Goal: Task Accomplishment & Management: Use online tool/utility

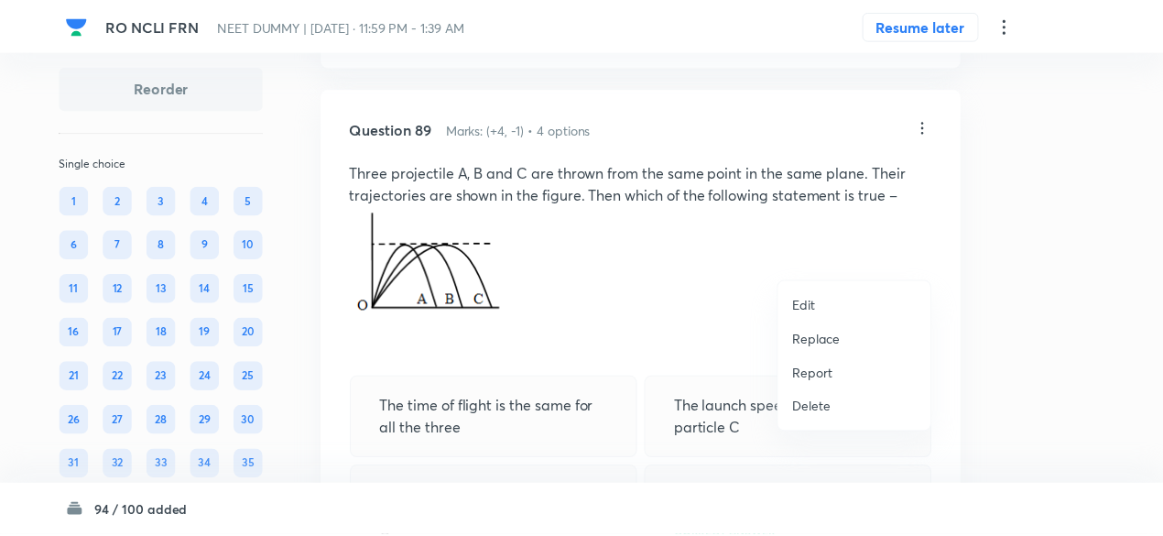
scroll to position [48976, 0]
click at [819, 340] on p "Replace" at bounding box center [823, 339] width 48 height 19
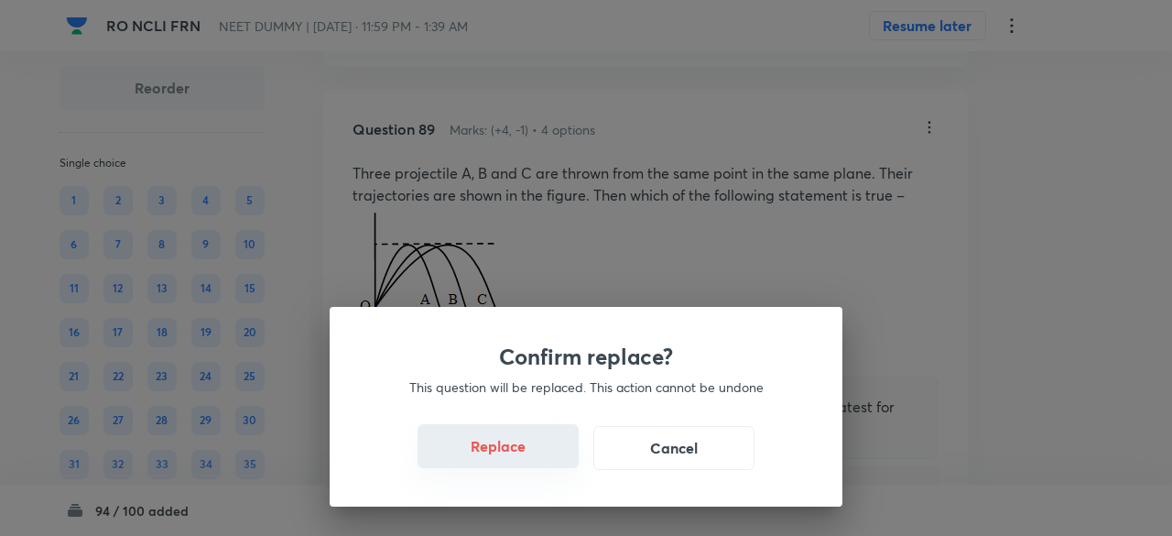
click at [513, 452] on button "Replace" at bounding box center [498, 446] width 161 height 44
click at [520, 459] on button "Replace" at bounding box center [498, 446] width 161 height 44
click at [520, 459] on button "Replace" at bounding box center [498, 448] width 161 height 44
click at [520, 459] on div "Confirm replace? This question will be replaced. This action cannot be undone R…" at bounding box center [586, 268] width 1172 height 536
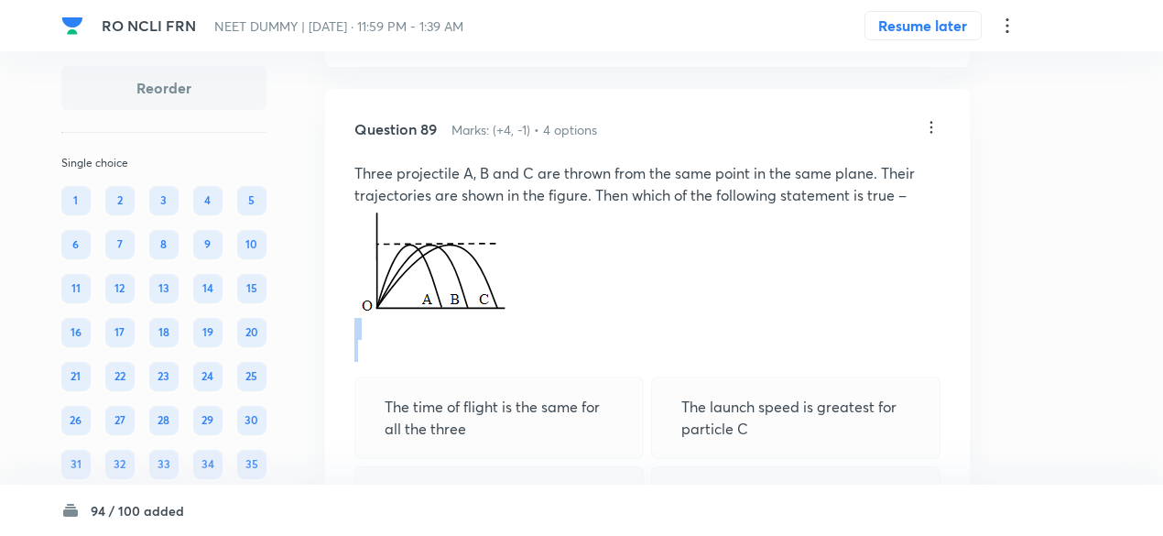
click at [520, 340] on p at bounding box center [647, 329] width 586 height 22
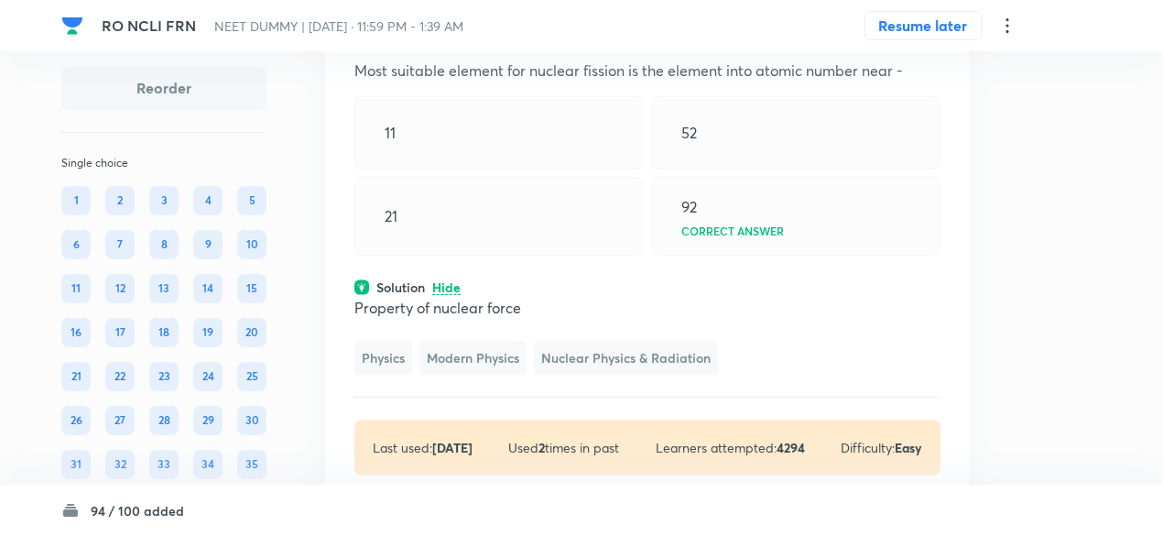
scroll to position [49073, 0]
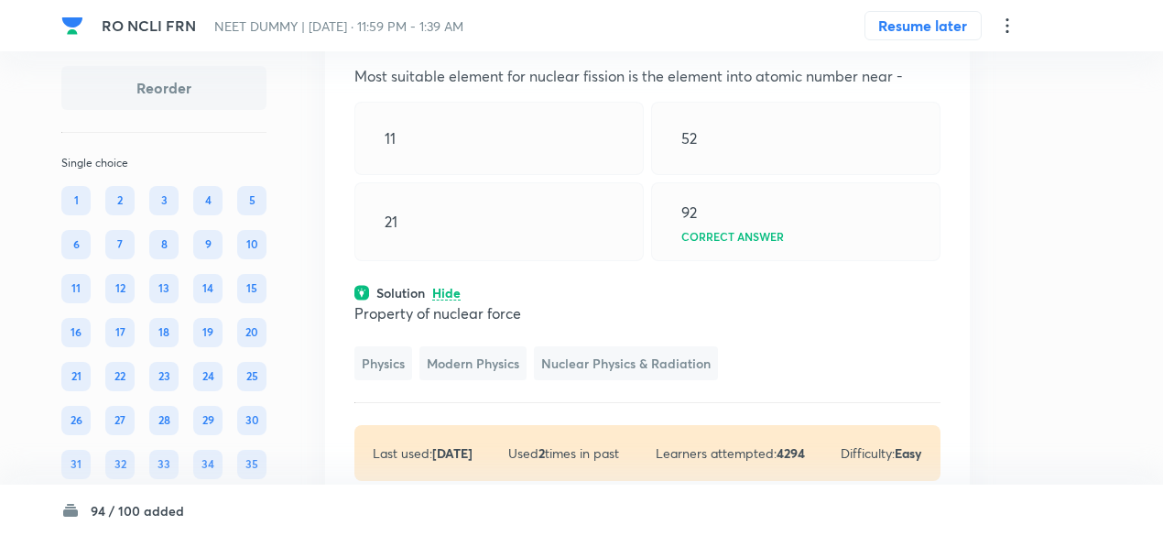
click at [926, 39] on icon at bounding box center [931, 30] width 18 height 18
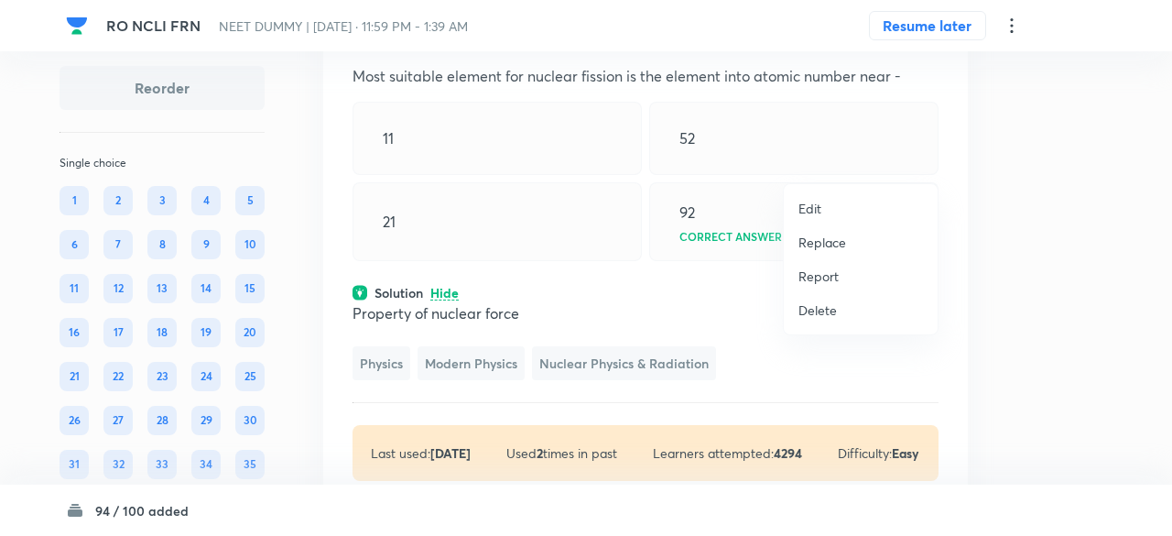
click at [813, 246] on p "Replace" at bounding box center [823, 242] width 48 height 19
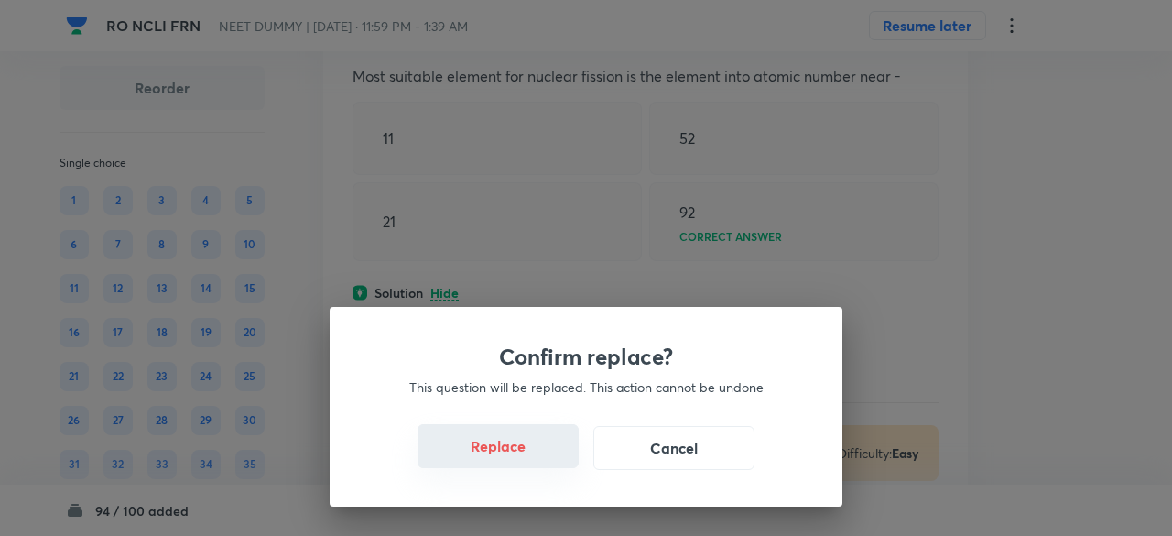
click at [519, 455] on button "Replace" at bounding box center [498, 446] width 161 height 44
click at [519, 455] on button "Replace" at bounding box center [498, 448] width 161 height 44
click at [526, 456] on button "Replace" at bounding box center [498, 448] width 161 height 44
click at [526, 456] on div "Confirm replace? This question will be replaced. This action cannot be undone R…" at bounding box center [586, 407] width 513 height 200
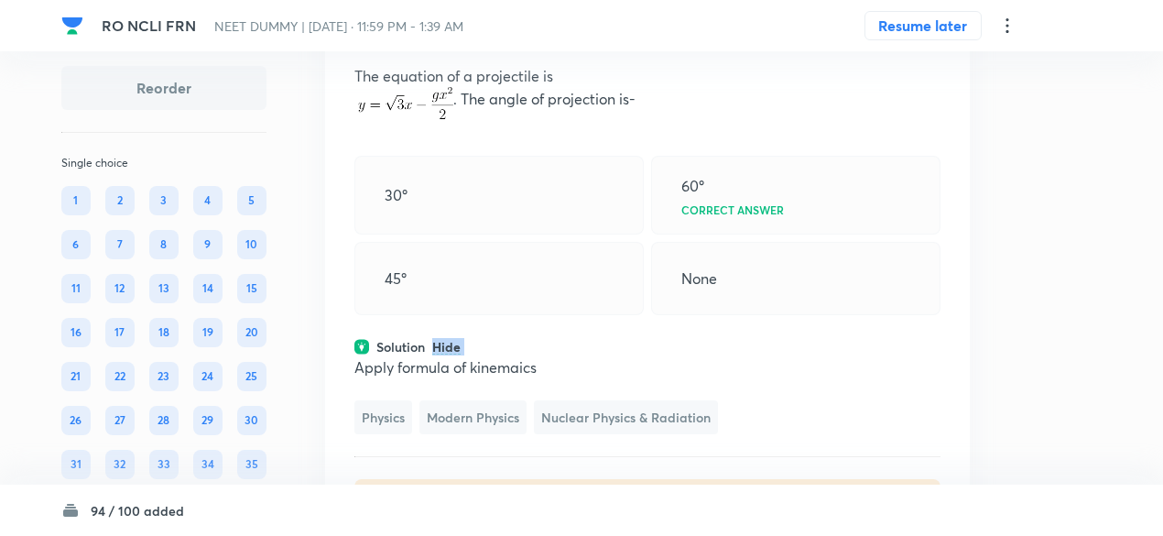
click at [526, 456] on div "Question 89 Marks: (+4, -1) • 4 options The equation of a projectile is . The a…" at bounding box center [647, 278] width 645 height 572
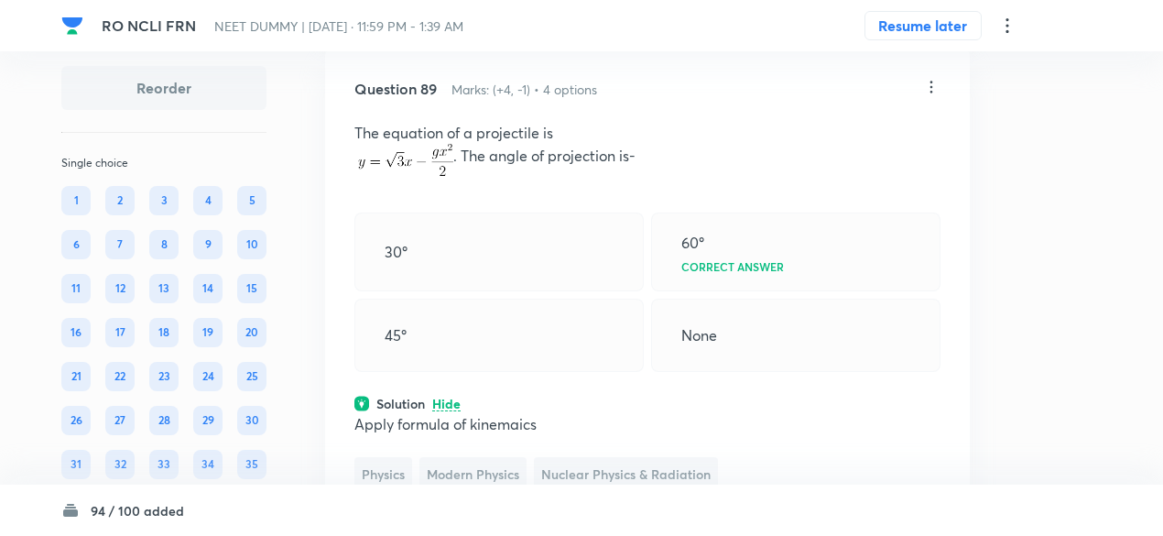
click at [925, 96] on icon at bounding box center [931, 87] width 18 height 18
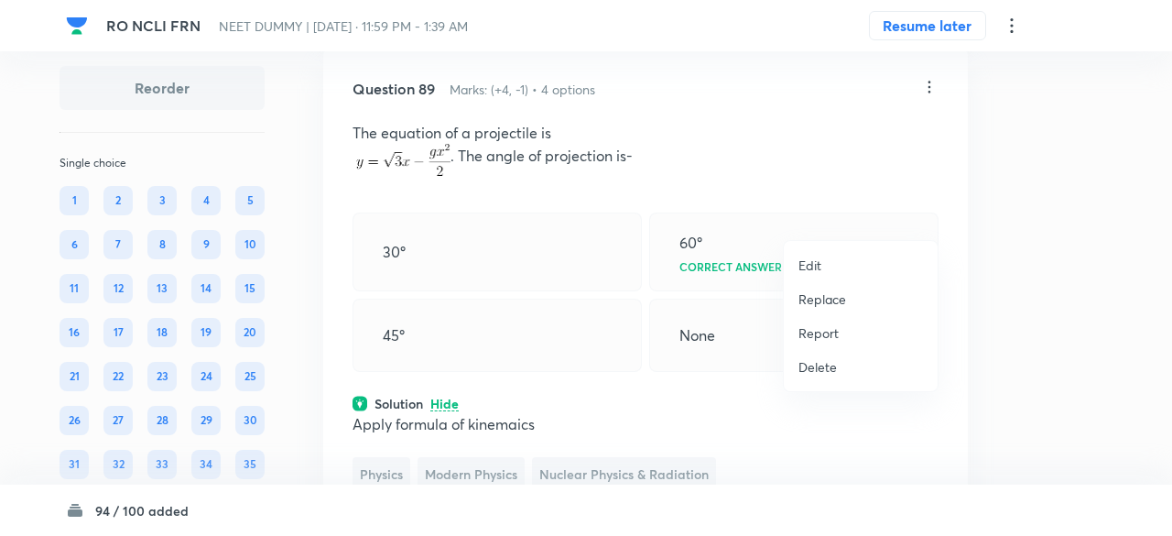
click at [813, 305] on p "Replace" at bounding box center [823, 298] width 48 height 19
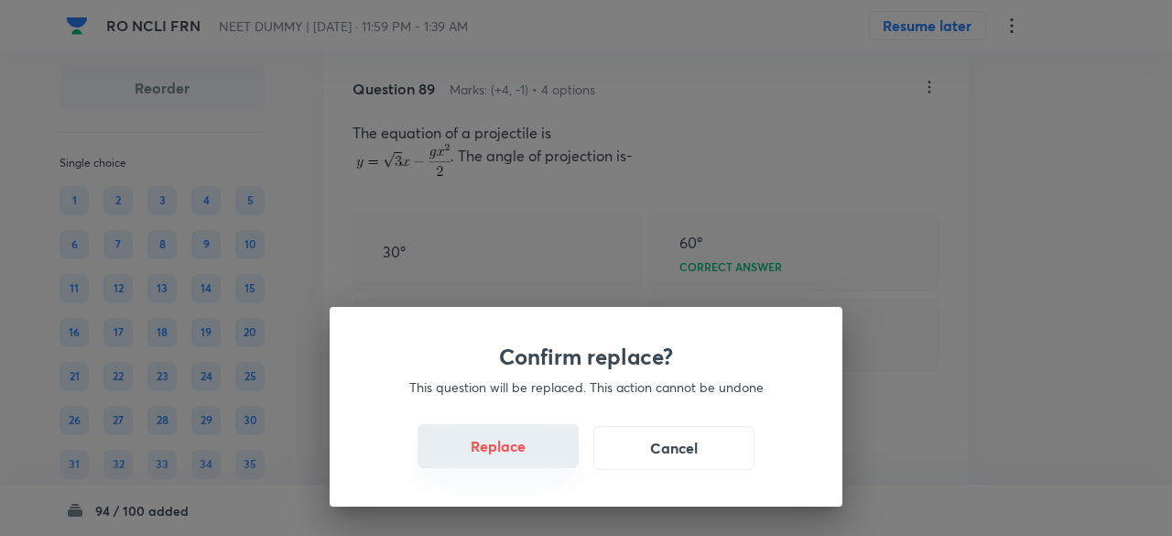
click at [523, 452] on button "Replace" at bounding box center [498, 446] width 161 height 44
click at [542, 454] on button "Replace" at bounding box center [498, 446] width 161 height 44
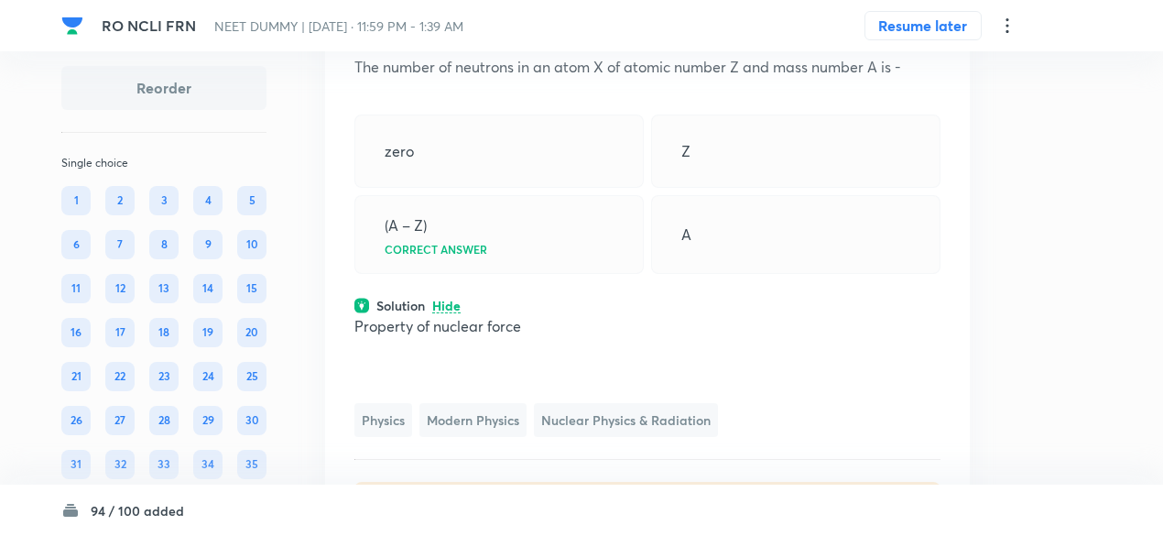
scroll to position [49069, 0]
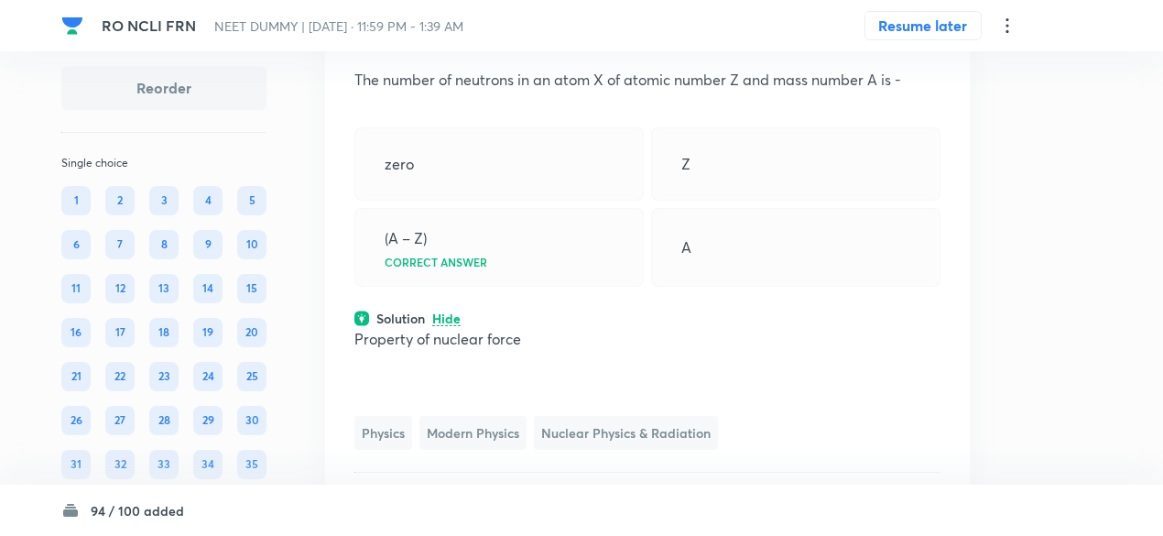
click at [933, 43] on icon at bounding box center [931, 34] width 18 height 18
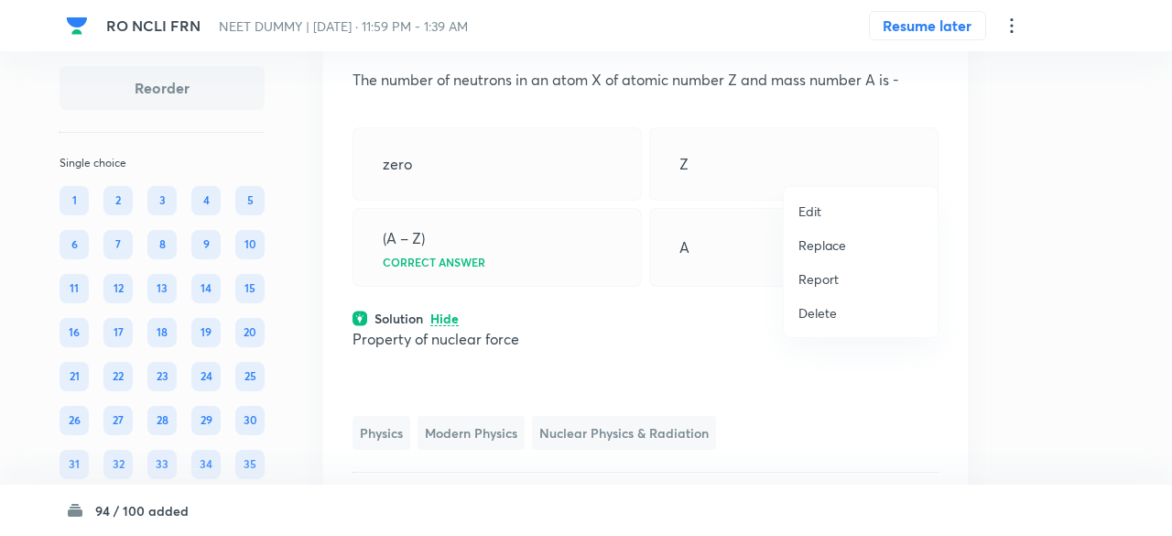
click at [828, 238] on p "Replace" at bounding box center [823, 244] width 48 height 19
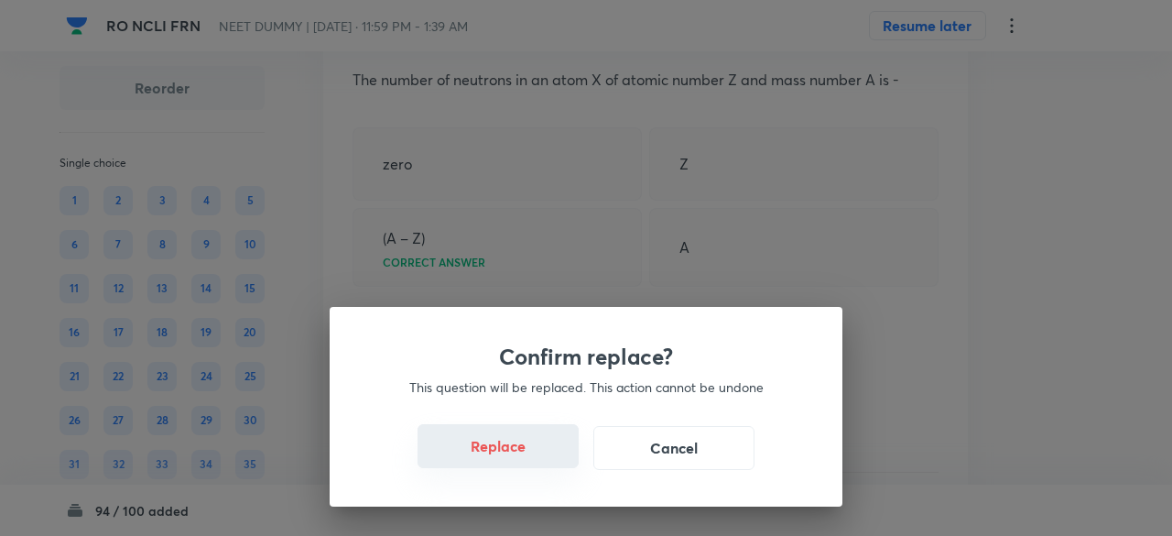
click at [540, 460] on button "Replace" at bounding box center [498, 446] width 161 height 44
click at [540, 460] on button "Replace" at bounding box center [498, 448] width 161 height 44
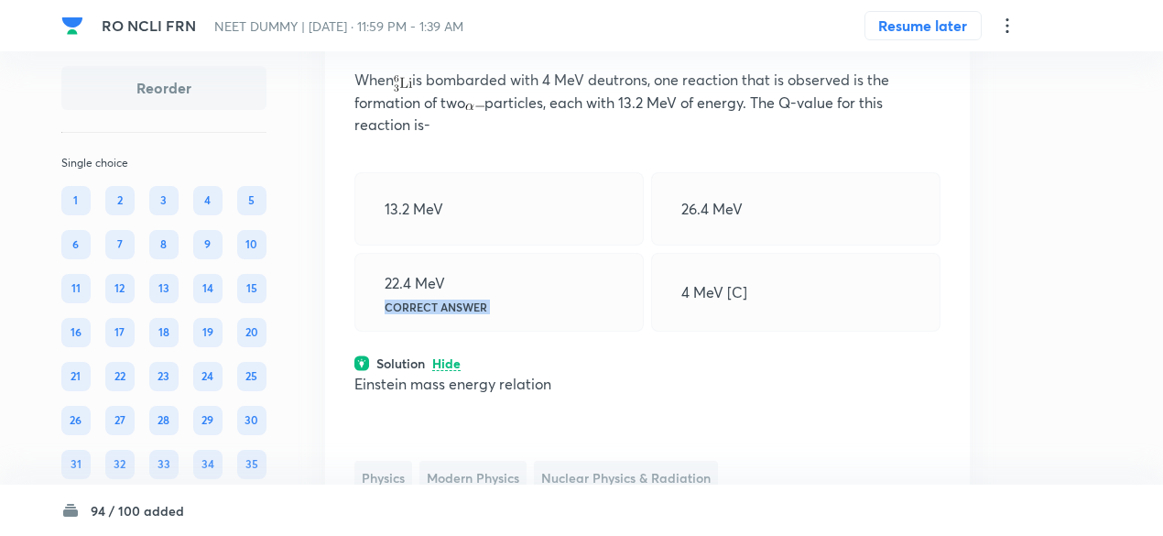
click at [540, 332] on div "22.4 MeV Correct answer" at bounding box center [498, 292] width 289 height 79
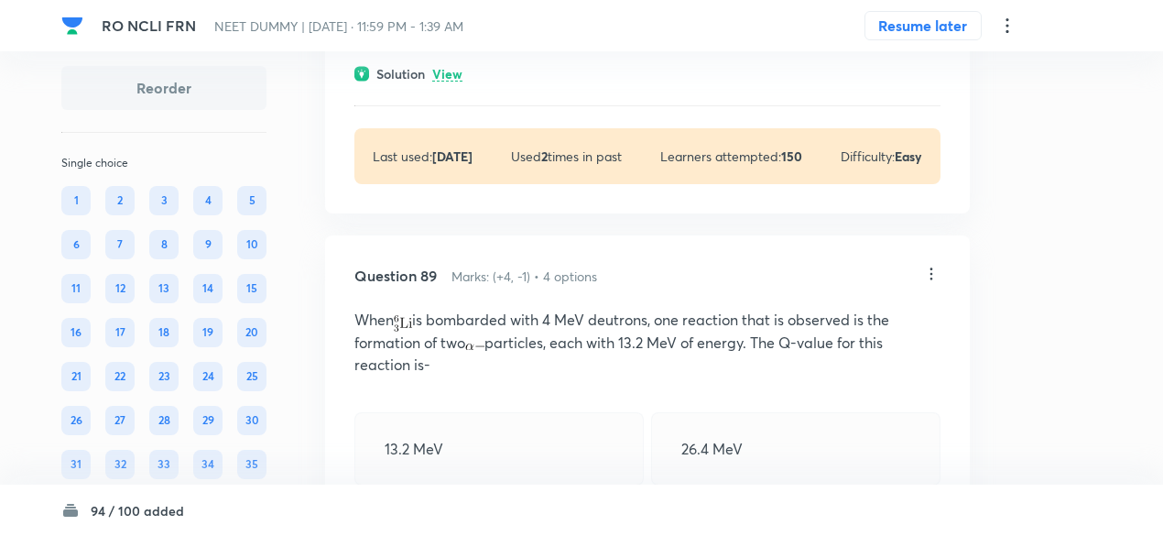
scroll to position [48826, 0]
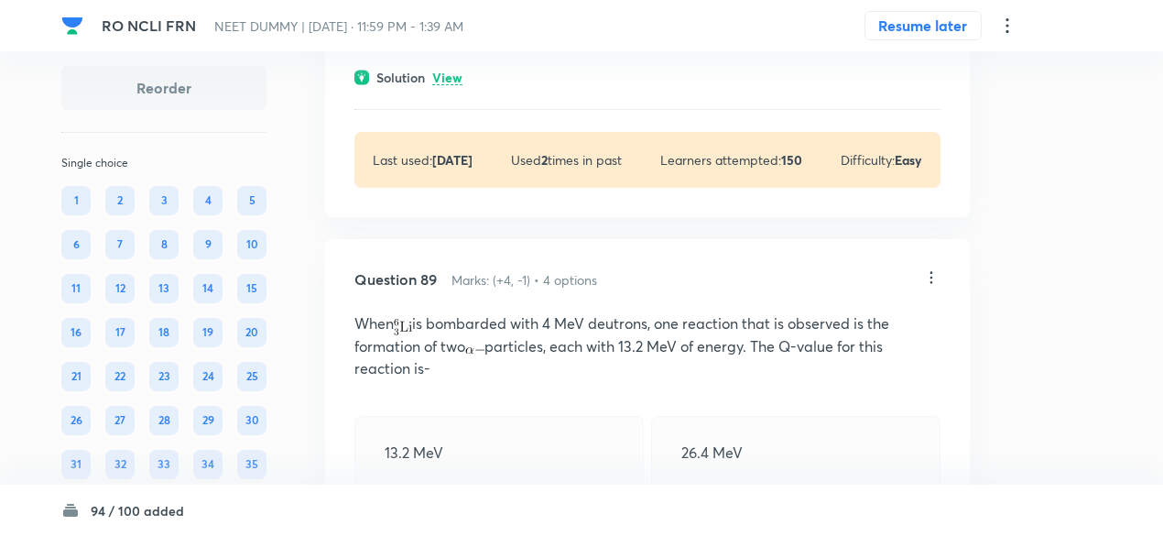
click at [456, 85] on p "View" at bounding box center [447, 78] width 30 height 14
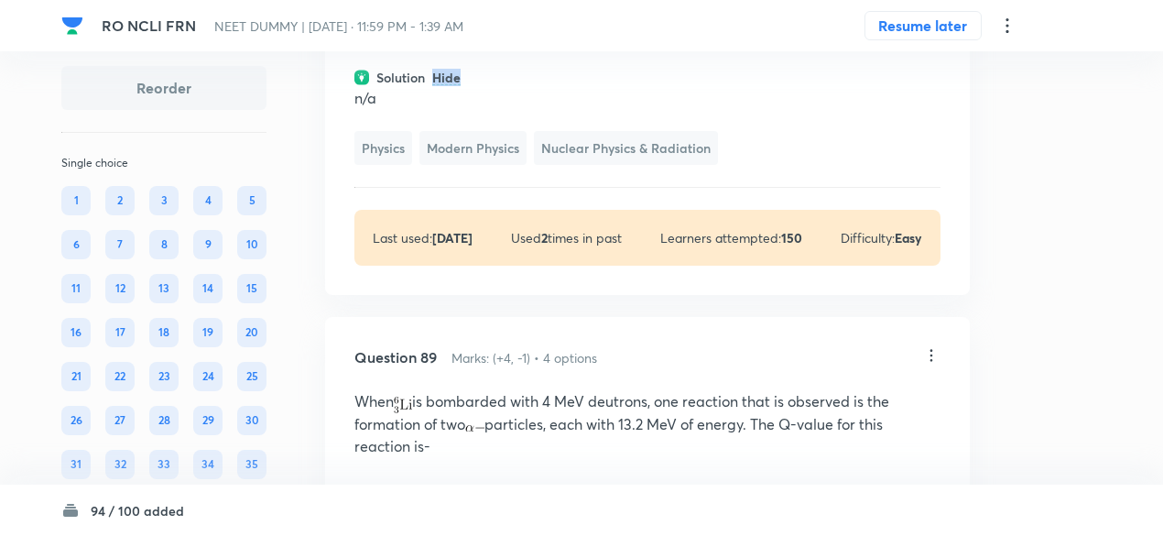
click at [456, 85] on p "Hide" at bounding box center [446, 78] width 28 height 14
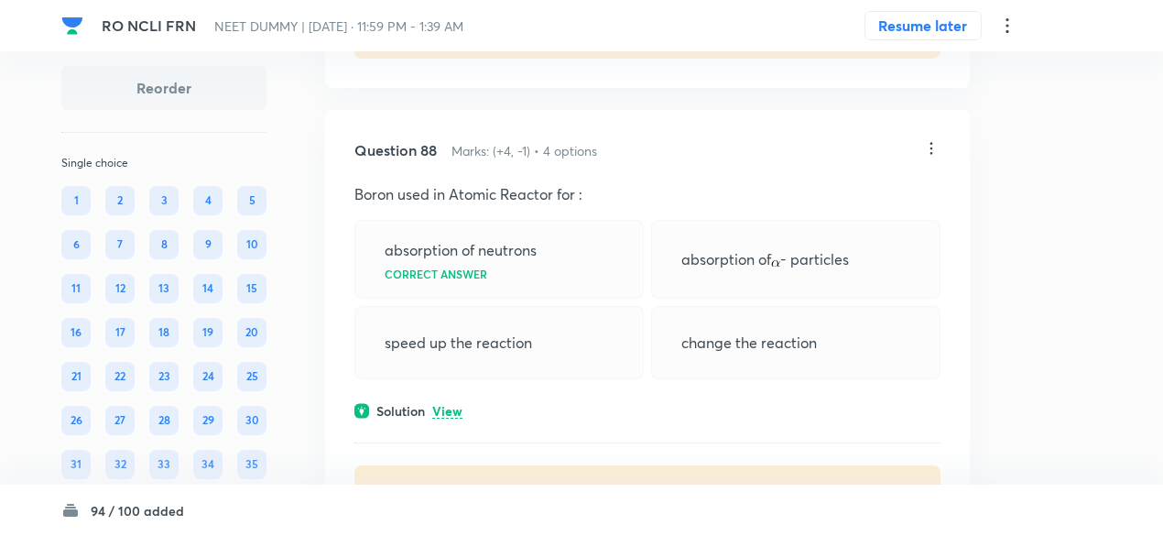
scroll to position [48489, 0]
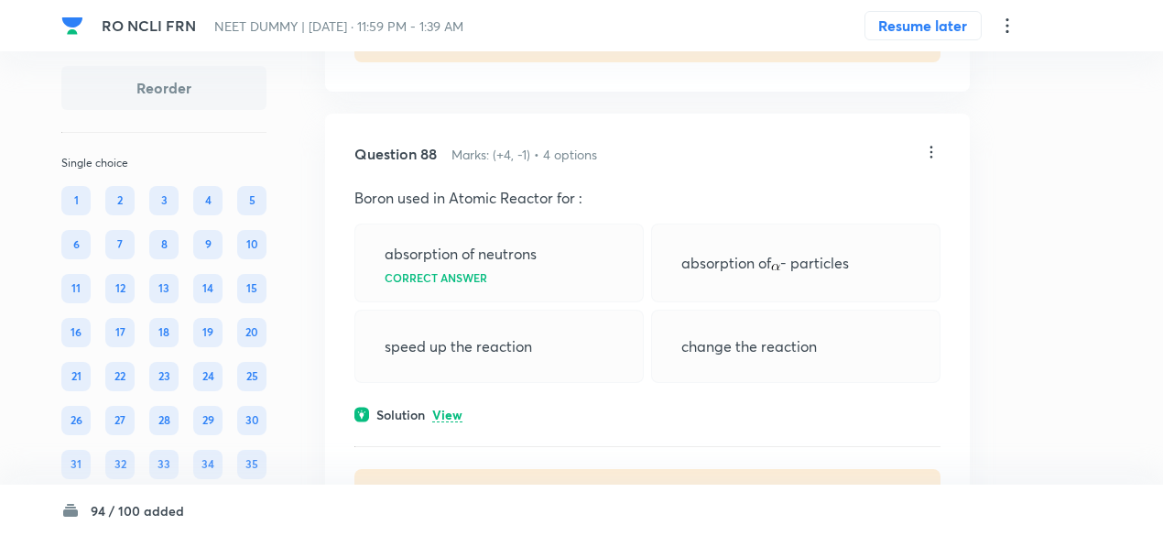
click at [924, 161] on icon at bounding box center [931, 152] width 18 height 18
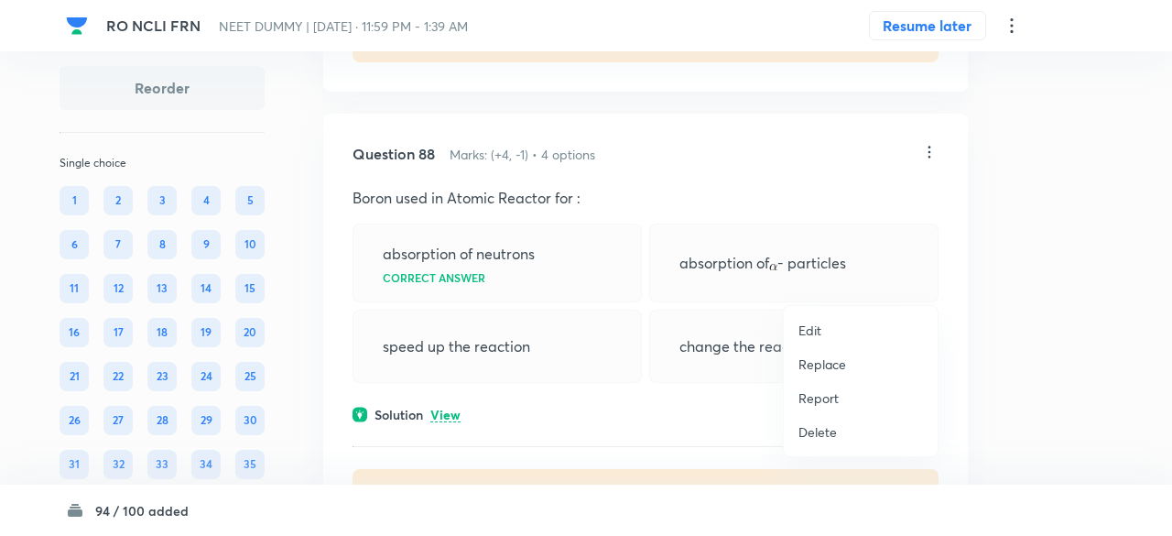
click at [806, 371] on p "Replace" at bounding box center [823, 363] width 48 height 19
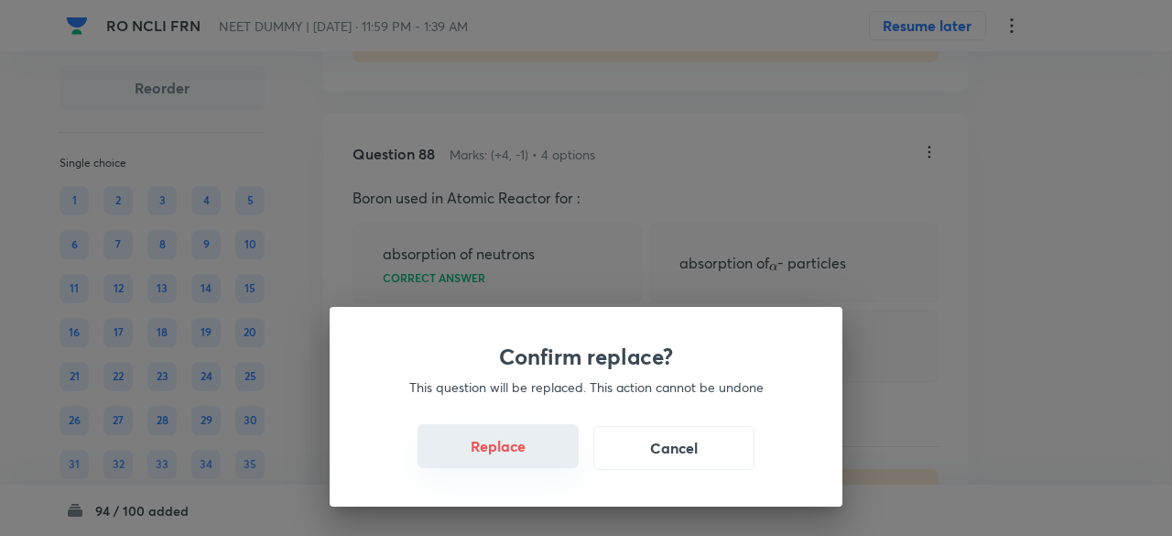
click at [526, 457] on button "Replace" at bounding box center [498, 446] width 161 height 44
click at [526, 457] on button "Replace" at bounding box center [498, 448] width 161 height 44
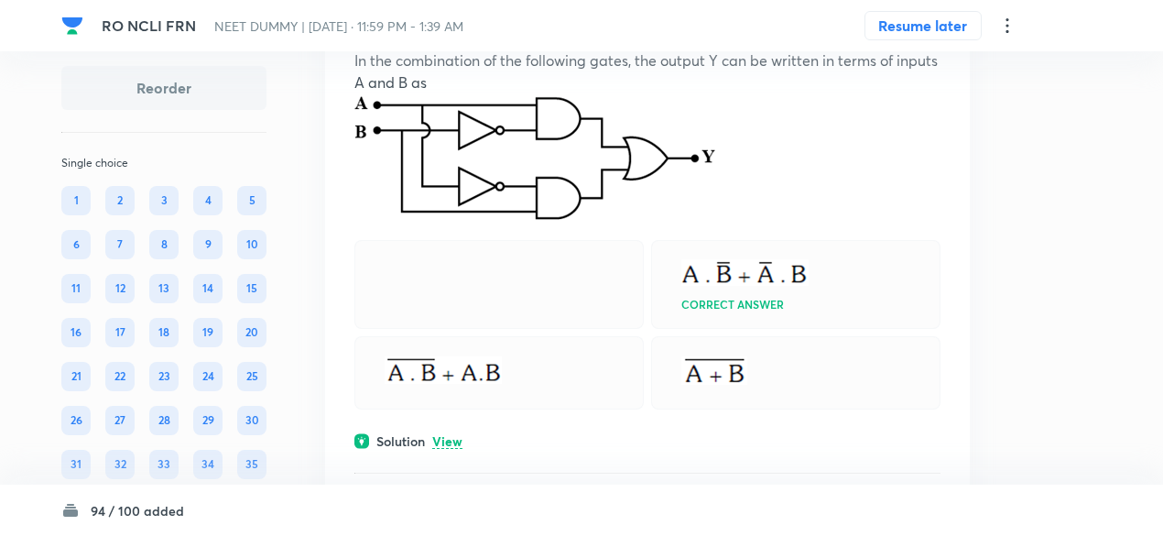
scroll to position [48608, 0]
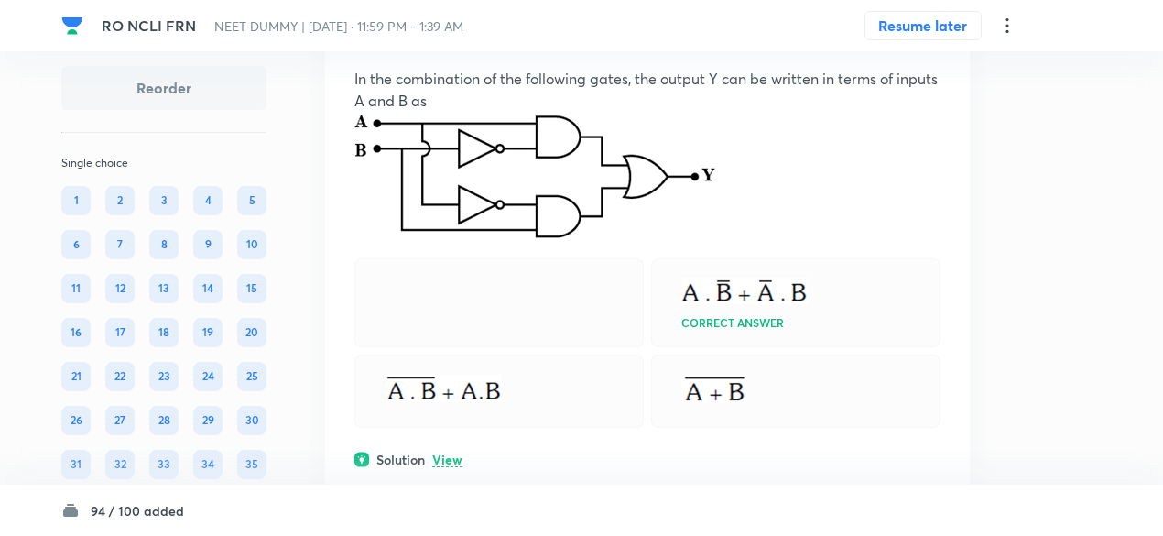
click at [932, 39] on icon at bounding box center [932, 33] width 3 height 12
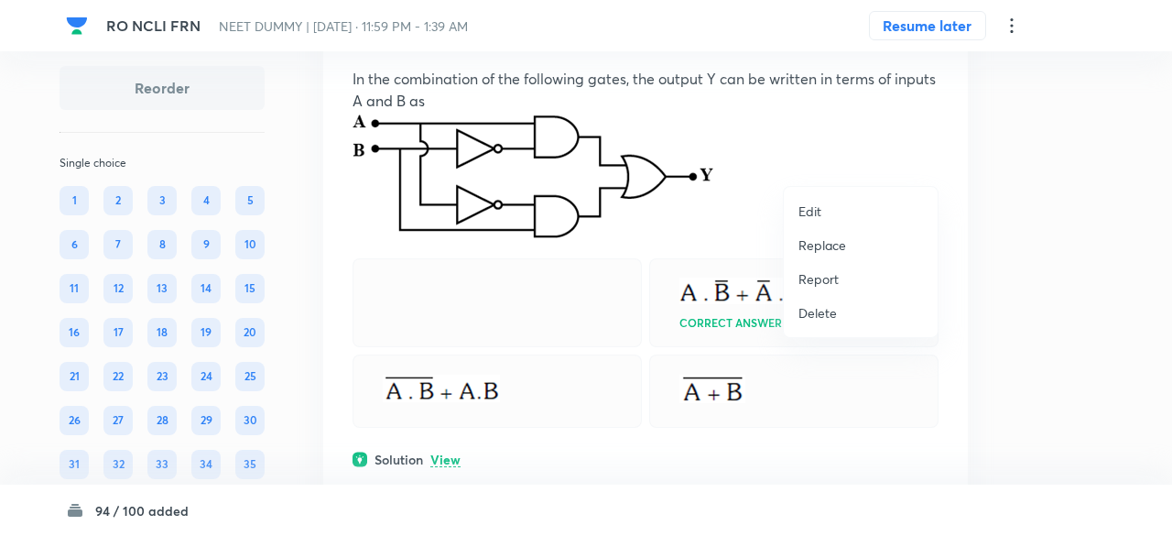
click at [839, 245] on p "Replace" at bounding box center [823, 244] width 48 height 19
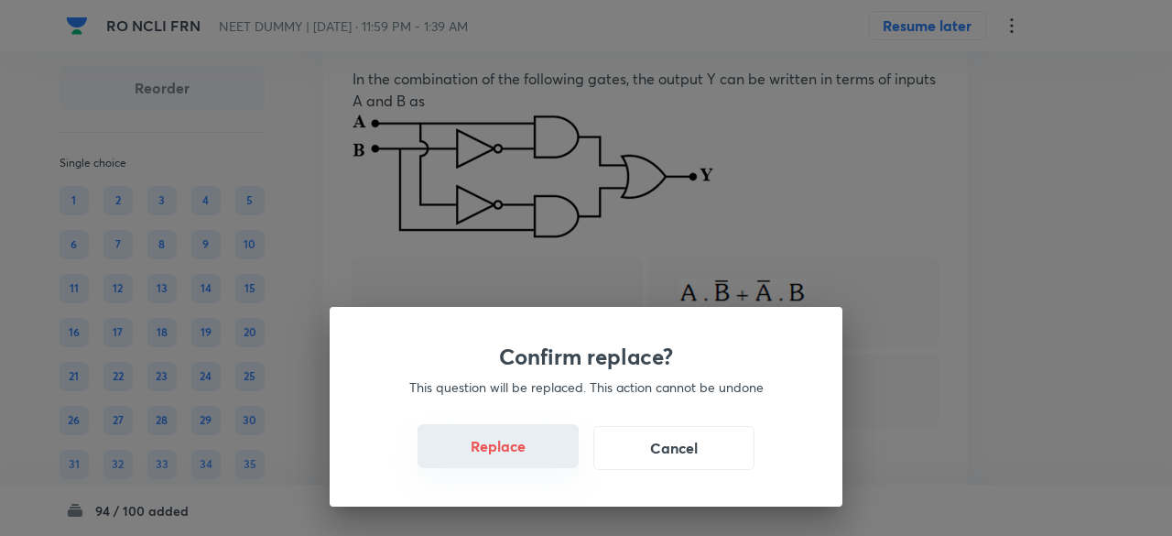
click at [509, 462] on button "Replace" at bounding box center [498, 446] width 161 height 44
click at [526, 459] on button "Replace" at bounding box center [498, 446] width 161 height 44
click at [526, 459] on button "Replace" at bounding box center [498, 448] width 161 height 44
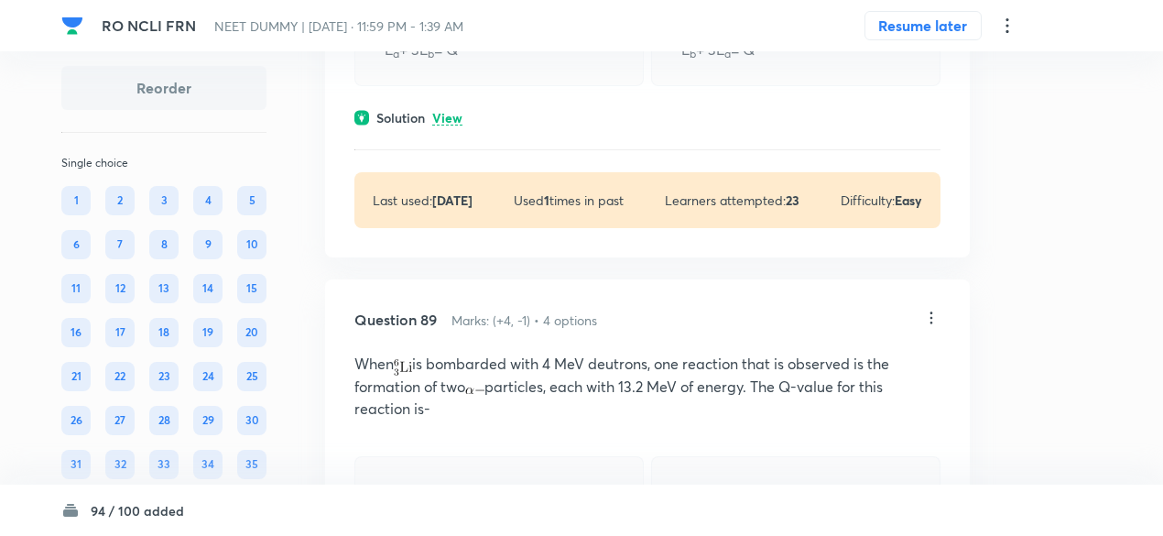
scroll to position [48829, 0]
click at [447, 125] on p "View" at bounding box center [447, 119] width 30 height 14
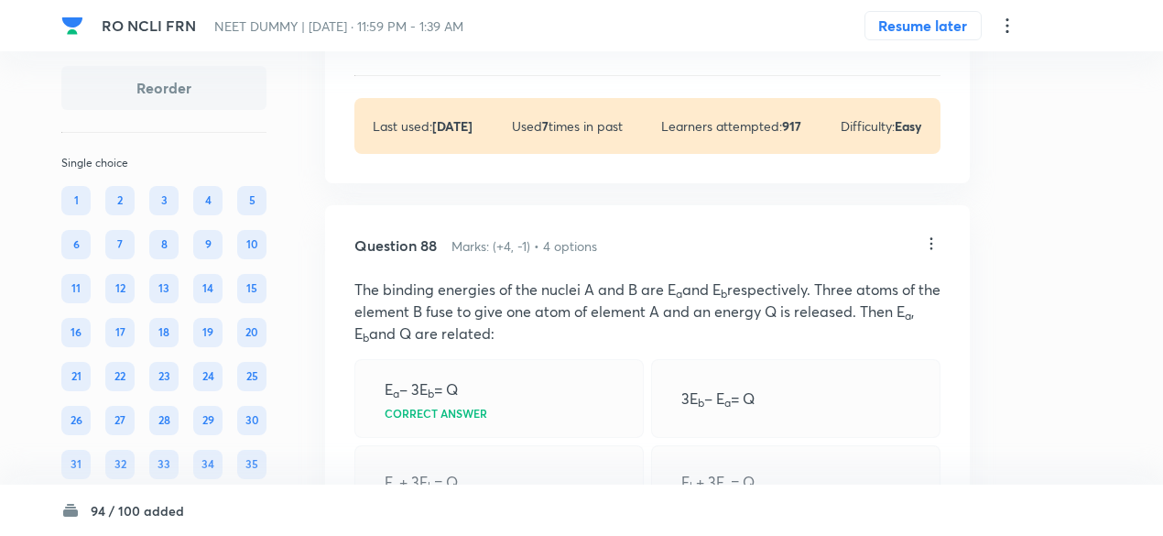
scroll to position [48349, 0]
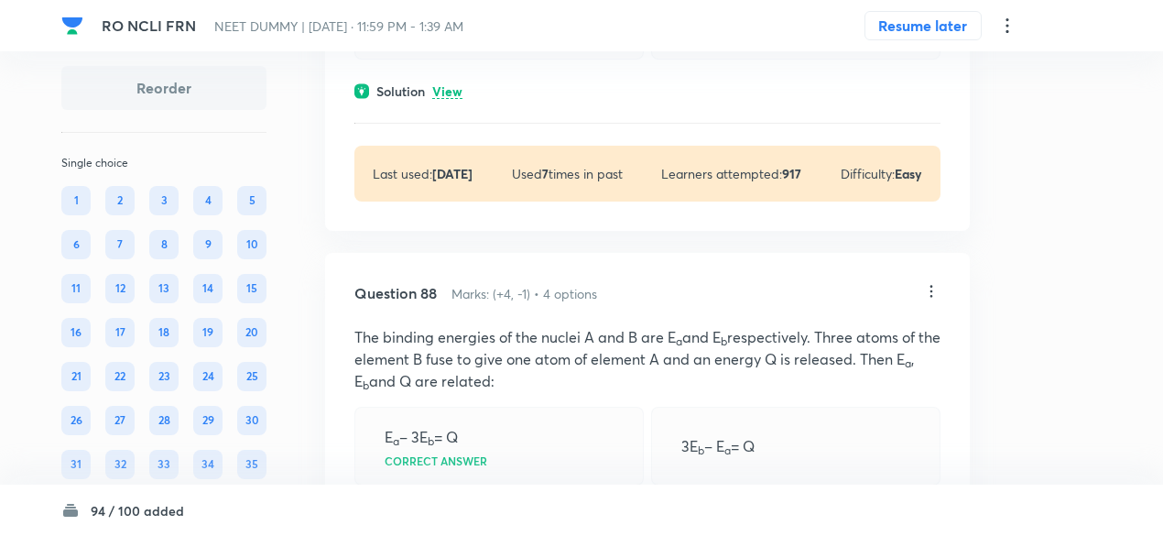
click at [451, 99] on p "View" at bounding box center [447, 92] width 30 height 14
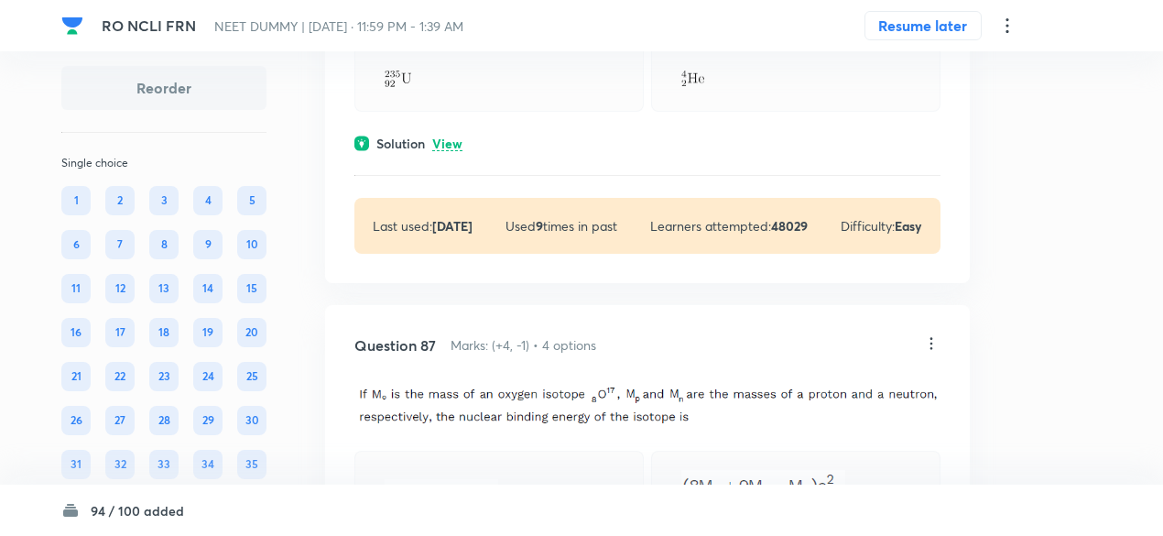
scroll to position [47770, 0]
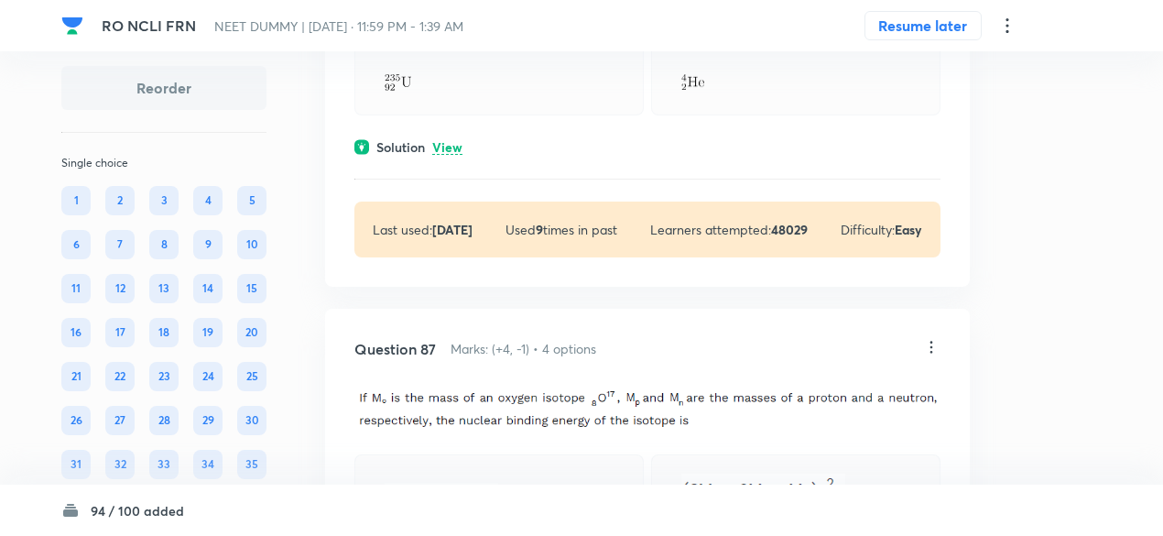
click at [455, 155] on p "View" at bounding box center [447, 148] width 30 height 14
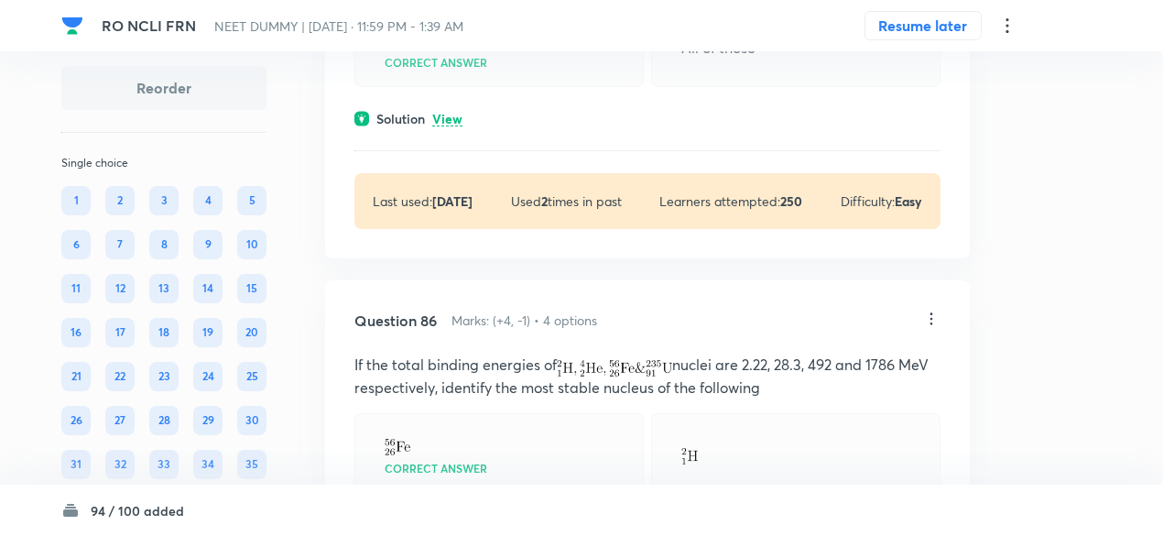
scroll to position [47311, 0]
click at [453, 128] on p "View" at bounding box center [447, 121] width 30 height 14
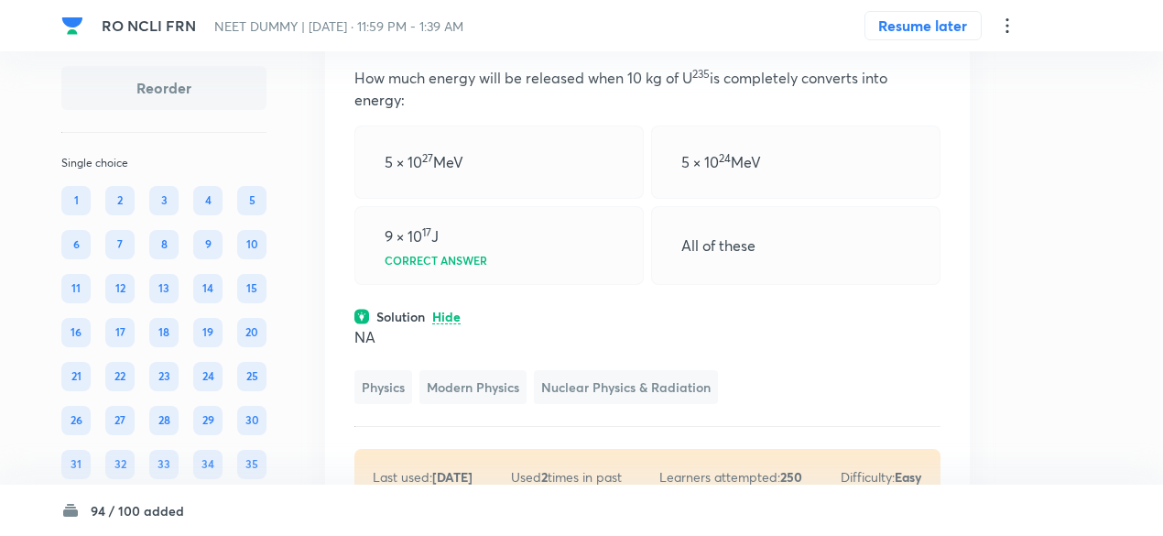
scroll to position [47102, 0]
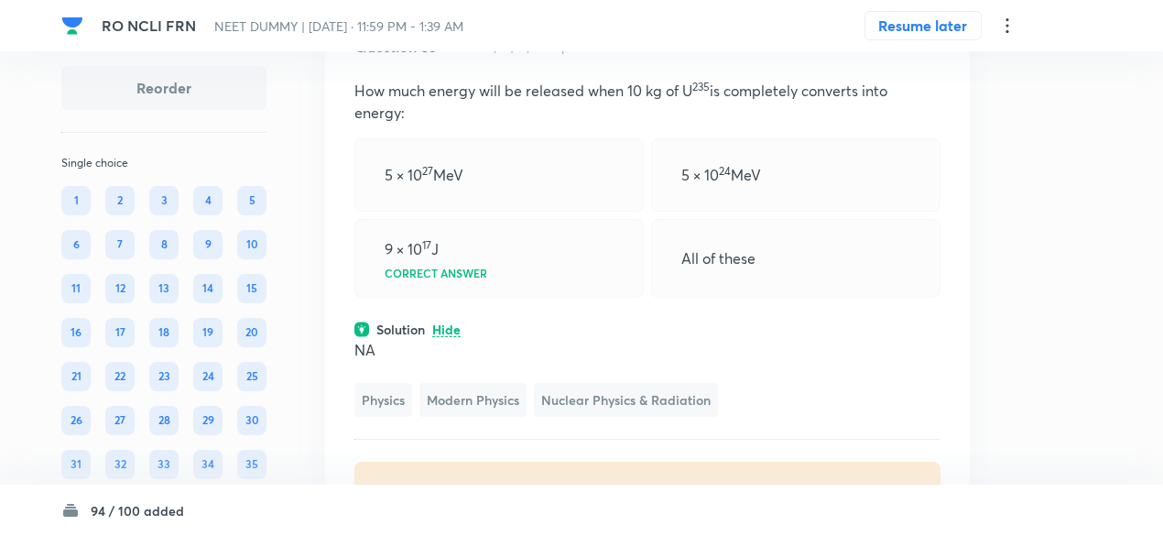
click at [926, 54] on icon at bounding box center [931, 45] width 18 height 18
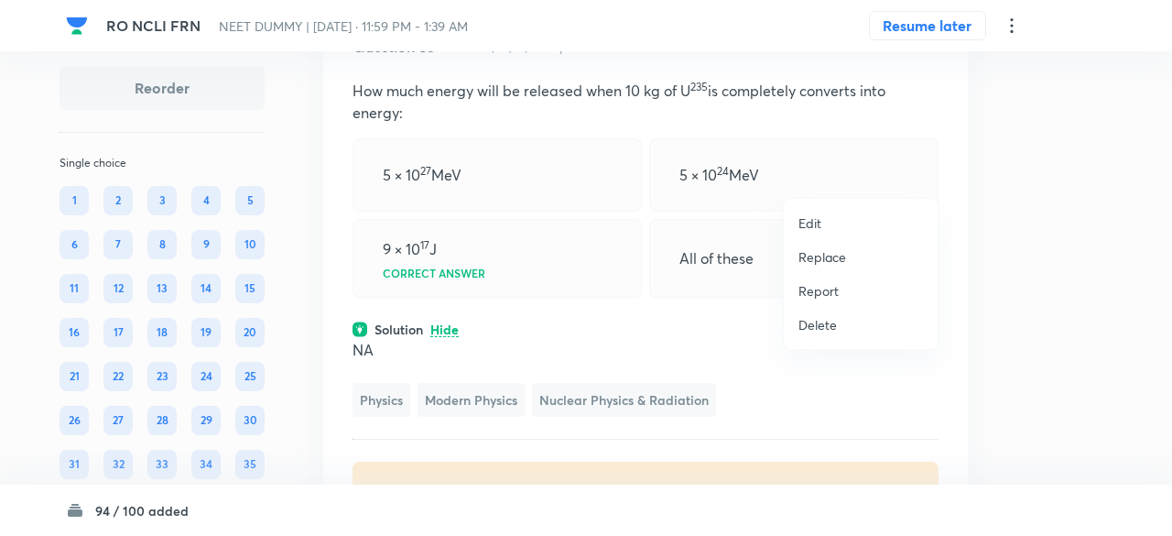
click at [827, 256] on p "Replace" at bounding box center [823, 256] width 48 height 19
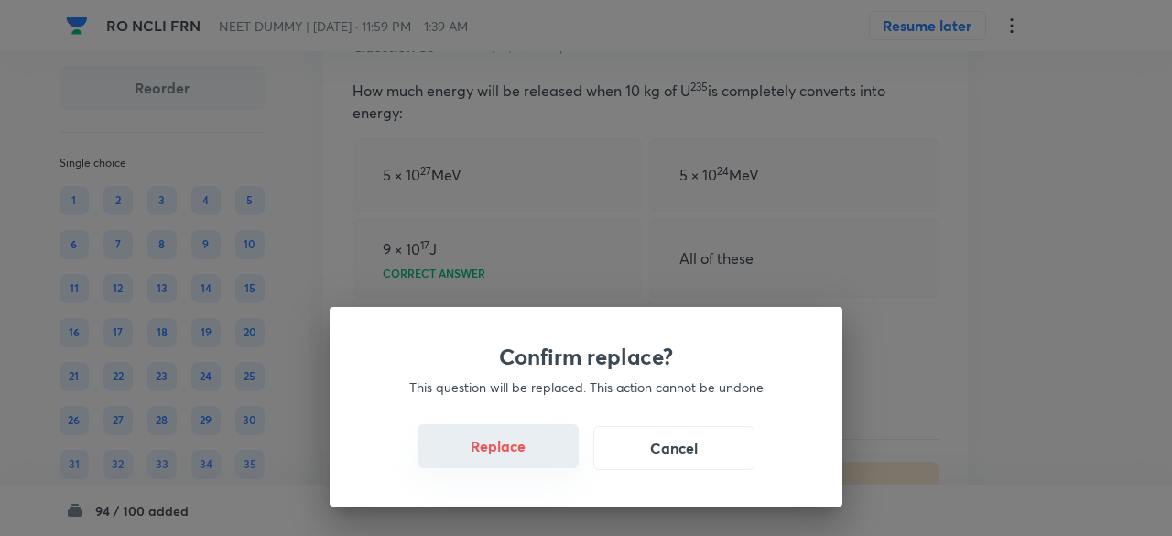
click at [528, 449] on button "Replace" at bounding box center [498, 446] width 161 height 44
click at [528, 453] on button "Replace" at bounding box center [498, 446] width 161 height 44
click at [528, 453] on div "Confirm replace? This question will be replaced. This action cannot be undone R…" at bounding box center [586, 407] width 513 height 200
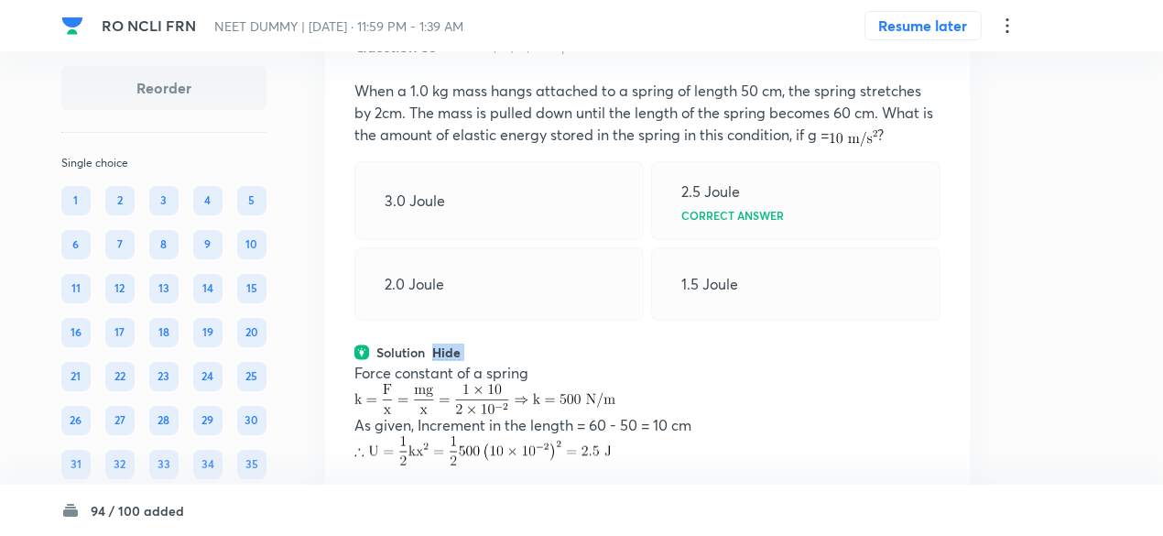
click at [528, 453] on div "Question 85 Marks: (+4, -1) • 4 options When a 1.0 kg mass hangs attached to a …" at bounding box center [647, 328] width 645 height 645
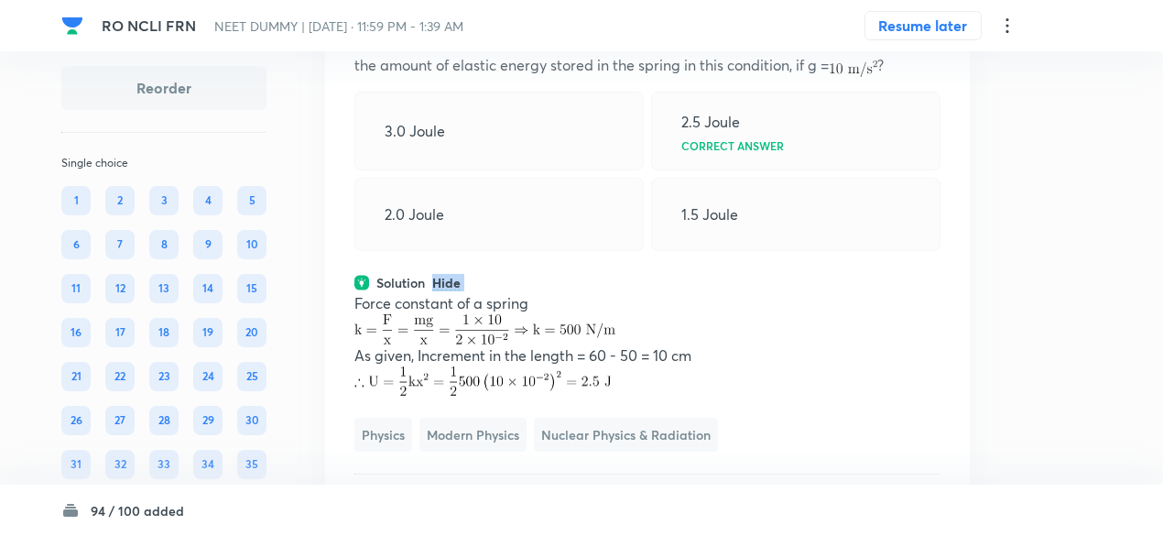
scroll to position [47170, 0]
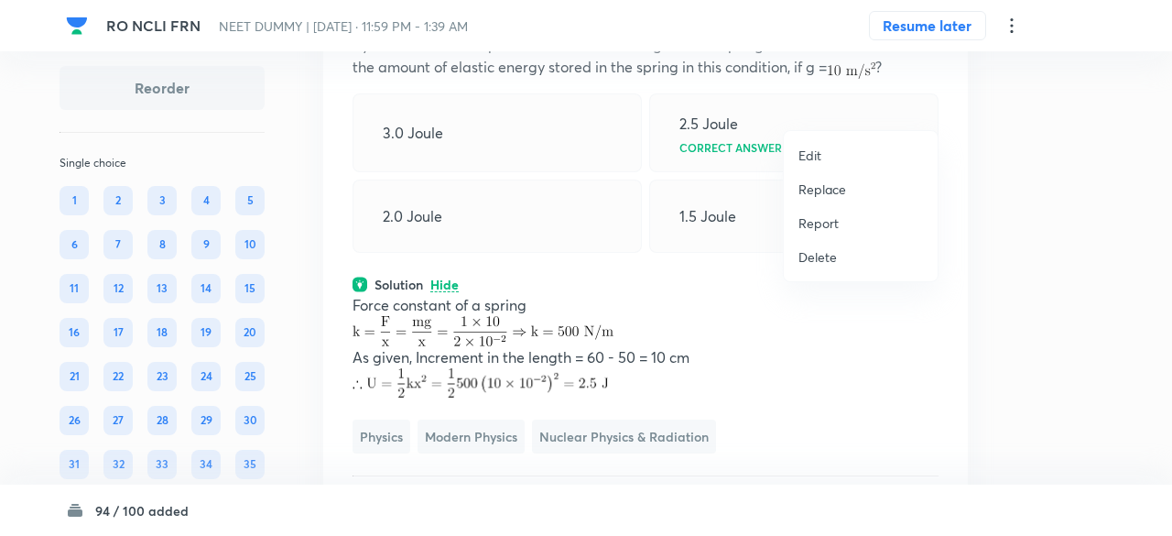
click at [820, 188] on p "Replace" at bounding box center [823, 189] width 48 height 19
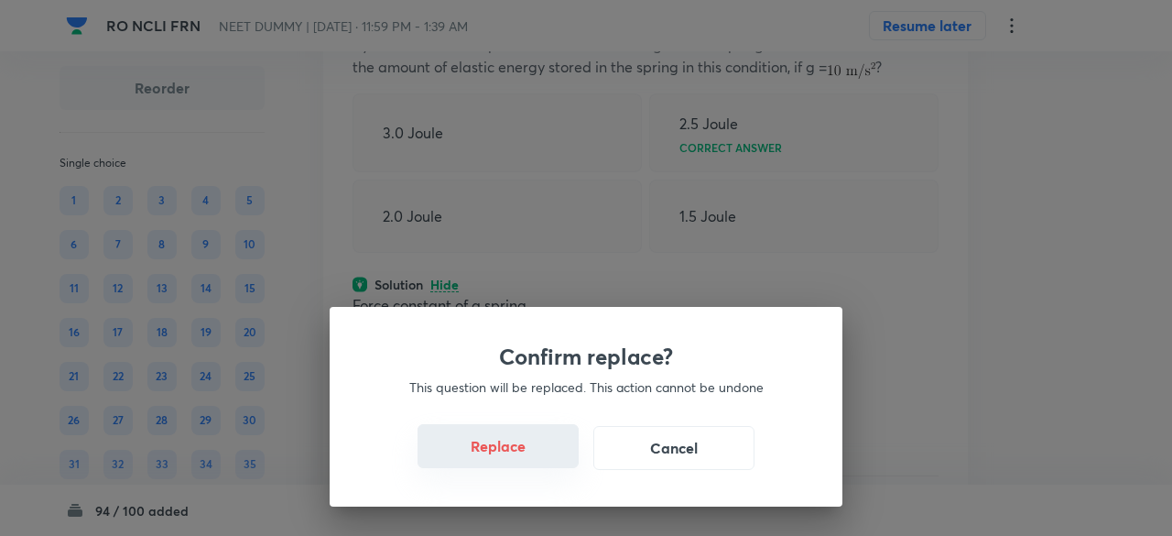
click at [546, 453] on button "Replace" at bounding box center [498, 446] width 161 height 44
click at [546, 453] on button "Replace" at bounding box center [498, 448] width 161 height 44
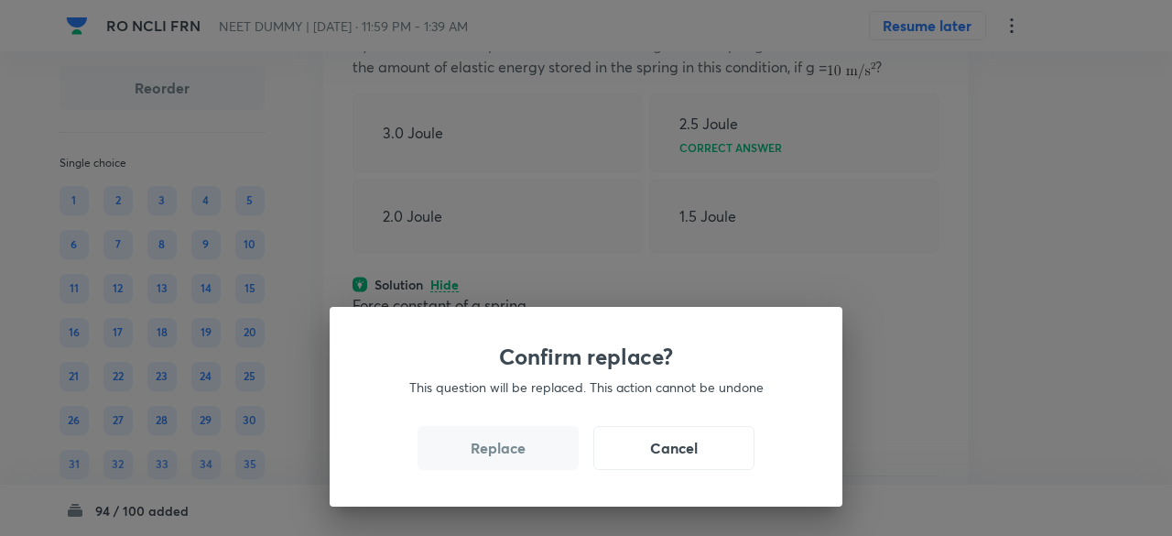
click at [546, 453] on button "Replace" at bounding box center [498, 448] width 161 height 44
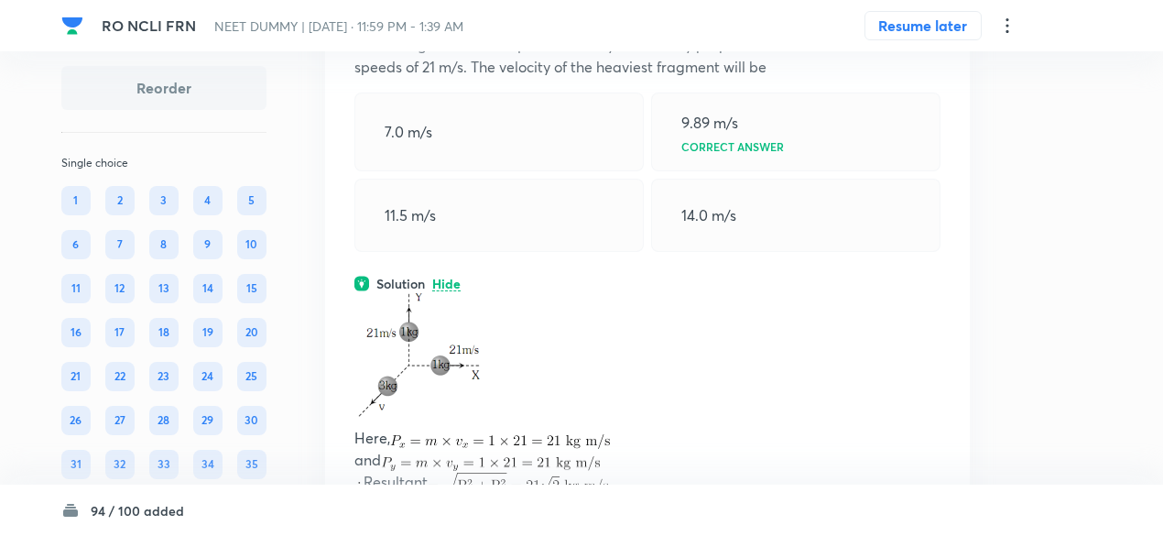
click at [546, 449] on img at bounding box center [500, 441] width 220 height 15
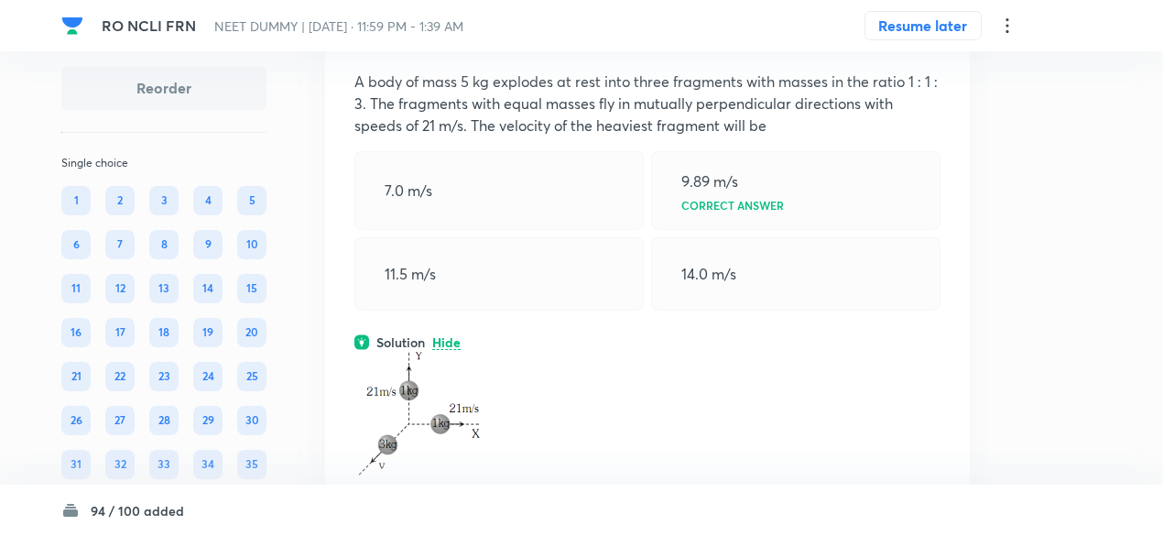
scroll to position [47076, 0]
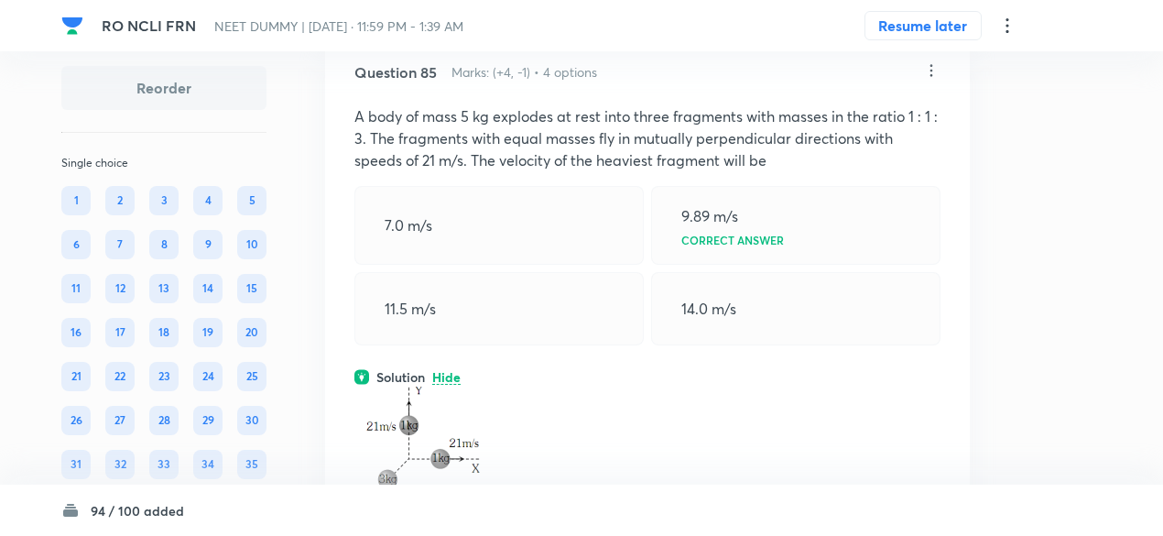
click at [934, 80] on icon at bounding box center [931, 70] width 18 height 18
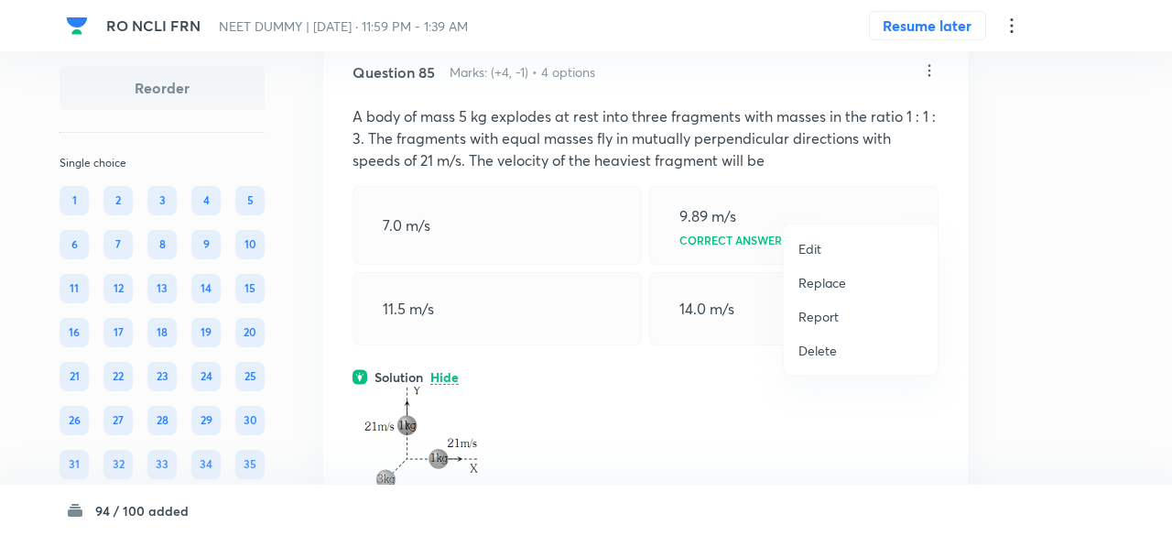
click at [844, 276] on p "Replace" at bounding box center [823, 282] width 48 height 19
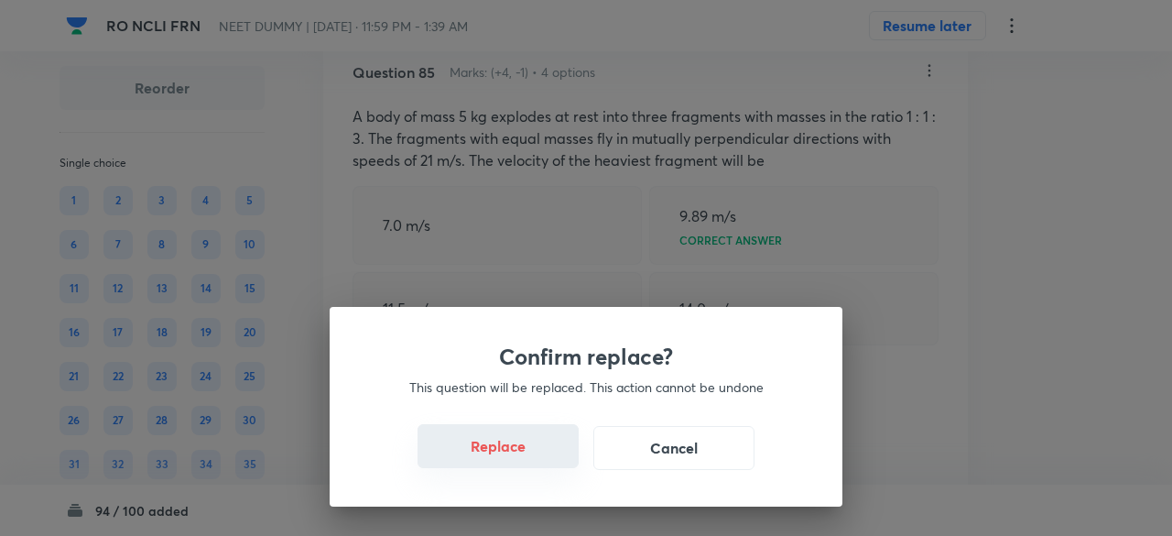
click at [555, 463] on button "Replace" at bounding box center [498, 446] width 161 height 44
click at [555, 463] on button "Replace" at bounding box center [498, 448] width 161 height 44
click at [555, 463] on div "Confirm replace? This question will be replaced. This action cannot be undone R…" at bounding box center [586, 268] width 1172 height 536
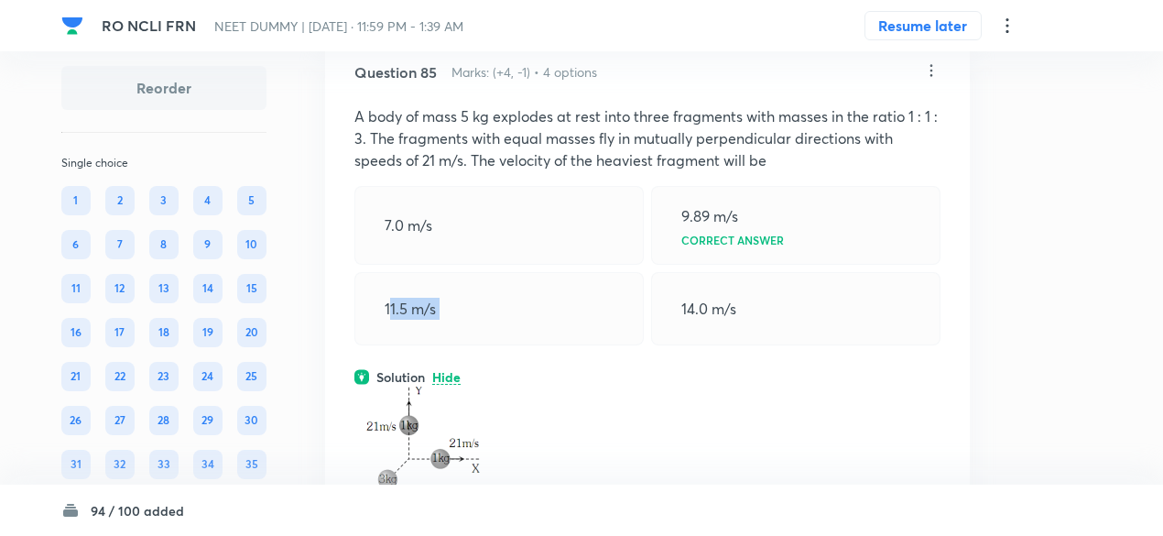
click at [555, 345] on div "11.5 m/s" at bounding box center [498, 308] width 289 height 73
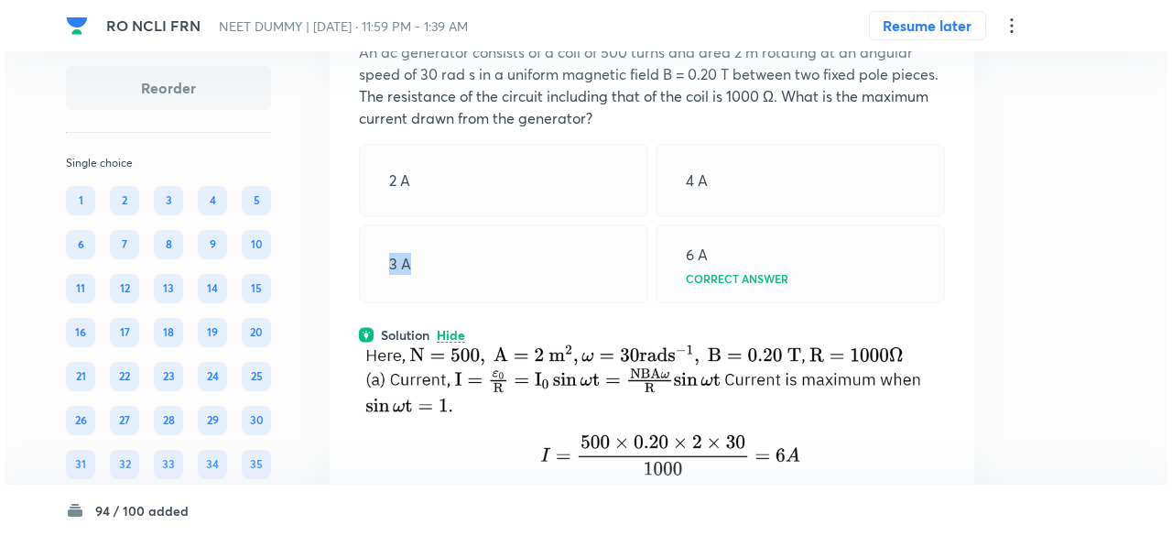
scroll to position [47138, 0]
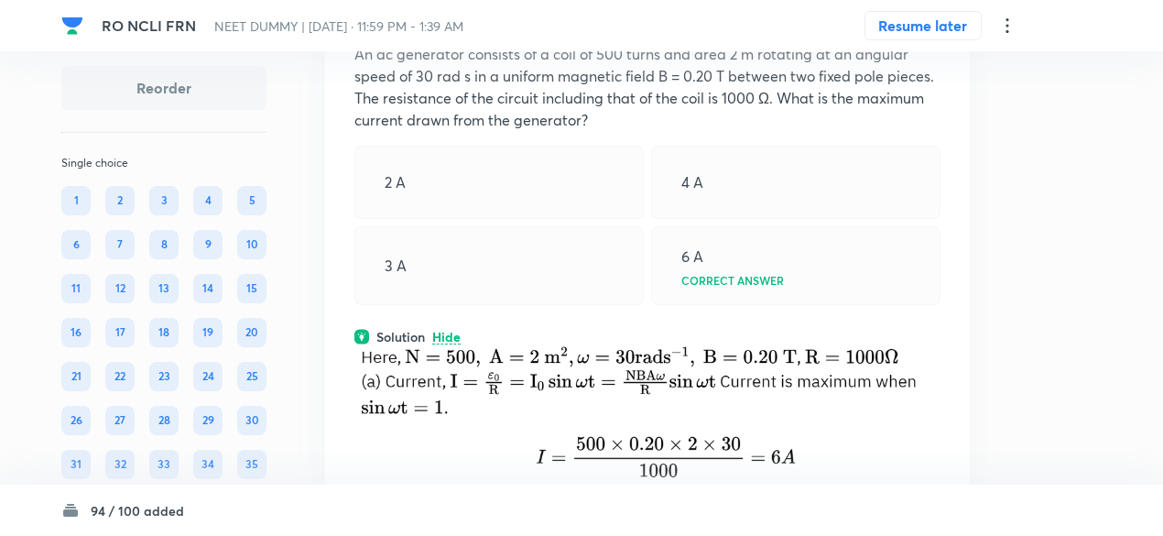
click at [929, 17] on icon at bounding box center [931, 8] width 18 height 18
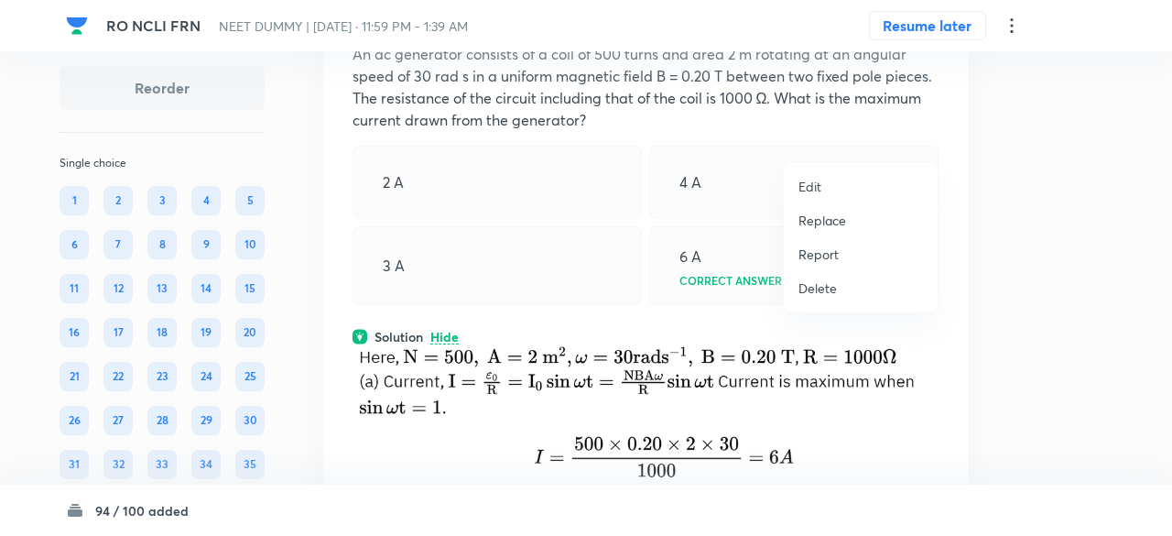
click at [820, 222] on p "Replace" at bounding box center [823, 220] width 48 height 19
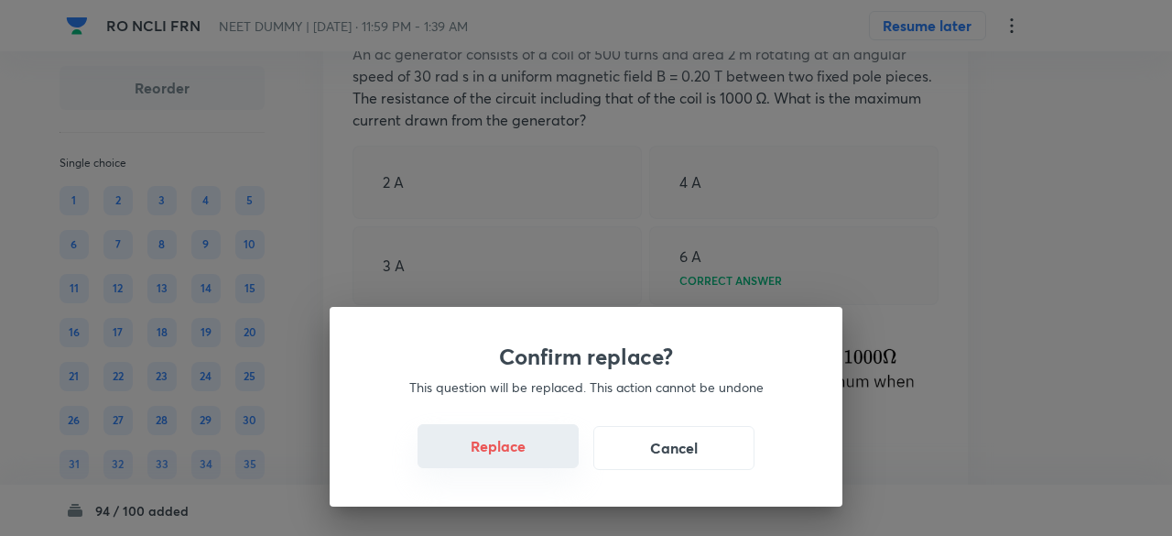
click at [533, 457] on button "Replace" at bounding box center [498, 446] width 161 height 44
click at [533, 457] on button "Replace" at bounding box center [498, 448] width 161 height 44
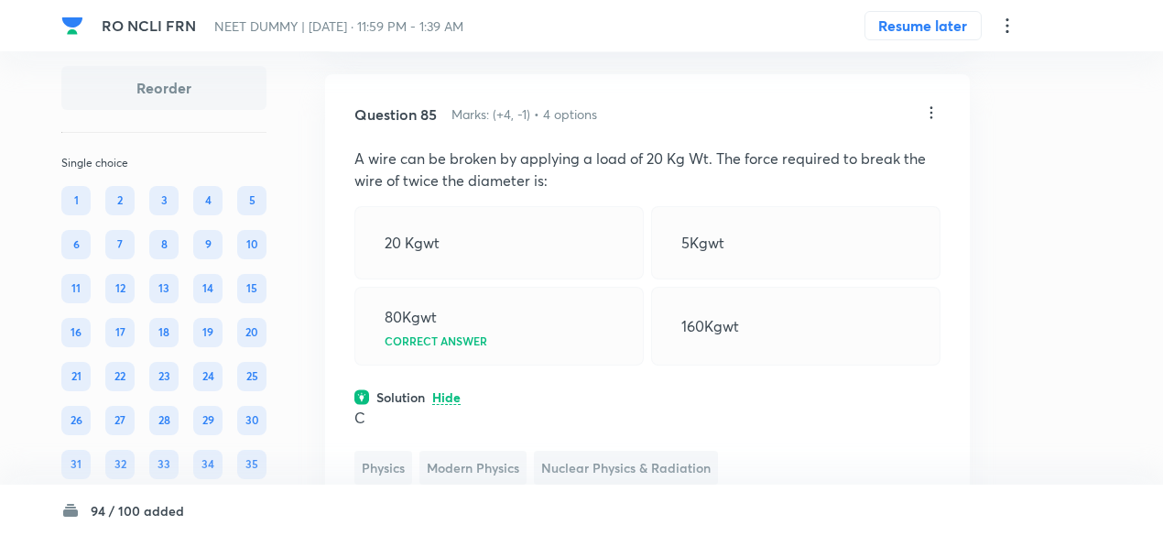
scroll to position [47032, 0]
click at [927, 124] on icon at bounding box center [931, 114] width 18 height 18
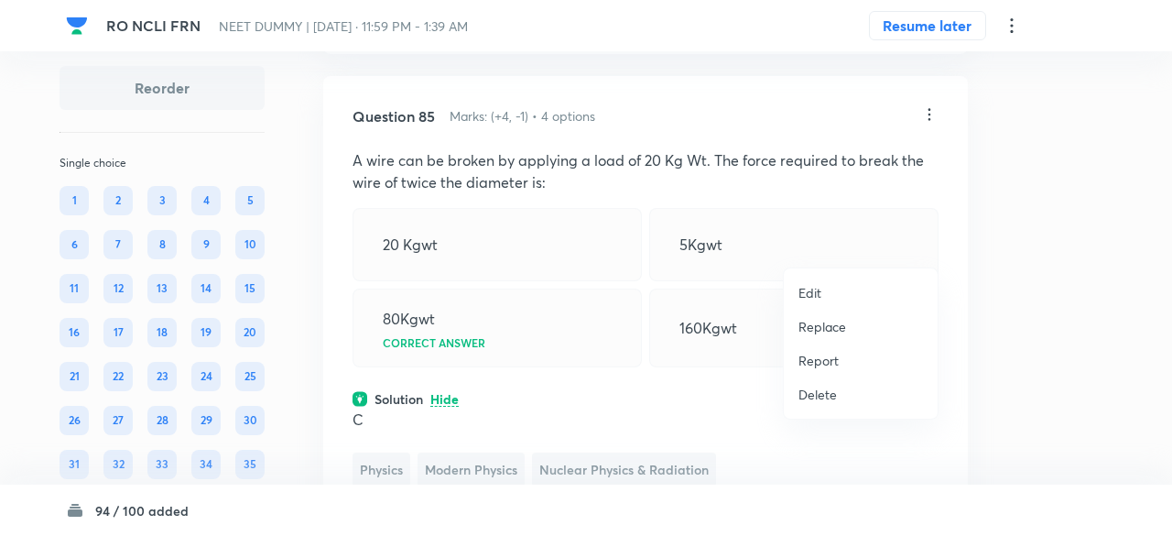
click at [822, 325] on p "Replace" at bounding box center [823, 326] width 48 height 19
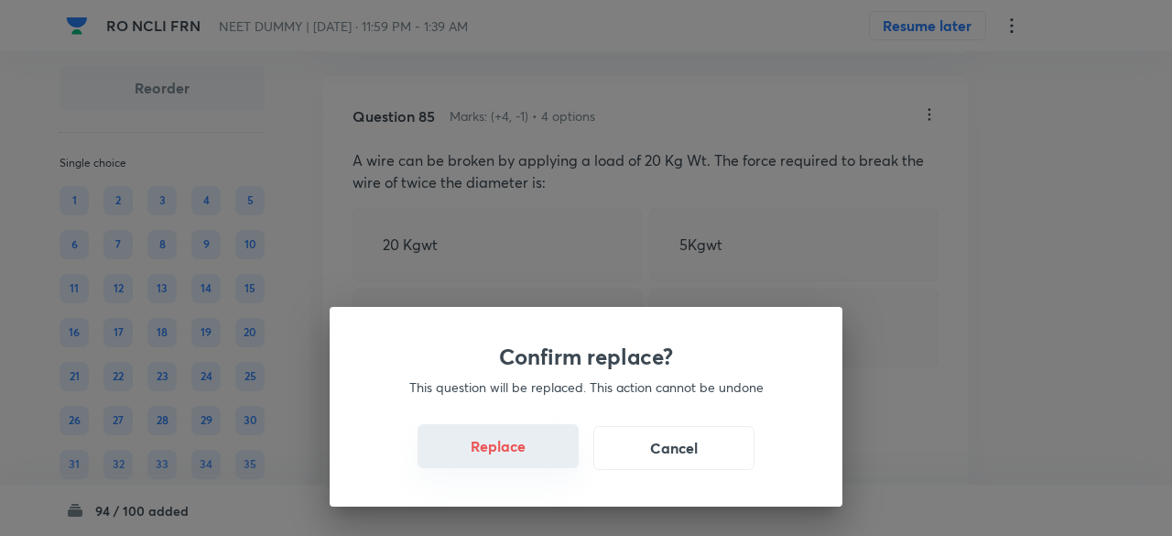
click at [529, 448] on button "Replace" at bounding box center [498, 446] width 161 height 44
click at [540, 451] on button "Replace" at bounding box center [498, 446] width 161 height 44
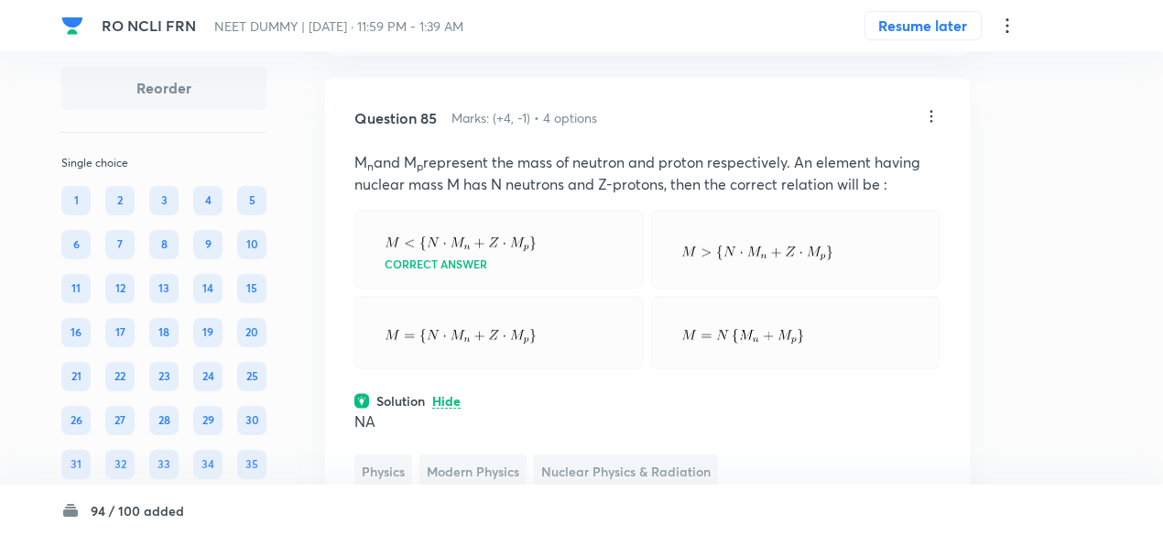
scroll to position [47025, 0]
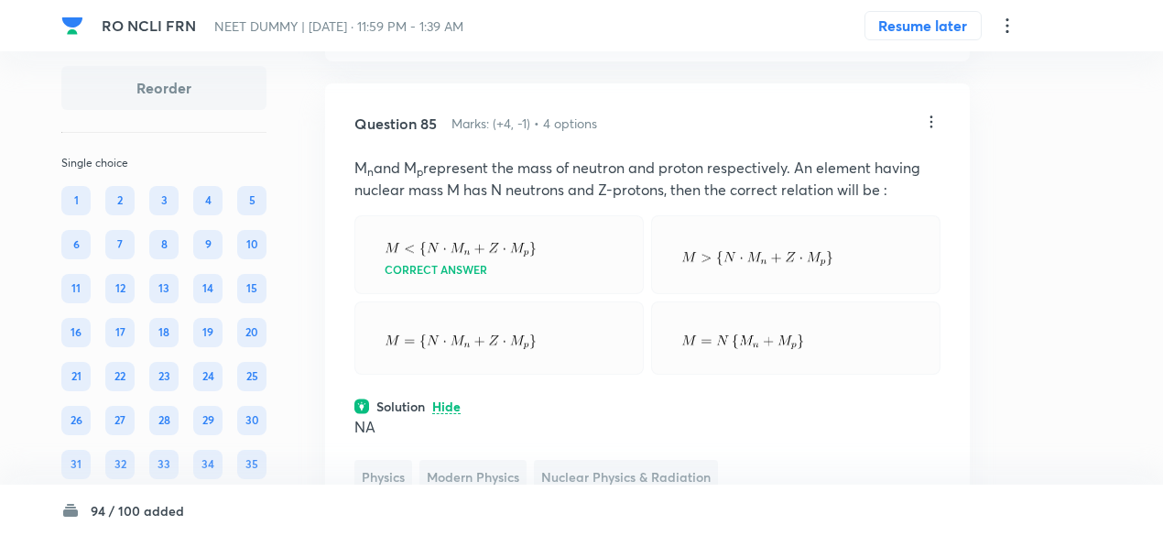
click at [939, 131] on icon at bounding box center [931, 122] width 18 height 18
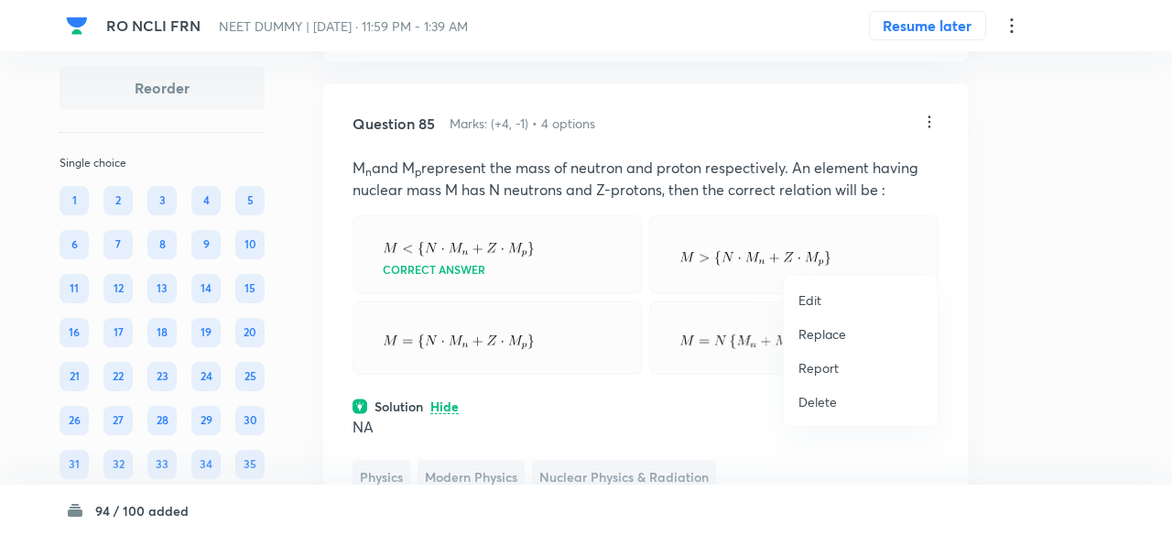
click at [831, 334] on p "Replace" at bounding box center [823, 333] width 48 height 19
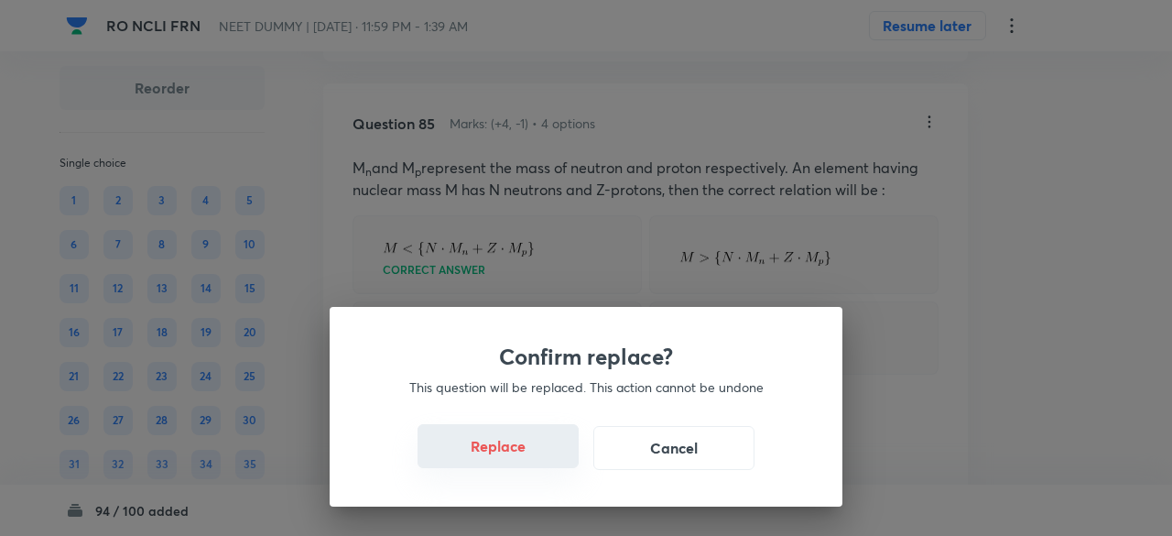
click at [542, 448] on button "Replace" at bounding box center [498, 446] width 161 height 44
click at [542, 453] on button "Replace" at bounding box center [498, 446] width 161 height 44
click at [542, 453] on button "Replace" at bounding box center [498, 448] width 161 height 44
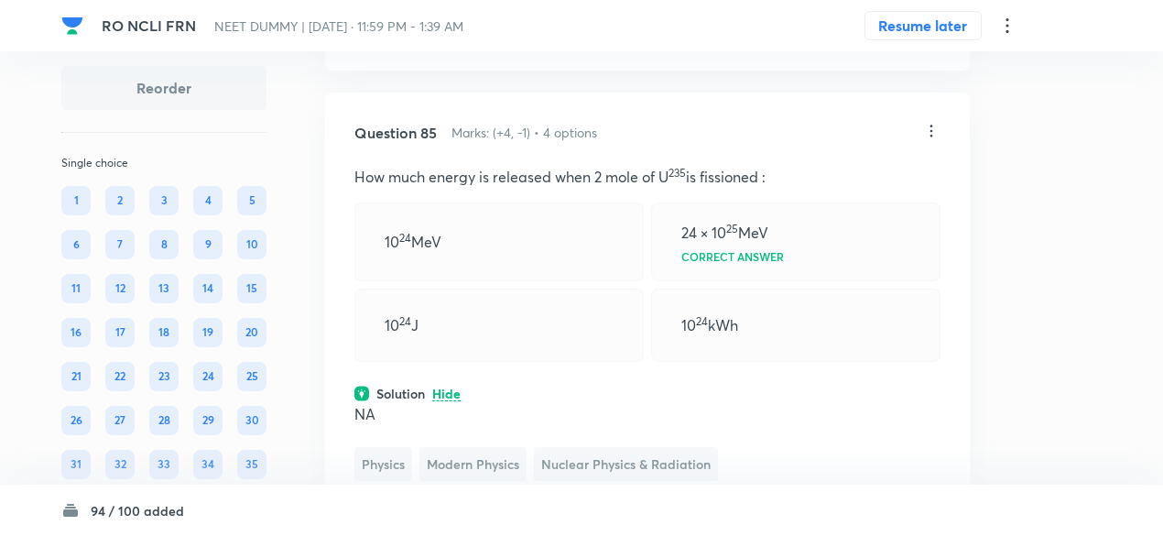
scroll to position [47014, 0]
click at [925, 142] on icon at bounding box center [931, 133] width 18 height 18
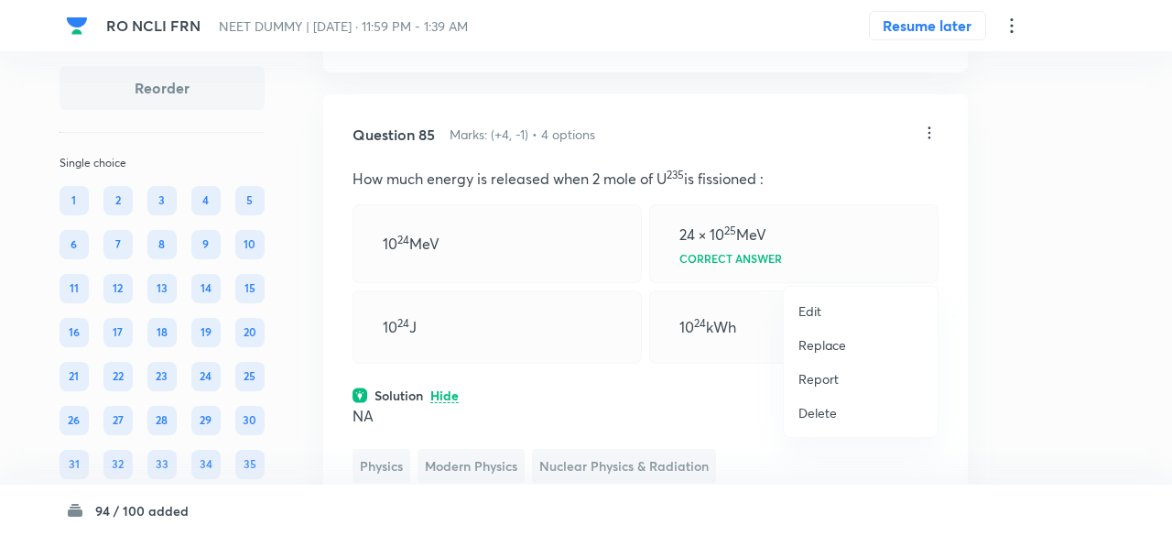
click at [808, 347] on p "Replace" at bounding box center [823, 344] width 48 height 19
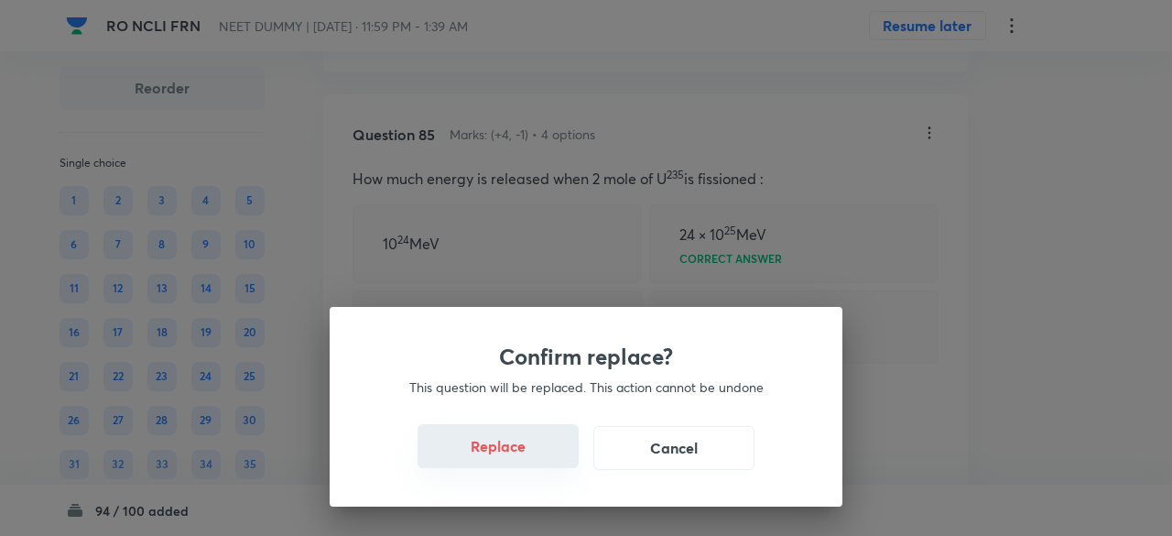
click at [548, 457] on button "Replace" at bounding box center [498, 446] width 161 height 44
click at [544, 459] on button "Replace" at bounding box center [498, 446] width 161 height 44
click at [544, 459] on button "Replace" at bounding box center [498, 448] width 161 height 44
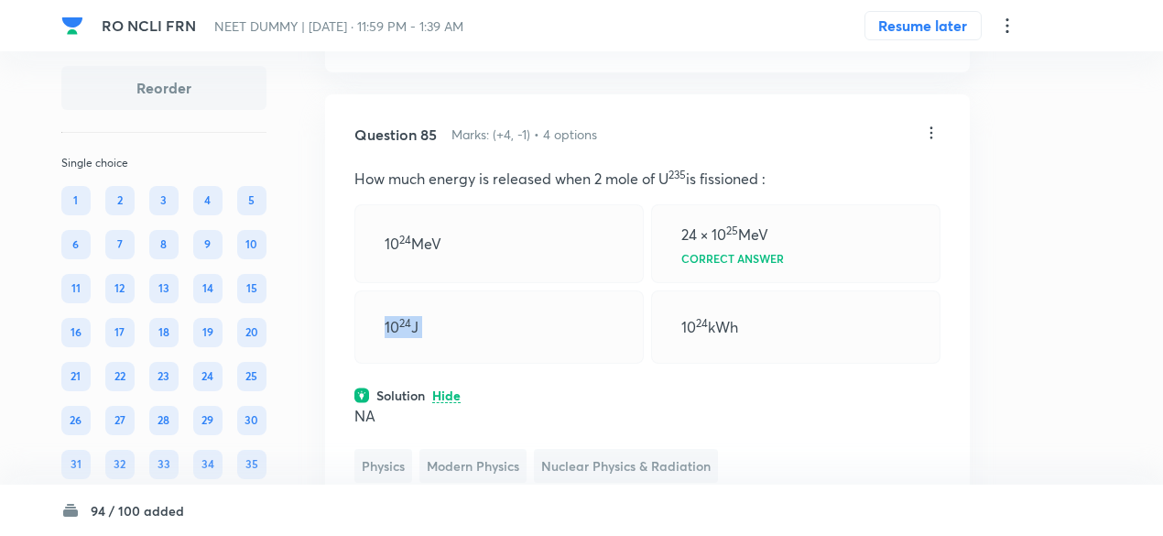
click at [544, 364] on div "10 24 J" at bounding box center [498, 326] width 289 height 73
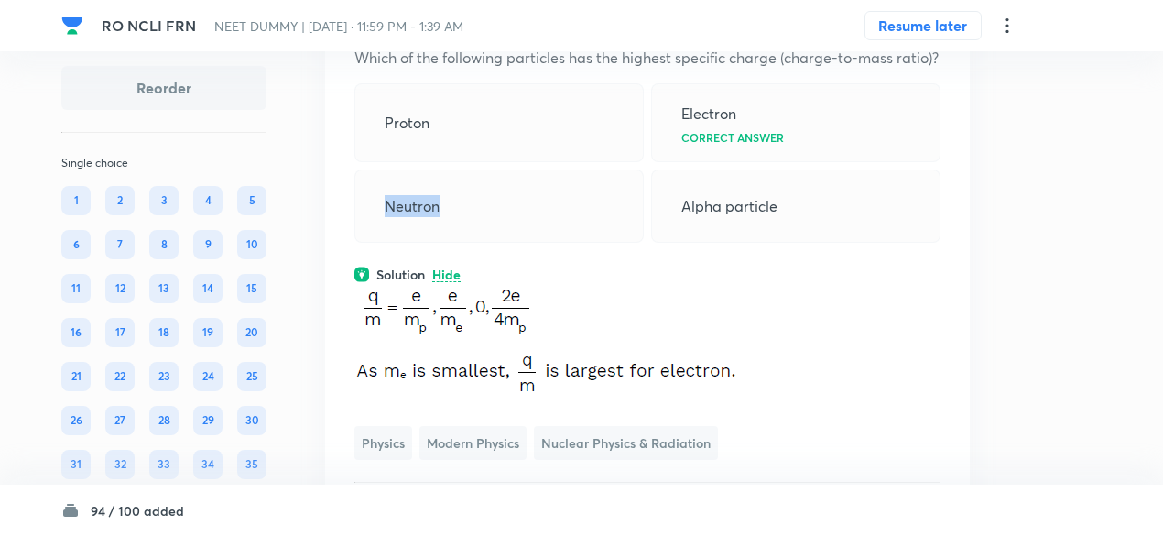
scroll to position [47131, 0]
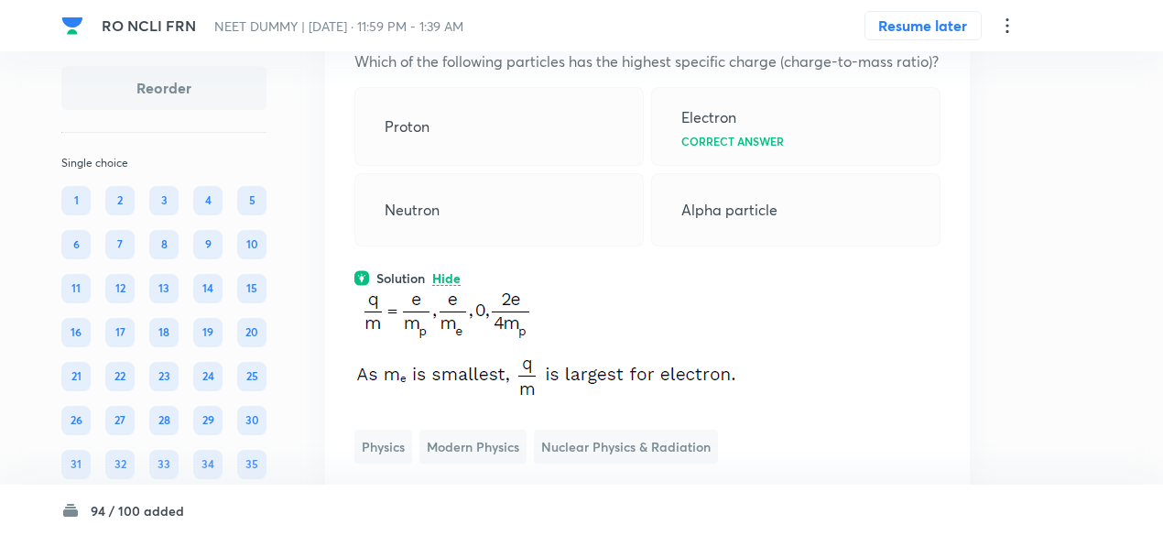
click at [932, 25] on icon at bounding box center [931, 15] width 18 height 18
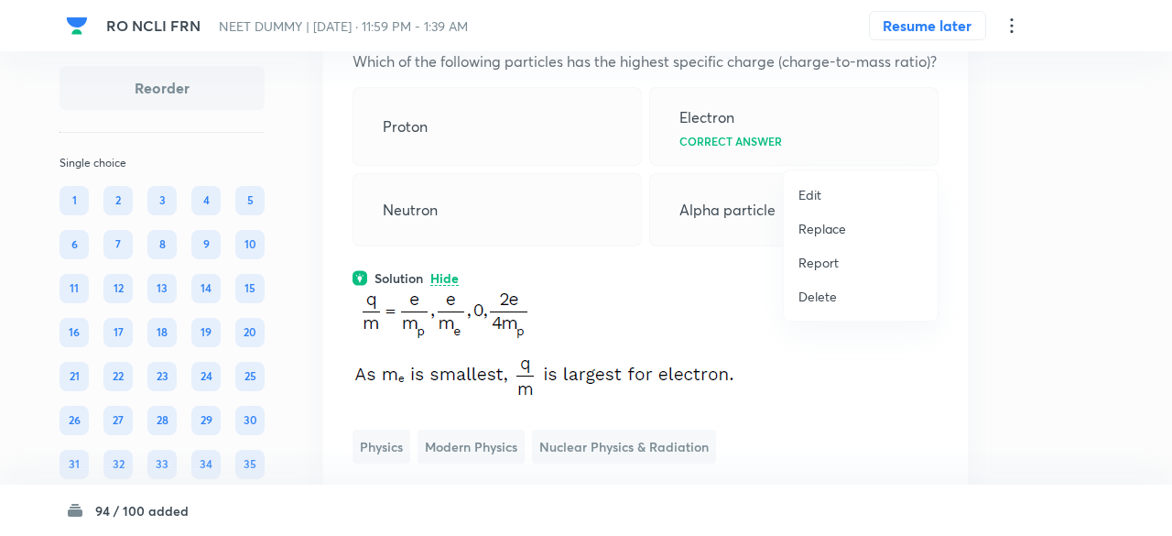
click at [826, 226] on p "Replace" at bounding box center [823, 228] width 48 height 19
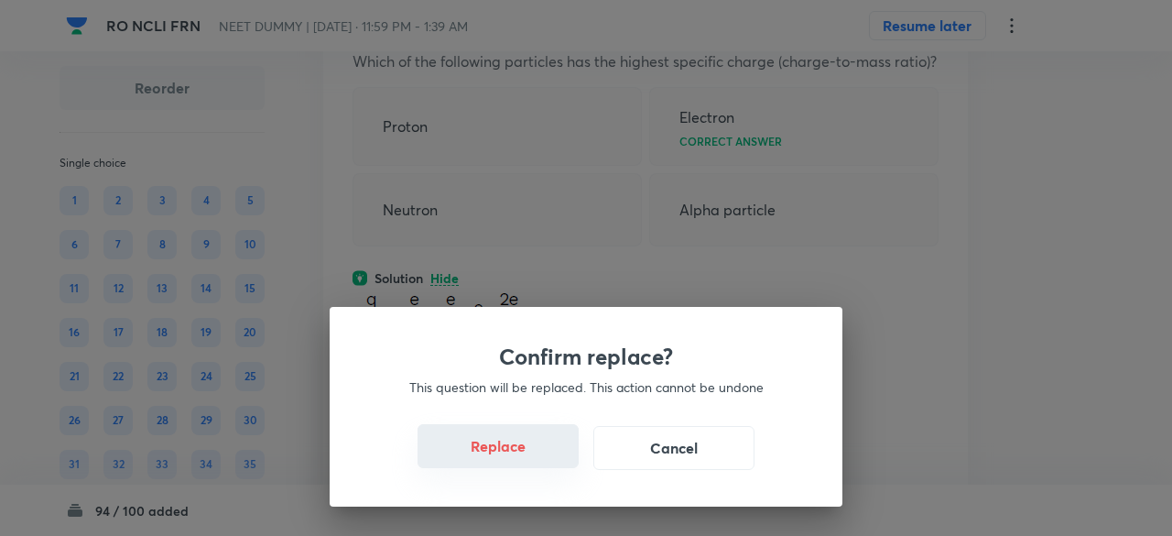
click at [529, 448] on button "Replace" at bounding box center [498, 446] width 161 height 44
click at [537, 454] on button "Replace" at bounding box center [498, 446] width 161 height 44
click at [537, 454] on button "Replace" at bounding box center [498, 448] width 161 height 44
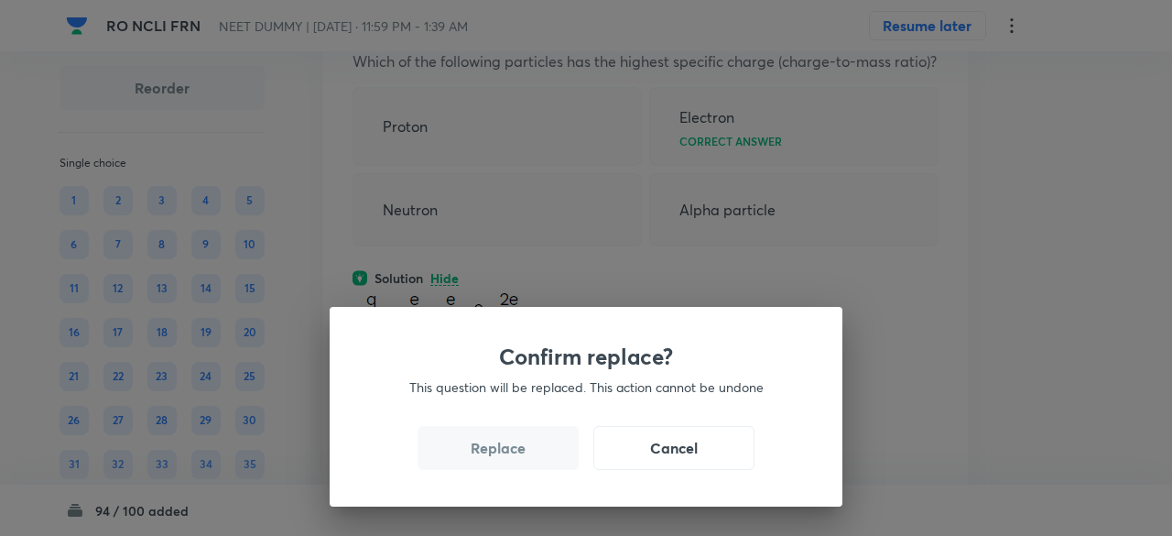
click at [537, 454] on button "Replace" at bounding box center [498, 448] width 161 height 44
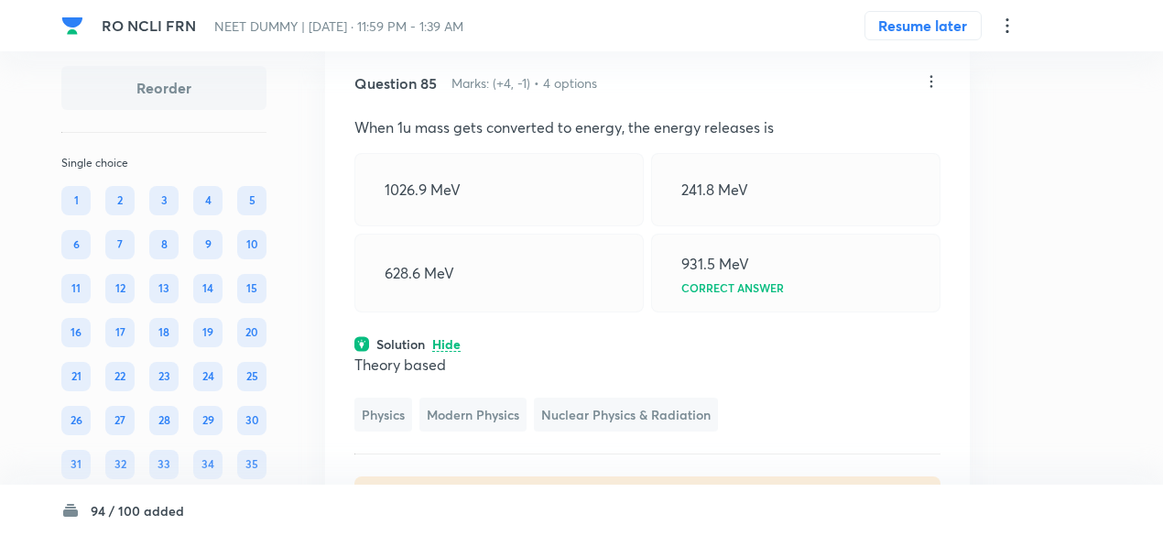
scroll to position [47045, 0]
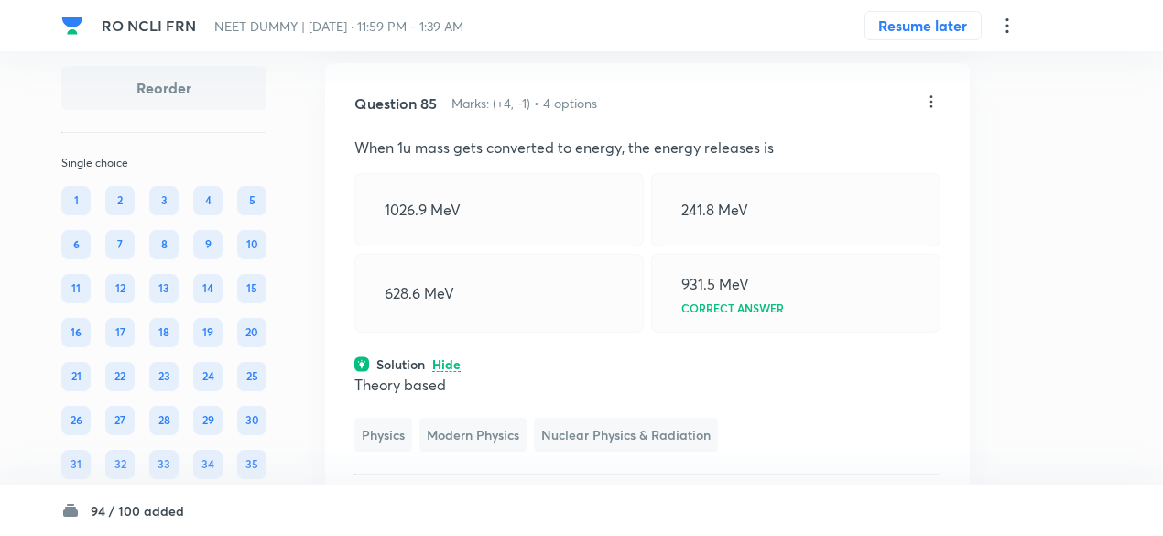
click at [935, 111] on icon at bounding box center [931, 102] width 18 height 18
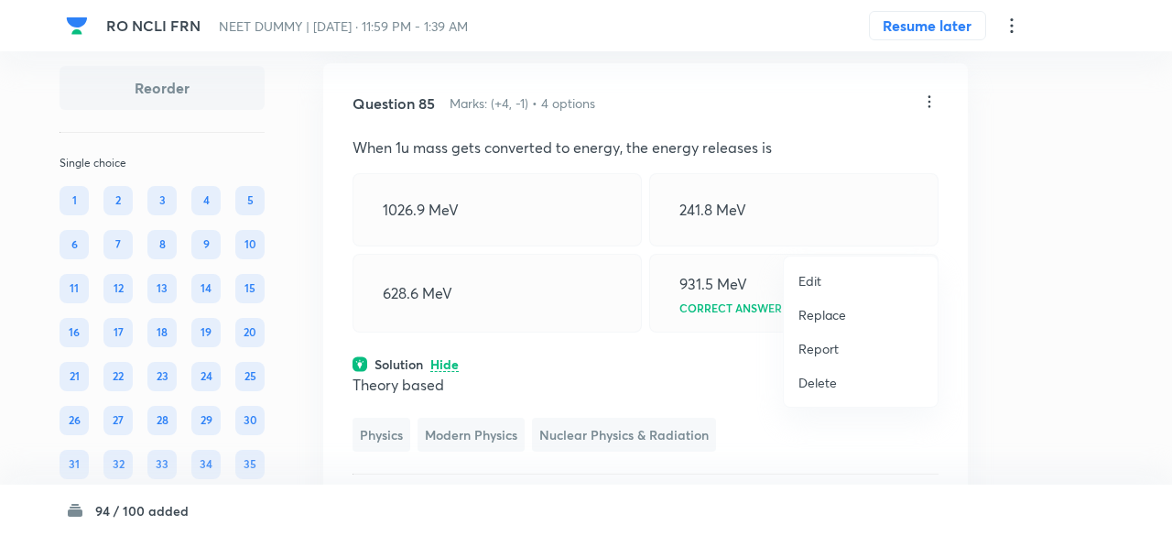
click at [834, 313] on p "Replace" at bounding box center [823, 314] width 48 height 19
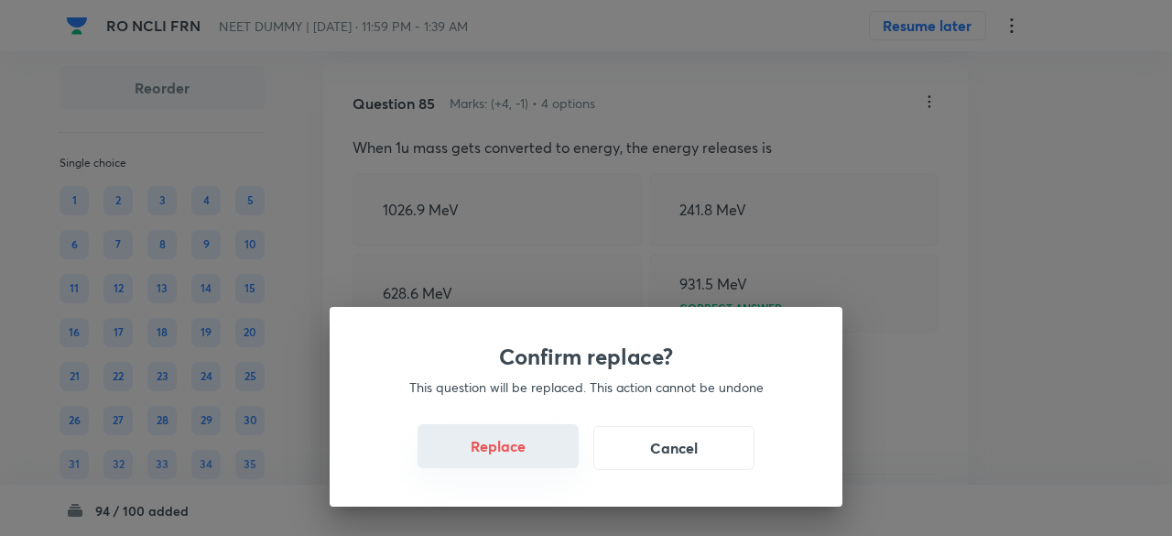
click at [529, 464] on button "Replace" at bounding box center [498, 446] width 161 height 44
click at [544, 464] on button "Replace" at bounding box center [498, 446] width 161 height 44
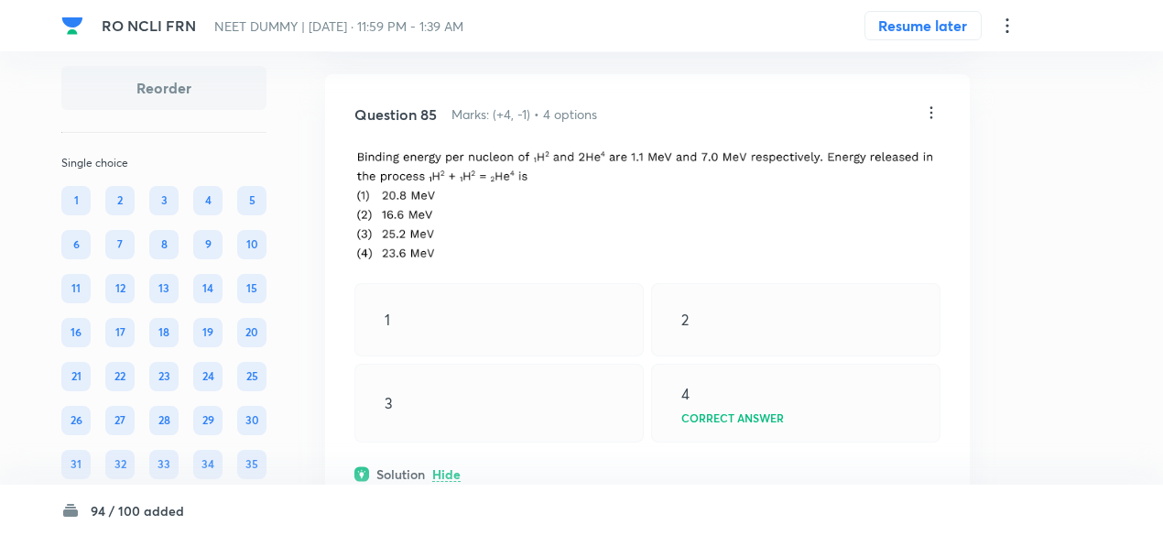
scroll to position [47032, 0]
click at [928, 124] on icon at bounding box center [931, 114] width 18 height 18
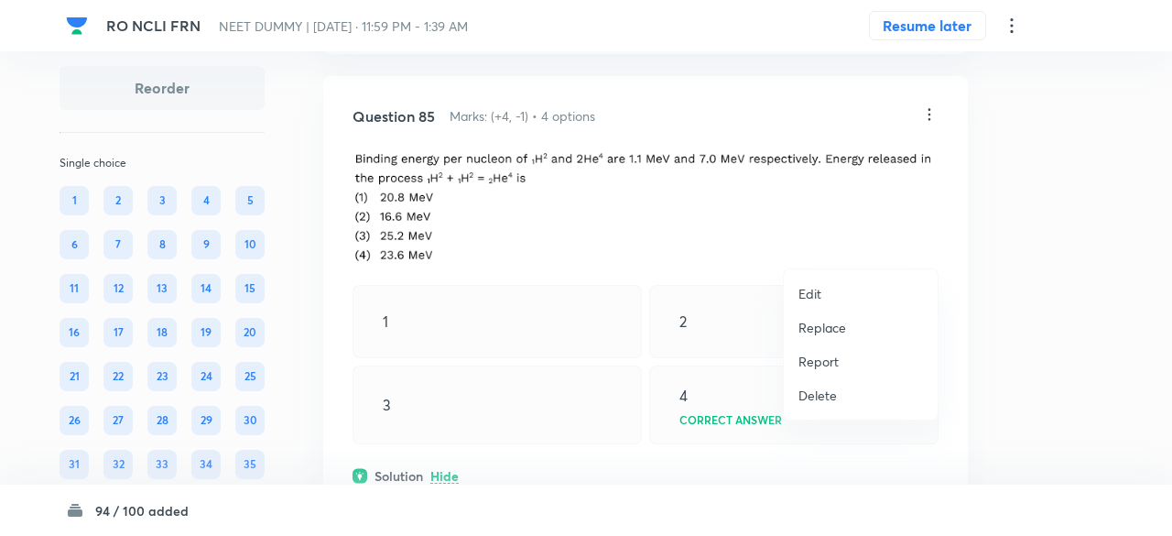
click at [819, 322] on p "Replace" at bounding box center [823, 327] width 48 height 19
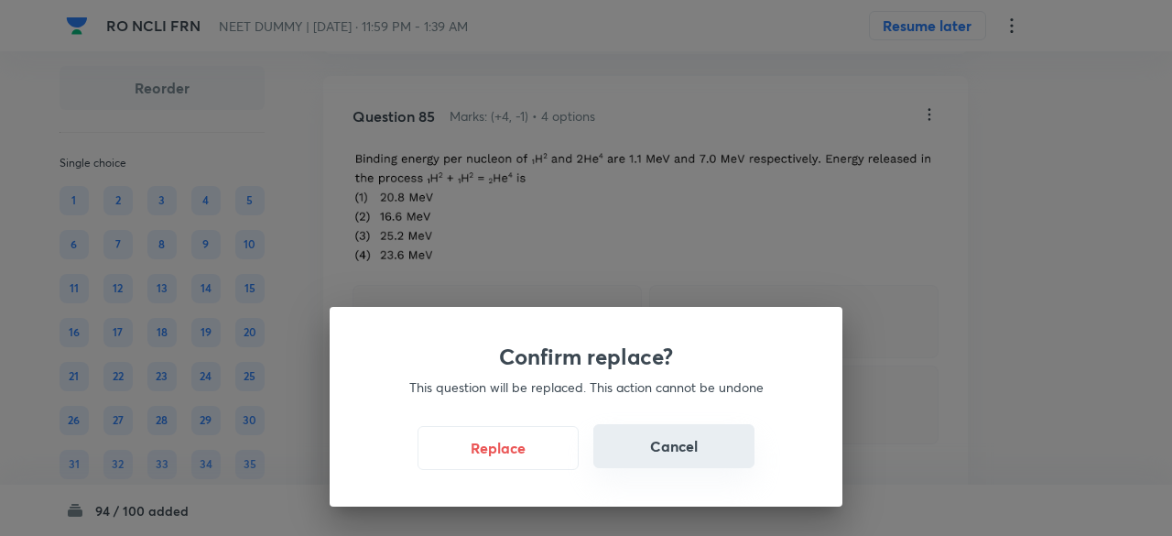
click at [642, 468] on button "Cancel" at bounding box center [674, 446] width 161 height 44
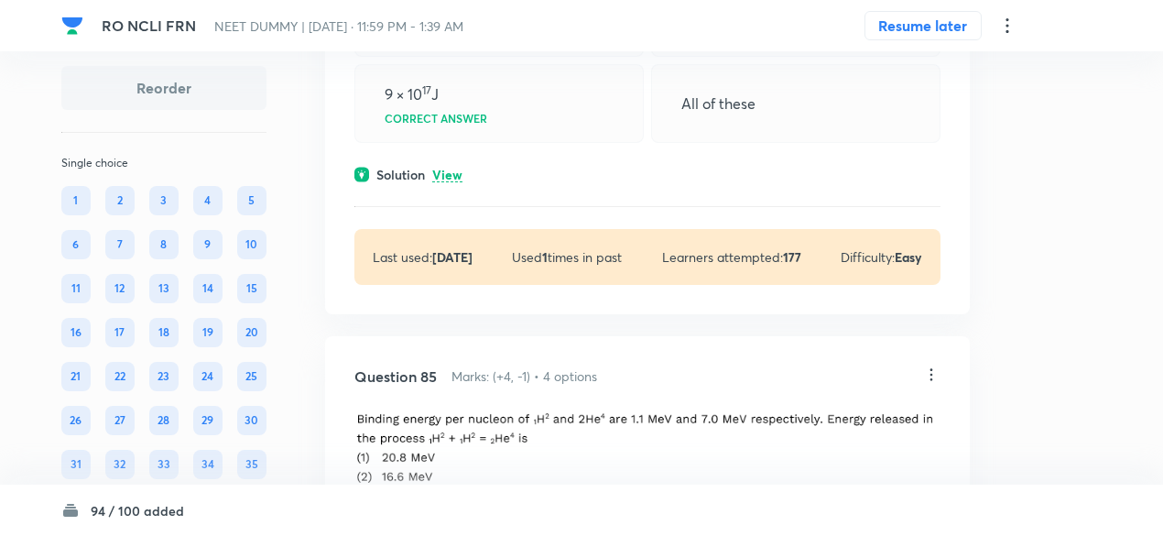
scroll to position [46772, 0]
click at [446, 182] on p "View" at bounding box center [447, 176] width 30 height 14
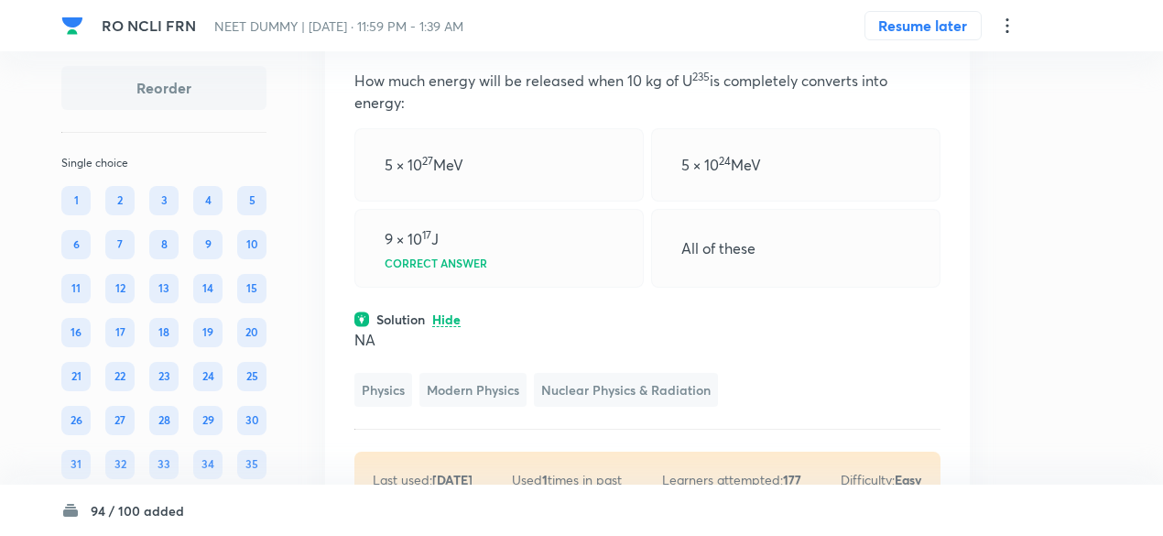
scroll to position [46624, 0]
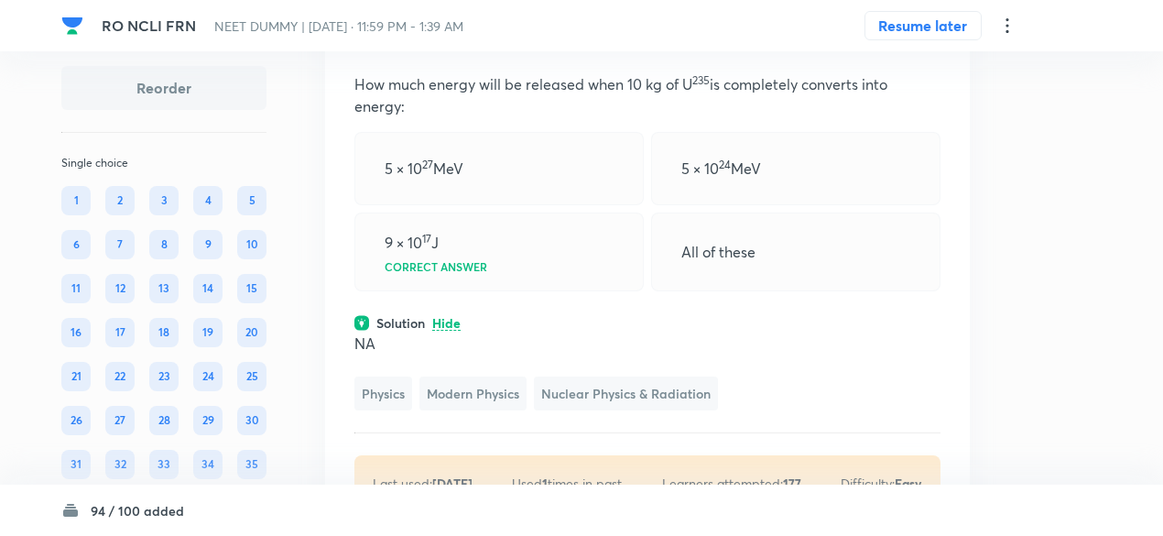
click at [936, 48] on icon at bounding box center [931, 38] width 18 height 18
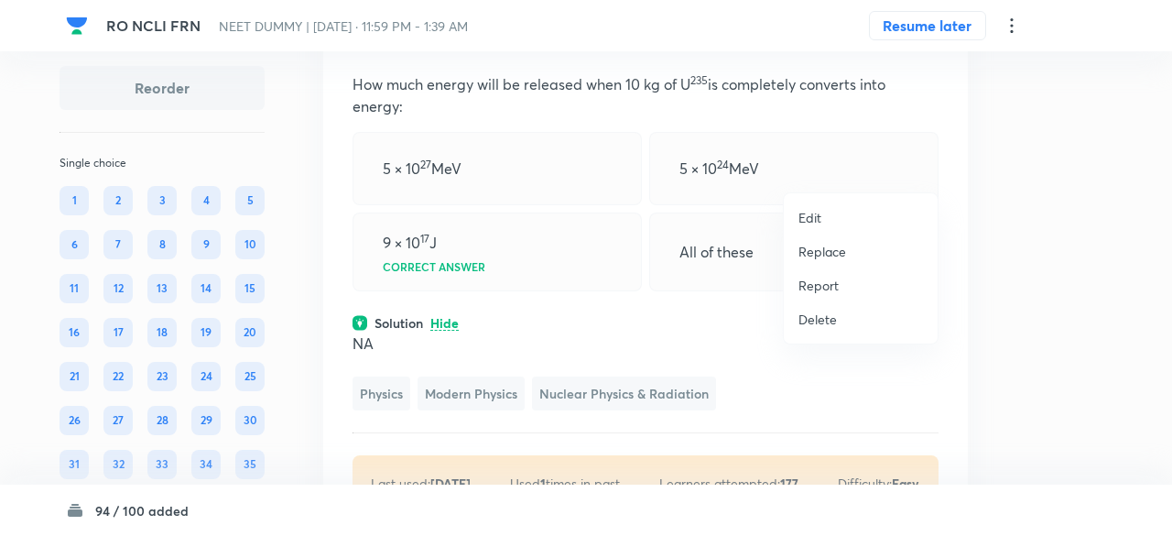
click at [837, 246] on p "Replace" at bounding box center [823, 251] width 48 height 19
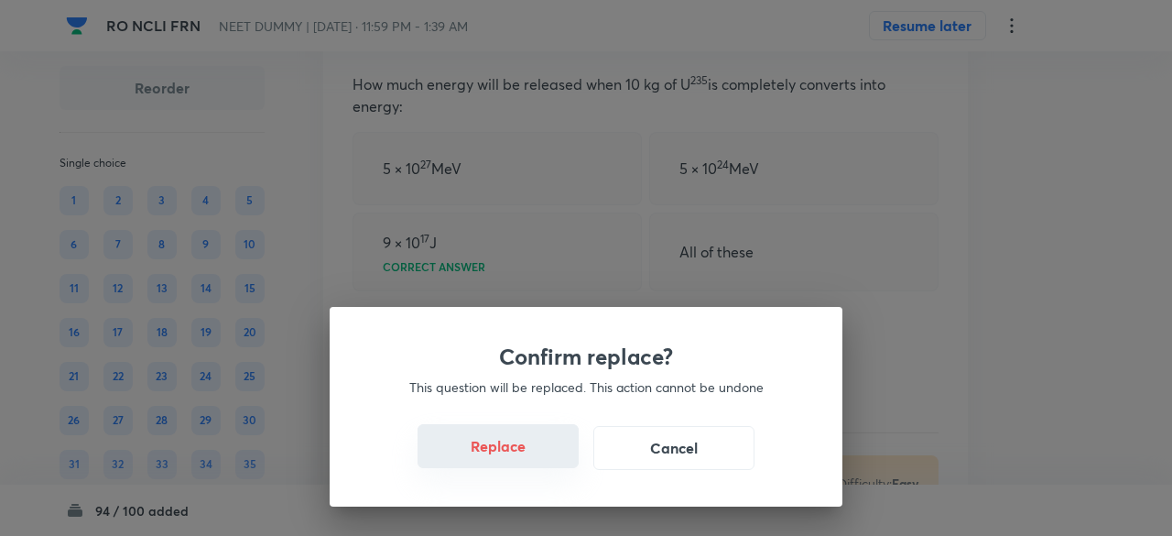
click at [539, 448] on button "Replace" at bounding box center [498, 446] width 161 height 44
click at [544, 464] on button "Replace" at bounding box center [498, 446] width 161 height 44
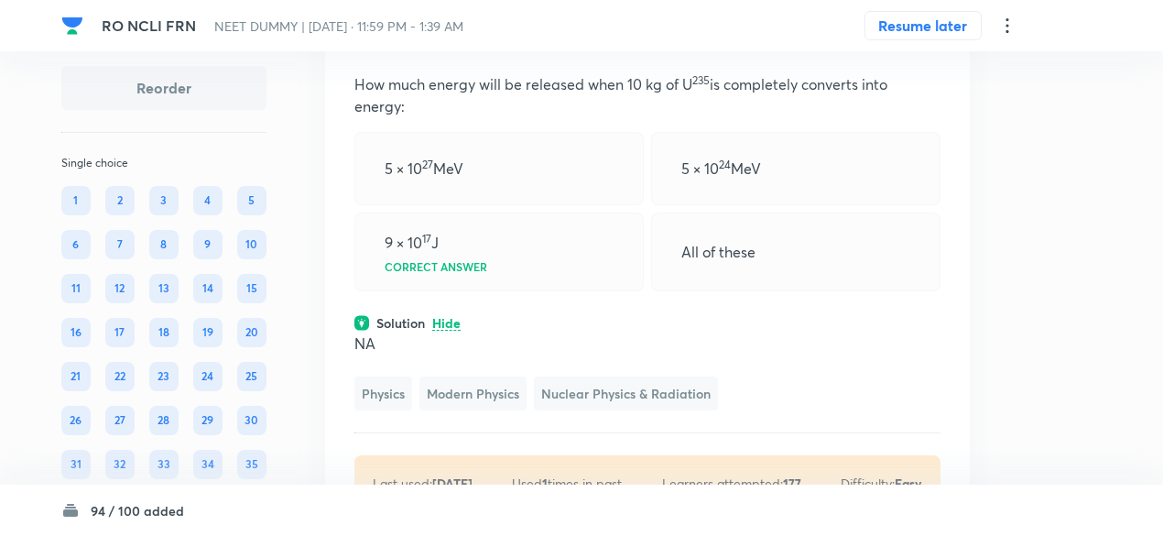
click at [544, 354] on p "NA" at bounding box center [647, 344] width 586 height 22
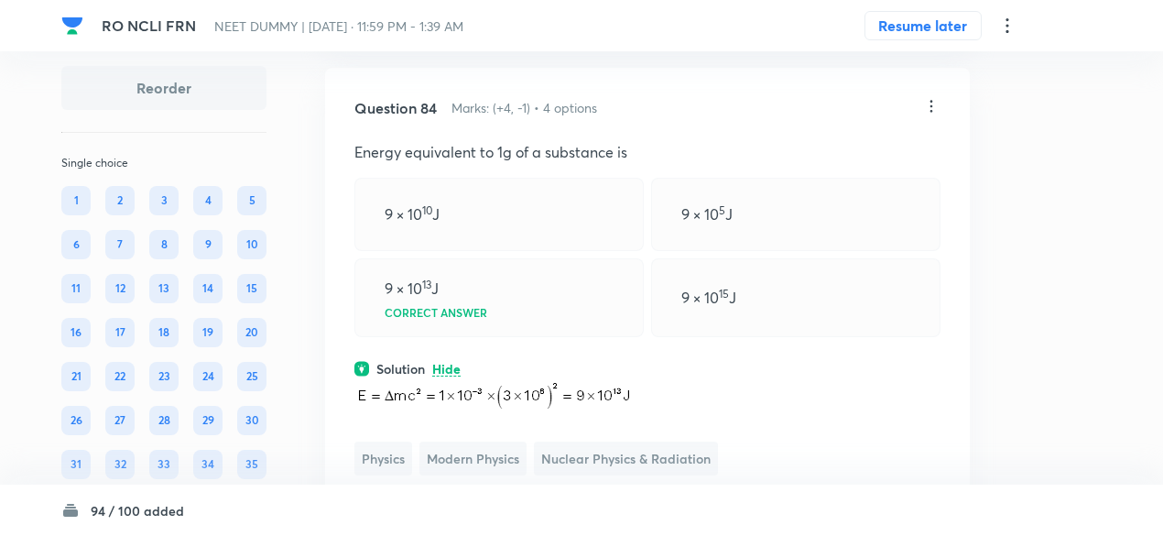
scroll to position [46543, 0]
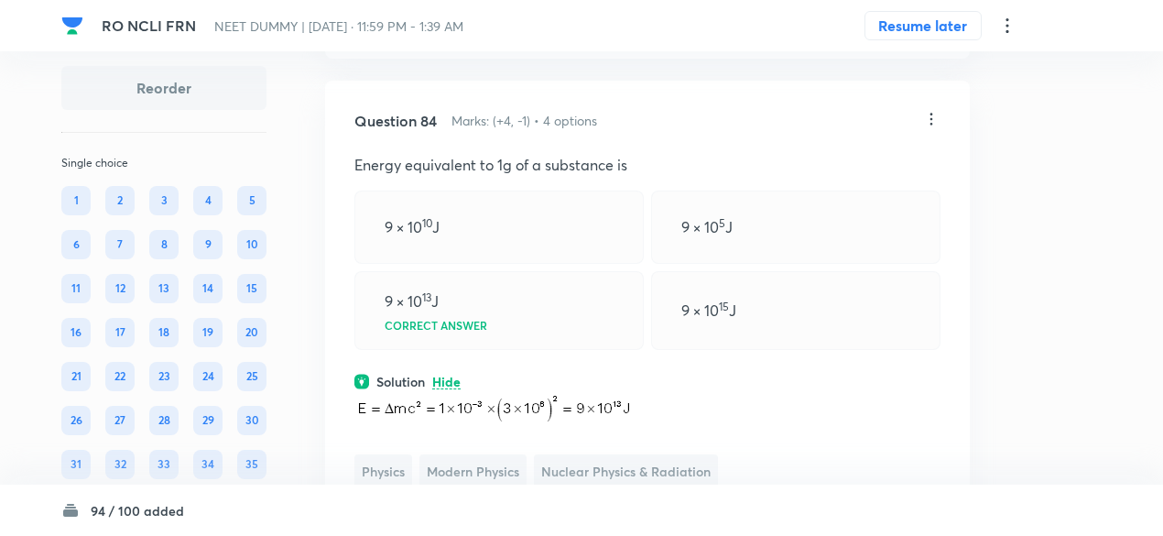
click at [931, 128] on icon at bounding box center [931, 119] width 18 height 18
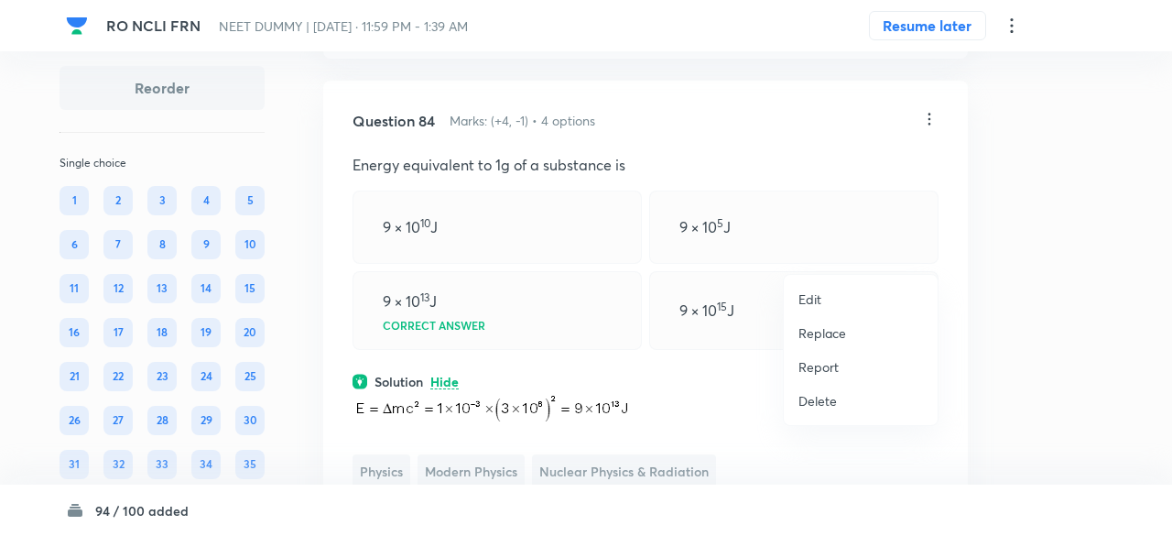
click at [832, 333] on p "Replace" at bounding box center [823, 332] width 48 height 19
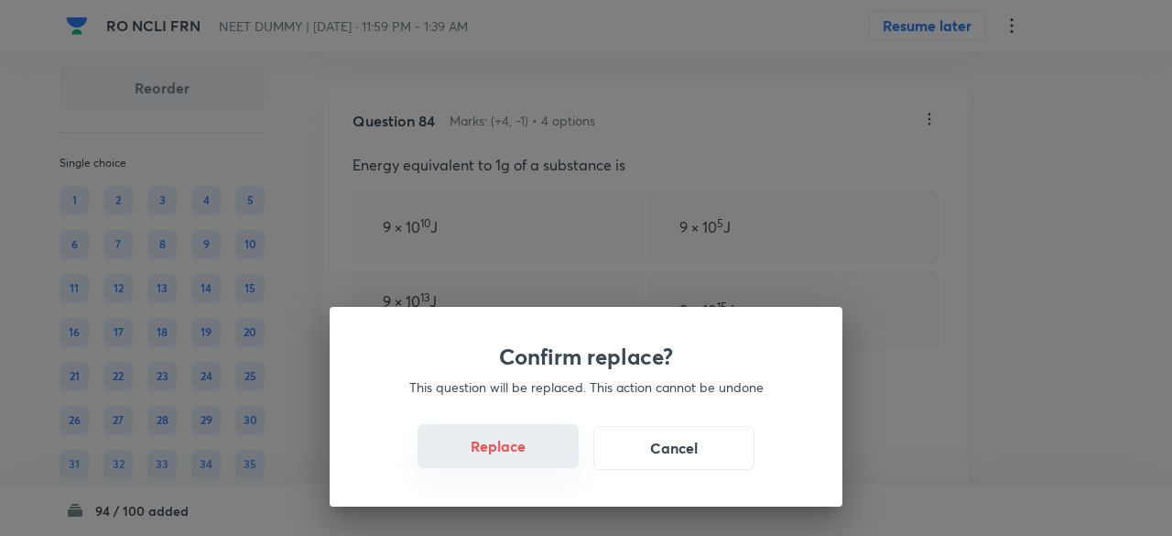
click at [516, 457] on button "Replace" at bounding box center [498, 446] width 161 height 44
click at [537, 461] on button "Replace" at bounding box center [498, 446] width 161 height 44
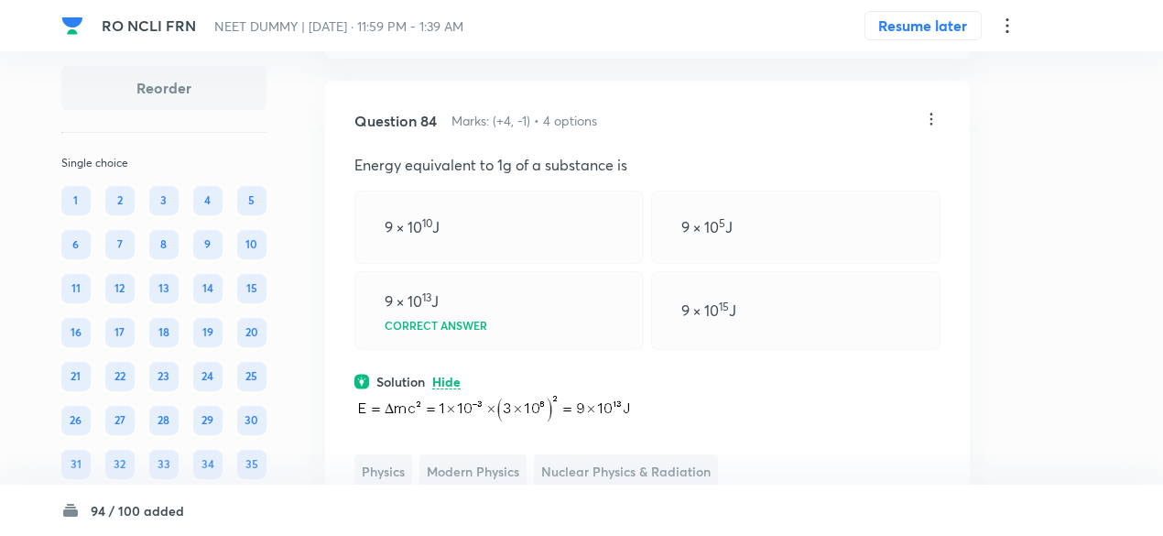
click at [537, 350] on div "9 × 10 13 J Correct answer" at bounding box center [498, 310] width 289 height 79
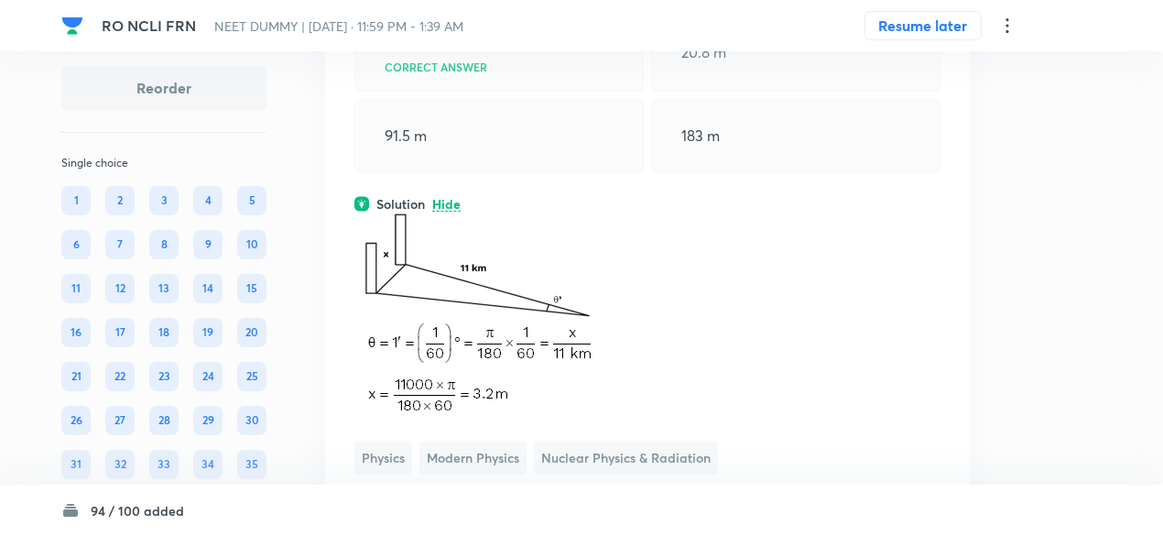
scroll to position [46679, 0]
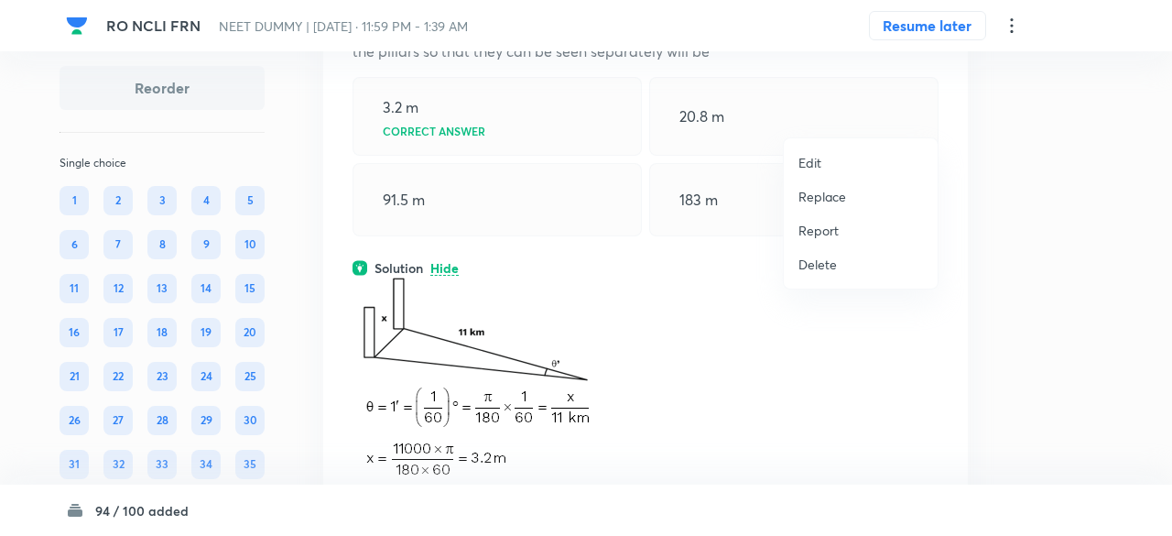
click at [823, 208] on li "Replace" at bounding box center [861, 197] width 154 height 34
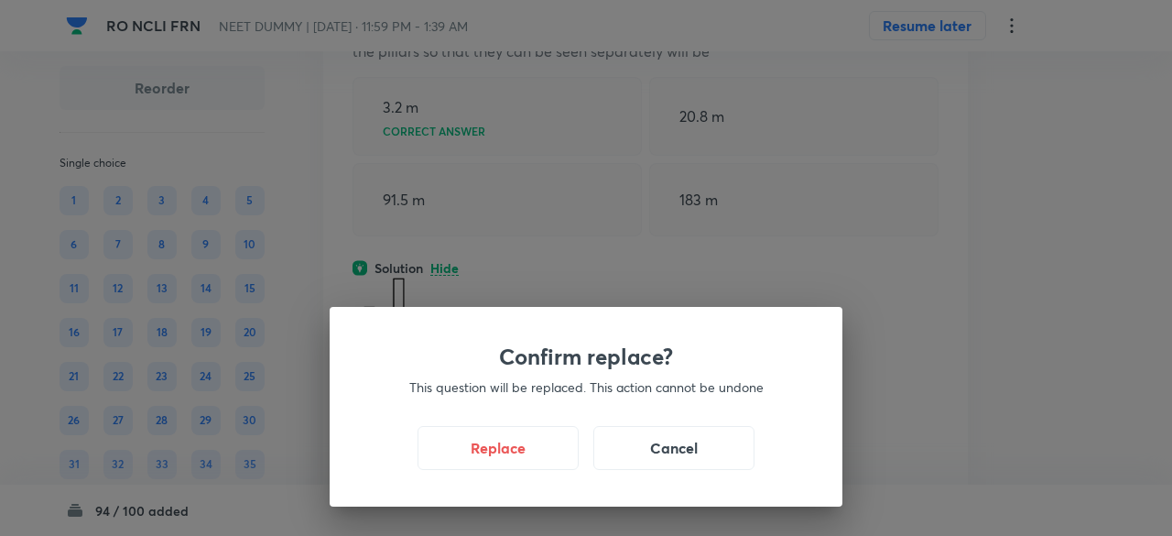
click at [524, 474] on div "Confirm replace? This question will be replaced. This action cannot be undone R…" at bounding box center [586, 407] width 513 height 200
click at [530, 455] on button "Replace" at bounding box center [498, 446] width 161 height 44
click at [529, 453] on button "Replace" at bounding box center [498, 446] width 161 height 44
click at [529, 453] on button "Replace" at bounding box center [498, 448] width 161 height 44
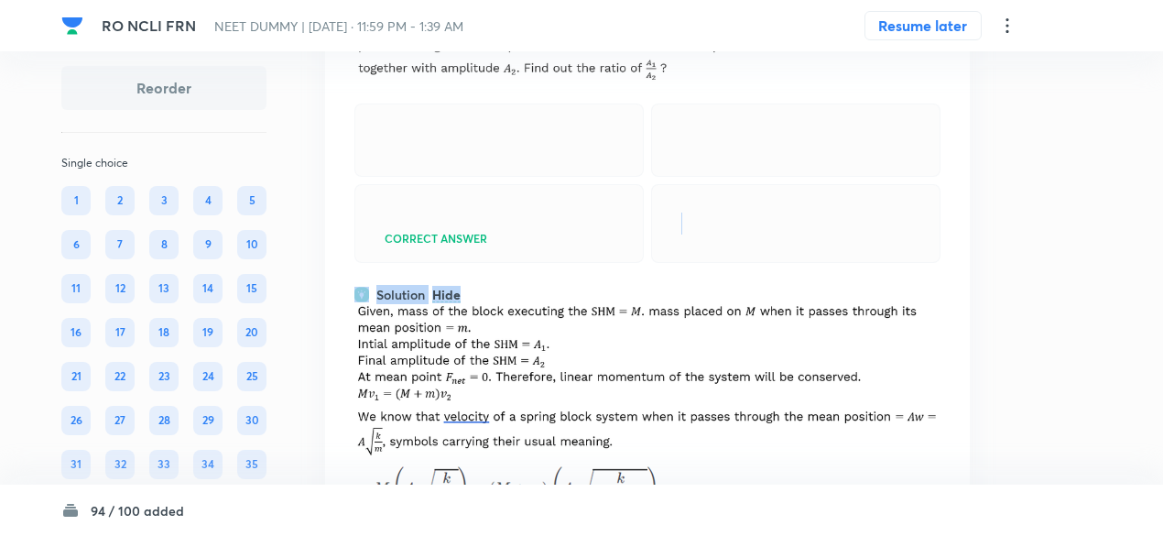
click at [529, 453] on div "Question 84 Marks: (+4, -1) • 4 options Correct answer Solution Hide Physics Mo…" at bounding box center [647, 351] width 645 height 812
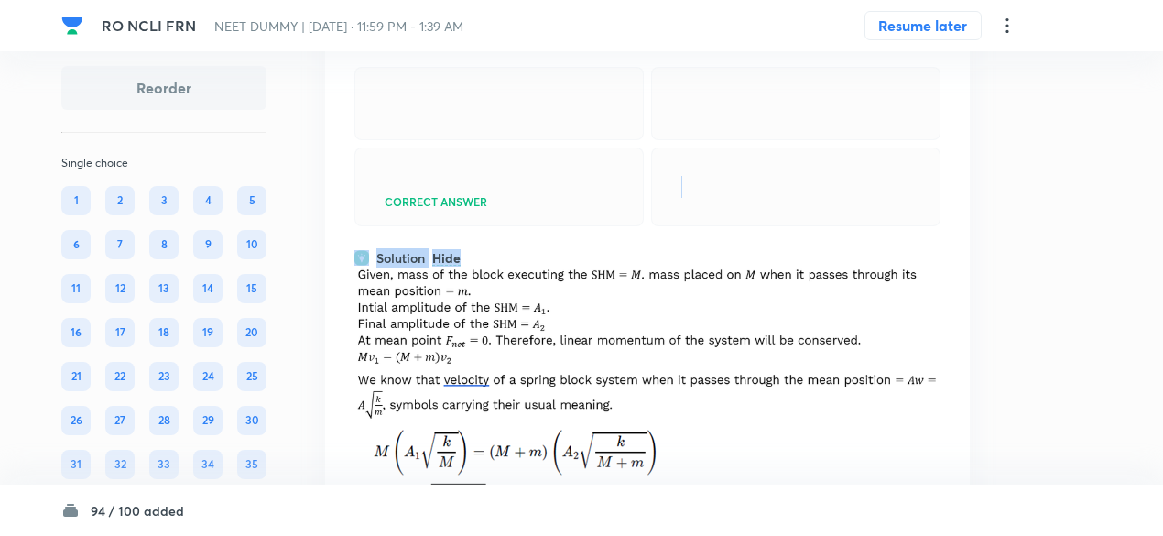
scroll to position [46712, 0]
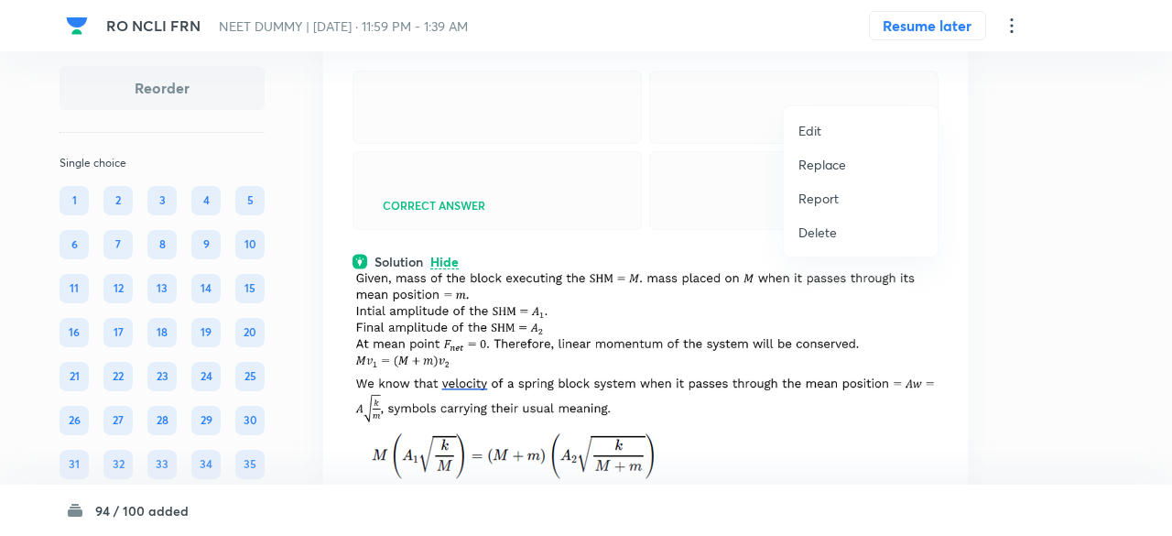
click at [816, 168] on p "Replace" at bounding box center [823, 164] width 48 height 19
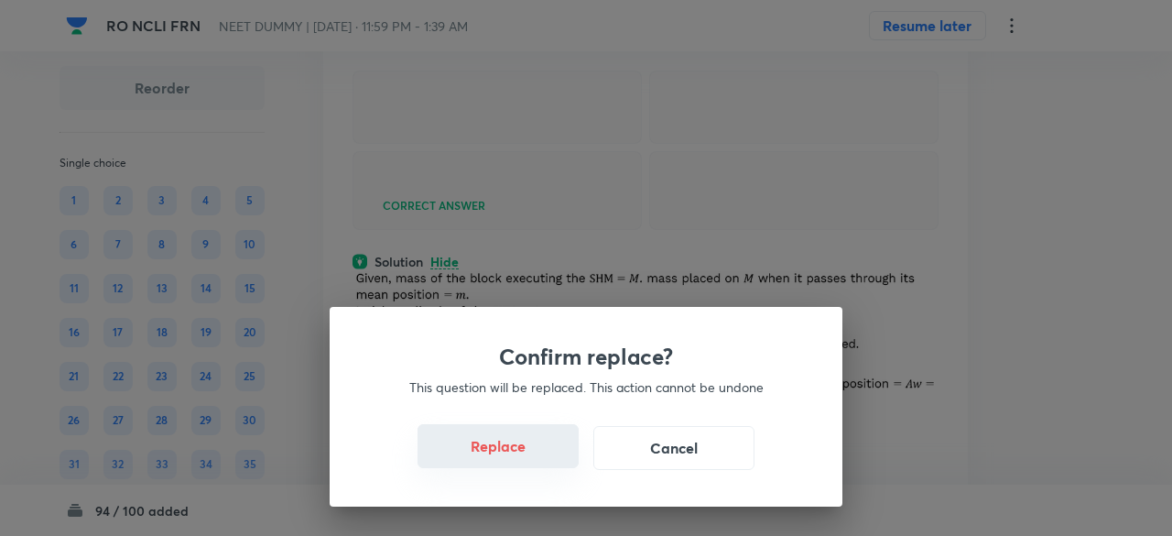
click at [524, 452] on button "Replace" at bounding box center [498, 446] width 161 height 44
click at [548, 453] on button "Replace" at bounding box center [498, 446] width 161 height 44
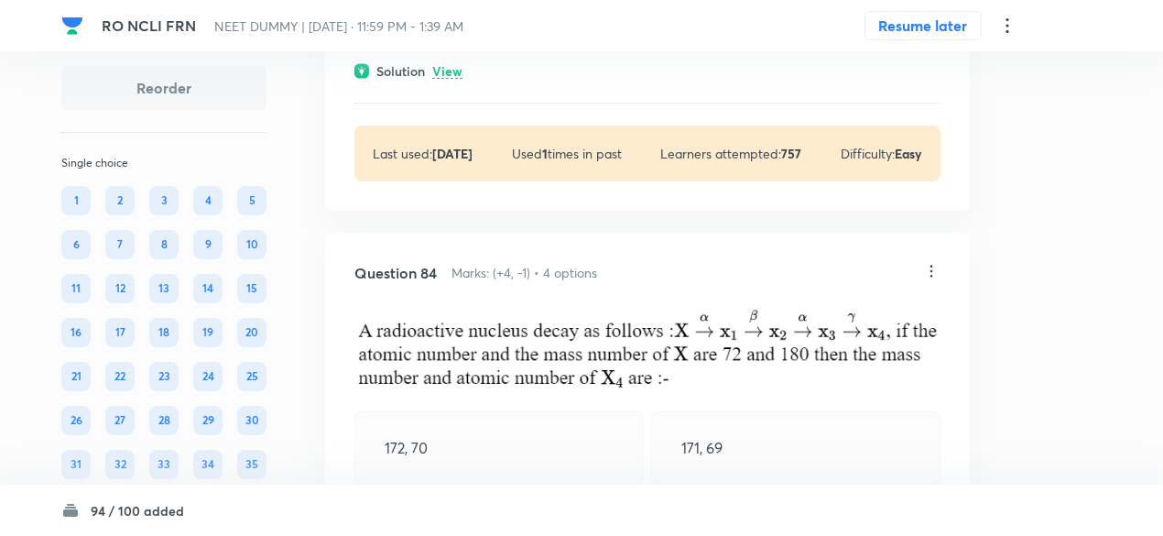
scroll to position [46373, 0]
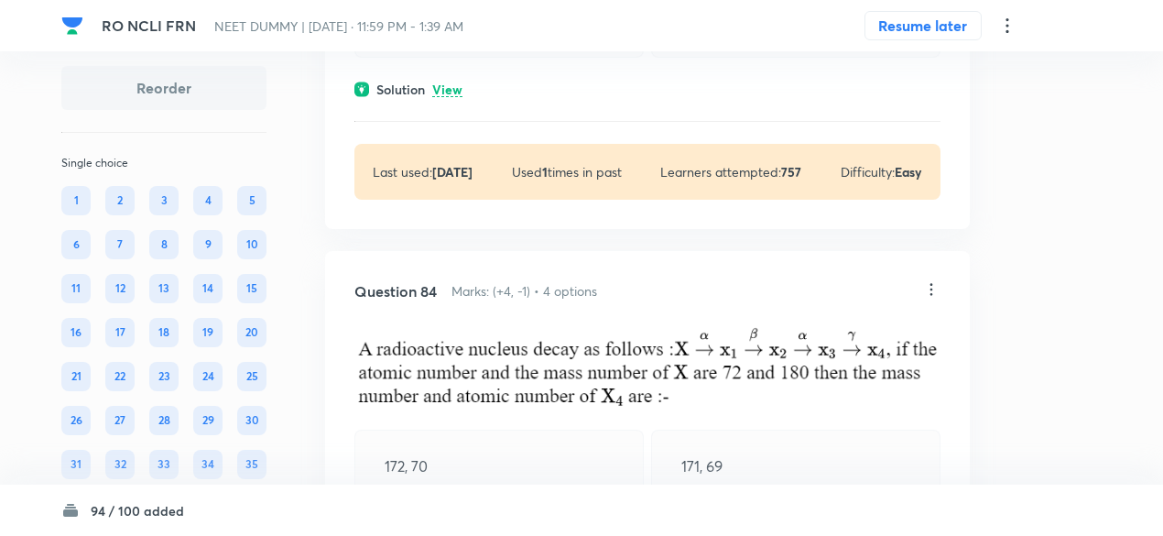
click at [452, 97] on p "View" at bounding box center [447, 90] width 30 height 14
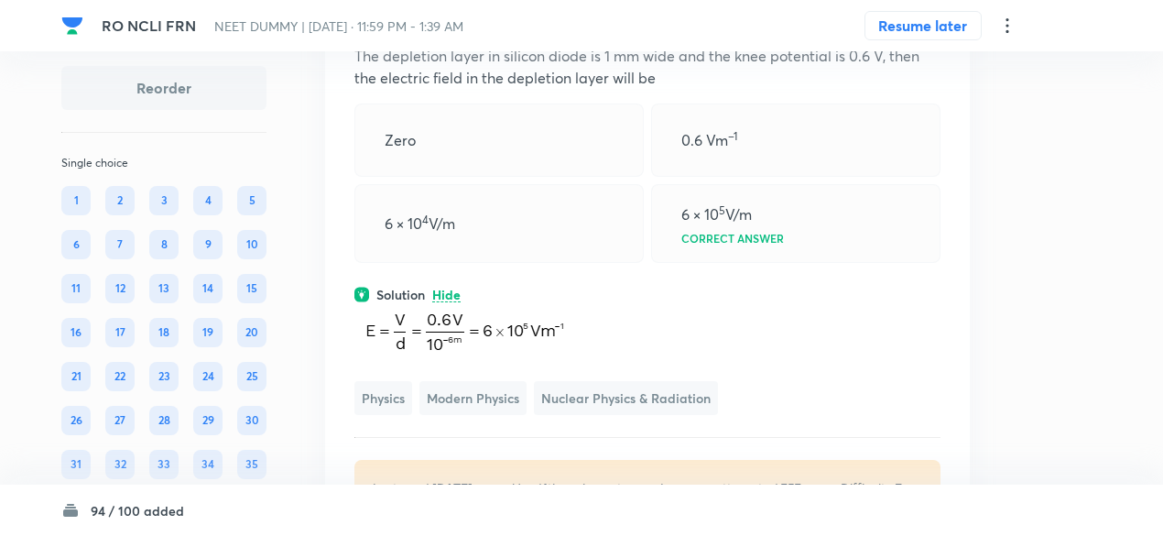
scroll to position [46167, 0]
click at [932, 19] on icon at bounding box center [931, 10] width 18 height 18
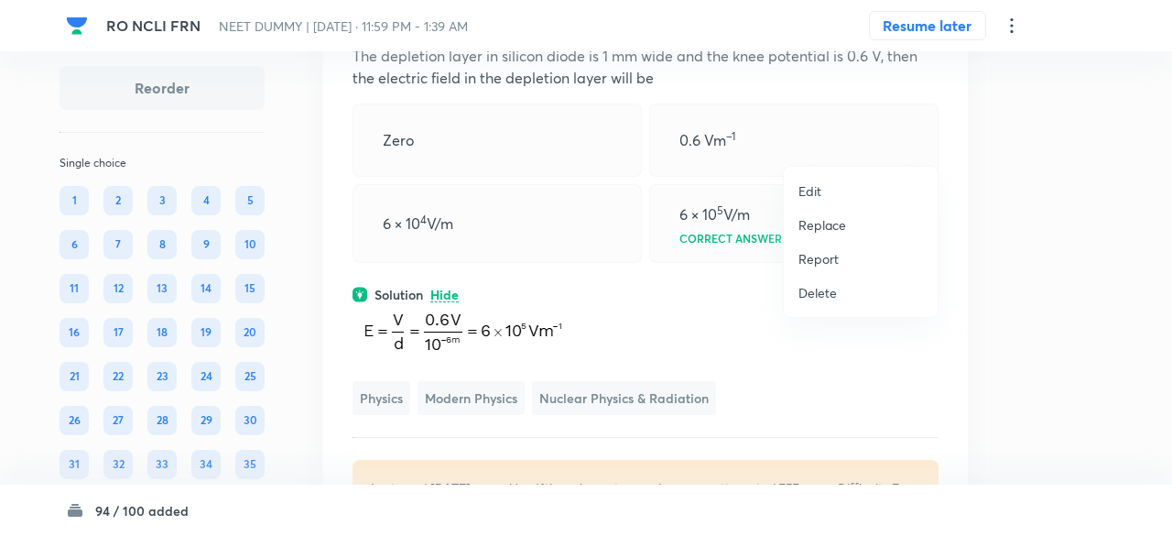
click at [932, 144] on div at bounding box center [586, 268] width 1172 height 536
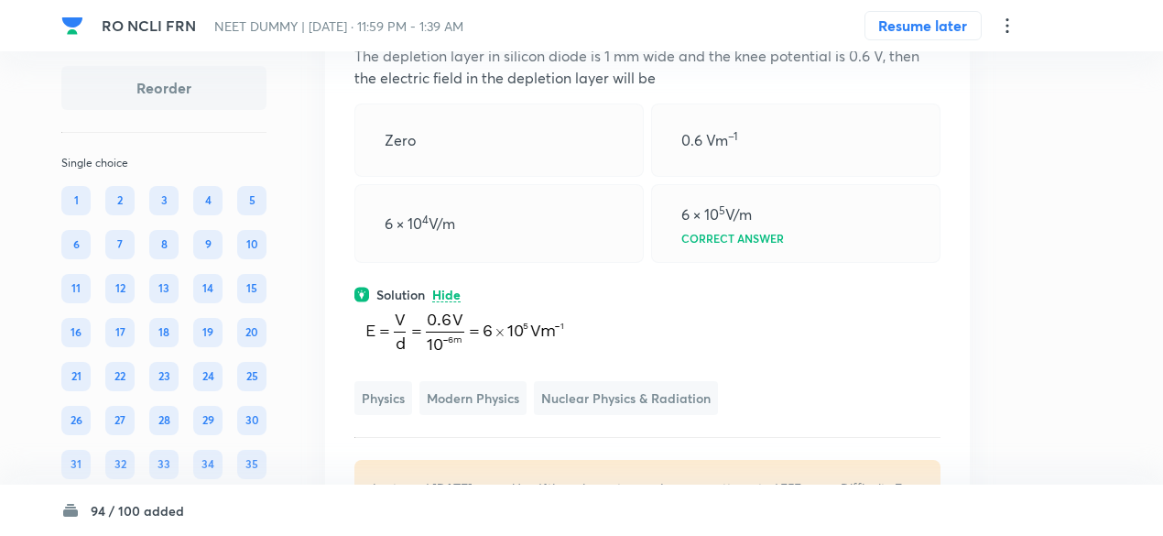
click at [931, 16] on icon at bounding box center [932, 10] width 3 height 12
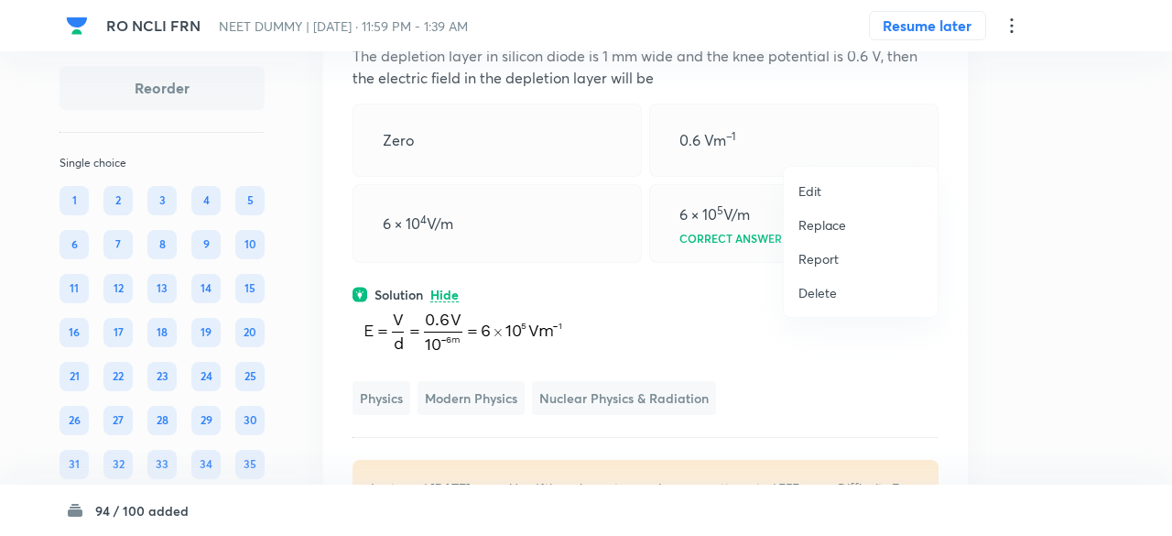
click at [837, 219] on p "Replace" at bounding box center [823, 224] width 48 height 19
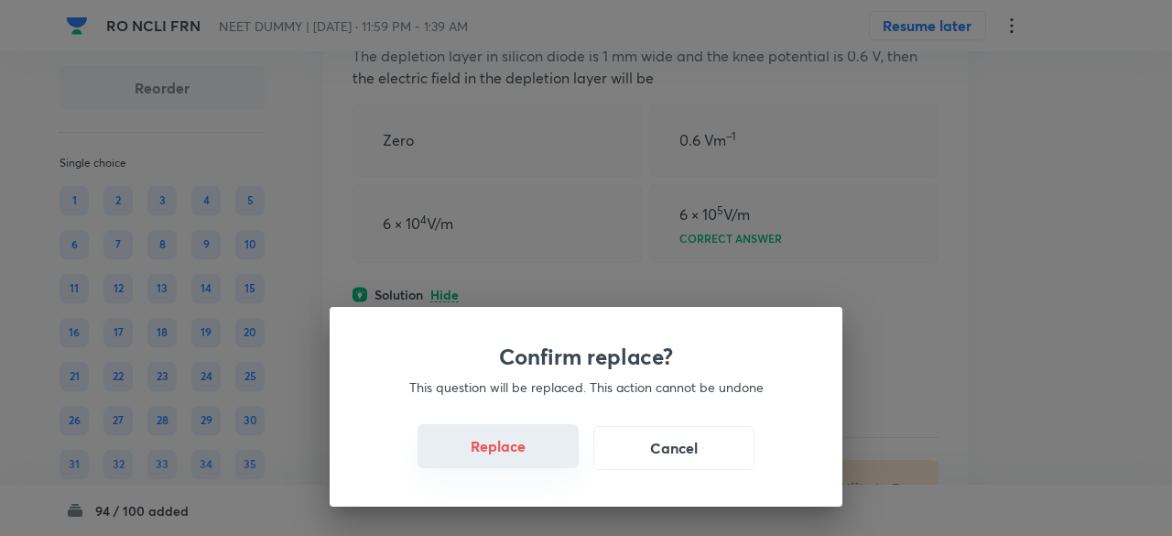
click at [540, 458] on button "Replace" at bounding box center [498, 446] width 161 height 44
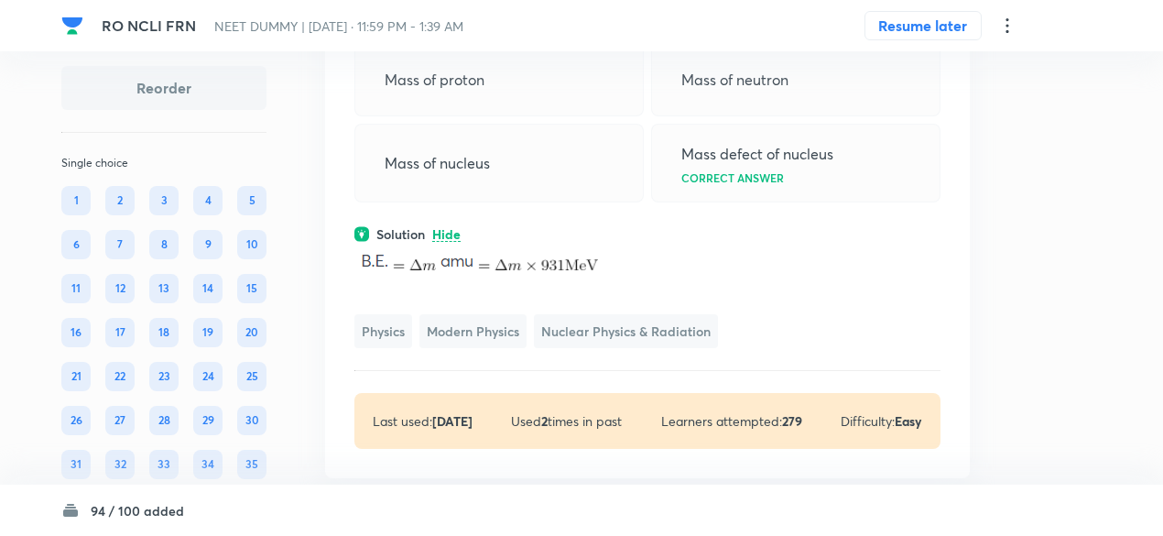
scroll to position [46134, 0]
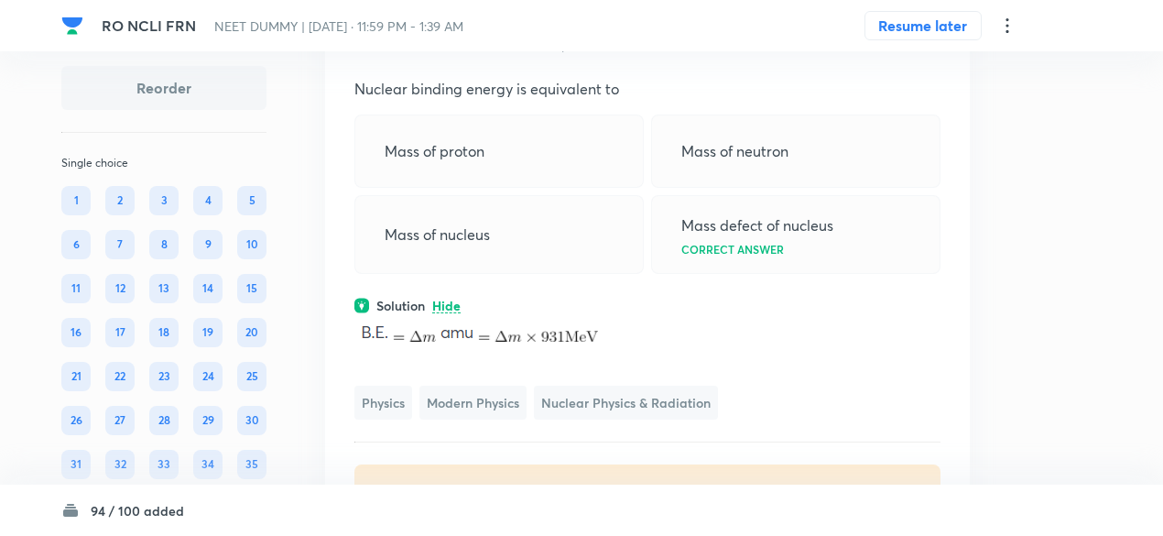
click at [934, 52] on icon at bounding box center [931, 43] width 18 height 18
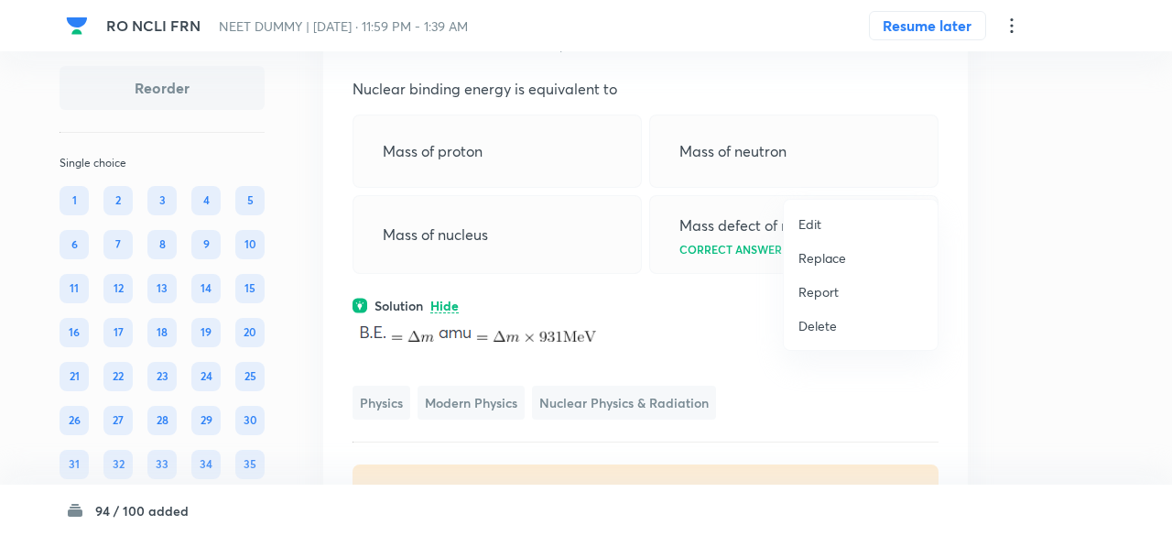
click at [837, 261] on p "Replace" at bounding box center [823, 257] width 48 height 19
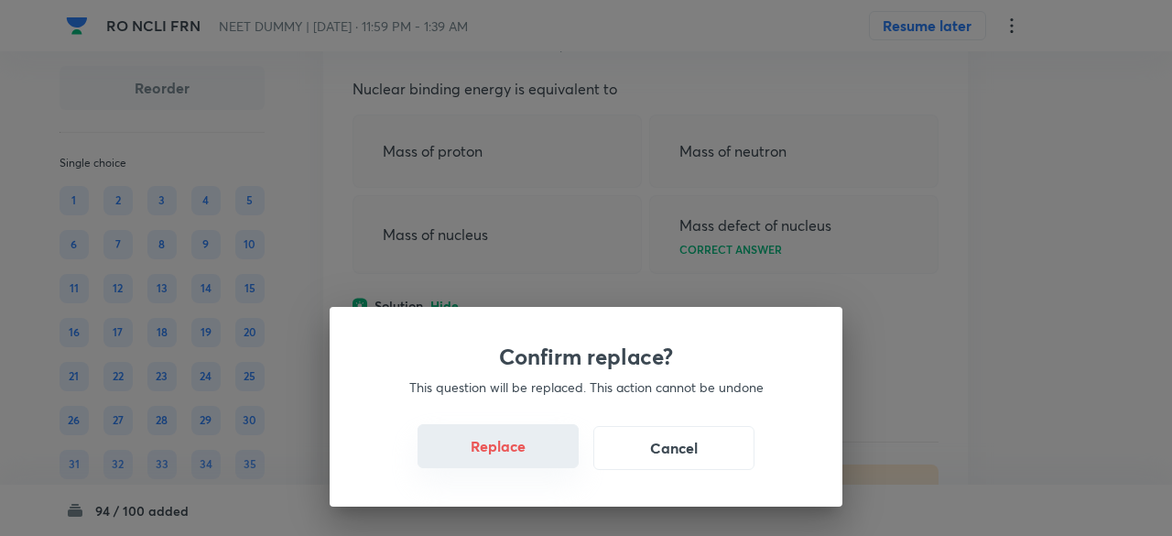
click at [519, 455] on button "Replace" at bounding box center [498, 446] width 161 height 44
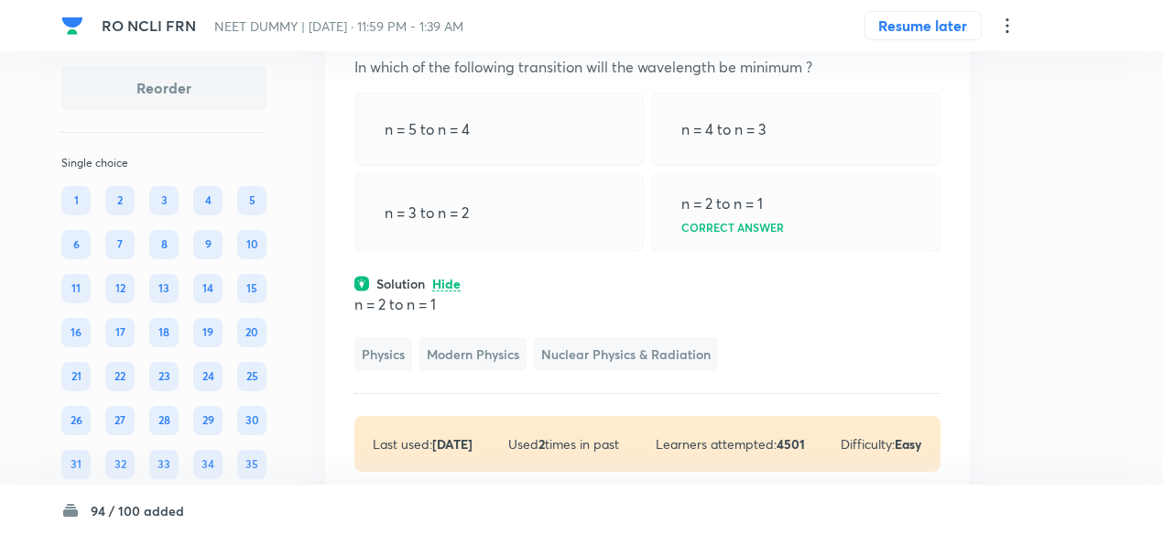
scroll to position [46151, 0]
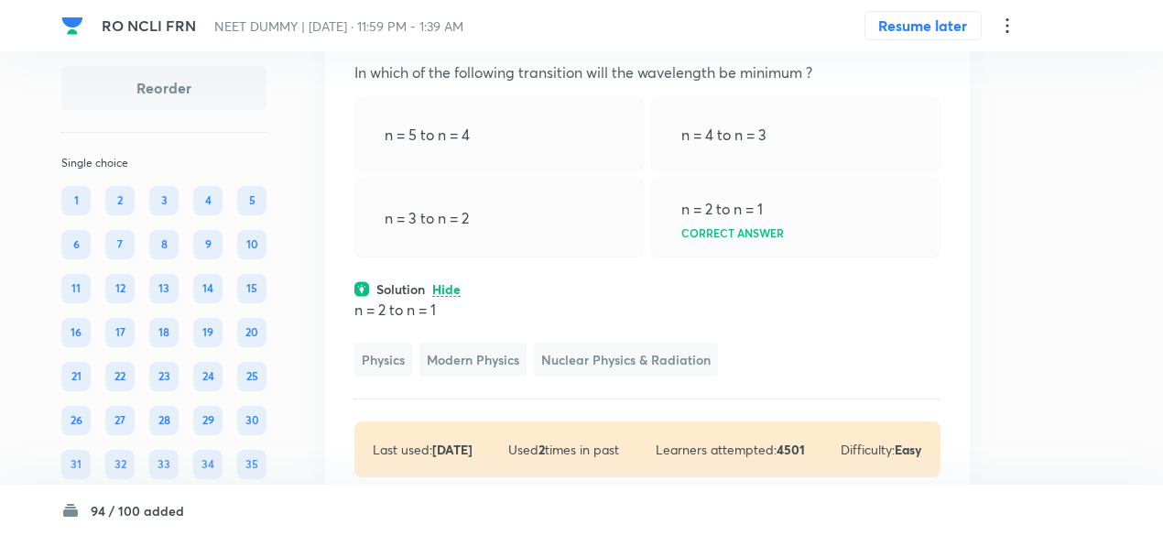
click at [934, 36] on icon at bounding box center [931, 26] width 18 height 18
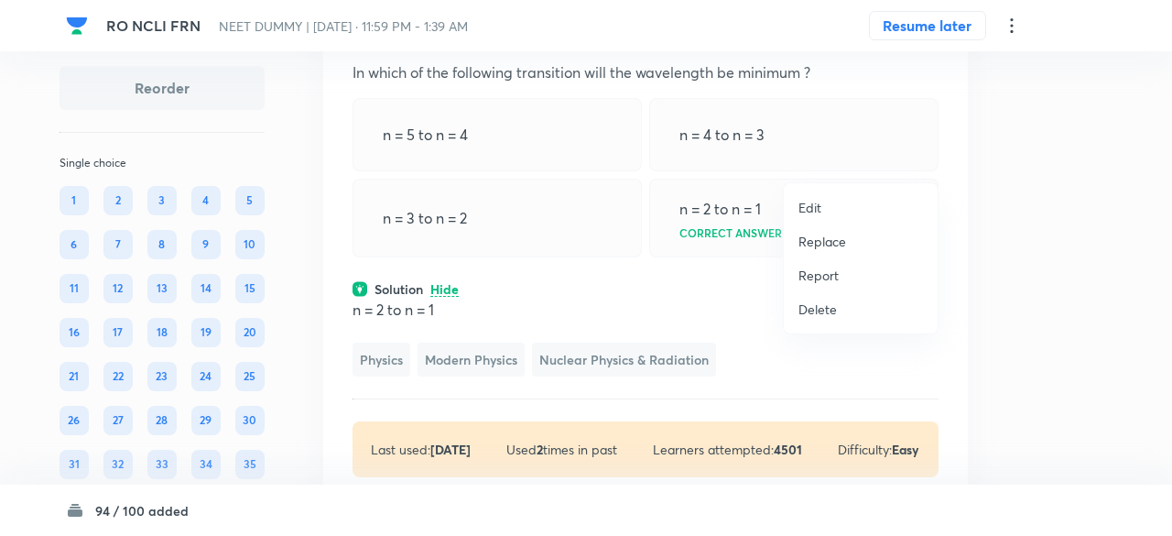
click at [824, 243] on p "Replace" at bounding box center [823, 241] width 48 height 19
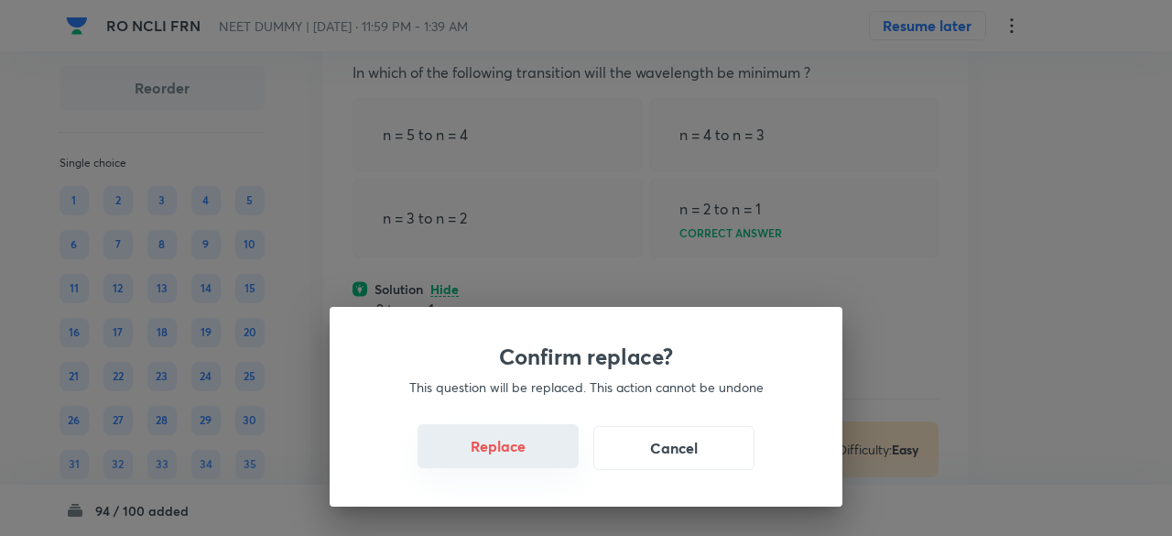
click at [537, 452] on button "Replace" at bounding box center [498, 446] width 161 height 44
click at [537, 452] on button "Replace" at bounding box center [498, 448] width 161 height 44
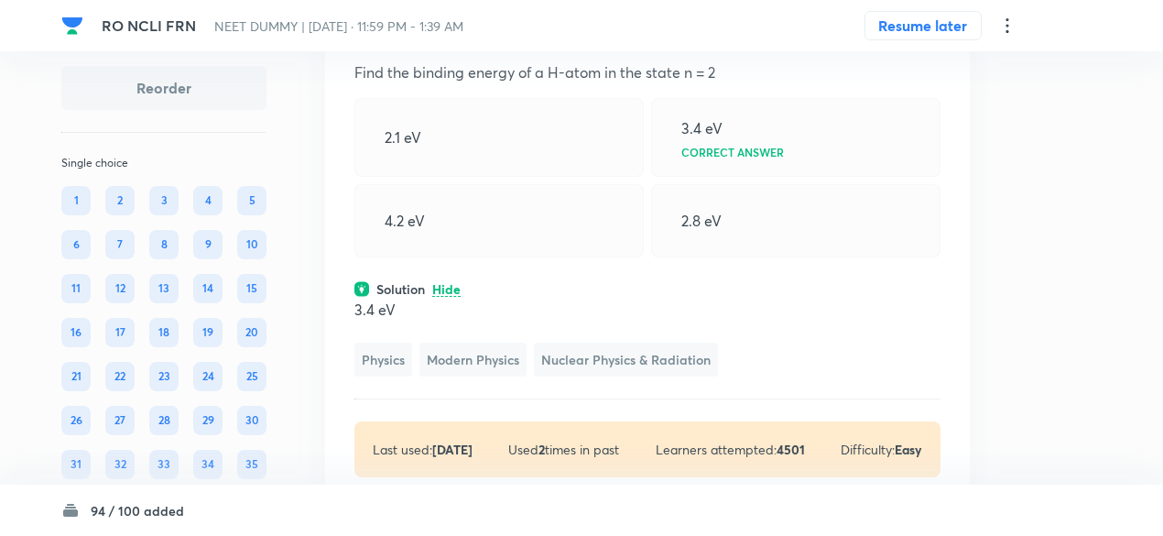
click at [939, 36] on icon at bounding box center [931, 26] width 18 height 18
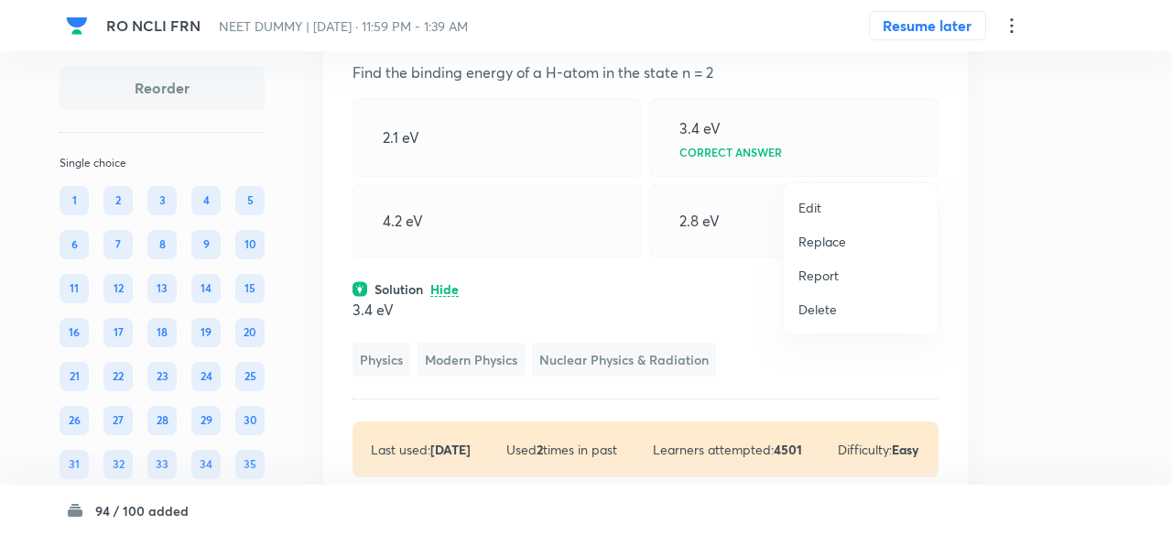
click at [828, 242] on p "Replace" at bounding box center [823, 241] width 48 height 19
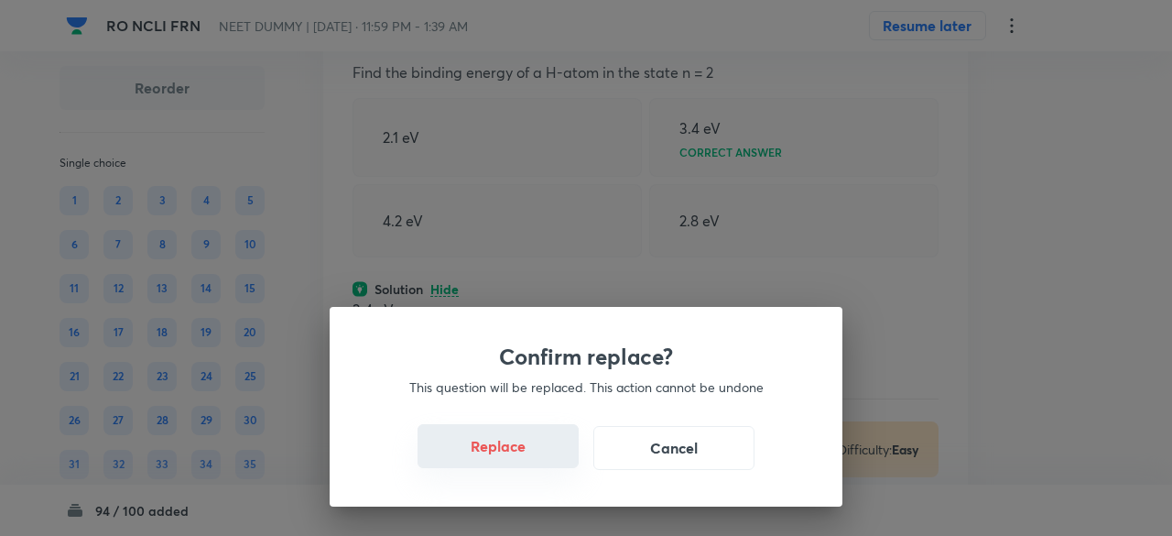
click at [552, 446] on button "Replace" at bounding box center [498, 446] width 161 height 44
click at [554, 457] on button "Replace" at bounding box center [498, 446] width 161 height 44
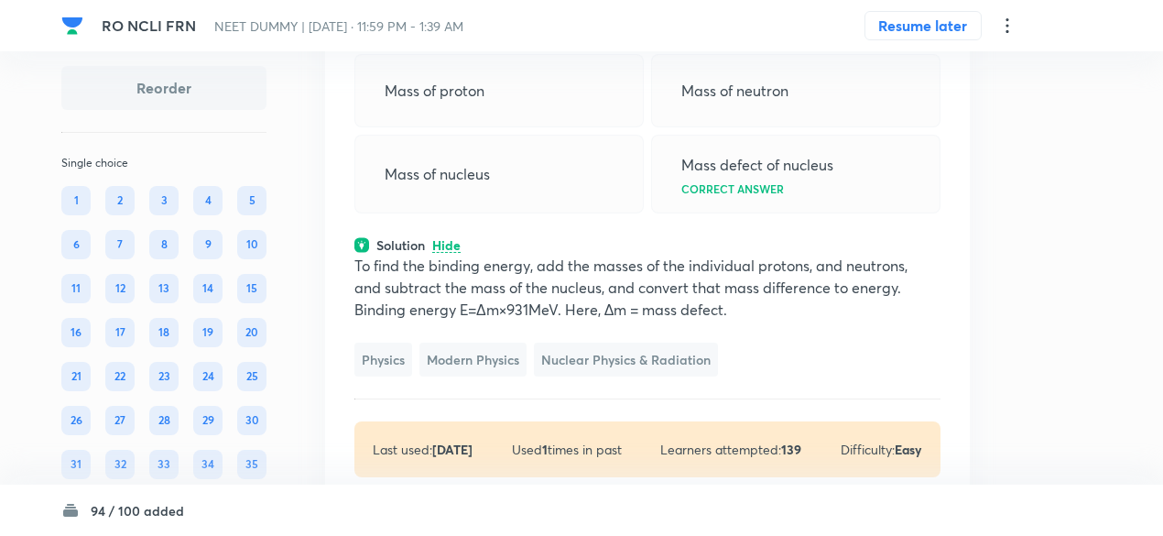
scroll to position [46191, 0]
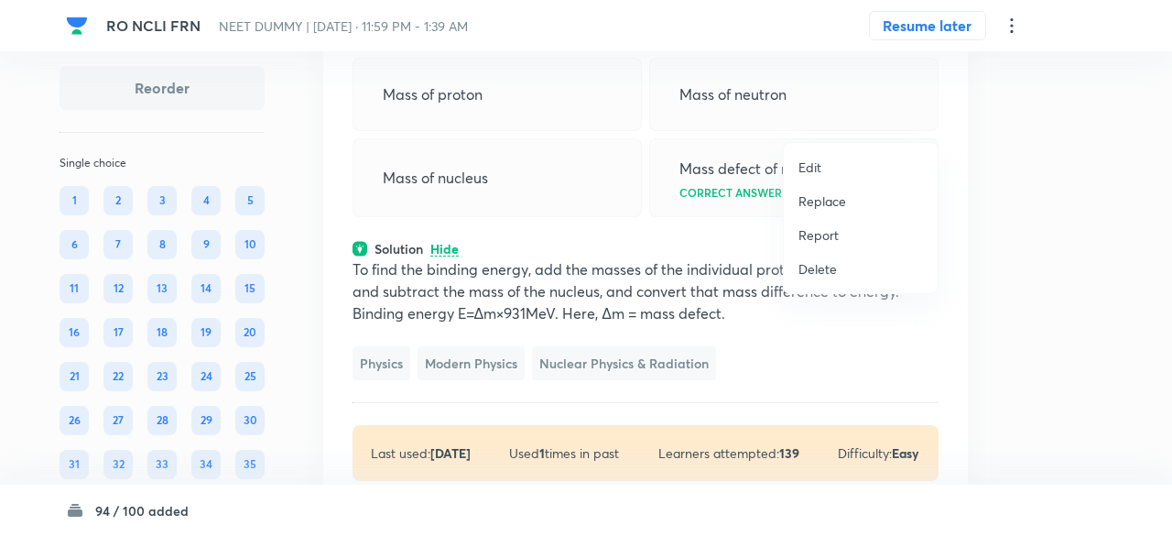
click at [823, 203] on p "Replace" at bounding box center [823, 200] width 48 height 19
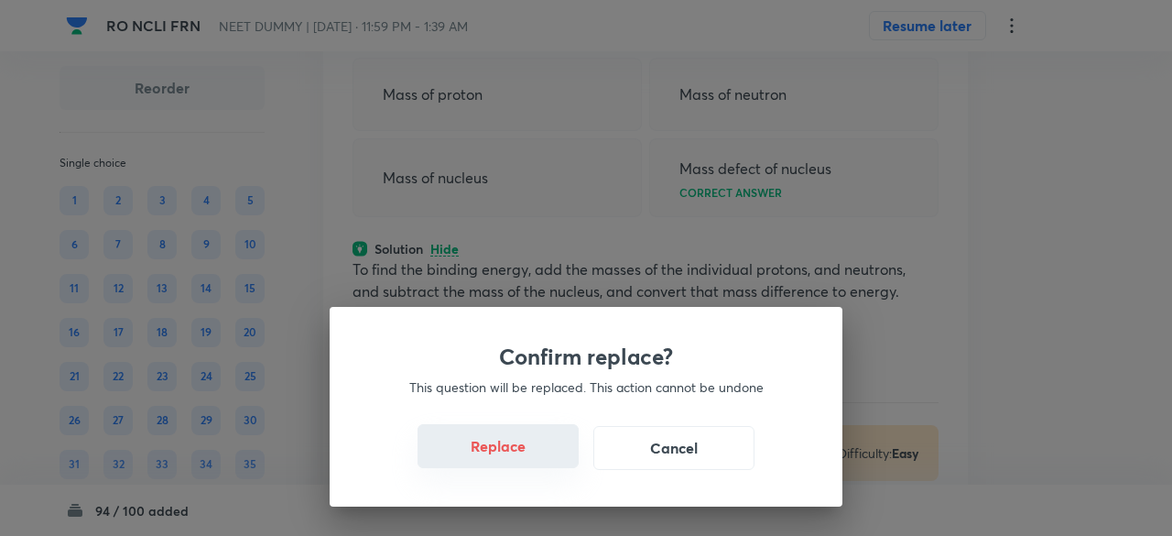
click at [524, 447] on button "Replace" at bounding box center [498, 446] width 161 height 44
click at [546, 461] on button "Replace" at bounding box center [498, 446] width 161 height 44
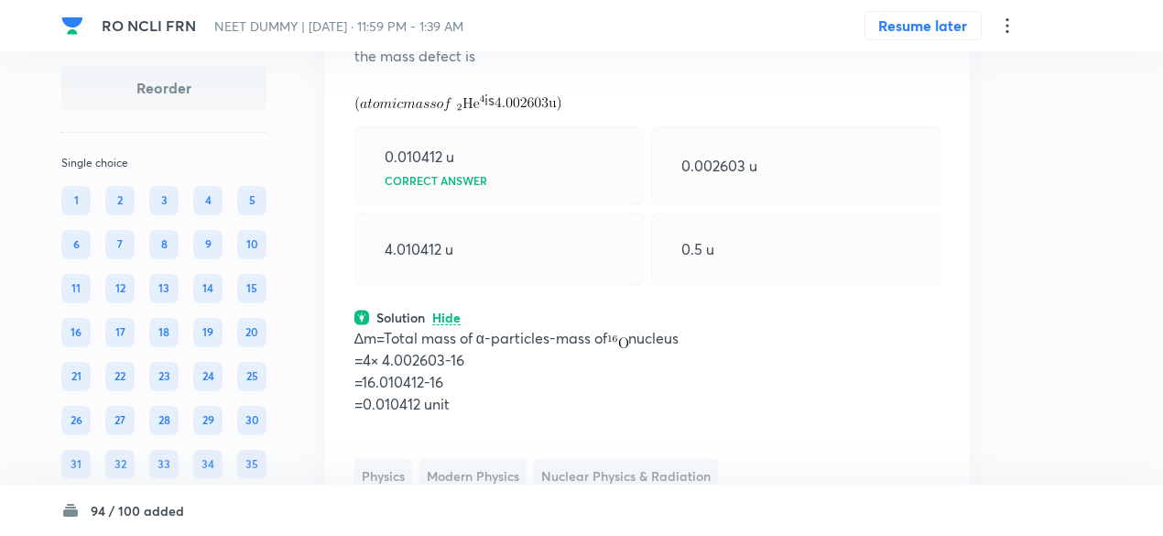
scroll to position [46180, 0]
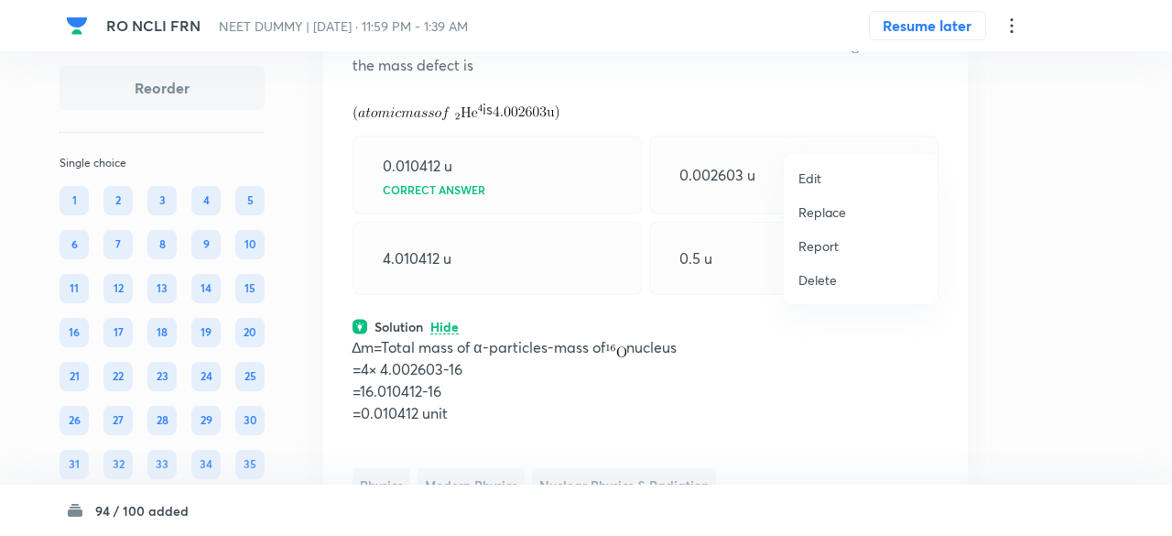
click at [834, 210] on p "Replace" at bounding box center [823, 211] width 48 height 19
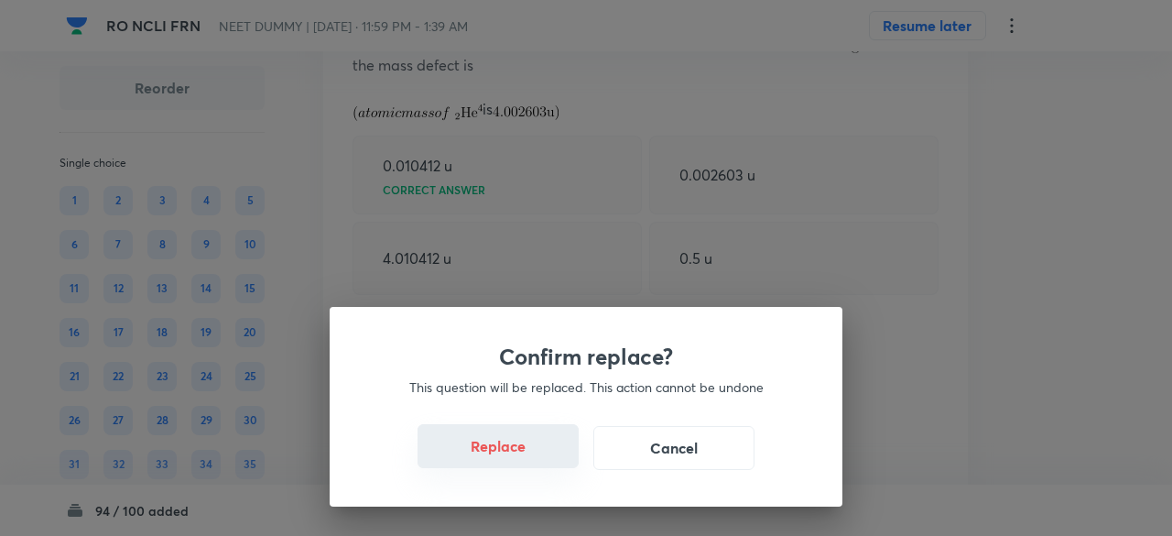
click at [515, 458] on button "Replace" at bounding box center [498, 446] width 161 height 44
click at [534, 459] on button "Replace" at bounding box center [498, 446] width 161 height 44
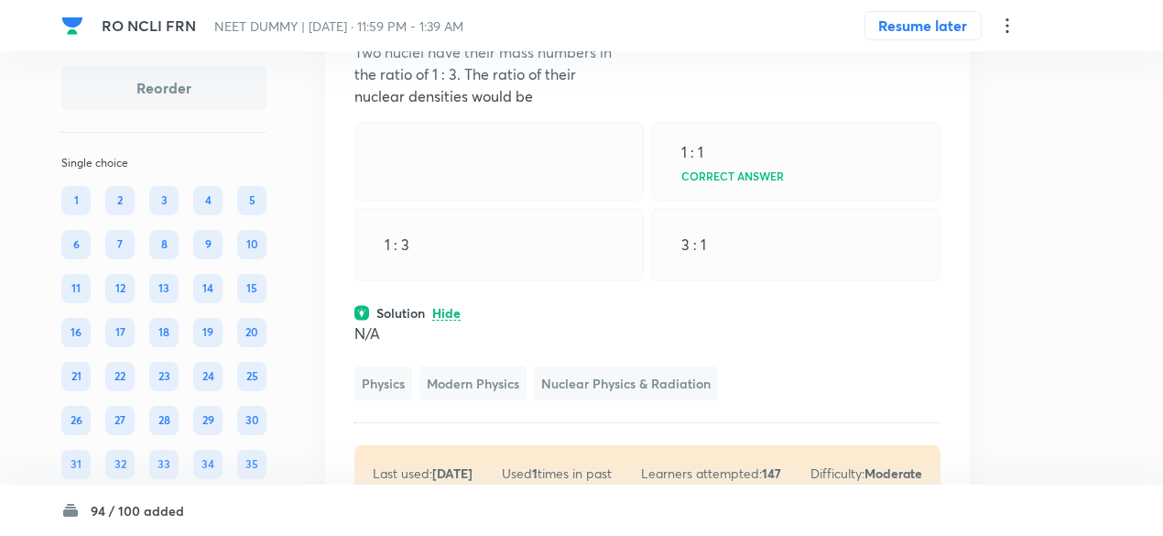
scroll to position [46166, 0]
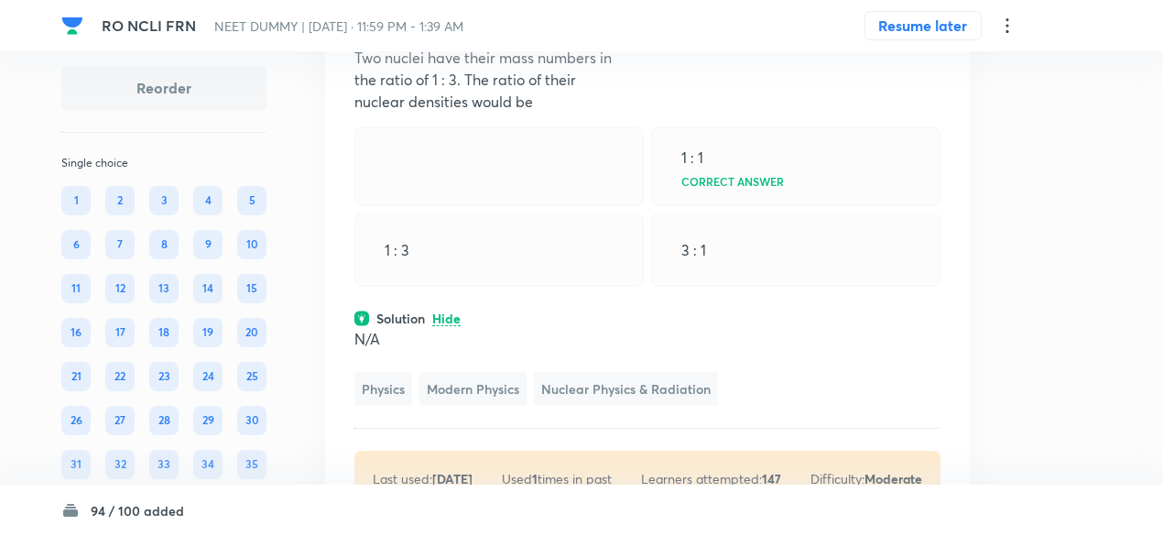
click at [940, 21] on icon at bounding box center [931, 12] width 18 height 18
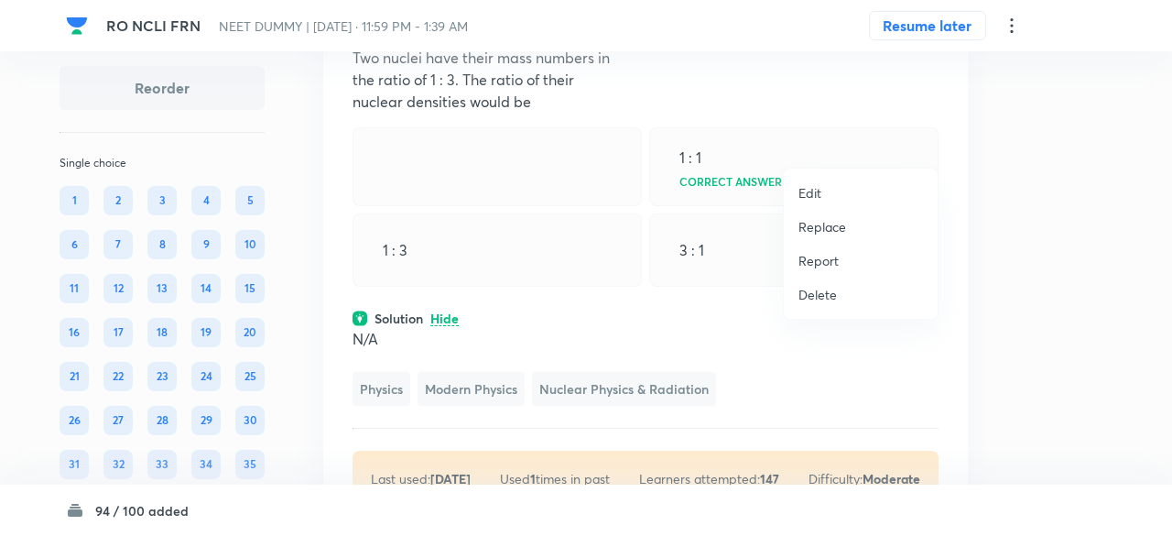
click at [829, 231] on p "Replace" at bounding box center [823, 226] width 48 height 19
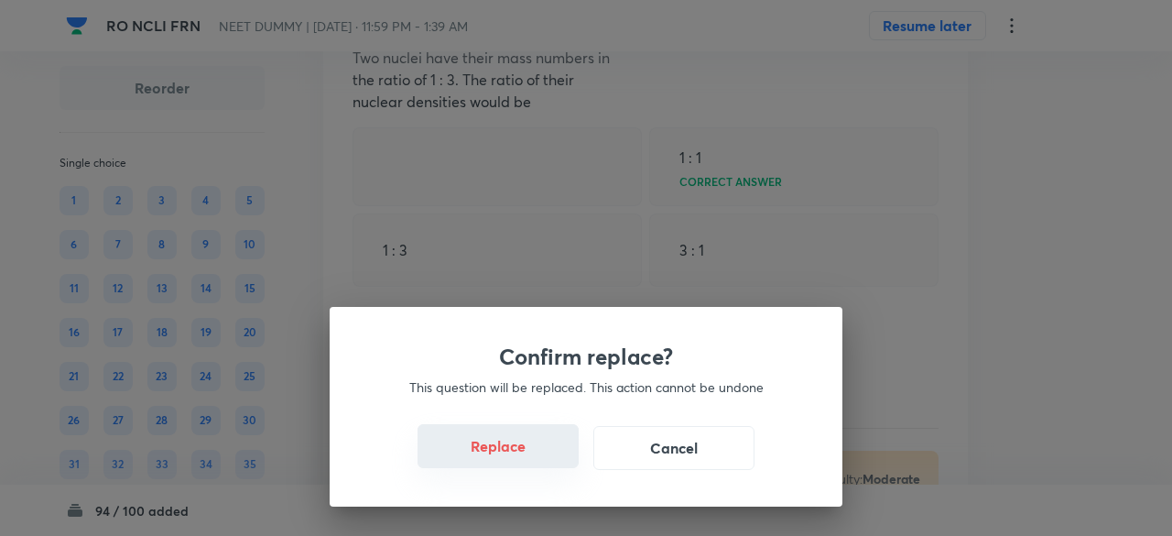
click at [530, 457] on button "Replace" at bounding box center [498, 446] width 161 height 44
click at [528, 456] on button "Replace" at bounding box center [498, 446] width 161 height 44
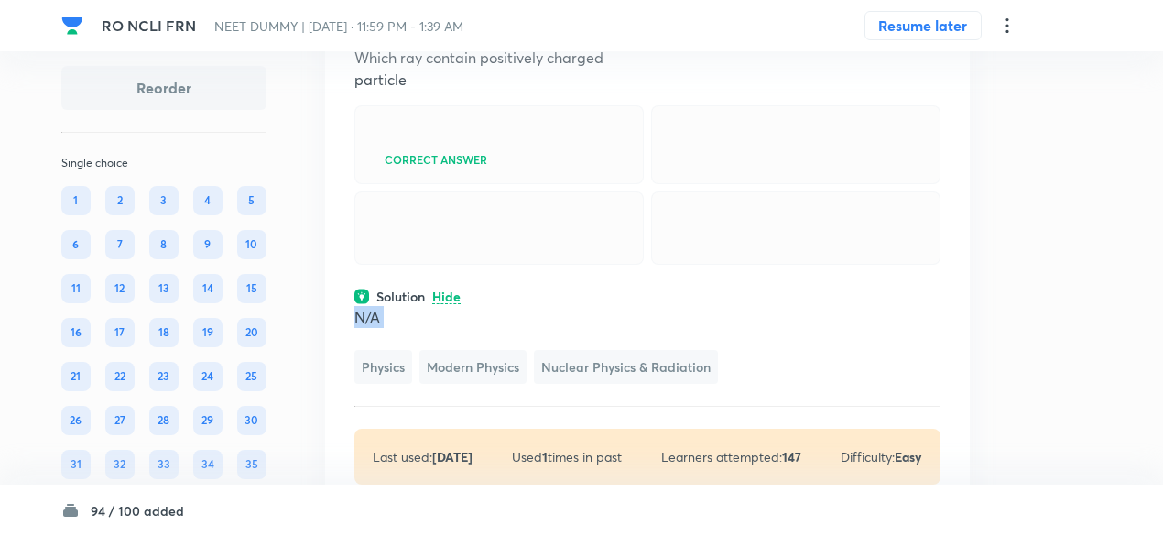
click at [528, 328] on p "N/A" at bounding box center [647, 317] width 586 height 22
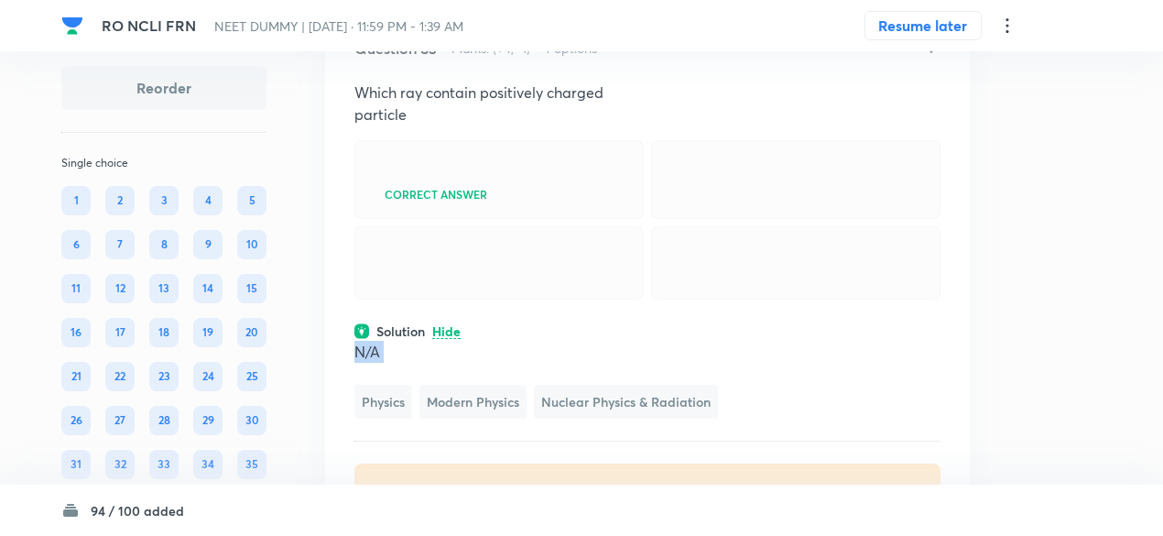
scroll to position [46114, 0]
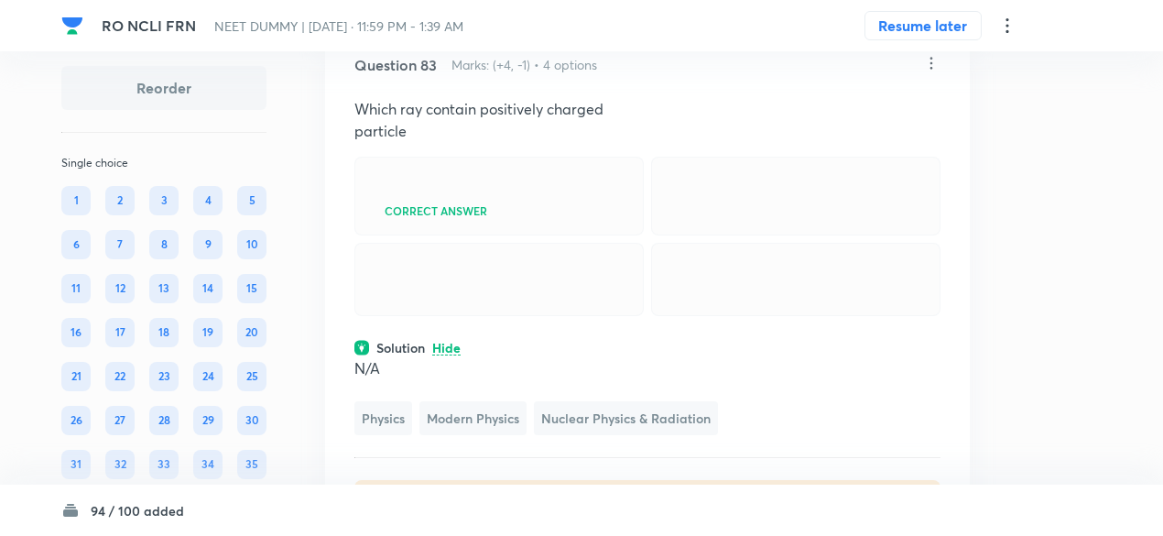
click at [934, 72] on icon at bounding box center [931, 63] width 18 height 18
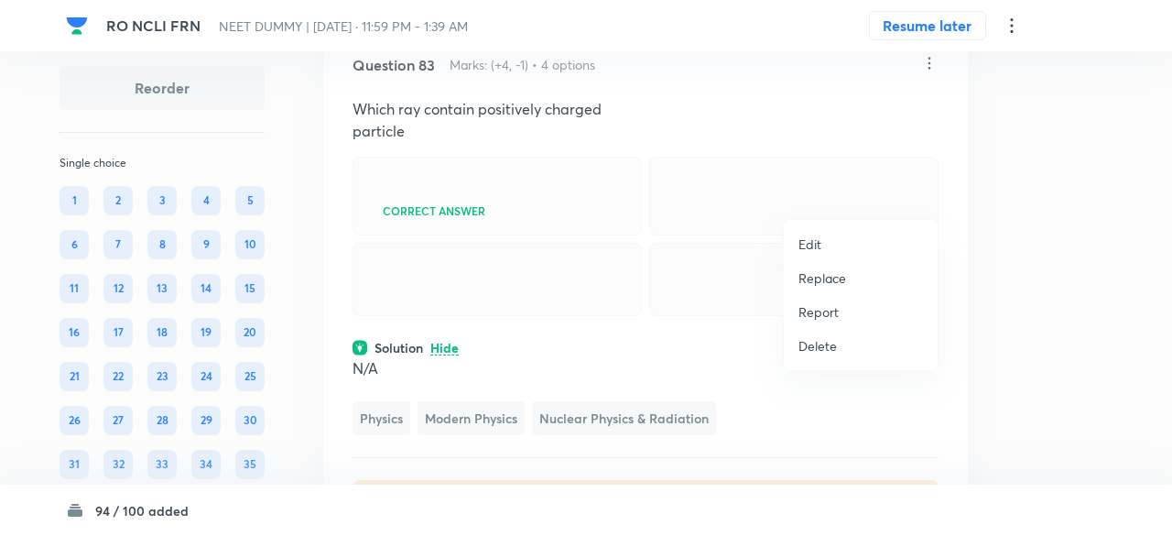
click at [821, 281] on p "Replace" at bounding box center [823, 277] width 48 height 19
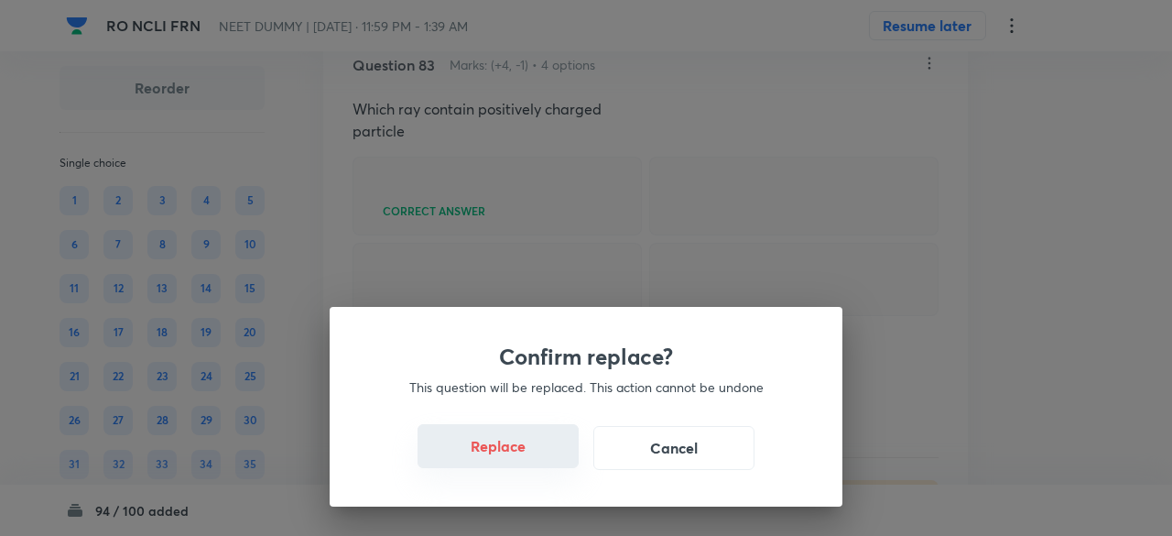
click at [519, 452] on button "Replace" at bounding box center [498, 446] width 161 height 44
click at [519, 452] on div "Confirm replace? This question will be replaced. This action cannot be undone R…" at bounding box center [586, 268] width 1172 height 536
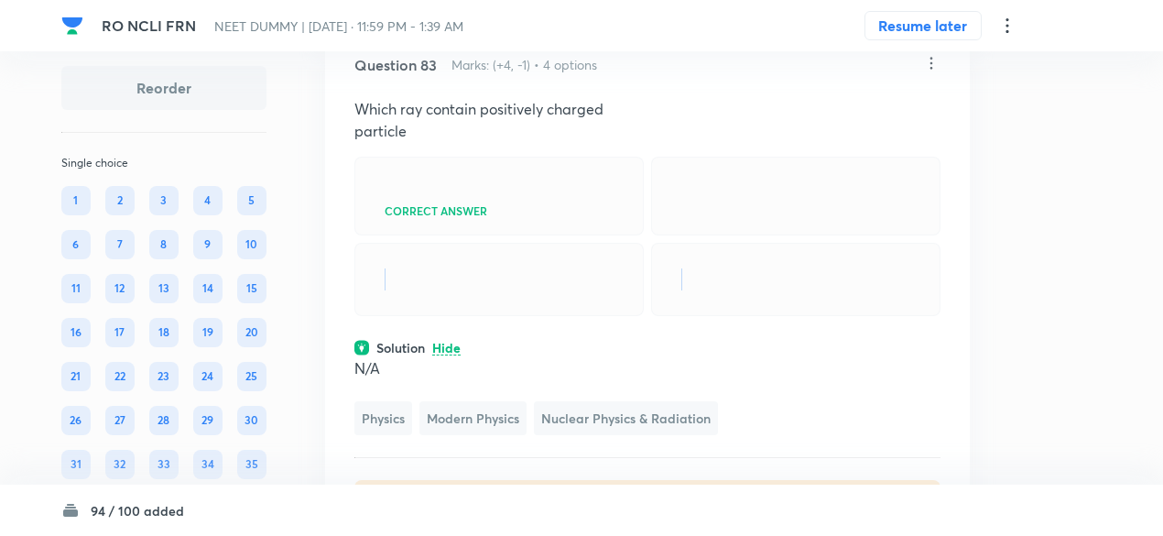
click at [519, 316] on div at bounding box center [498, 279] width 289 height 73
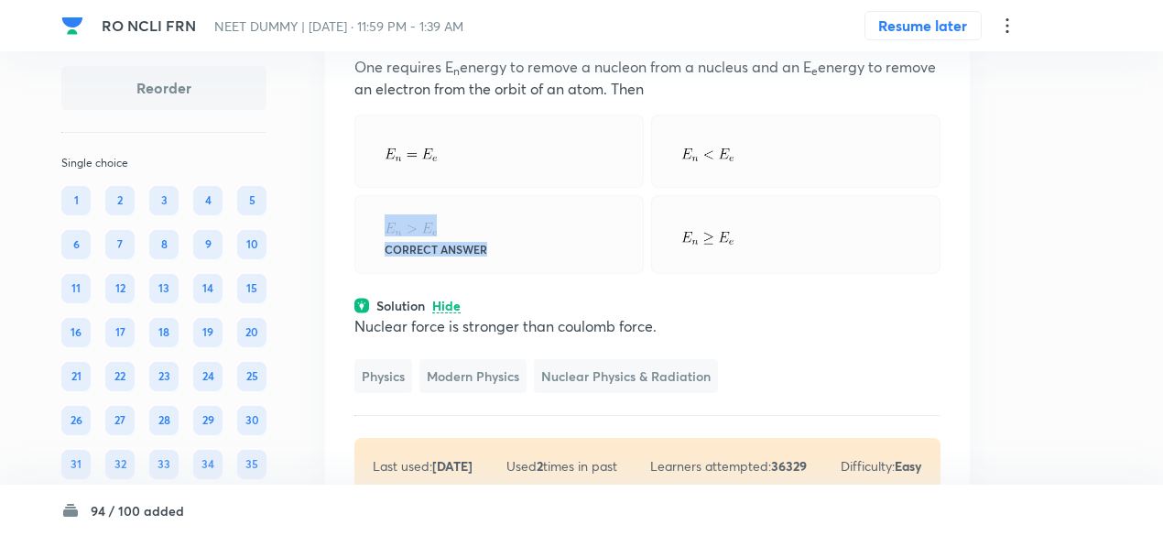
scroll to position [46138, 0]
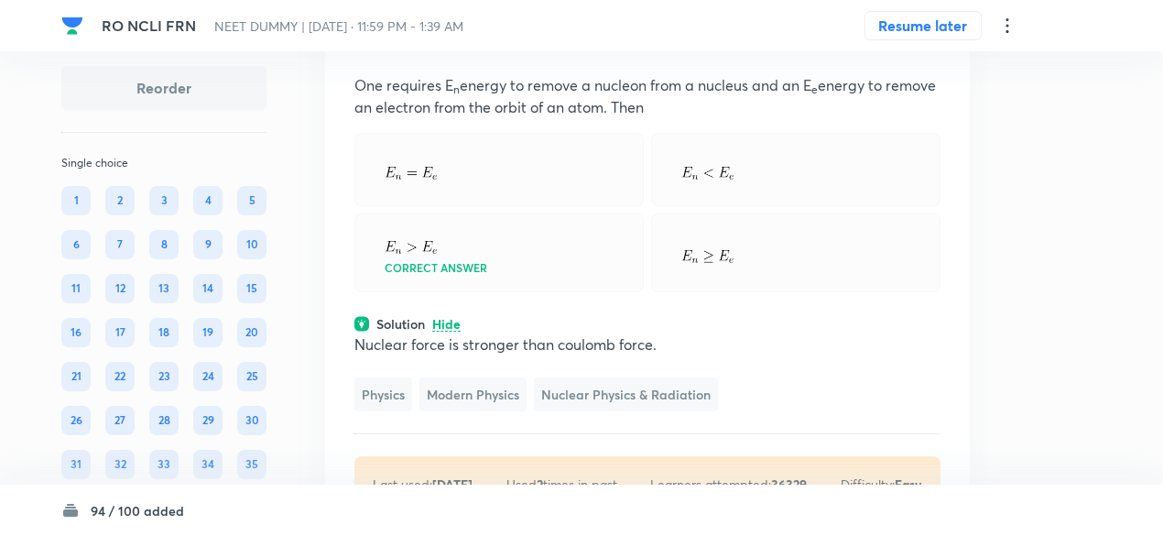
click at [935, 49] on icon at bounding box center [931, 39] width 18 height 18
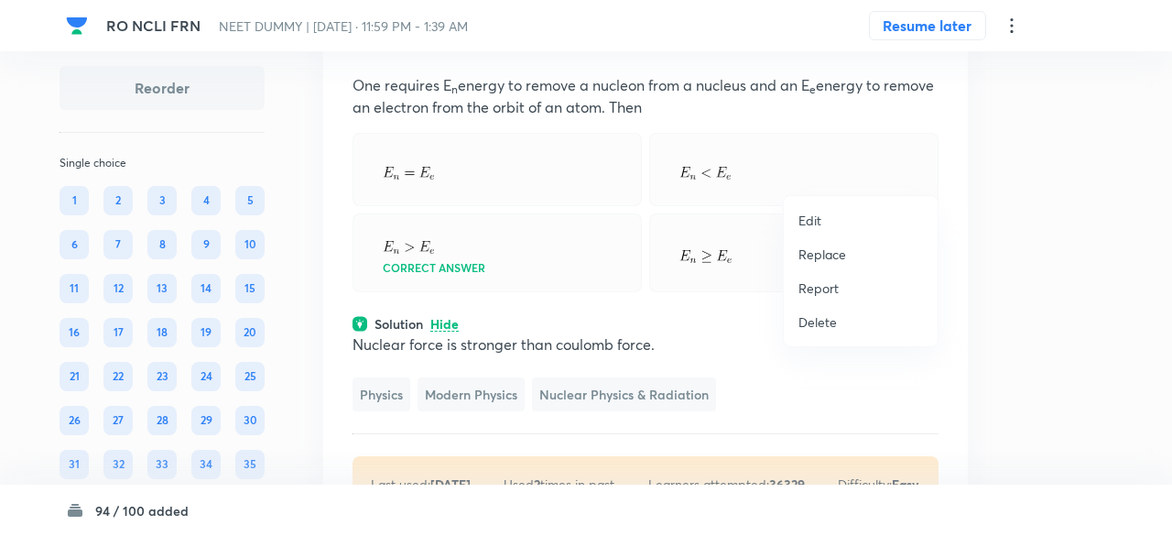
click at [841, 256] on p "Replace" at bounding box center [823, 254] width 48 height 19
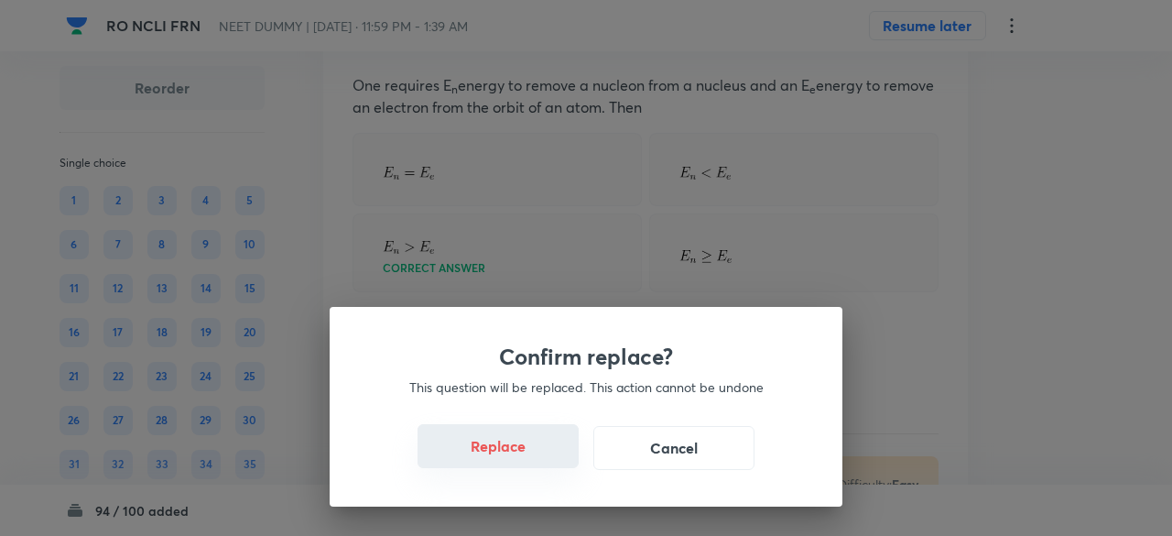
click at [547, 463] on button "Replace" at bounding box center [498, 446] width 161 height 44
drag, startPoint x: 547, startPoint y: 463, endPoint x: 544, endPoint y: 453, distance: 10.4
click at [544, 453] on button "Replace" at bounding box center [498, 446] width 161 height 44
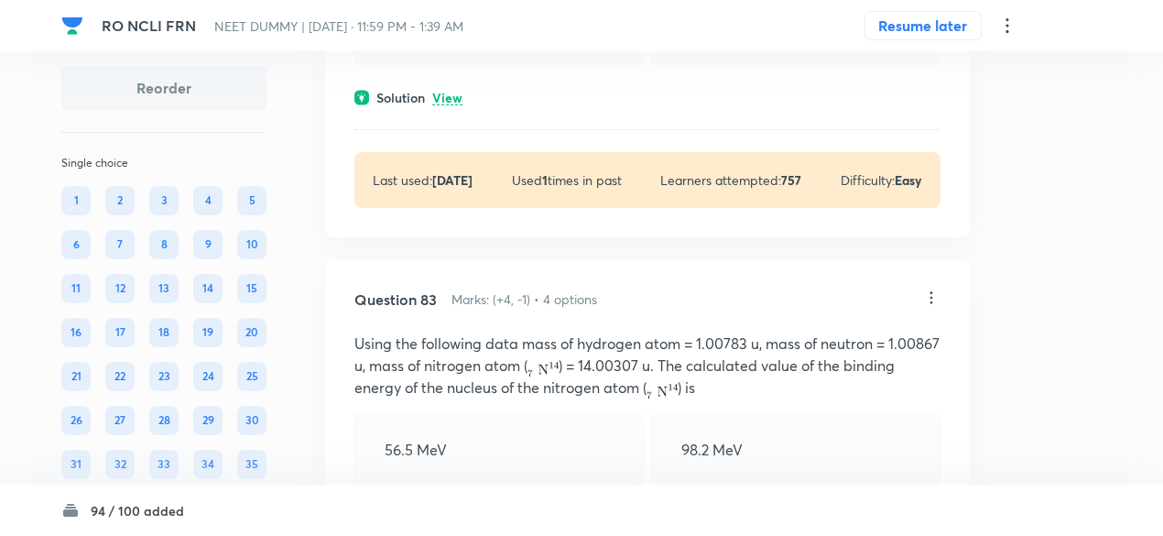
scroll to position [45876, 0]
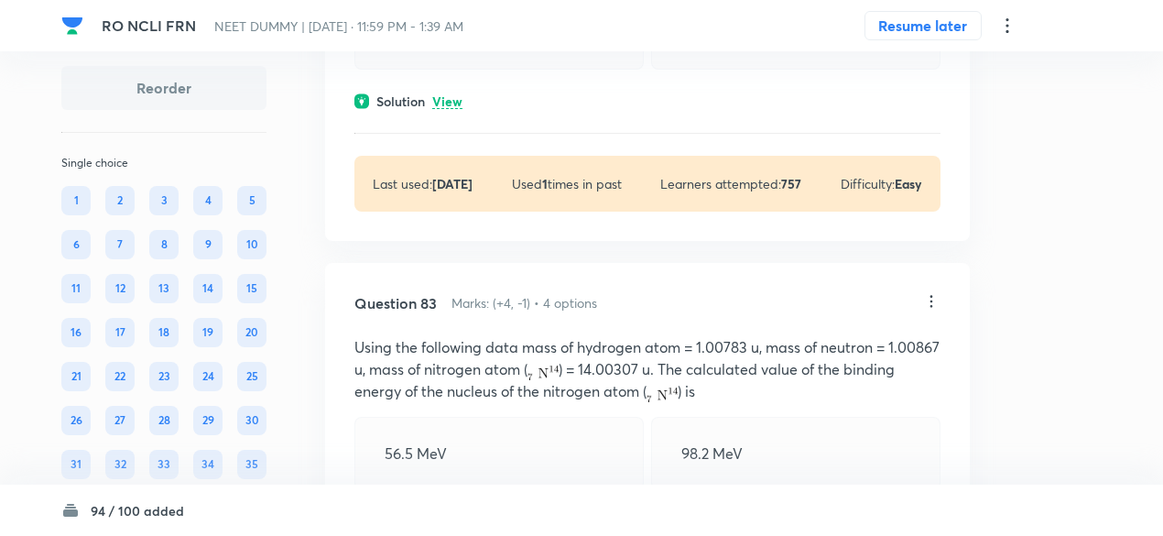
click at [462, 109] on p "View" at bounding box center [447, 102] width 30 height 14
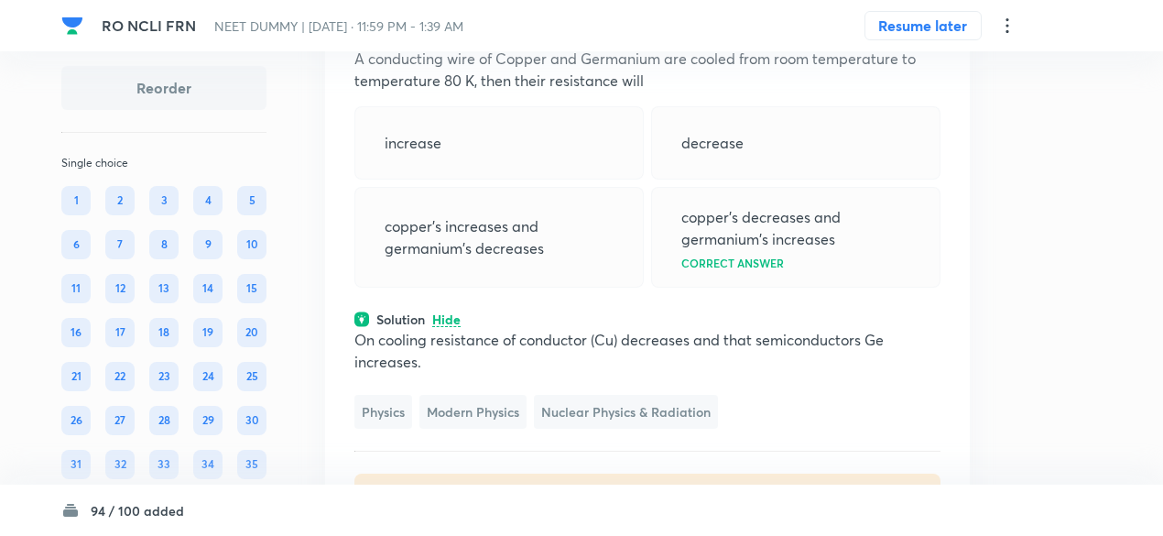
scroll to position [45658, 0]
click at [931, 22] on icon at bounding box center [931, 13] width 18 height 18
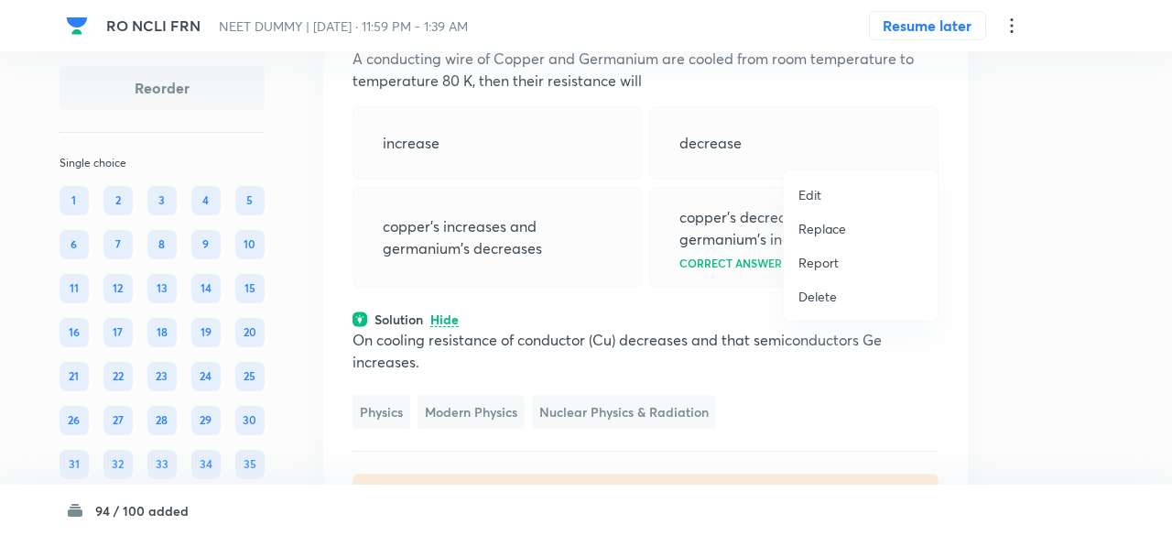
click at [834, 213] on li "Replace" at bounding box center [861, 229] width 154 height 34
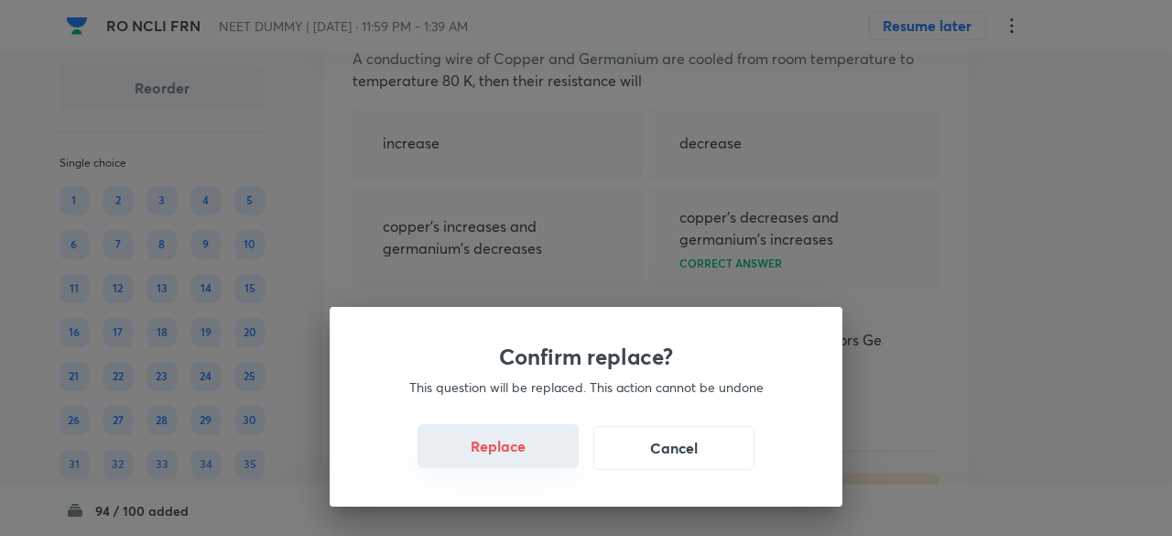
click at [517, 452] on button "Replace" at bounding box center [498, 446] width 161 height 44
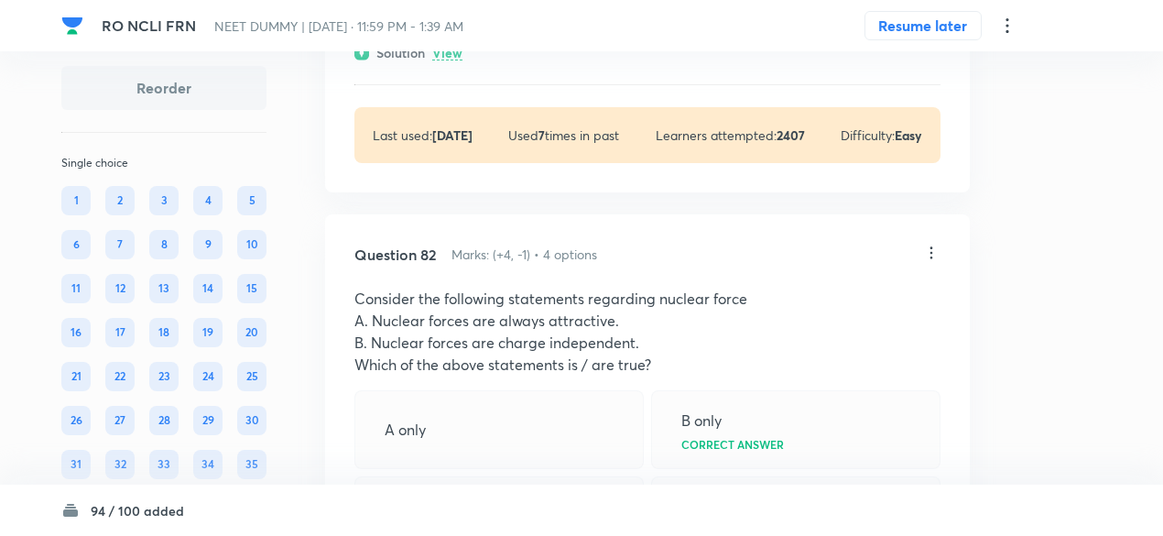
scroll to position [45413, 0]
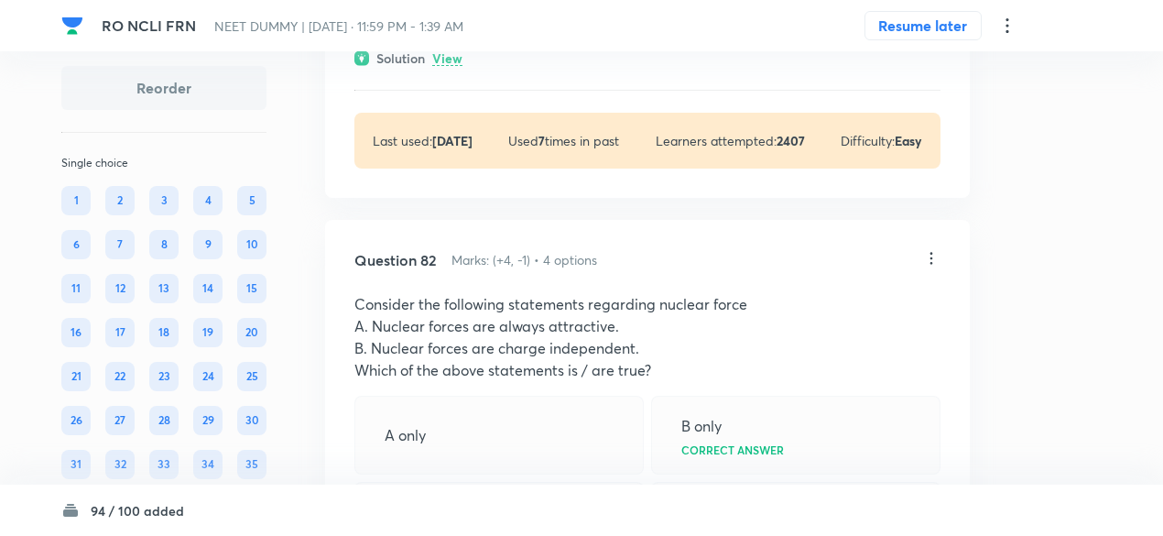
click at [938, 267] on icon at bounding box center [931, 258] width 18 height 18
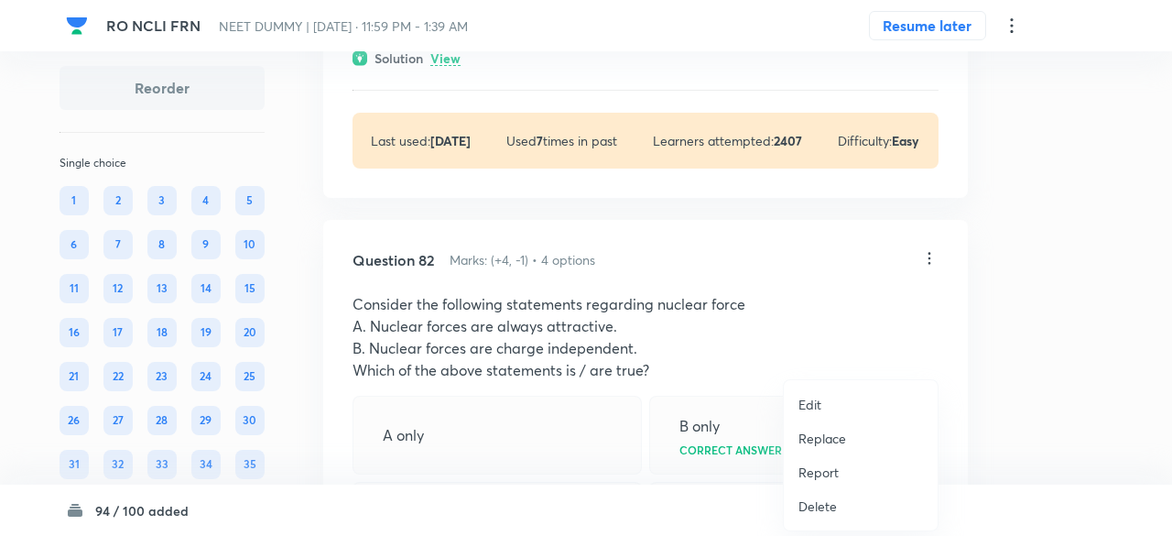
click at [818, 432] on p "Replace" at bounding box center [823, 438] width 48 height 19
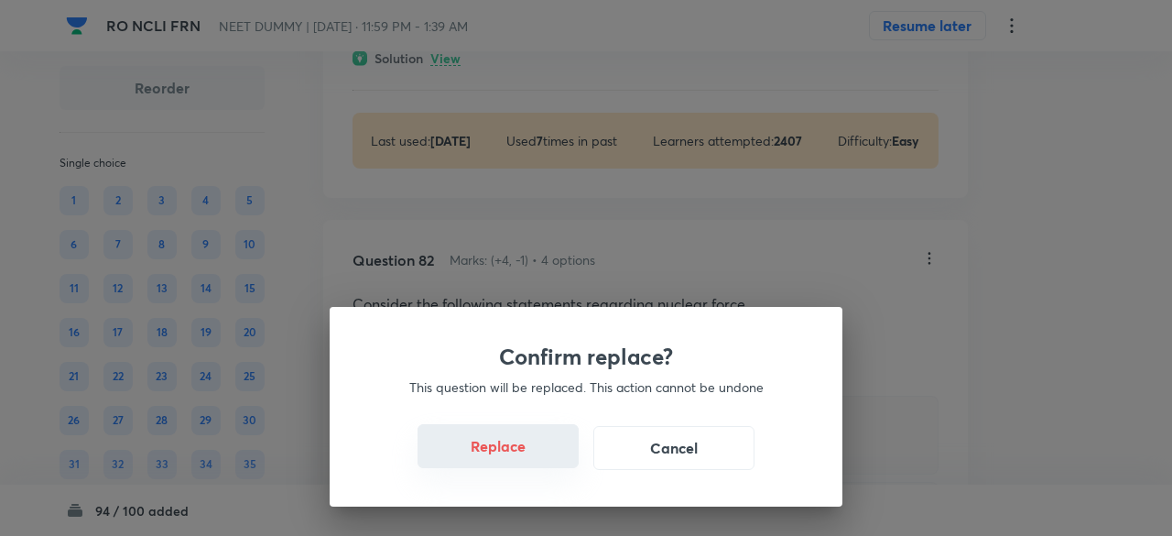
click at [529, 446] on button "Replace" at bounding box center [498, 446] width 161 height 44
click at [532, 453] on button "Replace" at bounding box center [498, 446] width 161 height 44
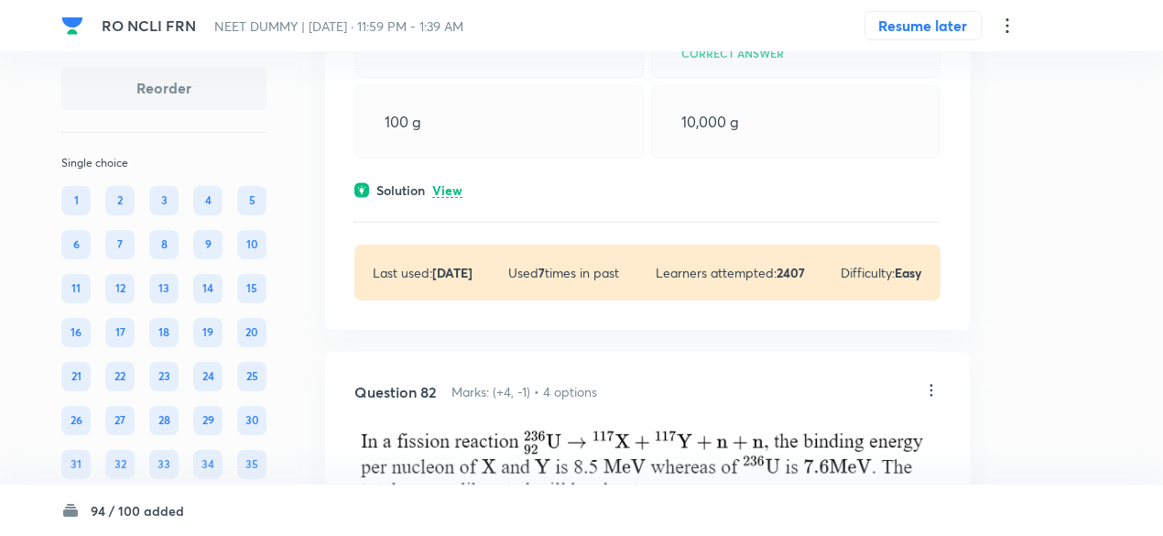
scroll to position [45228, 0]
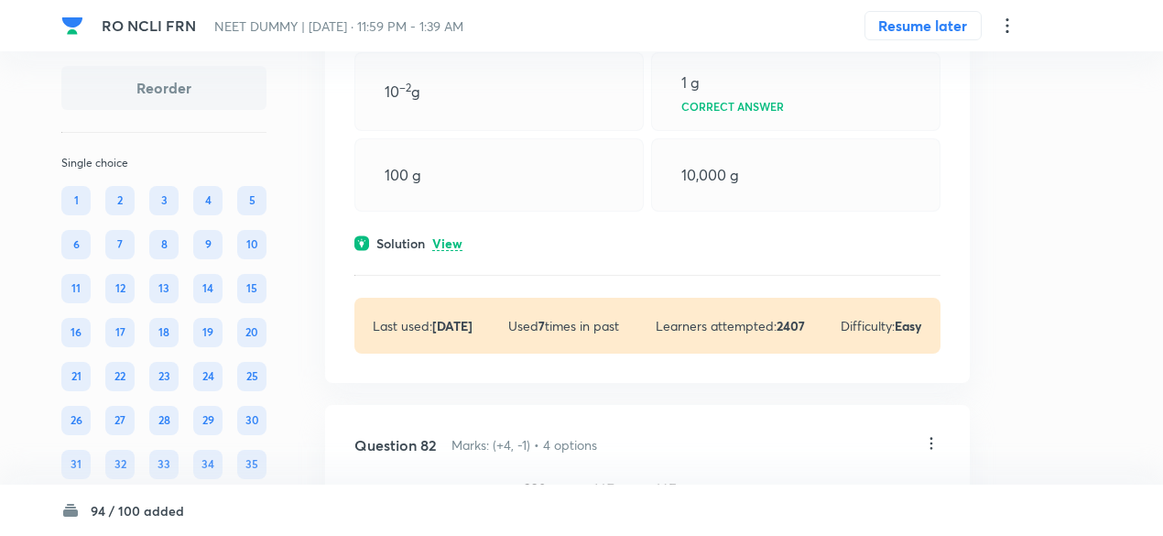
click at [454, 251] on p "View" at bounding box center [447, 244] width 30 height 14
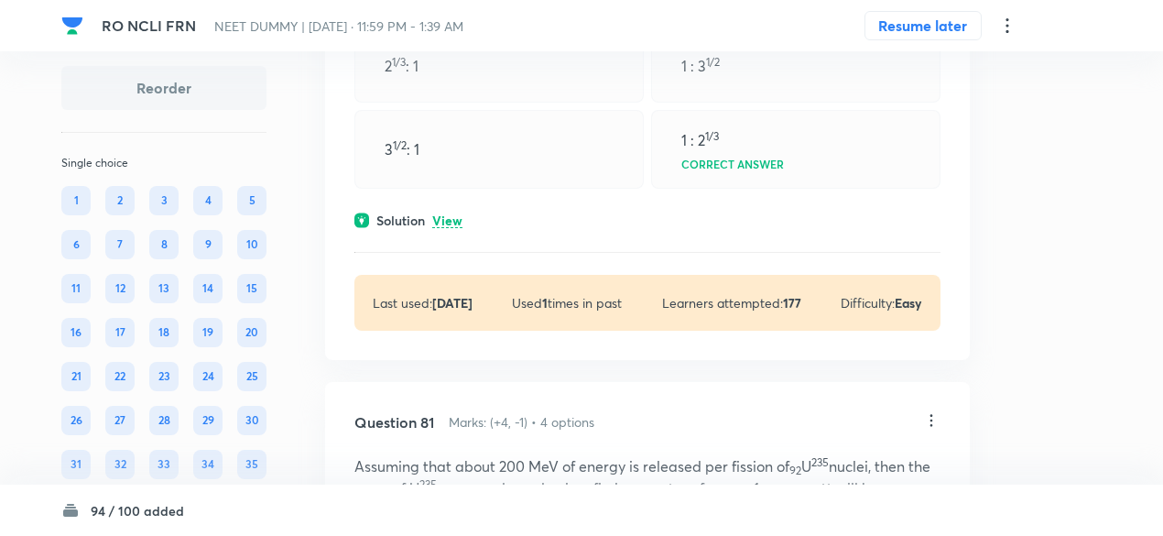
scroll to position [44744, 0]
click at [450, 228] on p "View" at bounding box center [447, 221] width 30 height 14
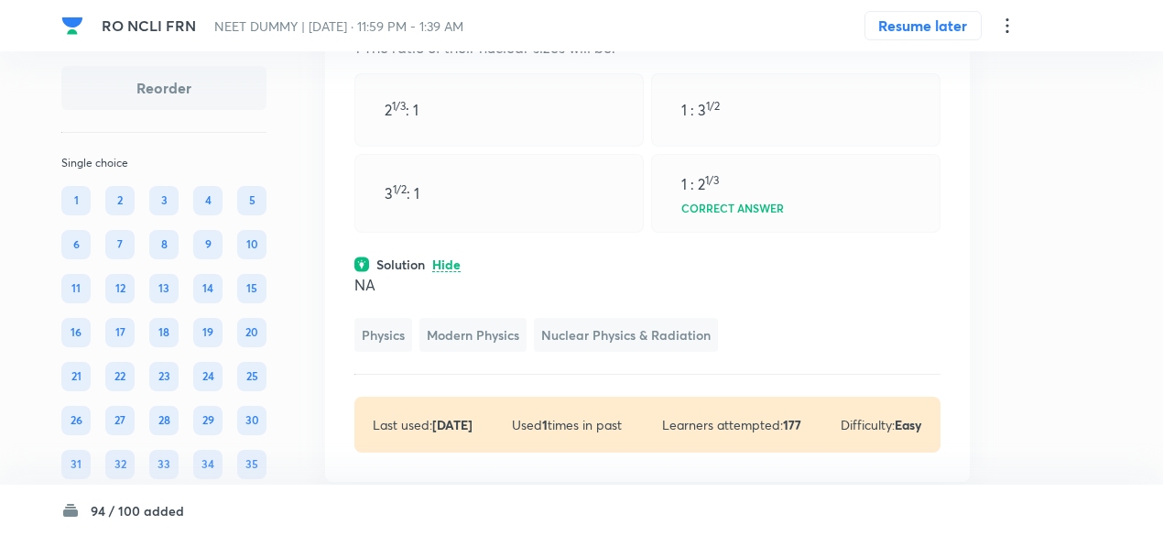
scroll to position [44696, 0]
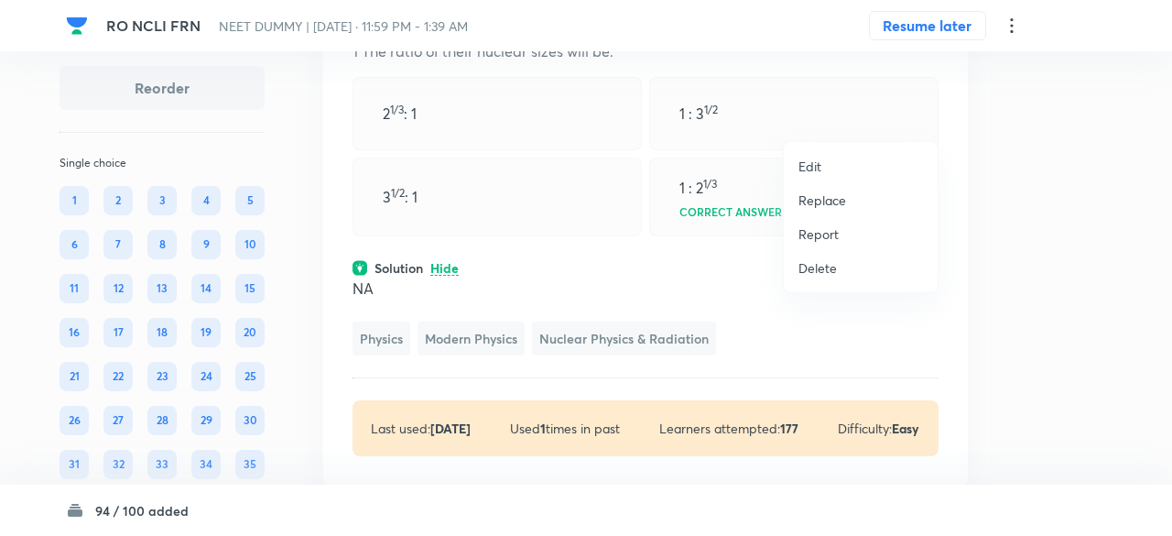
click at [812, 208] on p "Replace" at bounding box center [823, 200] width 48 height 19
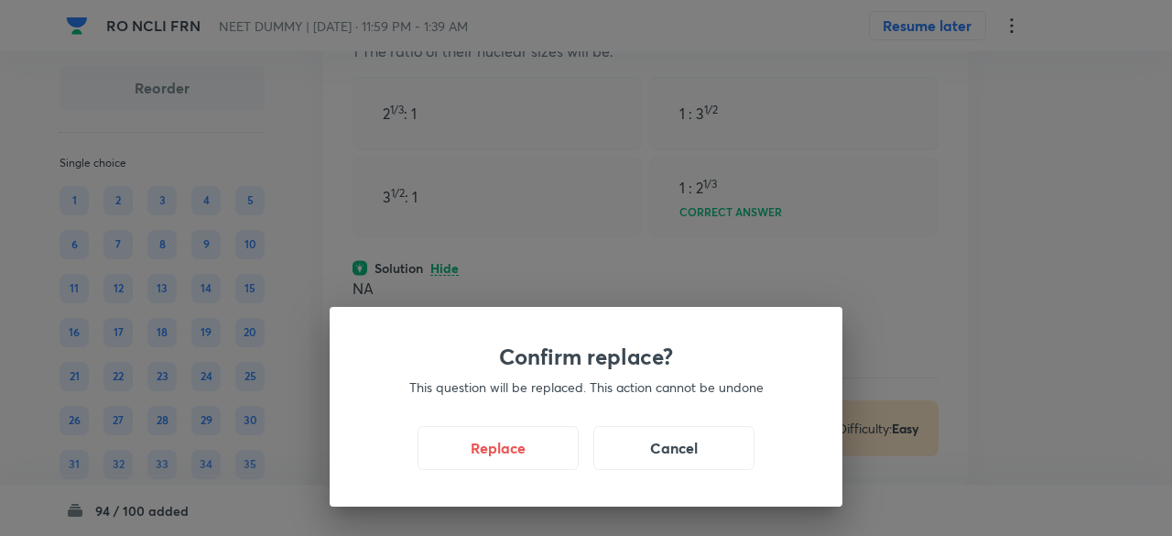
click at [531, 470] on div "Replace Cancel" at bounding box center [586, 448] width 425 height 44
click at [534, 463] on button "Replace" at bounding box center [498, 446] width 161 height 44
click at [534, 462] on button "Replace" at bounding box center [498, 446] width 161 height 44
click at [534, 462] on button "Replace" at bounding box center [498, 448] width 161 height 44
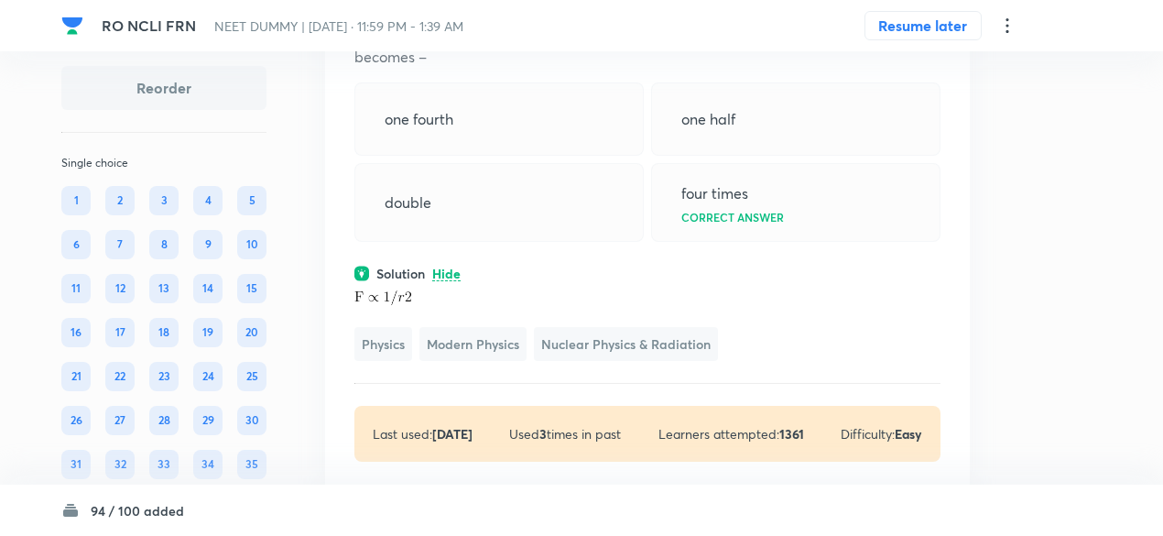
scroll to position [44652, 0]
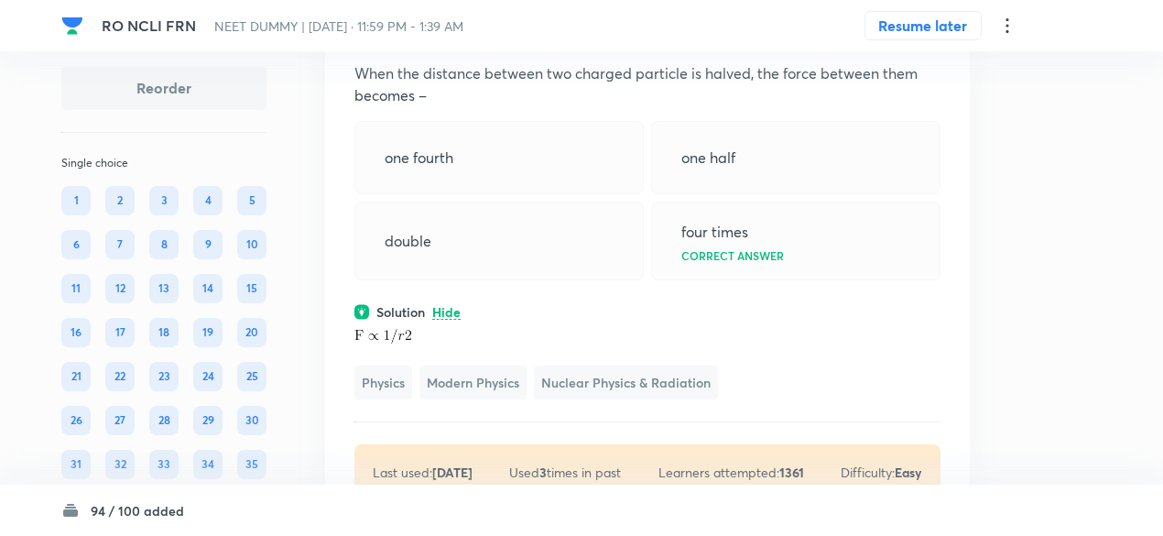
click at [932, 37] on icon at bounding box center [931, 27] width 18 height 18
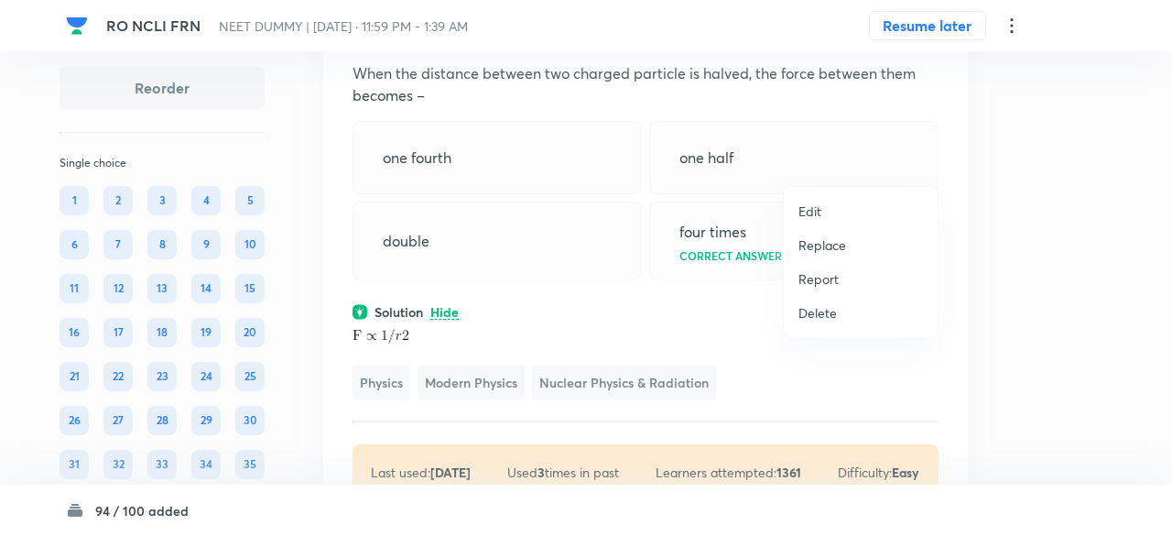
click at [811, 248] on p "Replace" at bounding box center [823, 244] width 48 height 19
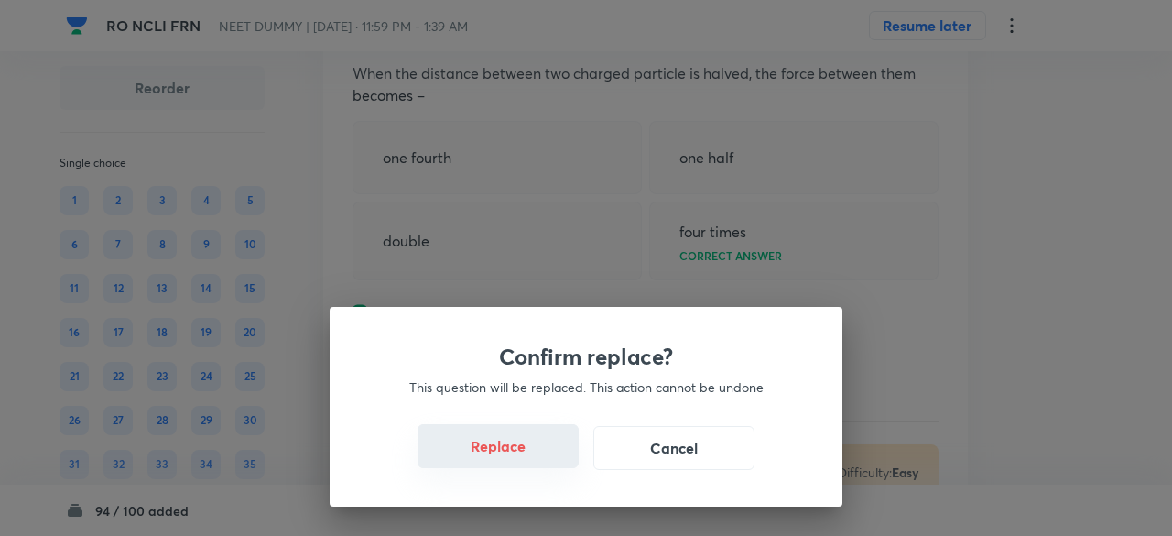
click at [492, 450] on button "Replace" at bounding box center [498, 446] width 161 height 44
click at [552, 450] on button "Replace" at bounding box center [498, 446] width 161 height 44
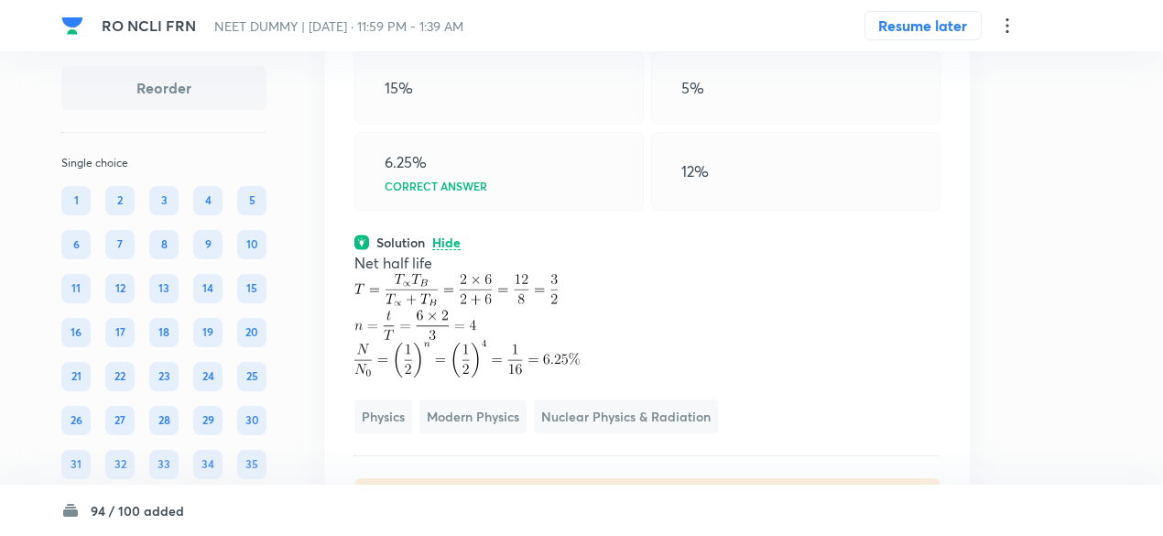
scroll to position [44722, 0]
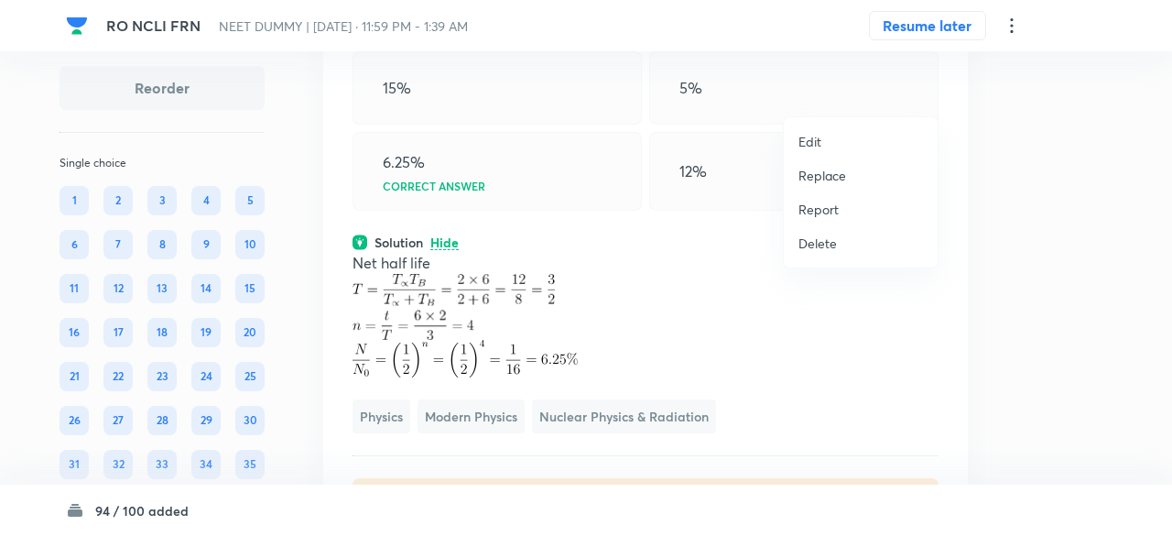
click at [834, 182] on p "Replace" at bounding box center [823, 175] width 48 height 19
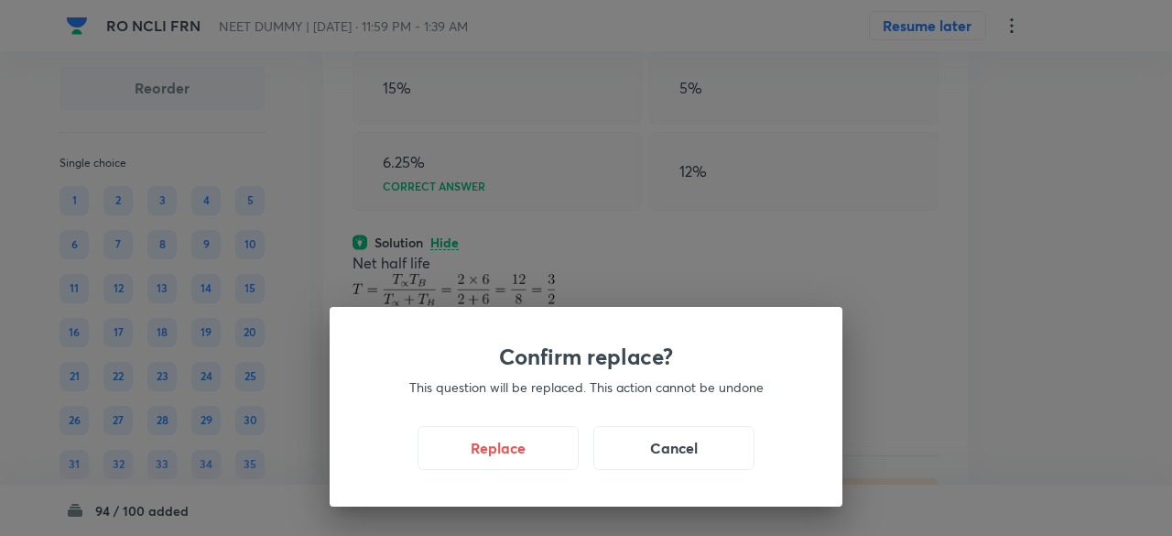
drag, startPoint x: 785, startPoint y: 206, endPoint x: 742, endPoint y: 273, distance: 79.5
click at [742, 273] on div "Confirm replace? This question will be replaced. This action cannot be undone R…" at bounding box center [586, 268] width 1172 height 536
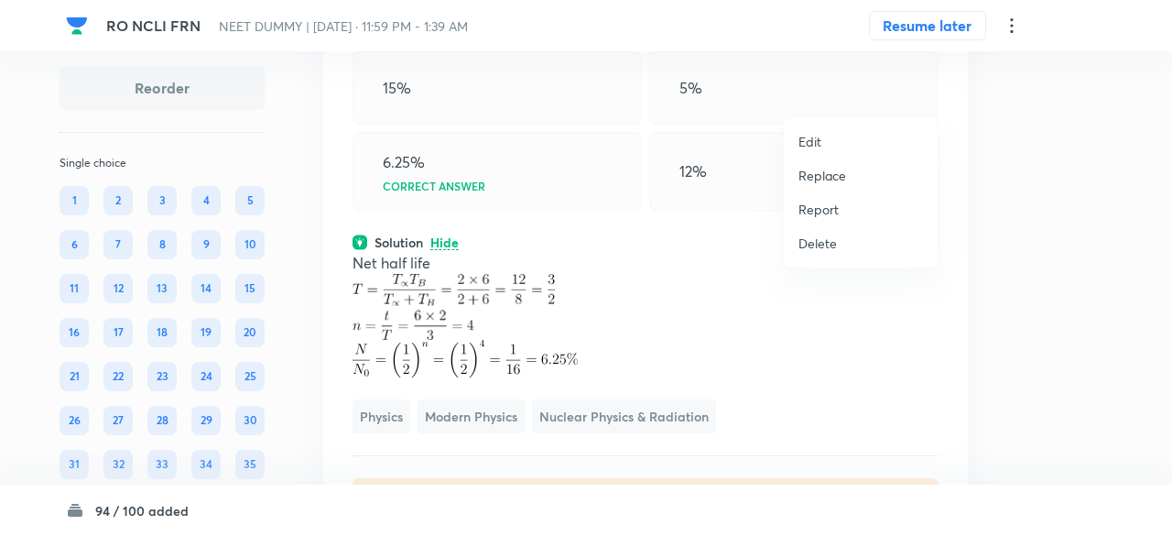
click at [829, 180] on p "Replace" at bounding box center [823, 175] width 48 height 19
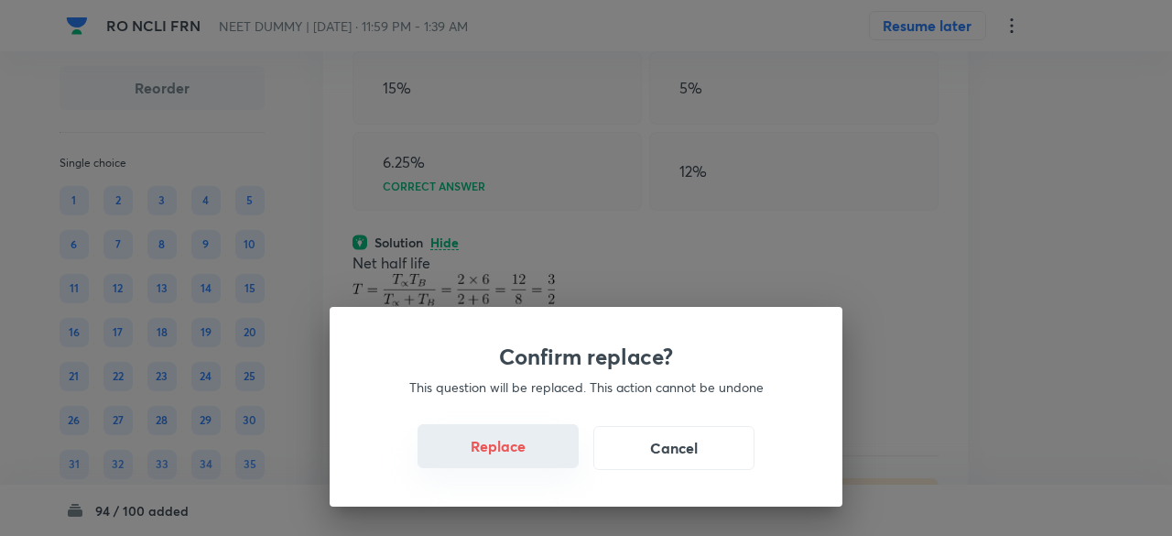
click at [530, 451] on button "Replace" at bounding box center [498, 446] width 161 height 44
click at [547, 457] on button "Replace" at bounding box center [498, 446] width 161 height 44
click at [547, 457] on button "Replace" at bounding box center [498, 448] width 161 height 44
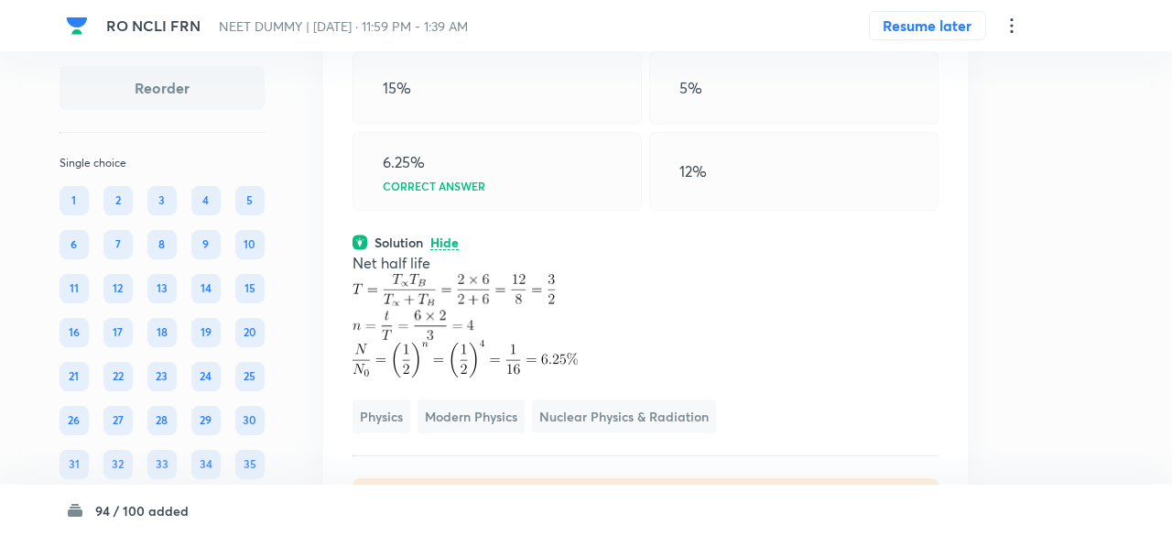
click at [547, 457] on div "Confirm replace? This question will be replaced. This action cannot be undone R…" at bounding box center [586, 268] width 1172 height 536
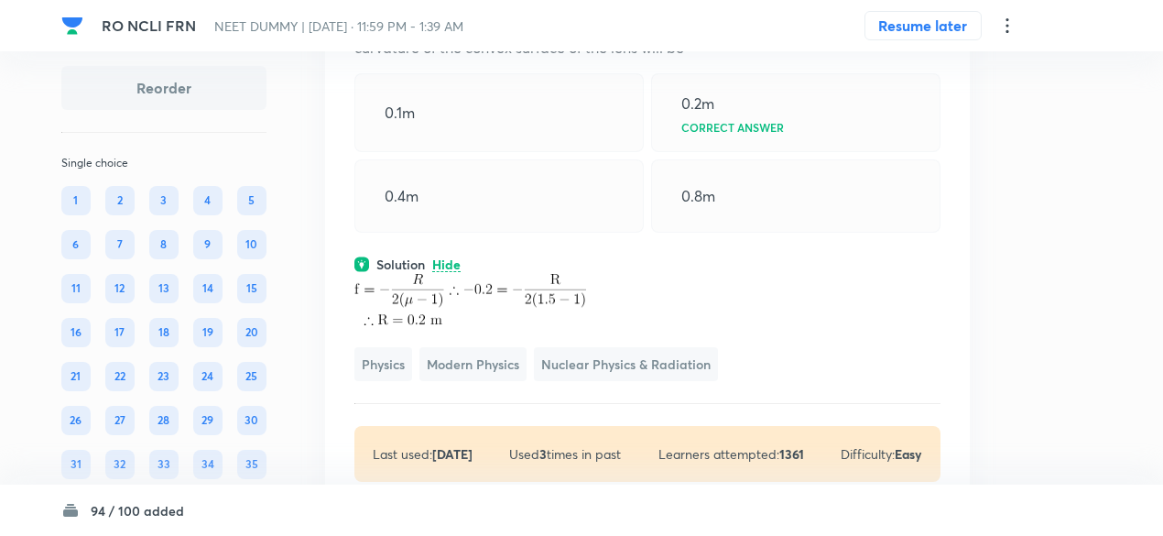
click at [547, 326] on img at bounding box center [470, 300] width 232 height 52
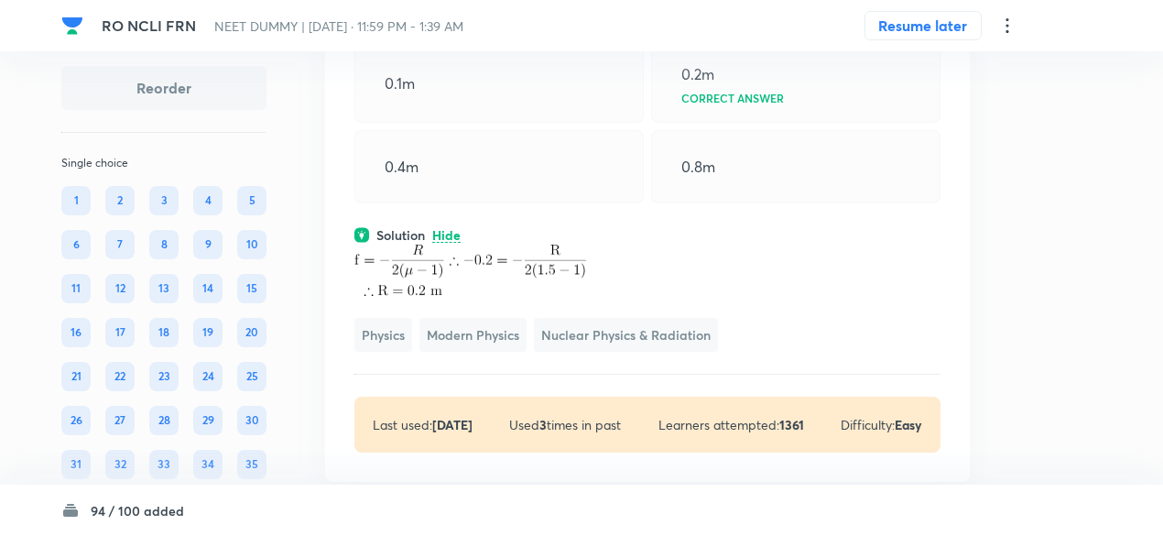
scroll to position [44748, 0]
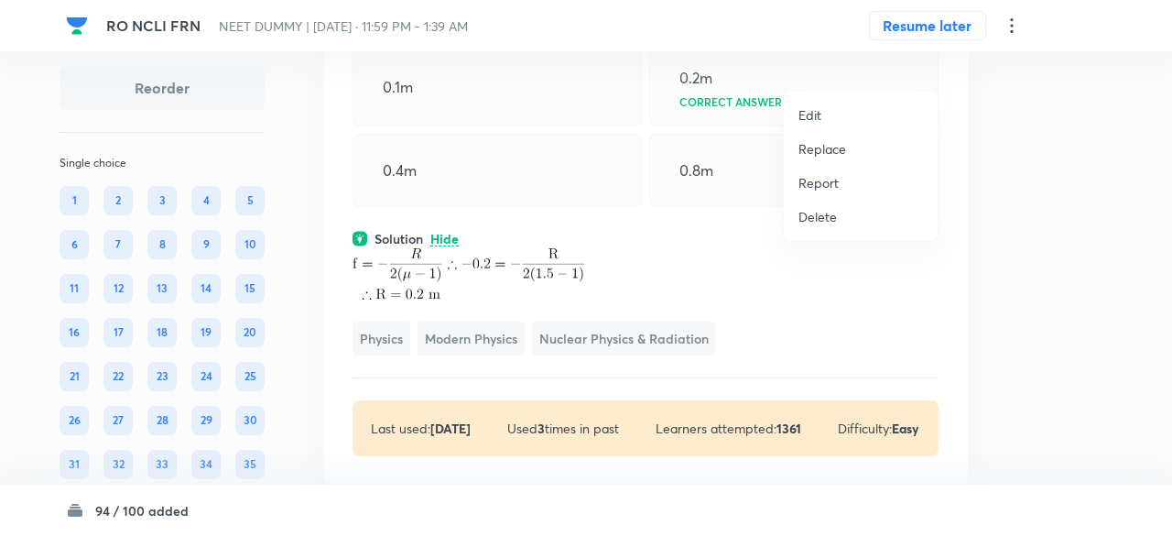
click at [836, 158] on li "Replace" at bounding box center [861, 149] width 154 height 34
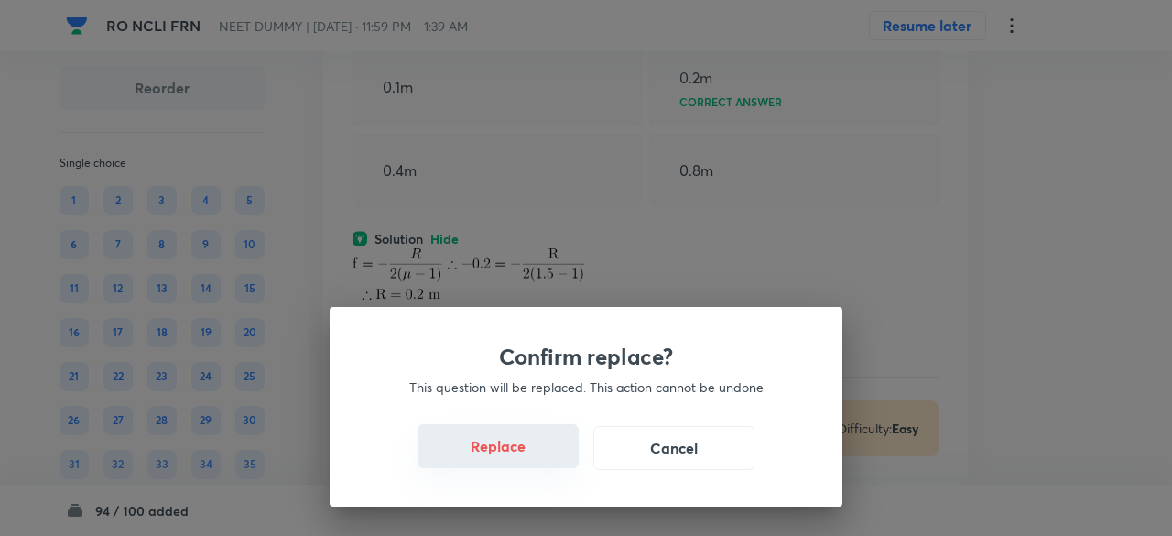
click at [527, 455] on button "Replace" at bounding box center [498, 446] width 161 height 44
click at [527, 455] on button "Replace" at bounding box center [498, 448] width 161 height 44
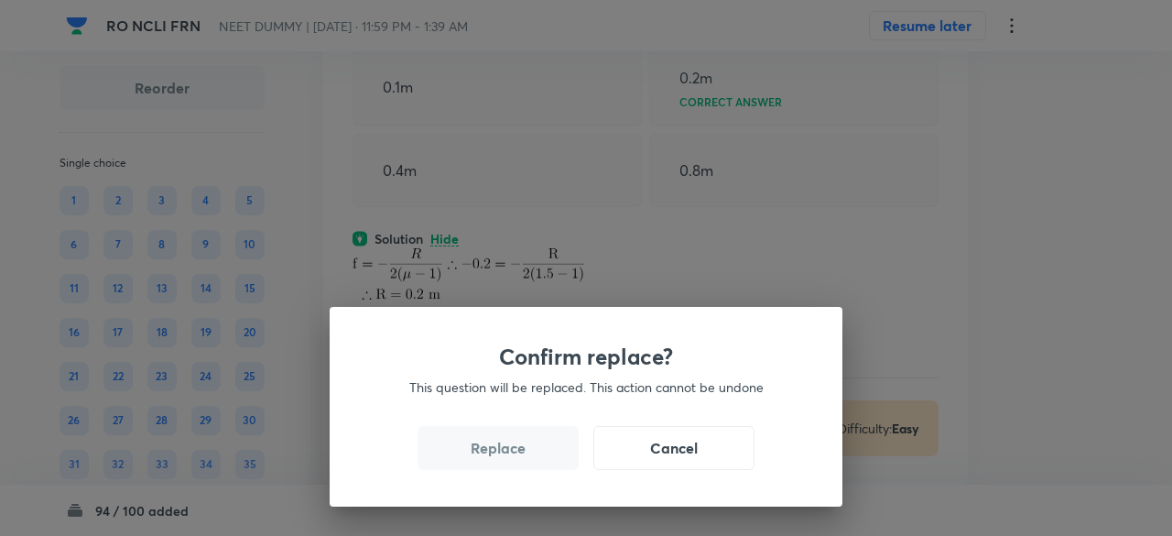
click at [527, 455] on button "Replace" at bounding box center [498, 448] width 161 height 44
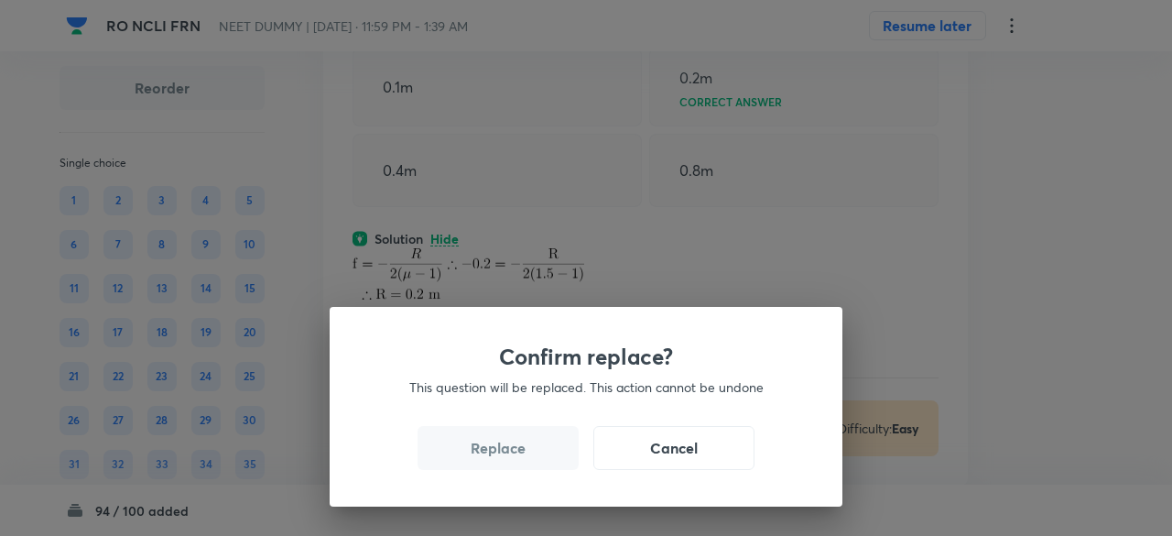
click at [527, 455] on button "Replace" at bounding box center [498, 448] width 161 height 44
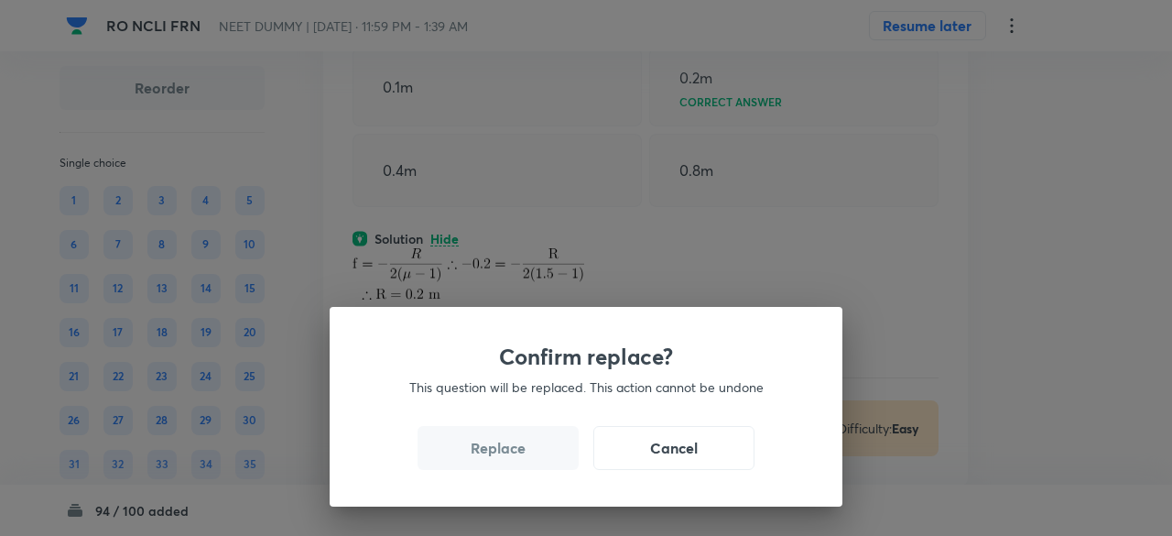
click at [527, 455] on button "Replace" at bounding box center [498, 448] width 161 height 44
click at [527, 455] on div "Confirm replace? This question will be replaced. This action cannot be undone R…" at bounding box center [586, 407] width 513 height 200
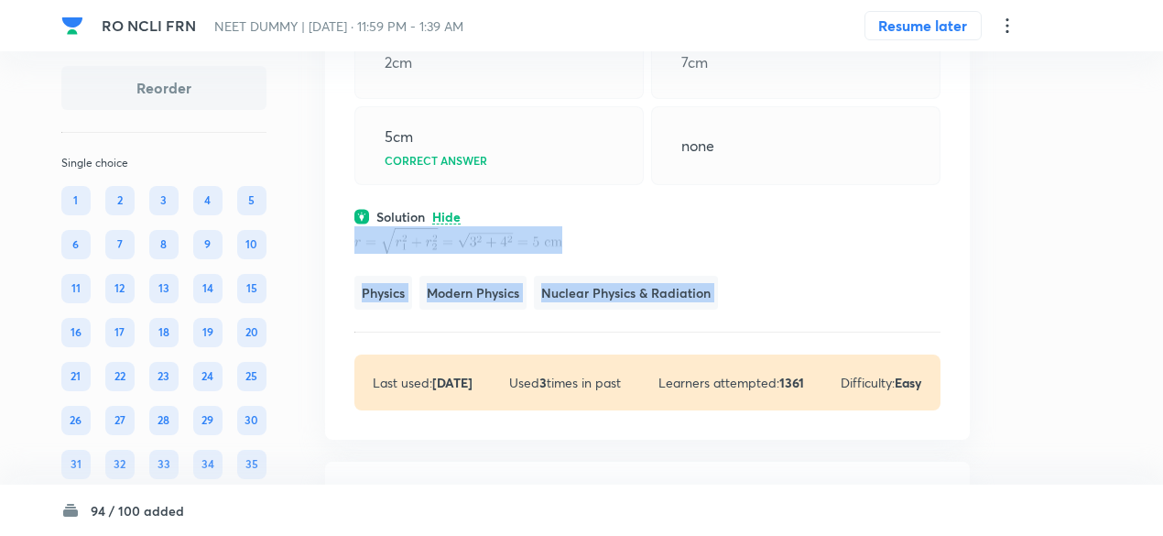
click at [527, 440] on div "Question 80 Marks: (+4, -1) • 4 options Two soap bubbles in vacuum of radius 3 …" at bounding box center [647, 167] width 645 height 546
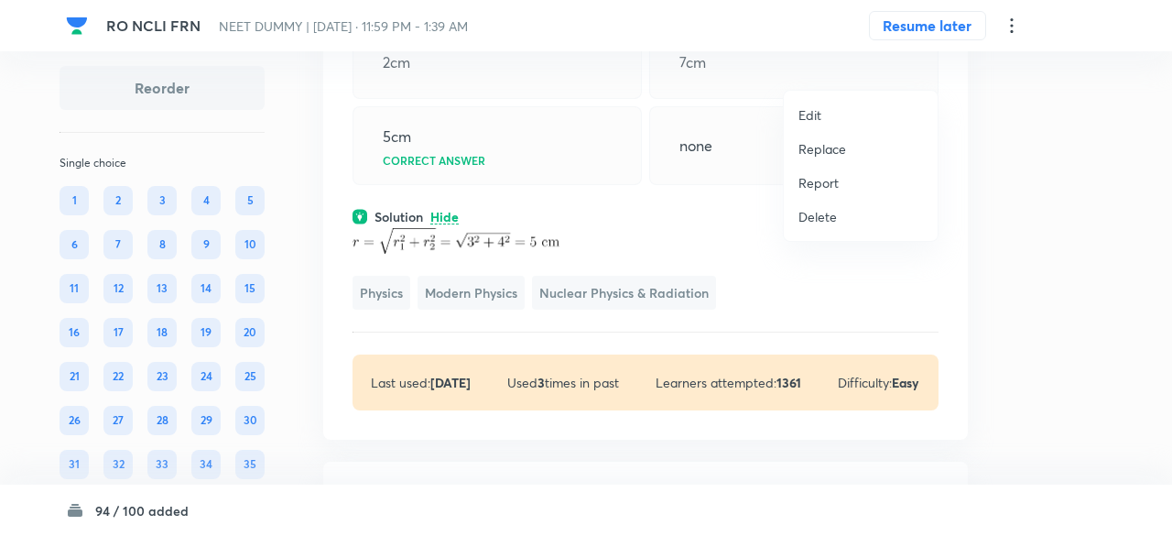
click at [826, 147] on p "Replace" at bounding box center [823, 148] width 48 height 19
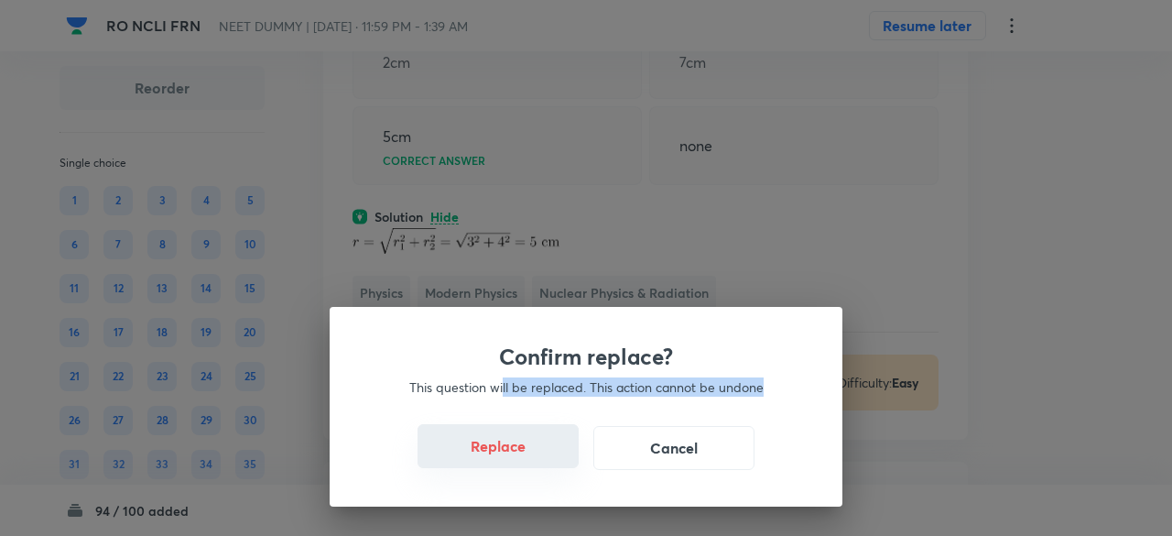
drag, startPoint x: 502, startPoint y: 384, endPoint x: 496, endPoint y: 445, distance: 61.7
click at [496, 445] on div "Confirm replace? This question will be replaced. This action cannot be undone R…" at bounding box center [586, 407] width 513 height 200
click at [511, 455] on button "Replace" at bounding box center [498, 446] width 161 height 44
click at [529, 457] on button "Replace" at bounding box center [498, 446] width 161 height 44
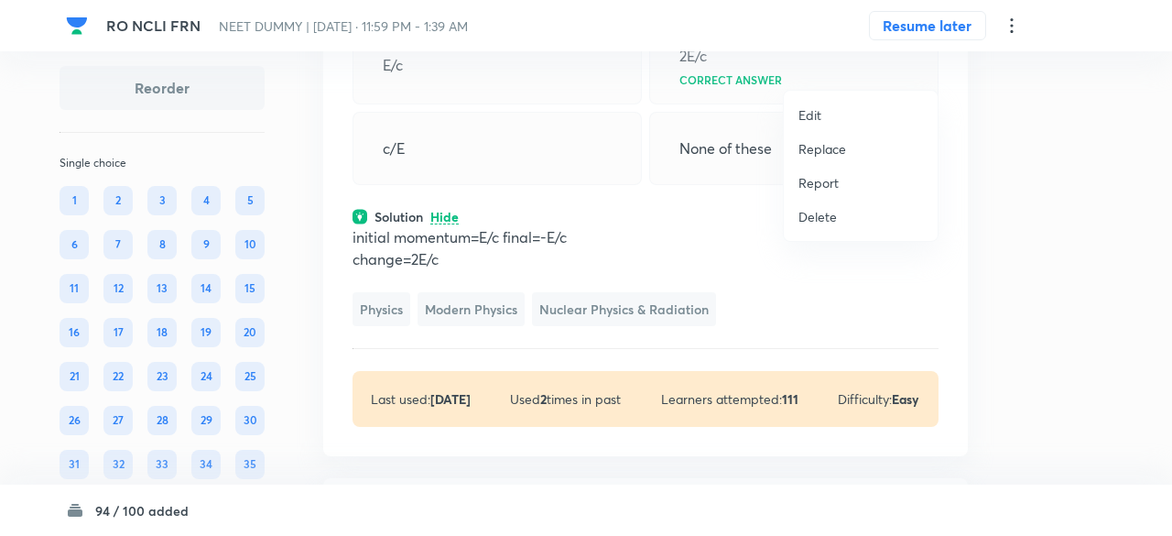
click at [823, 153] on p "Replace" at bounding box center [823, 148] width 48 height 19
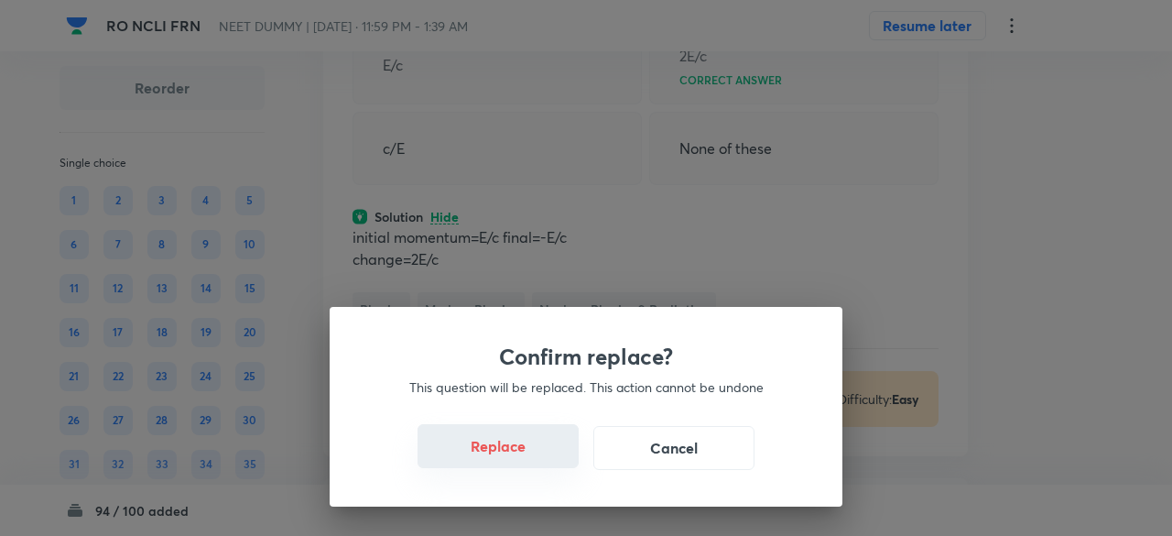
click at [535, 460] on button "Replace" at bounding box center [498, 446] width 161 height 44
click at [543, 458] on button "Replace" at bounding box center [498, 446] width 161 height 44
click at [543, 458] on button "Replace" at bounding box center [498, 448] width 161 height 44
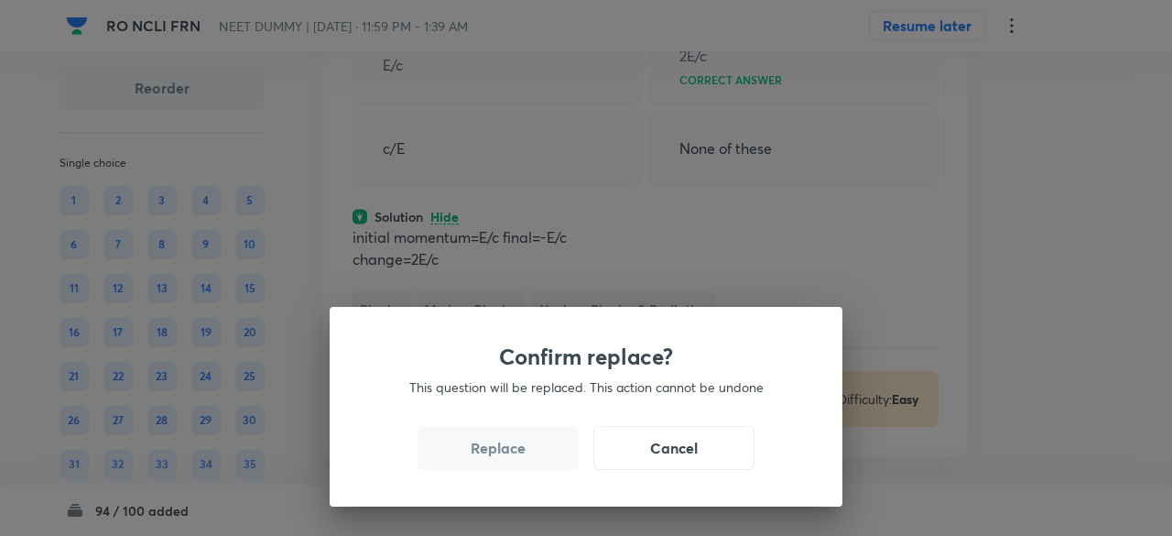
click at [543, 458] on button "Replace" at bounding box center [498, 448] width 161 height 44
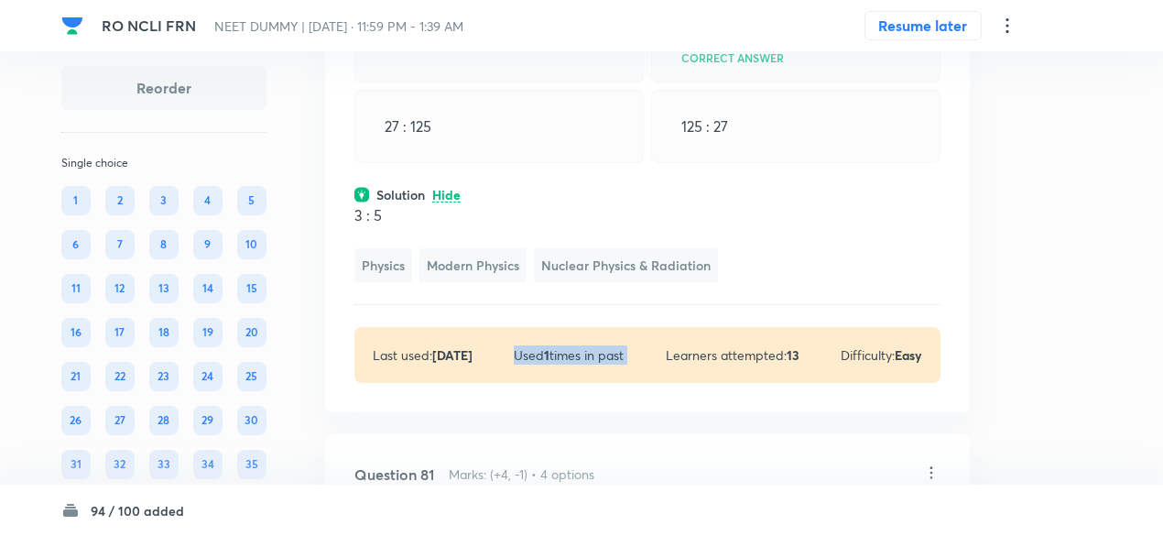
click at [543, 412] on div "Question 80 Marks: (+4, -1) • 4 options The ratio between the radii of nuclei w…" at bounding box center [647, 153] width 645 height 518
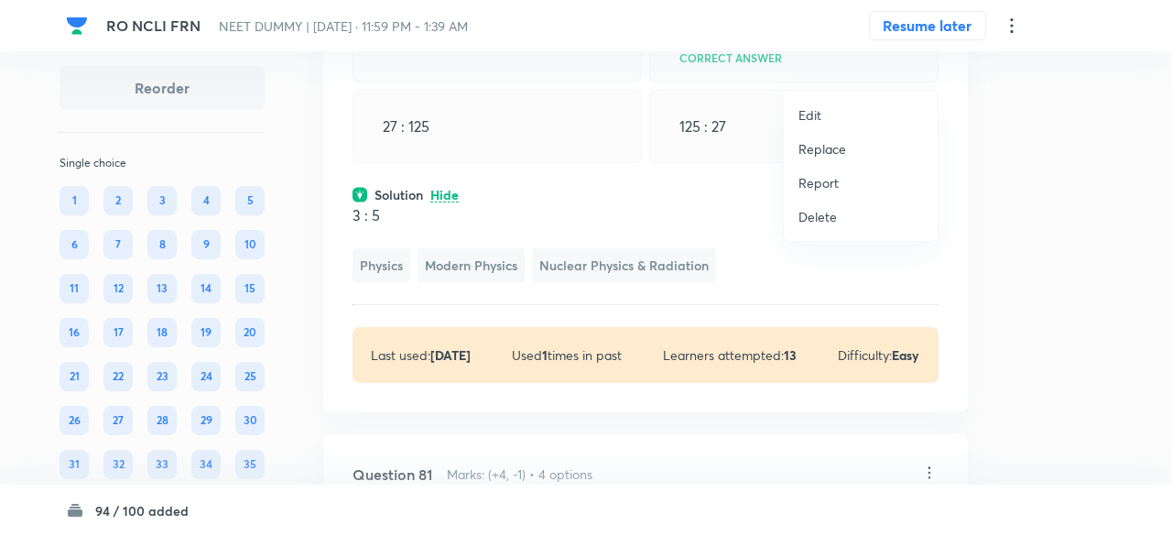
click at [830, 155] on p "Replace" at bounding box center [823, 148] width 48 height 19
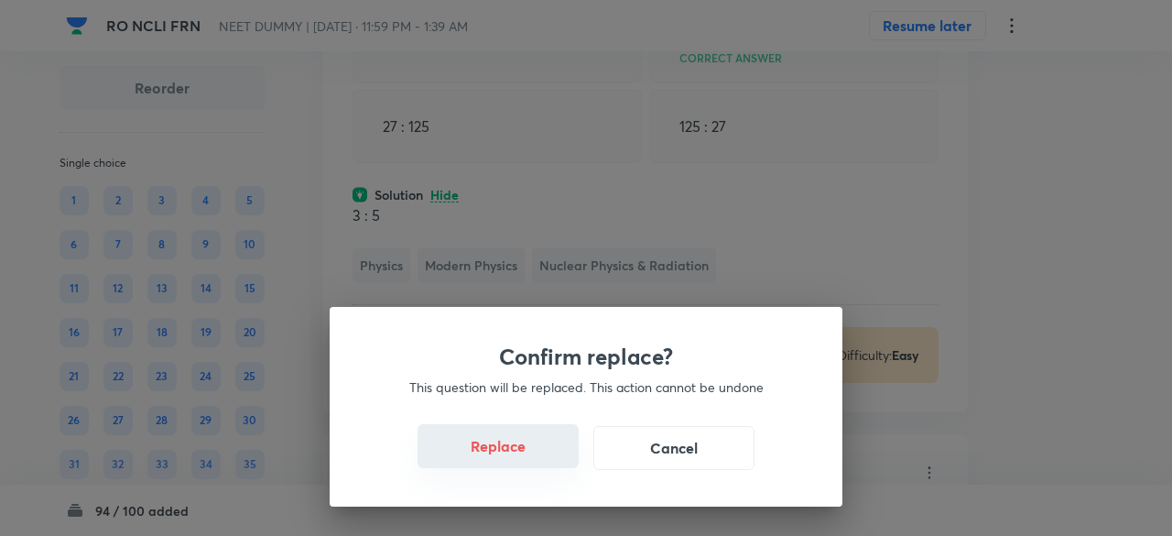
click at [542, 442] on button "Replace" at bounding box center [498, 446] width 161 height 44
click at [544, 452] on button "Replace" at bounding box center [498, 446] width 161 height 44
click at [544, 452] on button "Replace" at bounding box center [498, 448] width 161 height 44
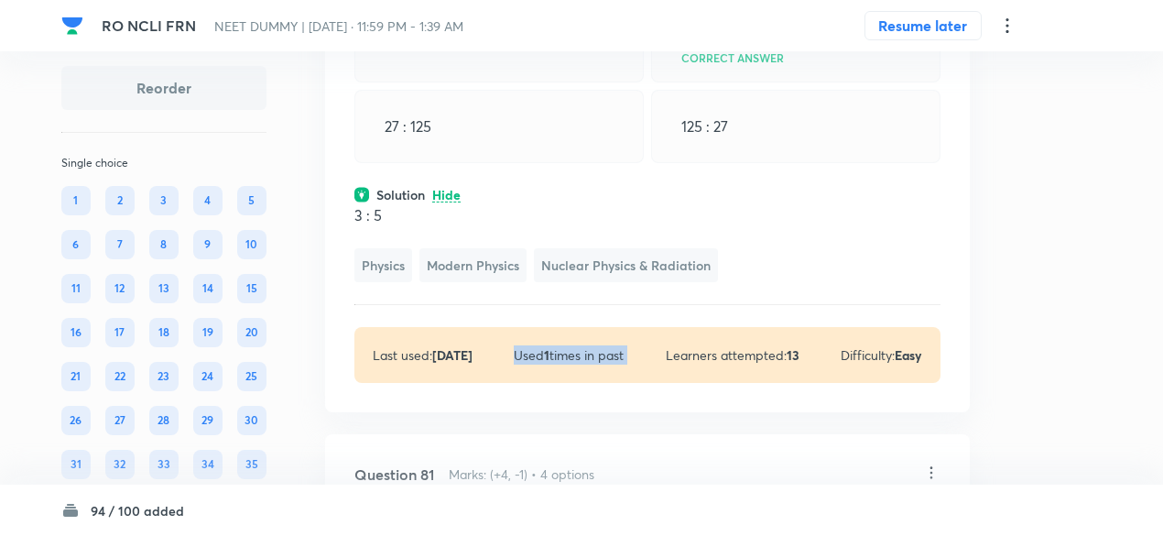
click at [544, 412] on div "Question 80 Marks: (+4, -1) • 4 options The ratio between the radii of nuclei w…" at bounding box center [647, 153] width 645 height 518
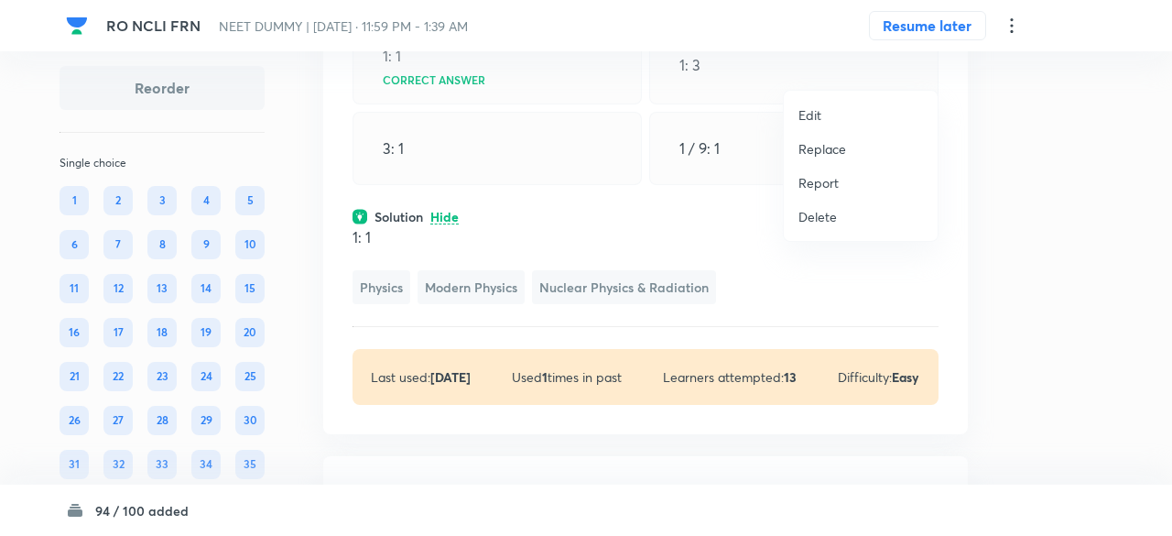
click at [821, 156] on p "Replace" at bounding box center [823, 148] width 48 height 19
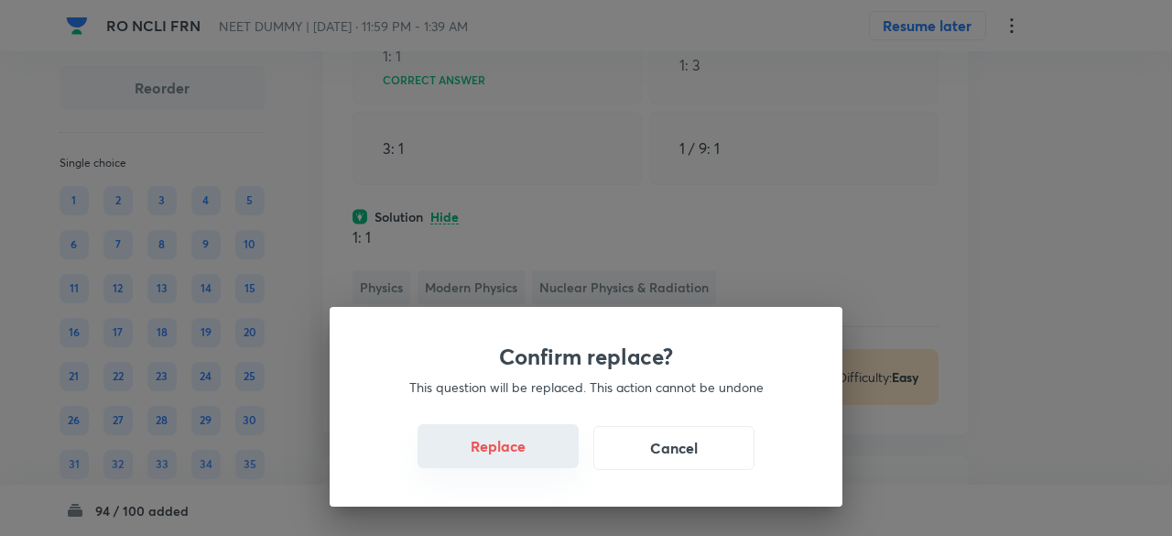
click at [496, 446] on button "Replace" at bounding box center [498, 446] width 161 height 44
click at [542, 449] on button "Replace" at bounding box center [498, 446] width 161 height 44
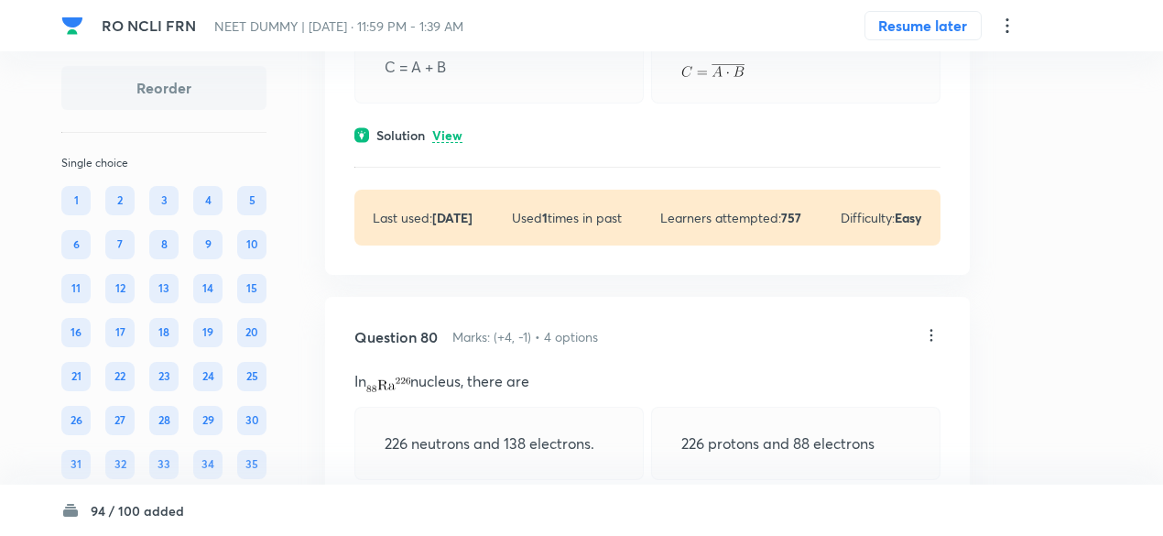
scroll to position [44343, 0]
click at [454, 145] on p "View" at bounding box center [447, 138] width 30 height 14
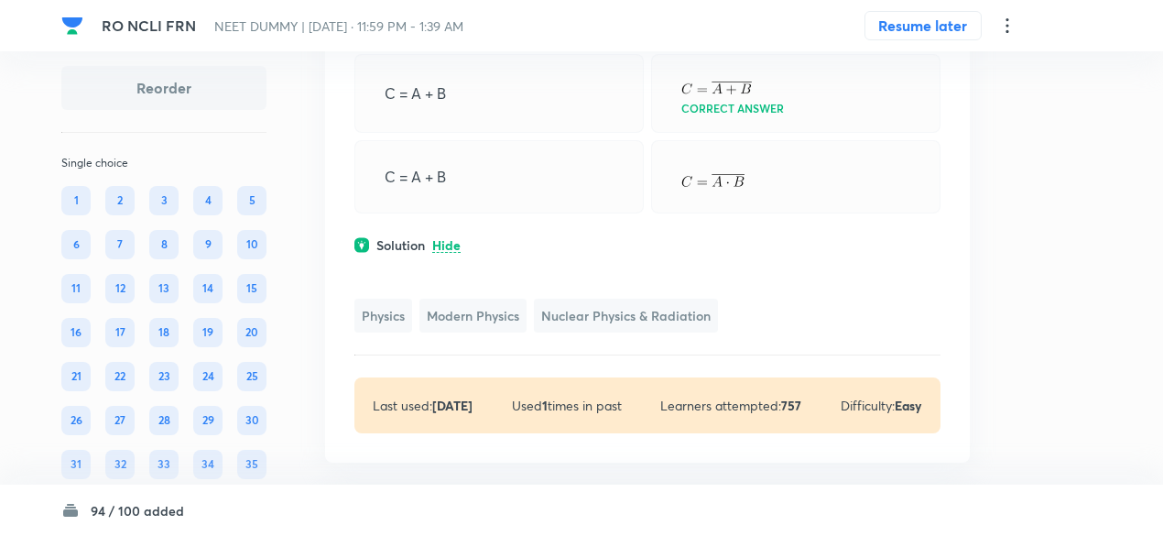
scroll to position [44231, 0]
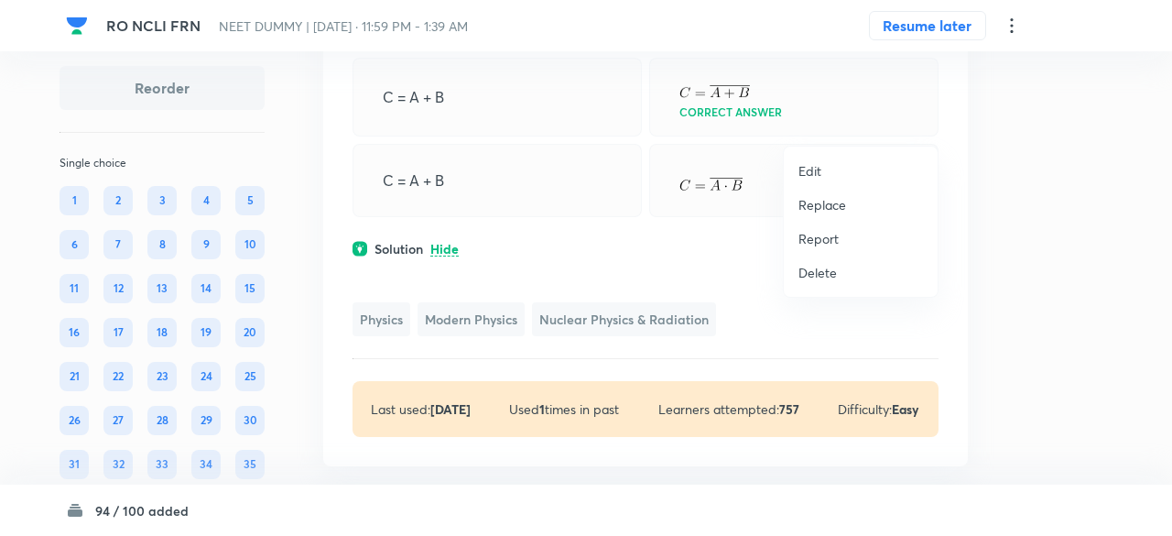
click at [833, 201] on p "Replace" at bounding box center [823, 204] width 48 height 19
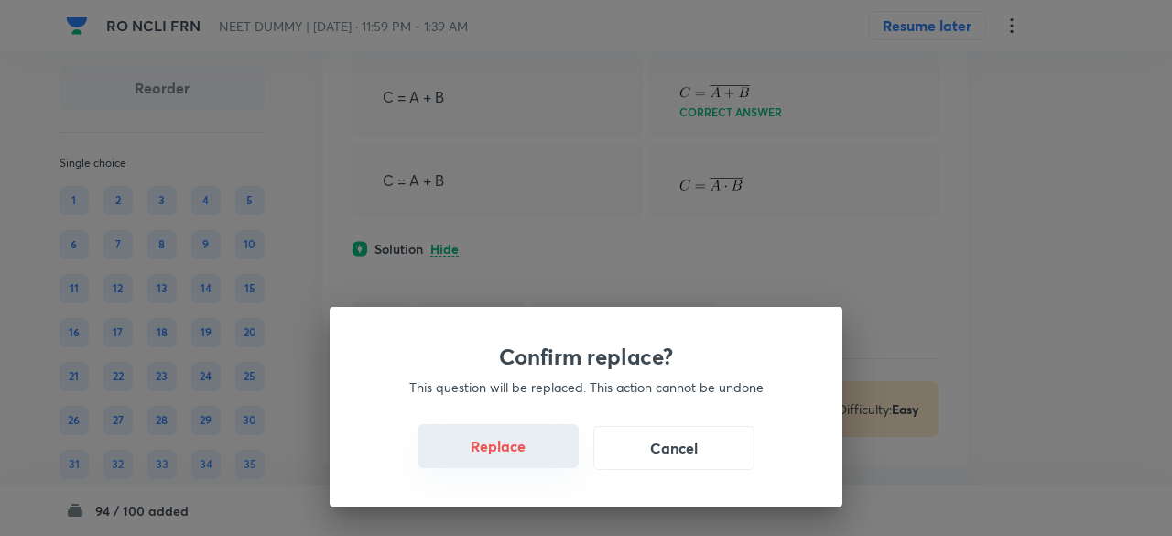
click at [540, 455] on button "Replace" at bounding box center [498, 446] width 161 height 44
click at [540, 455] on button "Replace" at bounding box center [498, 448] width 161 height 44
click at [540, 455] on div "Confirm replace? This question will be replaced. This action cannot be undone R…" at bounding box center [586, 407] width 513 height 200
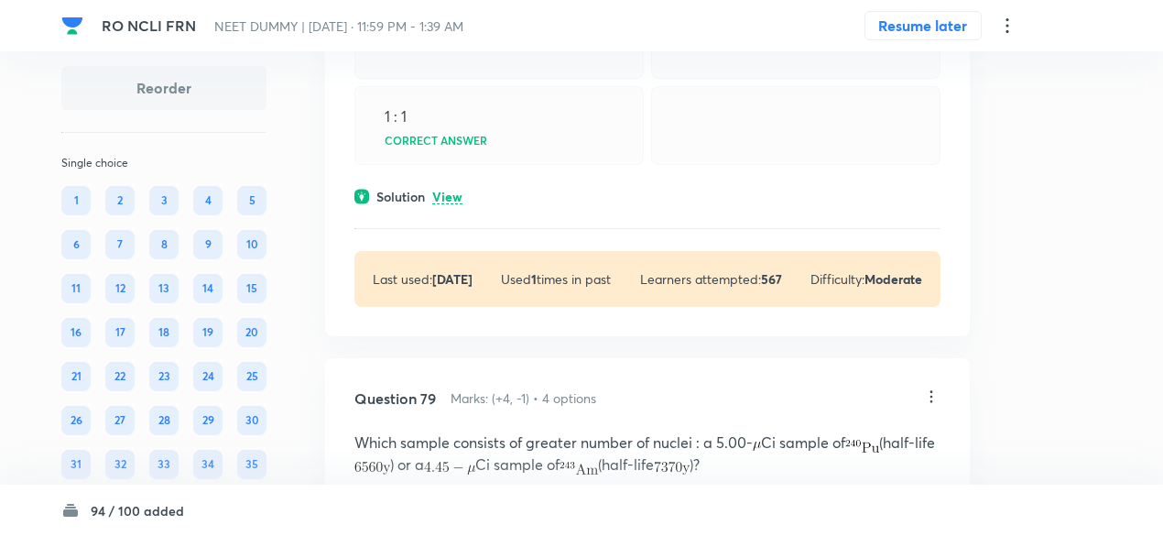
scroll to position [43813, 0]
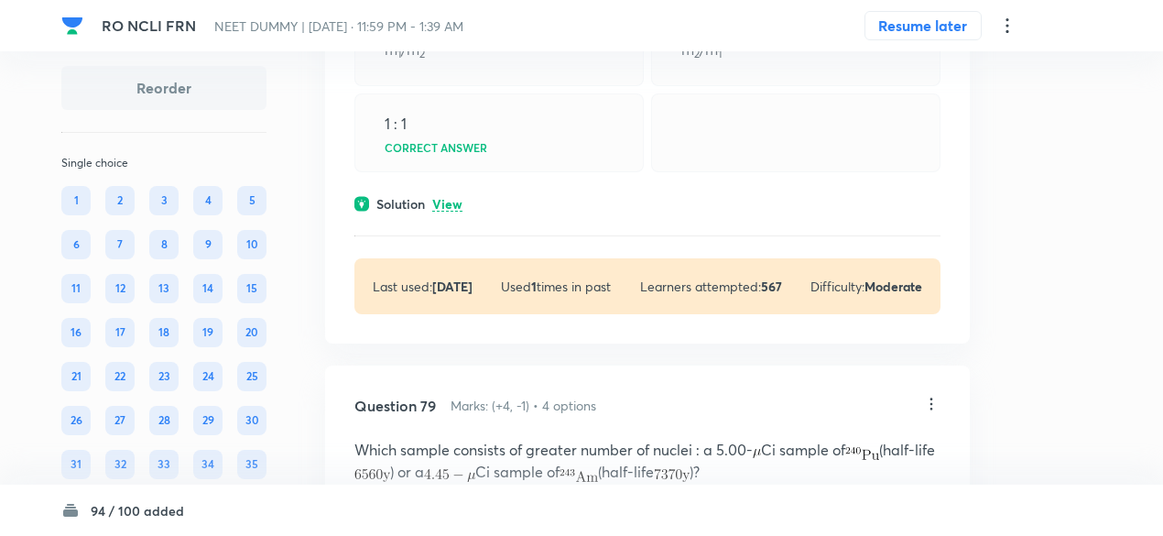
click at [451, 212] on p "View" at bounding box center [447, 205] width 30 height 14
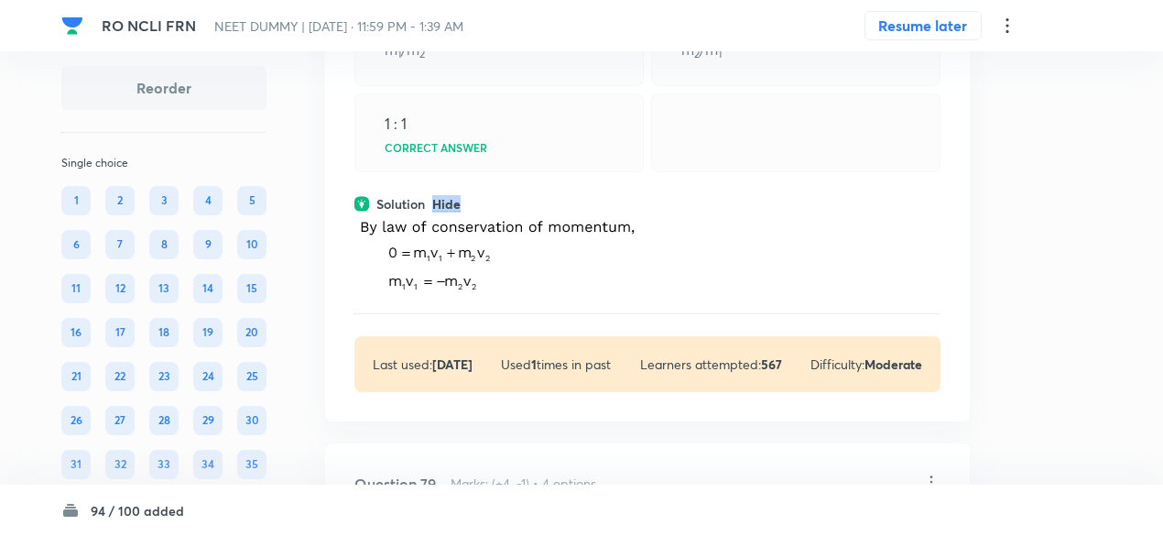
click at [451, 212] on p "Hide" at bounding box center [446, 205] width 28 height 14
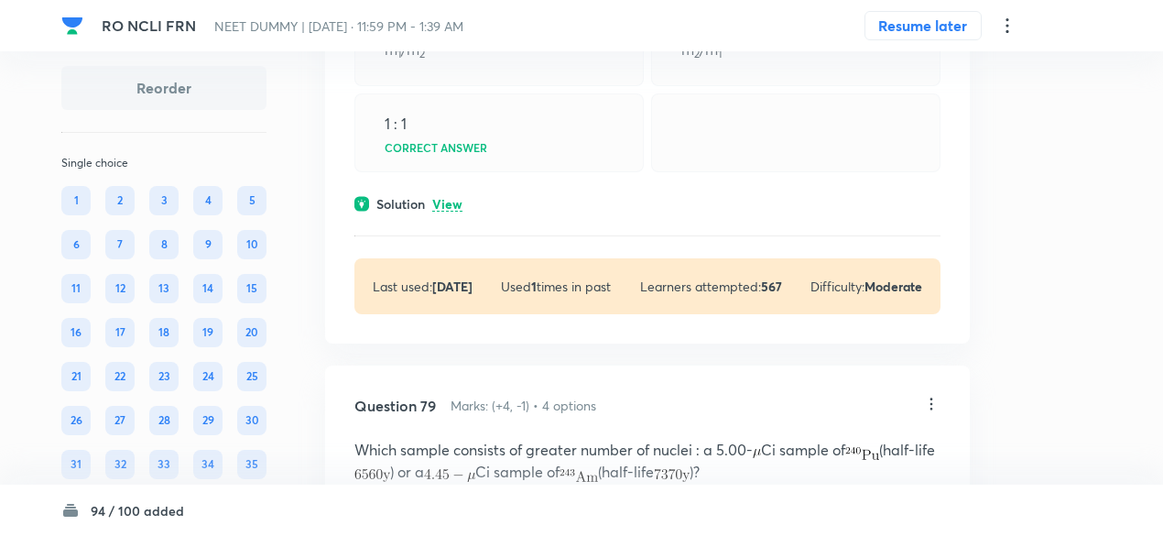
click at [451, 212] on p "View" at bounding box center [447, 205] width 30 height 14
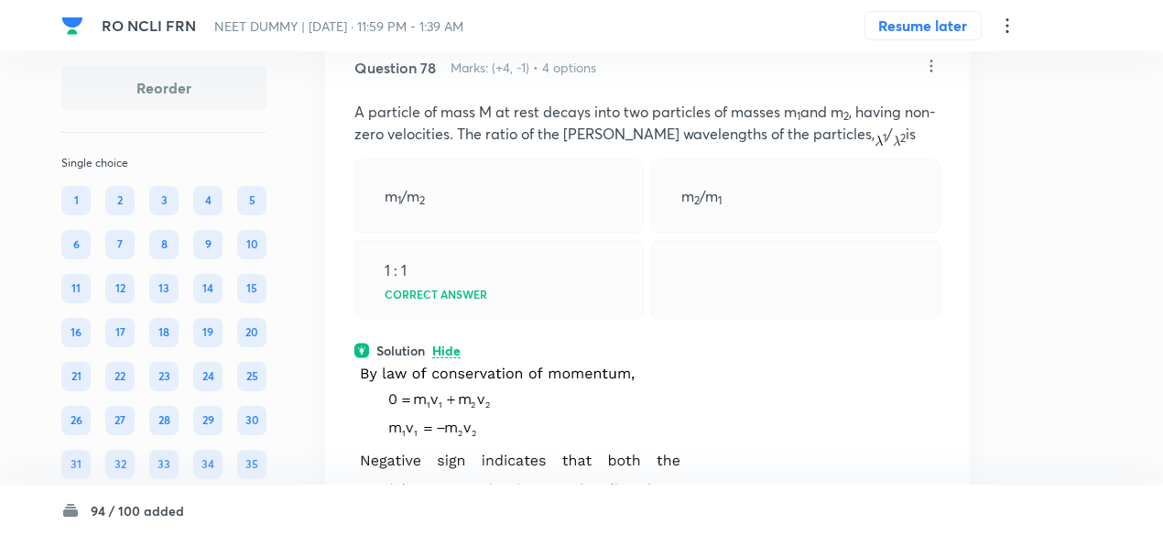
scroll to position [43665, 0]
click at [939, 77] on icon at bounding box center [931, 68] width 18 height 18
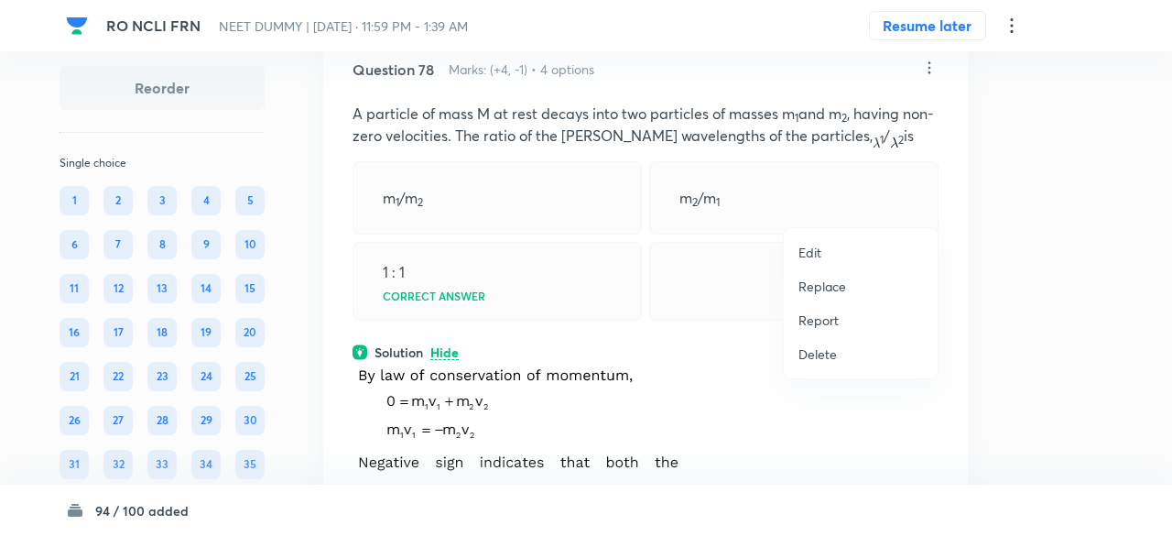
click at [817, 286] on p "Replace" at bounding box center [823, 286] width 48 height 19
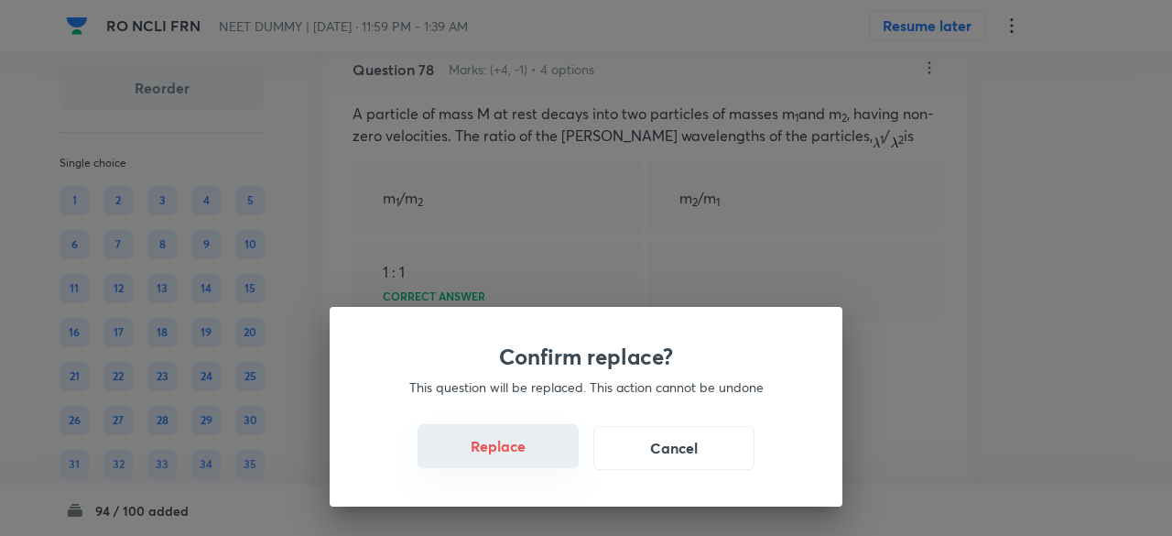
click at [510, 450] on button "Replace" at bounding box center [498, 446] width 161 height 44
click at [550, 457] on button "Replace" at bounding box center [498, 446] width 161 height 44
click at [550, 457] on button "Replace" at bounding box center [498, 448] width 161 height 44
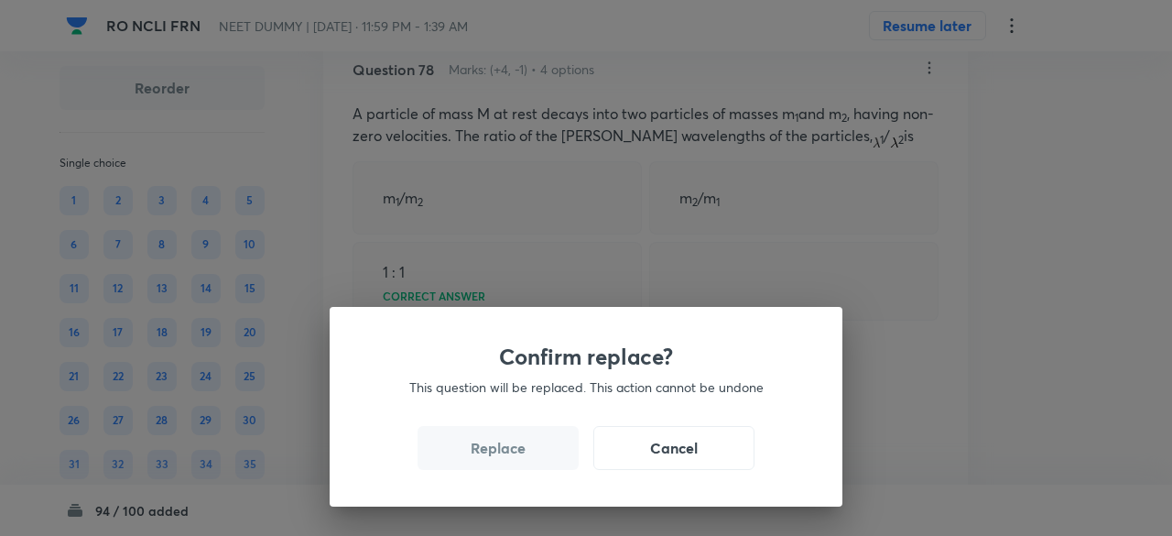
click at [550, 457] on button "Replace" at bounding box center [498, 448] width 161 height 44
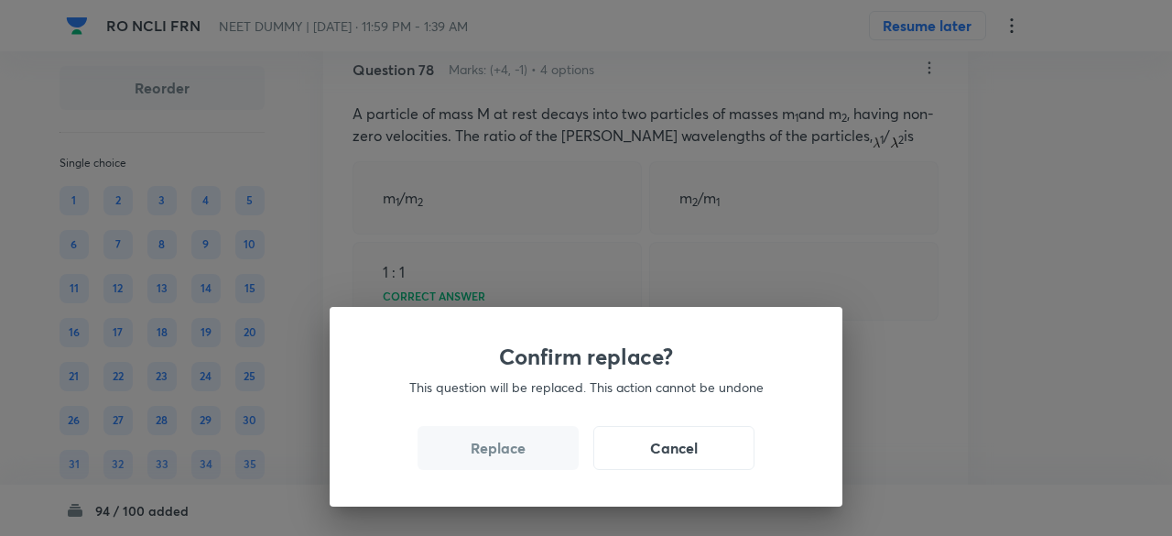
click at [550, 457] on button "Replace" at bounding box center [498, 448] width 161 height 44
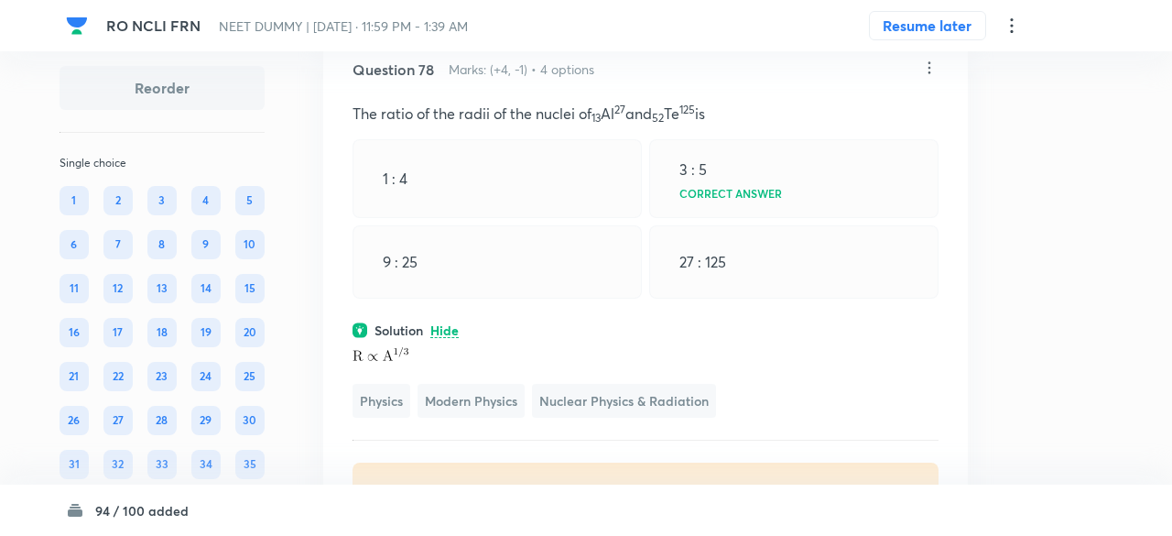
click at [550, 457] on div "Confirm replace? This question will be replaced. This action cannot be undone R…" at bounding box center [586, 268] width 1172 height 536
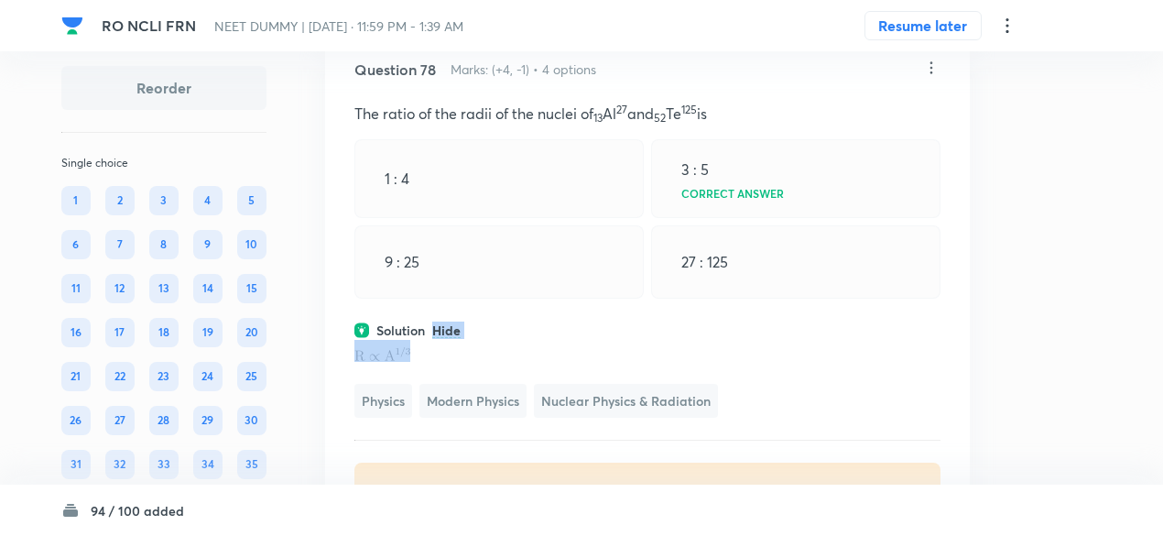
click at [550, 340] on div "Solution Hide" at bounding box center [647, 330] width 586 height 19
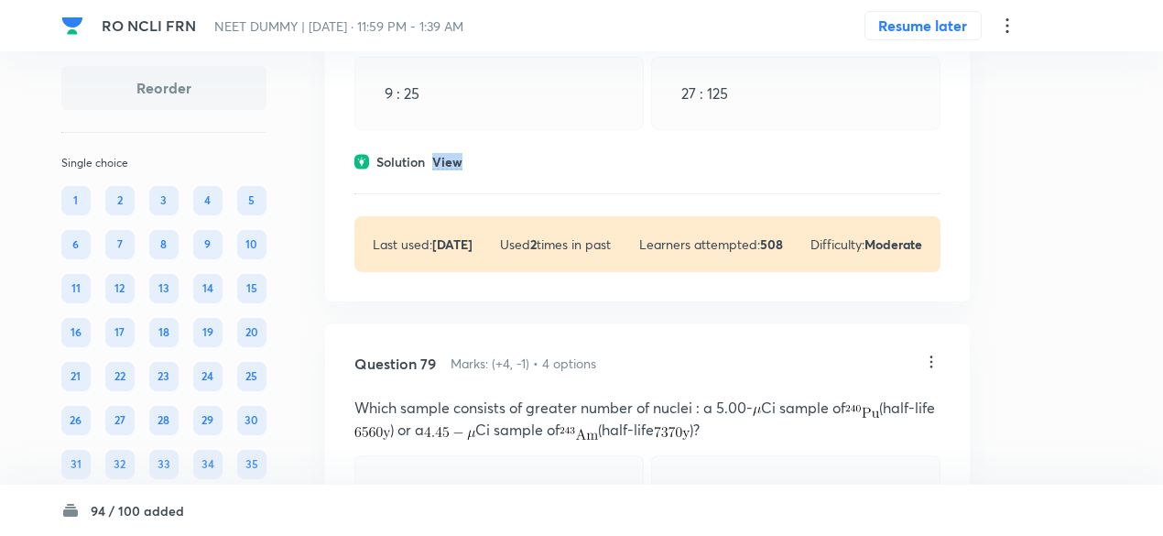
scroll to position [43885, 0]
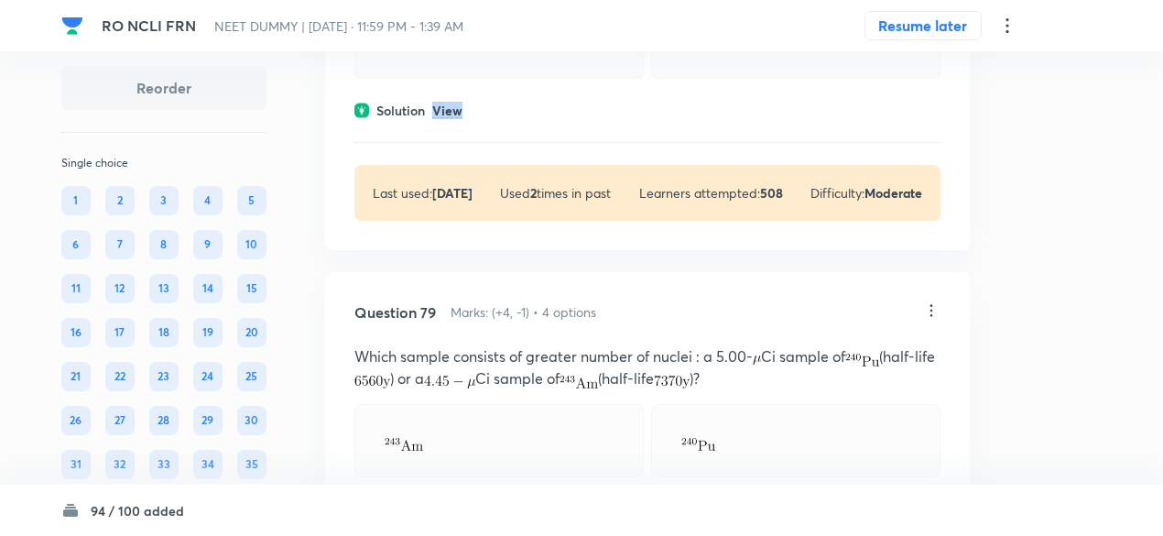
click at [464, 120] on div "Solution View" at bounding box center [647, 110] width 586 height 19
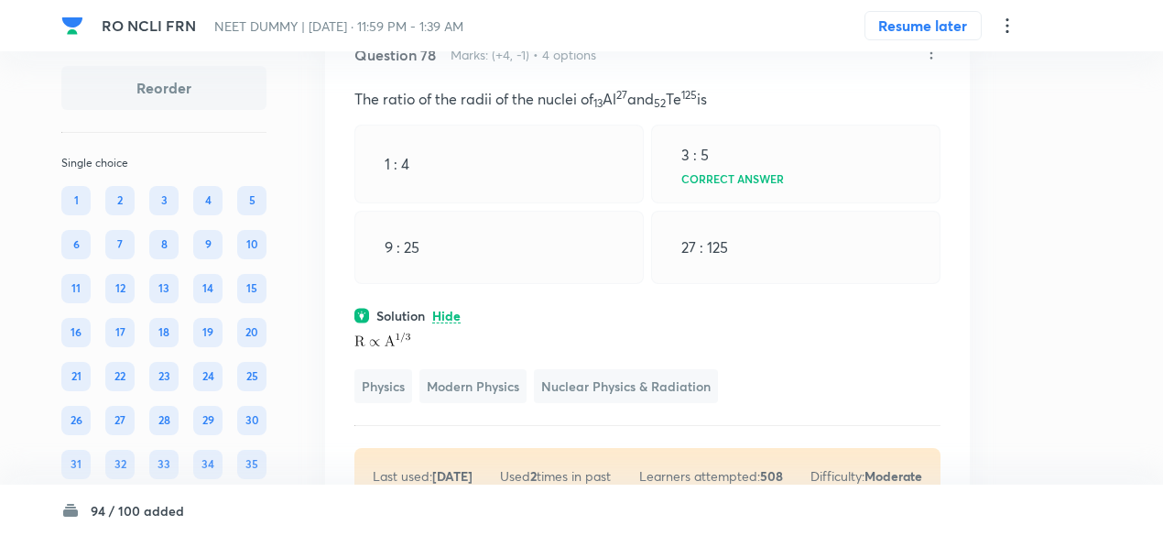
scroll to position [43674, 0]
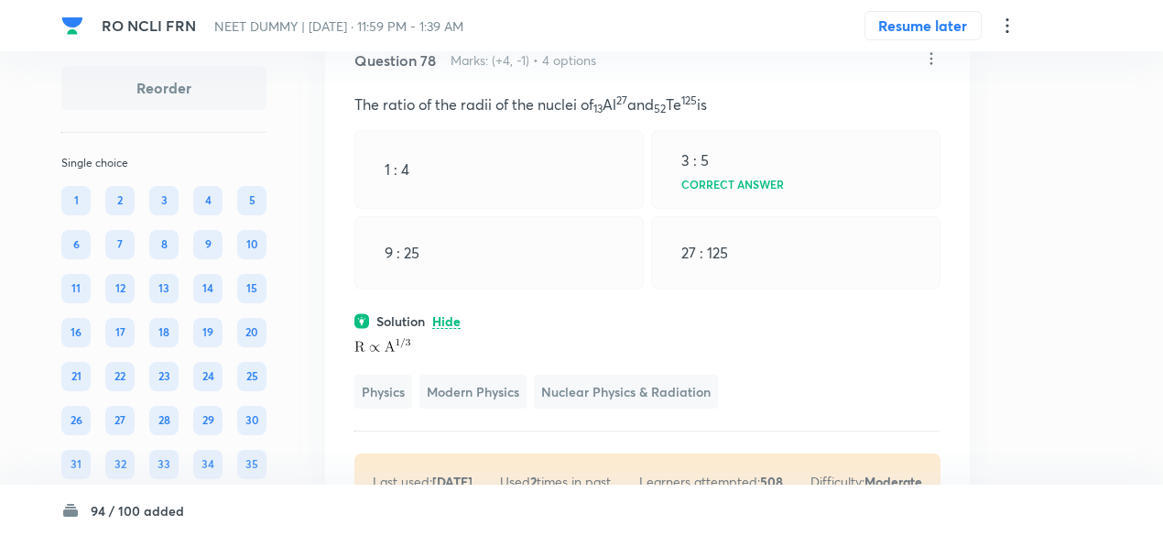
click at [932, 64] on icon at bounding box center [932, 58] width 3 height 12
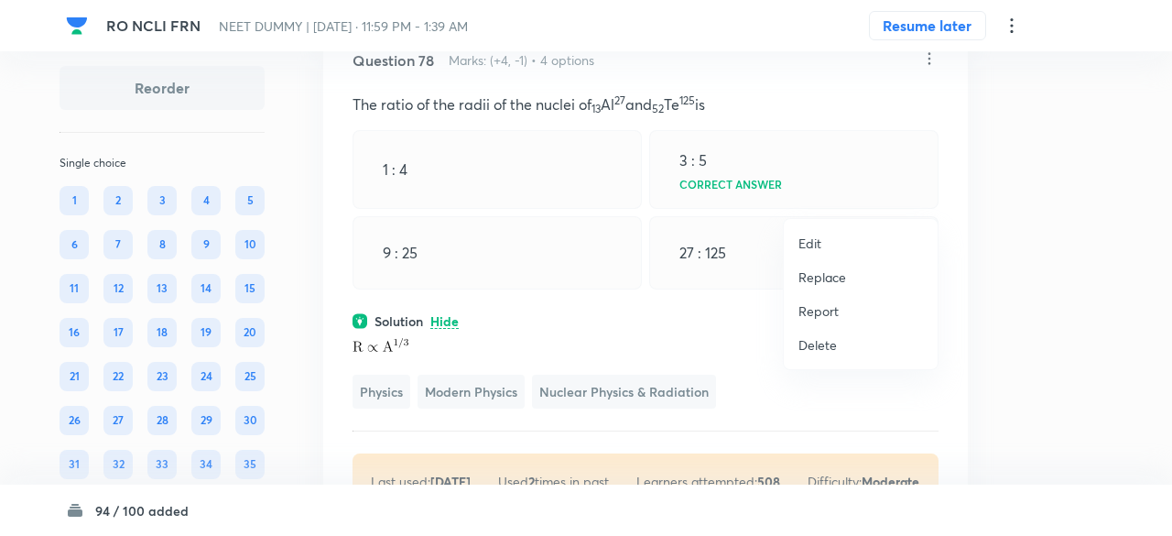
click at [830, 279] on p "Replace" at bounding box center [823, 276] width 48 height 19
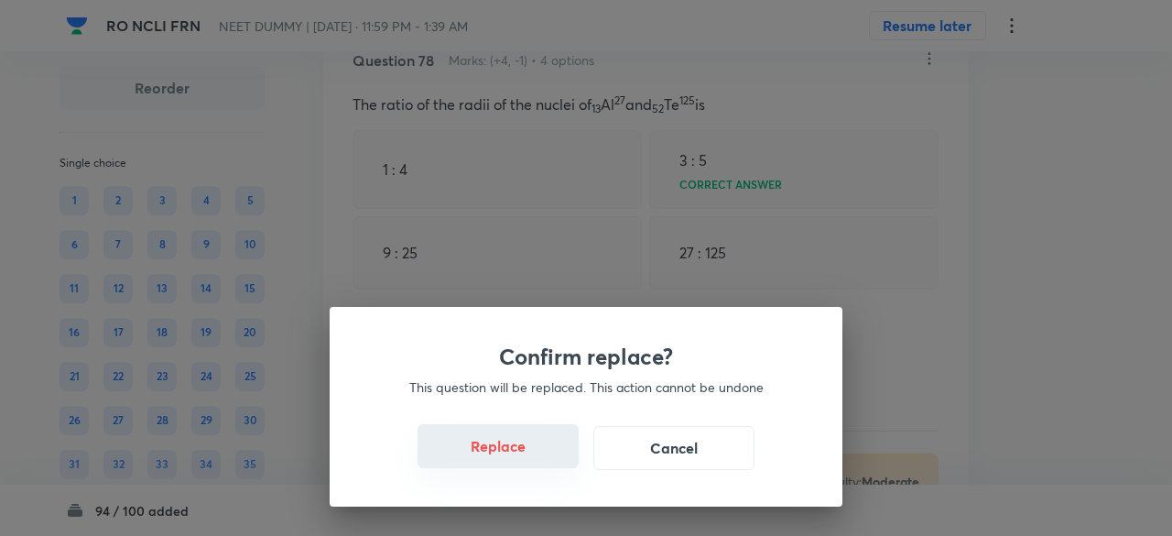
click at [524, 460] on button "Replace" at bounding box center [498, 446] width 161 height 44
click at [524, 460] on button "Replace" at bounding box center [498, 448] width 161 height 44
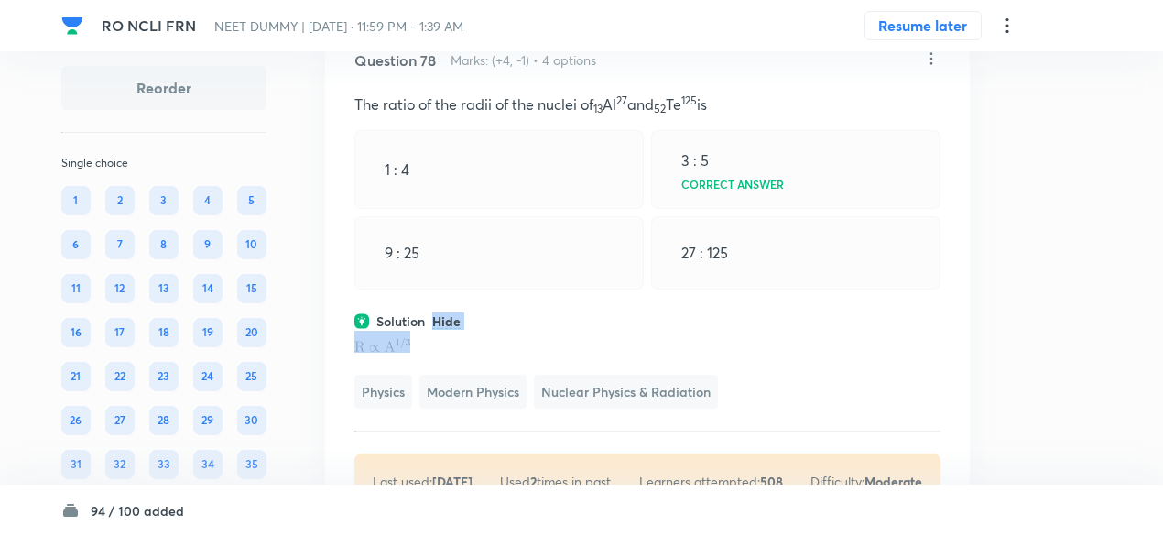
click at [524, 331] on div "Solution Hide" at bounding box center [647, 320] width 586 height 19
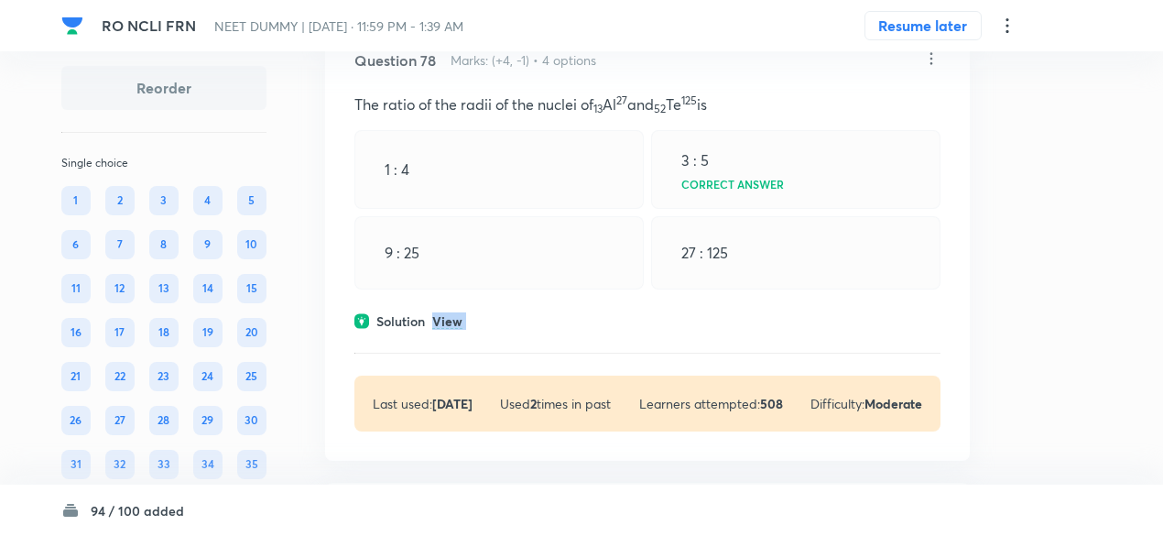
click at [524, 331] on div "Solution View" at bounding box center [647, 320] width 586 height 19
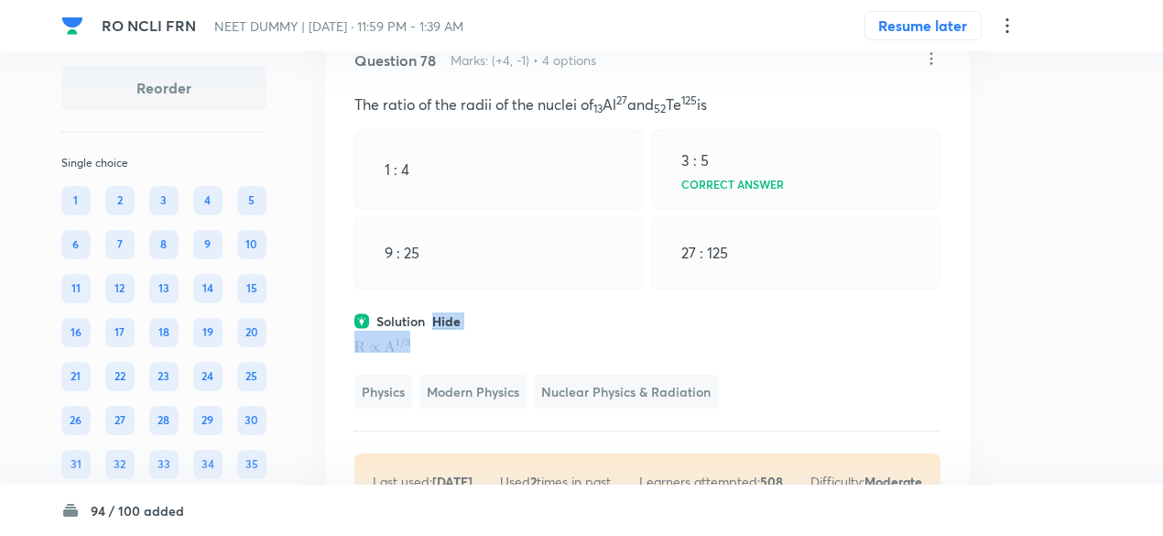
click at [524, 331] on div "Solution Hide" at bounding box center [647, 320] width 586 height 19
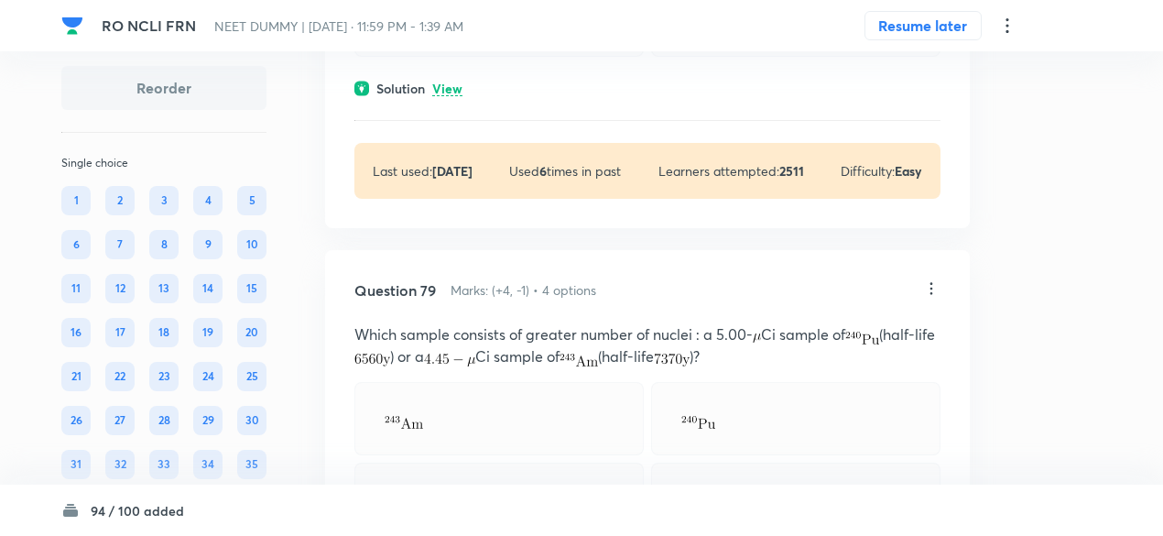
scroll to position [43929, 0]
click at [452, 96] on p "View" at bounding box center [447, 89] width 30 height 14
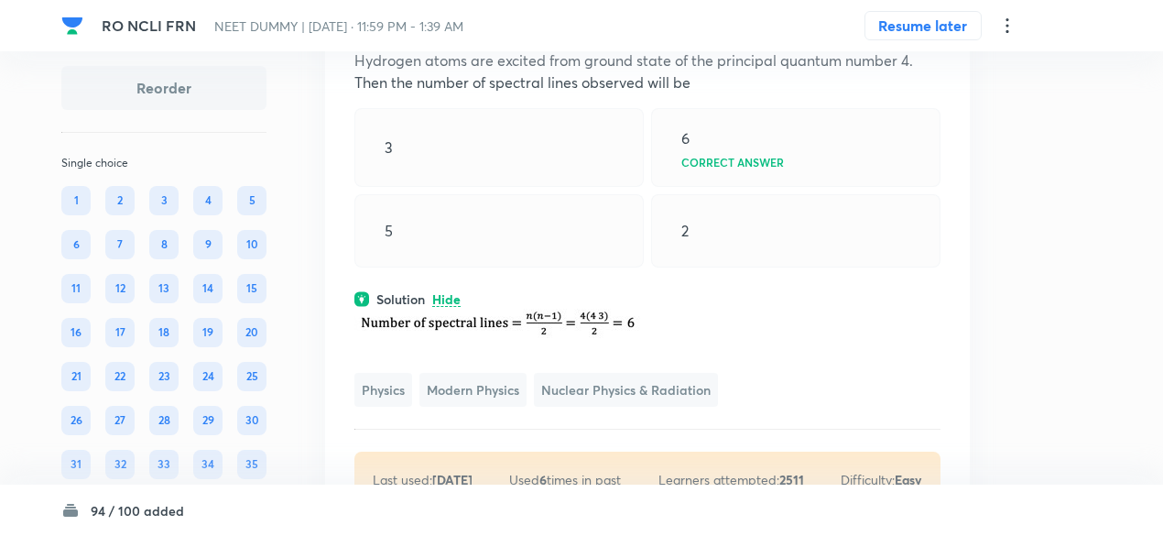
scroll to position [43716, 0]
click at [936, 26] on icon at bounding box center [931, 16] width 18 height 18
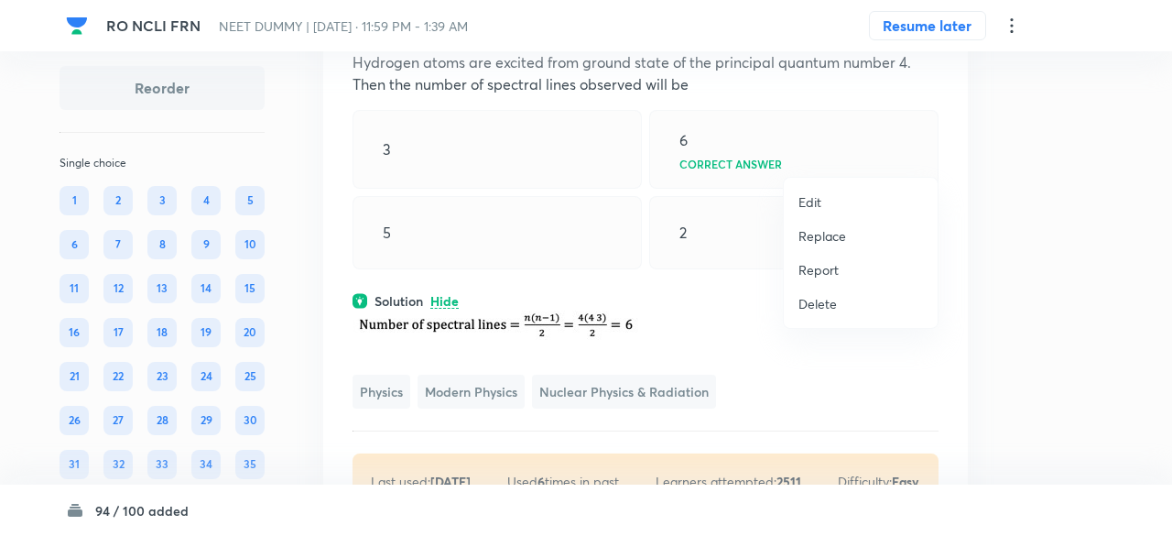
click at [830, 238] on p "Replace" at bounding box center [823, 235] width 48 height 19
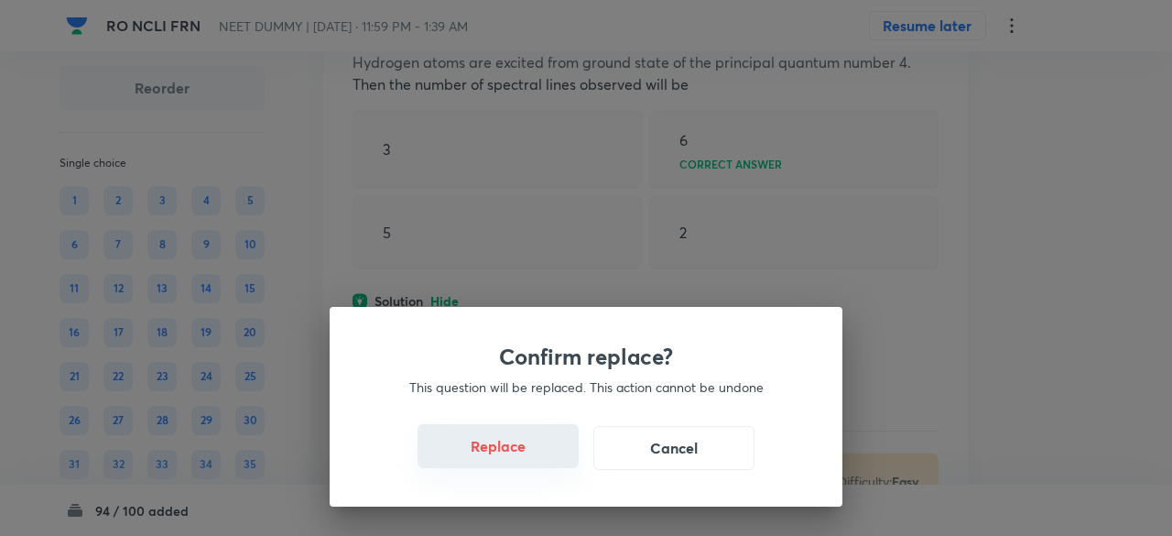
click at [496, 448] on button "Replace" at bounding box center [498, 446] width 161 height 44
click at [518, 452] on button "Replace" at bounding box center [498, 446] width 161 height 44
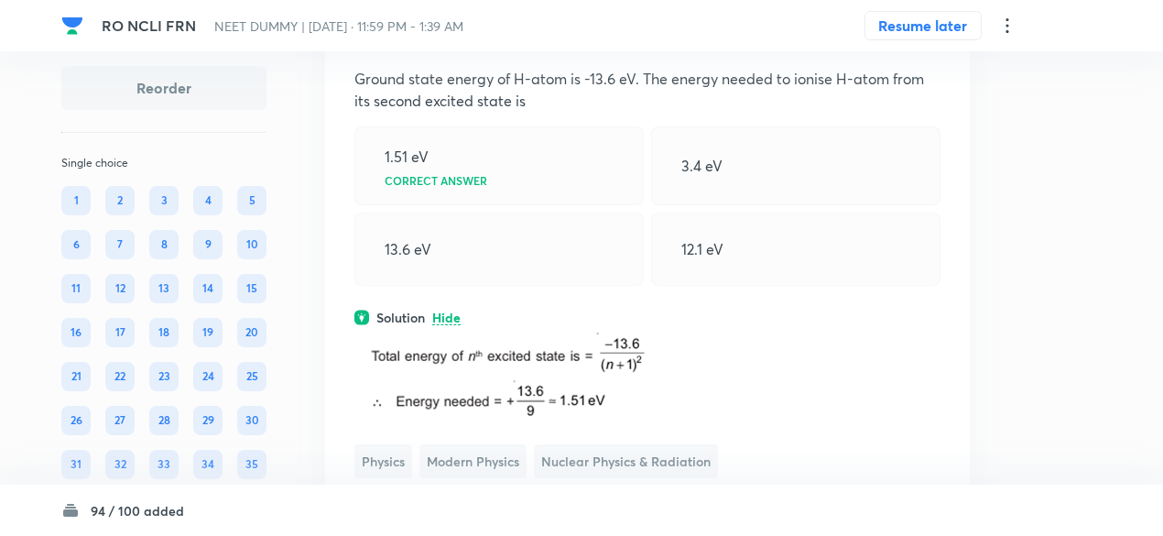
scroll to position [43692, 0]
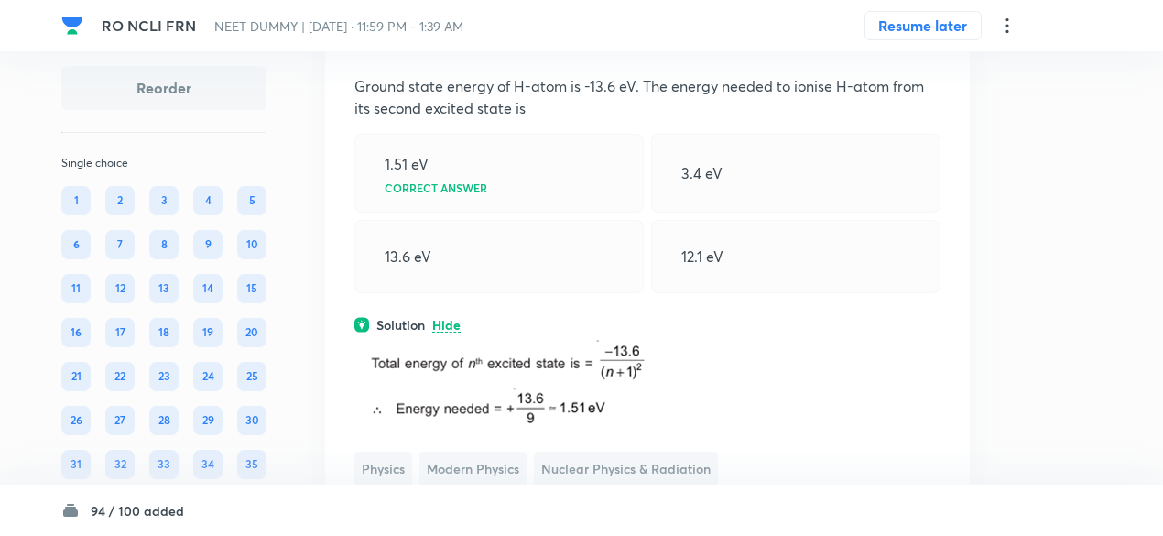
click at [927, 49] on icon at bounding box center [931, 40] width 18 height 18
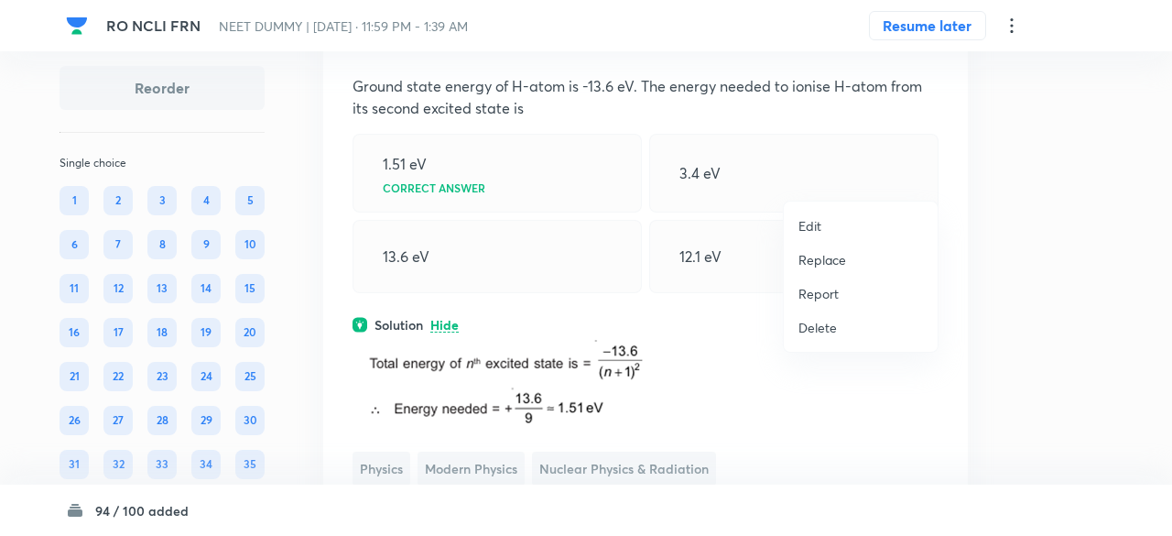
click at [838, 257] on p "Replace" at bounding box center [823, 259] width 48 height 19
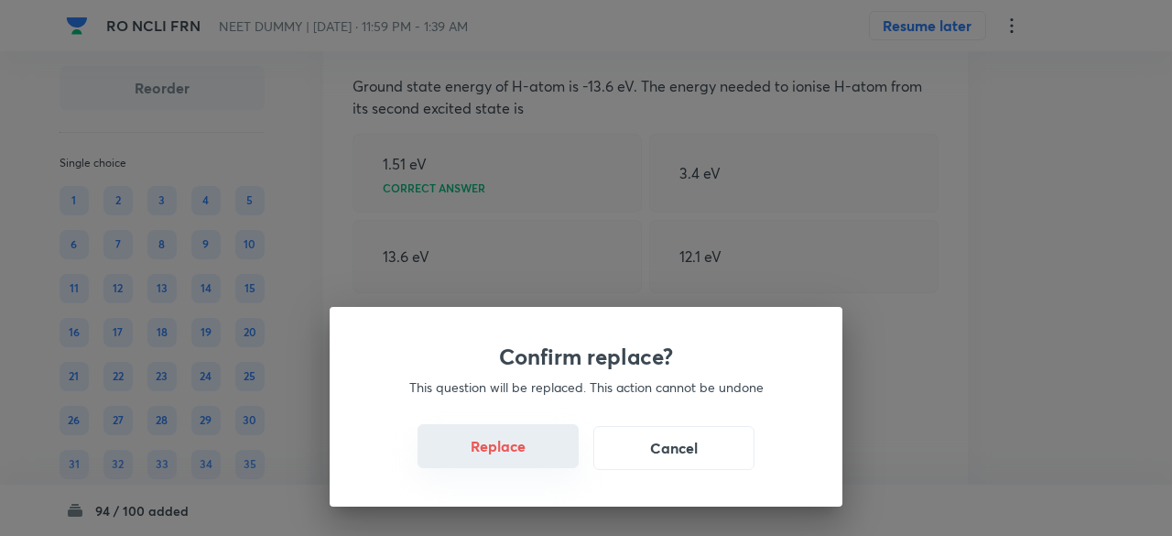
click at [507, 451] on button "Replace" at bounding box center [498, 446] width 161 height 44
click at [523, 456] on button "Replace" at bounding box center [498, 446] width 161 height 44
click at [523, 456] on button "Replace" at bounding box center [498, 448] width 161 height 44
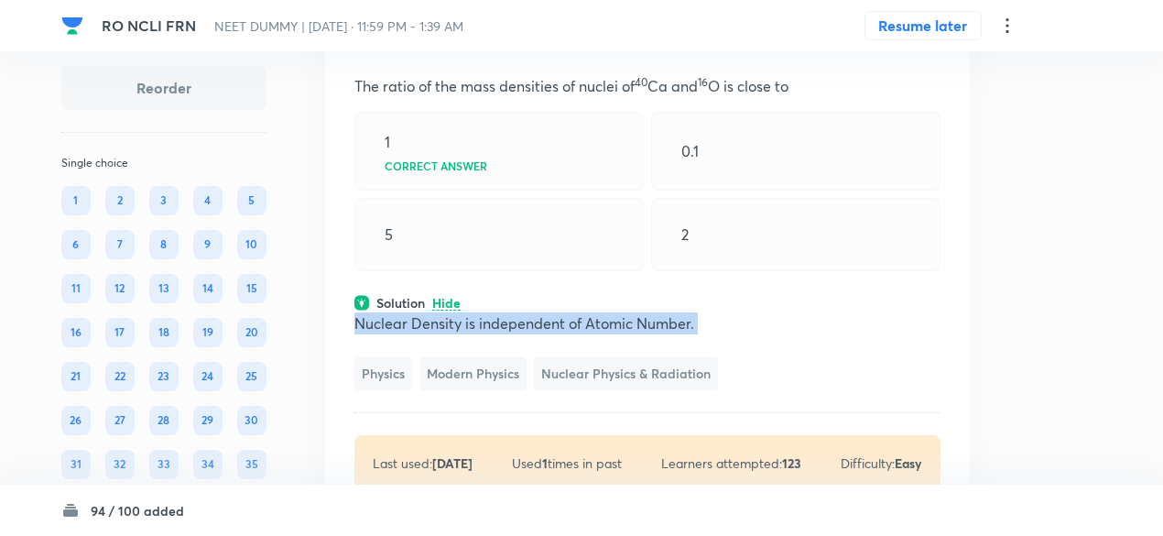
click at [523, 334] on p "Nuclear Density is independent of Atomic Number." at bounding box center [647, 323] width 586 height 22
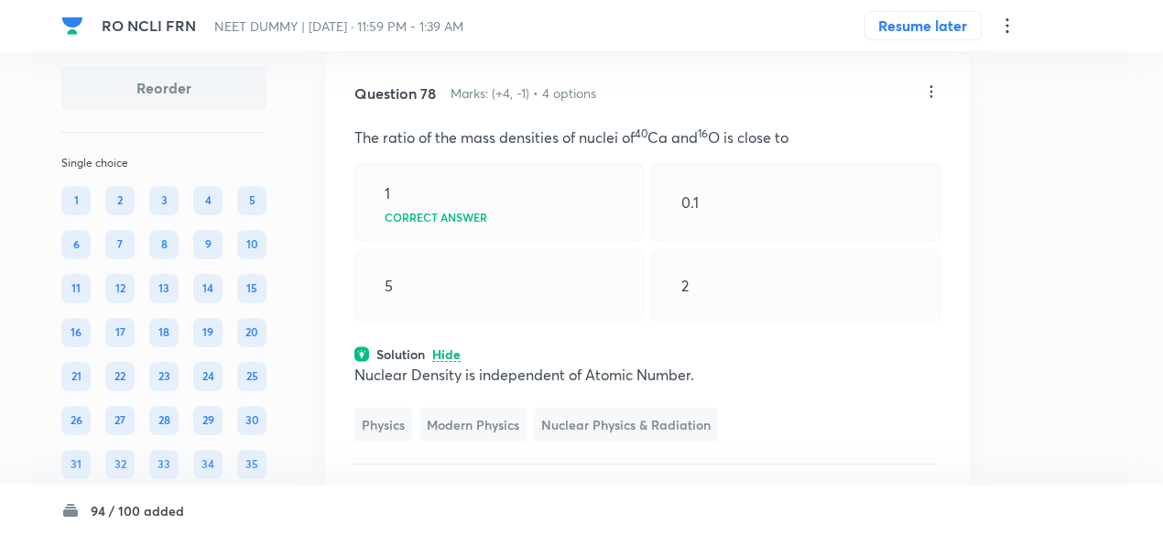
scroll to position [43641, 0]
click at [930, 101] on icon at bounding box center [931, 91] width 18 height 18
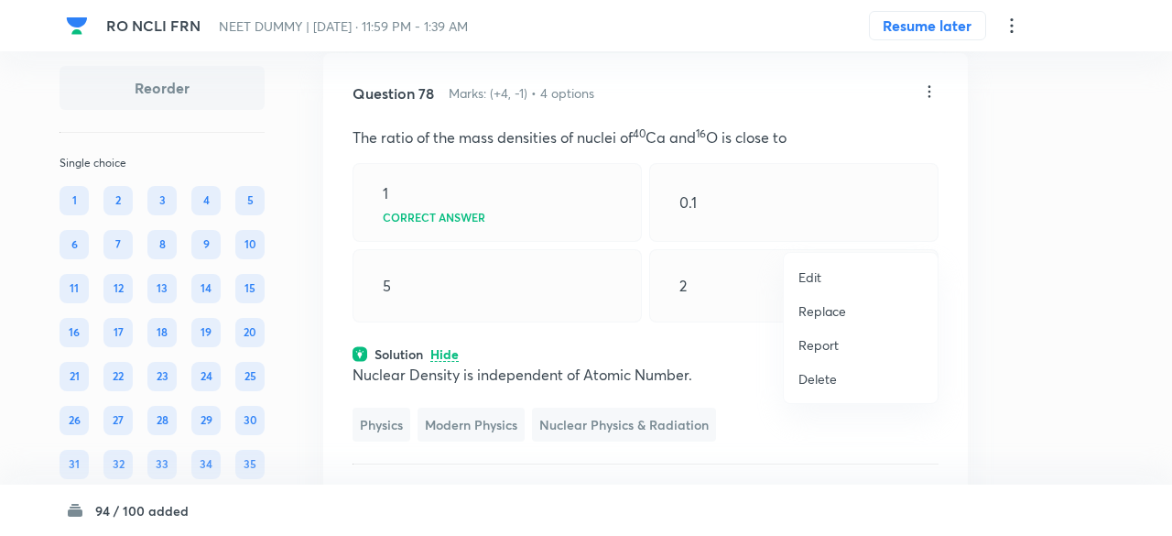
click at [821, 305] on p "Replace" at bounding box center [823, 310] width 48 height 19
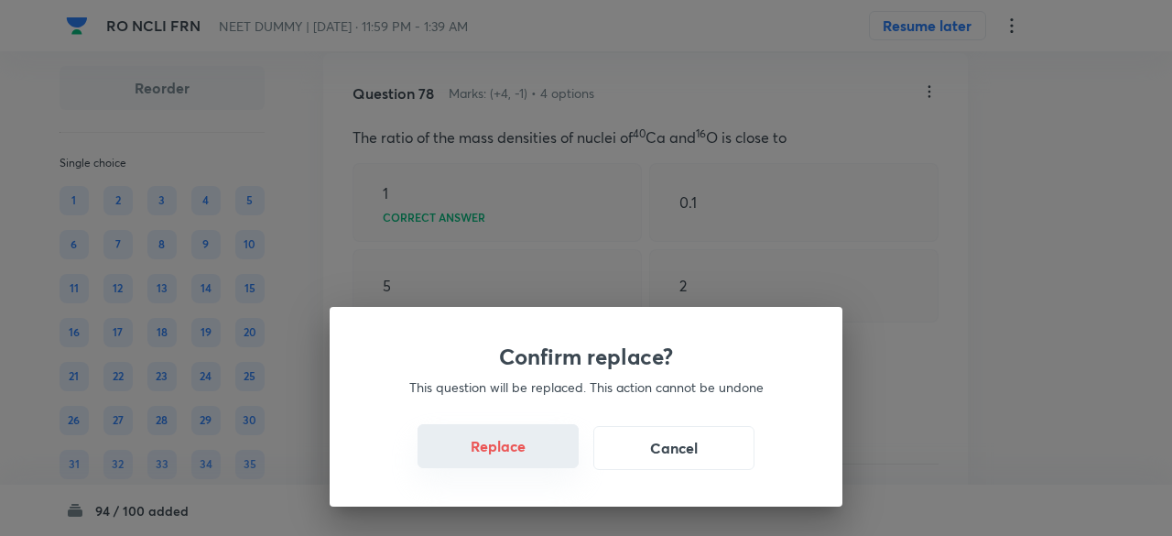
click at [538, 454] on button "Replace" at bounding box center [498, 446] width 161 height 44
click at [538, 454] on button "Replace" at bounding box center [498, 448] width 161 height 44
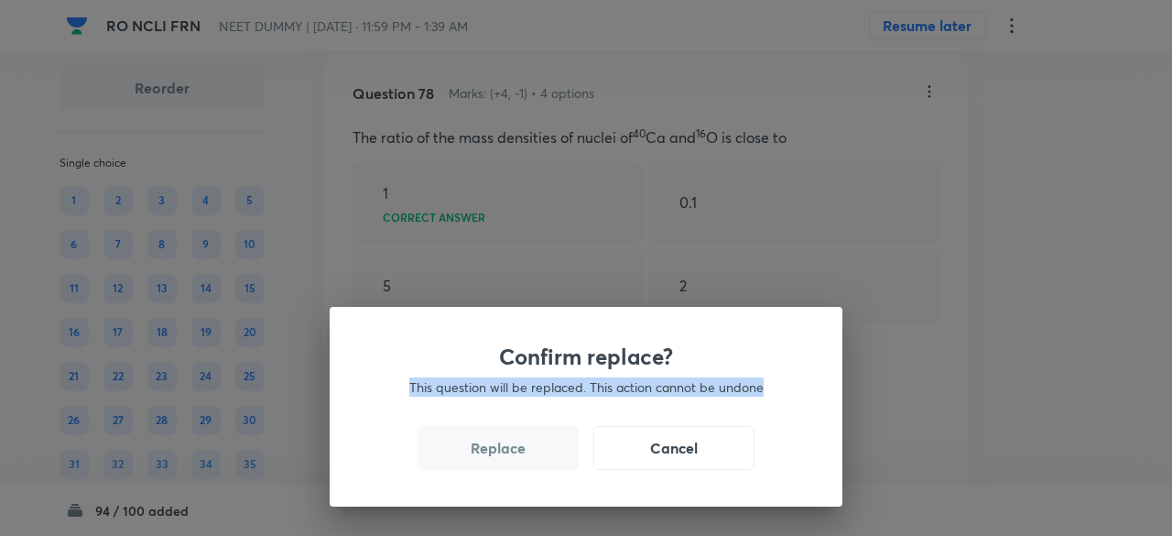
click at [538, 454] on div "Confirm replace? This question will be replaced. This action cannot be undone R…" at bounding box center [586, 268] width 1172 height 536
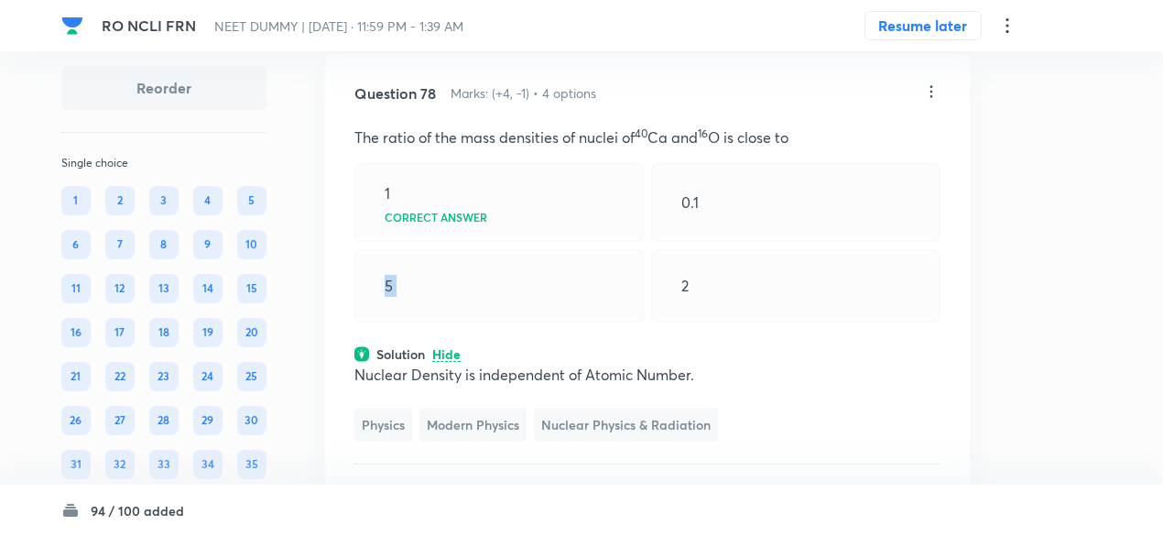
click at [538, 322] on div "5" at bounding box center [498, 285] width 289 height 73
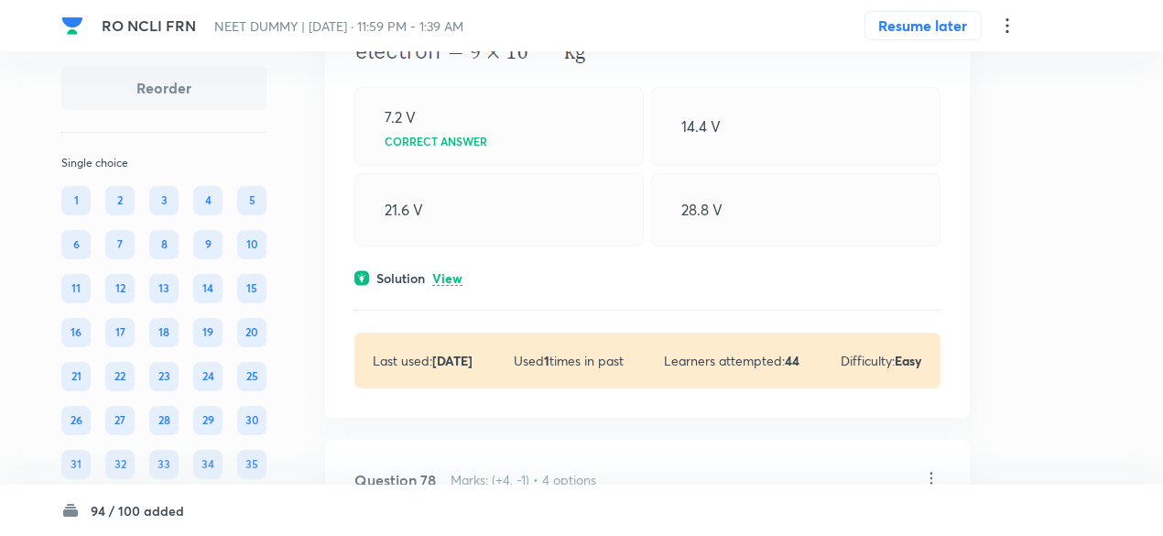
scroll to position [43253, 0]
click at [453, 288] on p "View" at bounding box center [447, 281] width 30 height 14
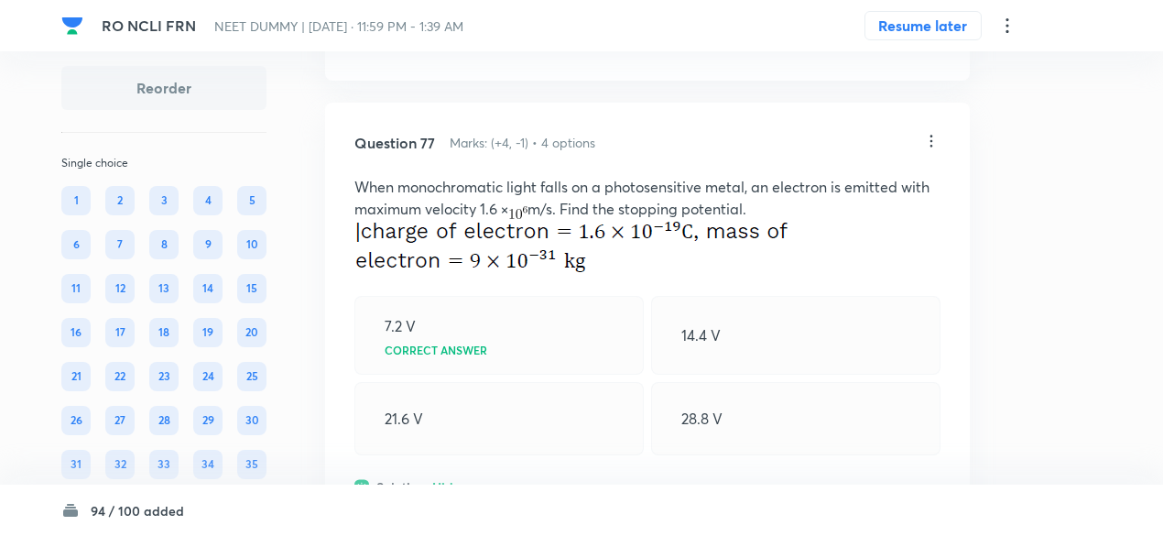
scroll to position [43040, 0]
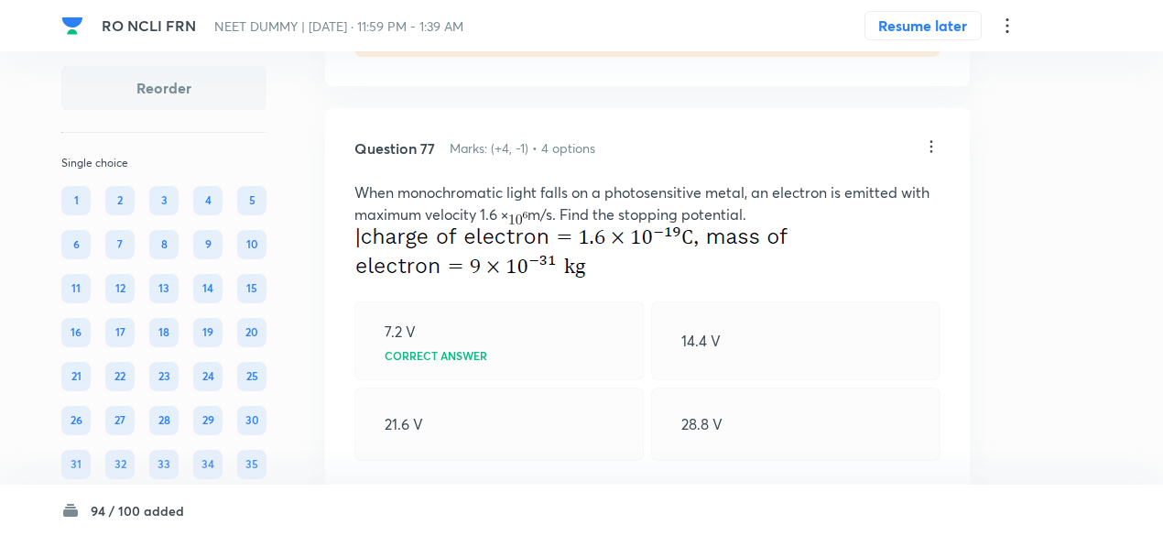
click at [929, 156] on icon at bounding box center [931, 146] width 18 height 18
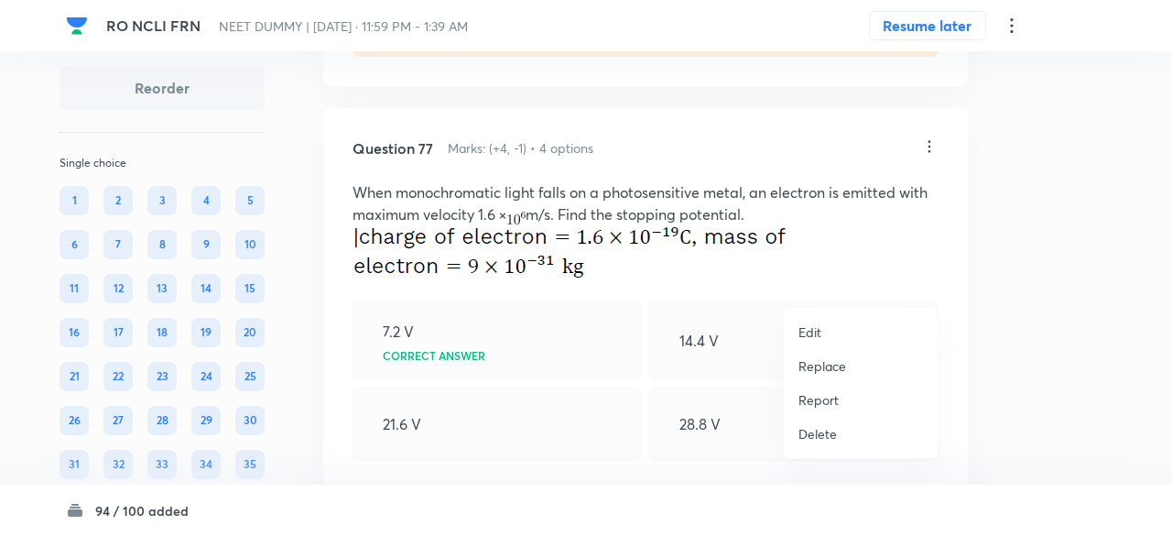
click at [835, 364] on p "Replace" at bounding box center [823, 365] width 48 height 19
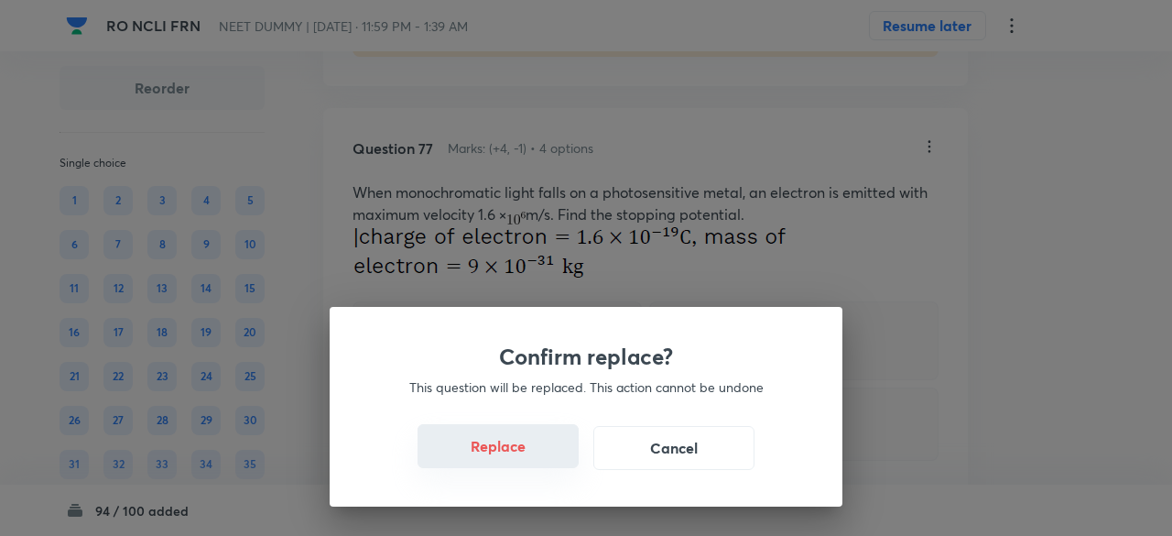
click at [526, 455] on button "Replace" at bounding box center [498, 446] width 161 height 44
click at [535, 454] on button "Replace" at bounding box center [498, 448] width 161 height 44
click at [555, 459] on button "Replace" at bounding box center [498, 446] width 161 height 44
click at [555, 459] on button "Replace" at bounding box center [498, 448] width 161 height 44
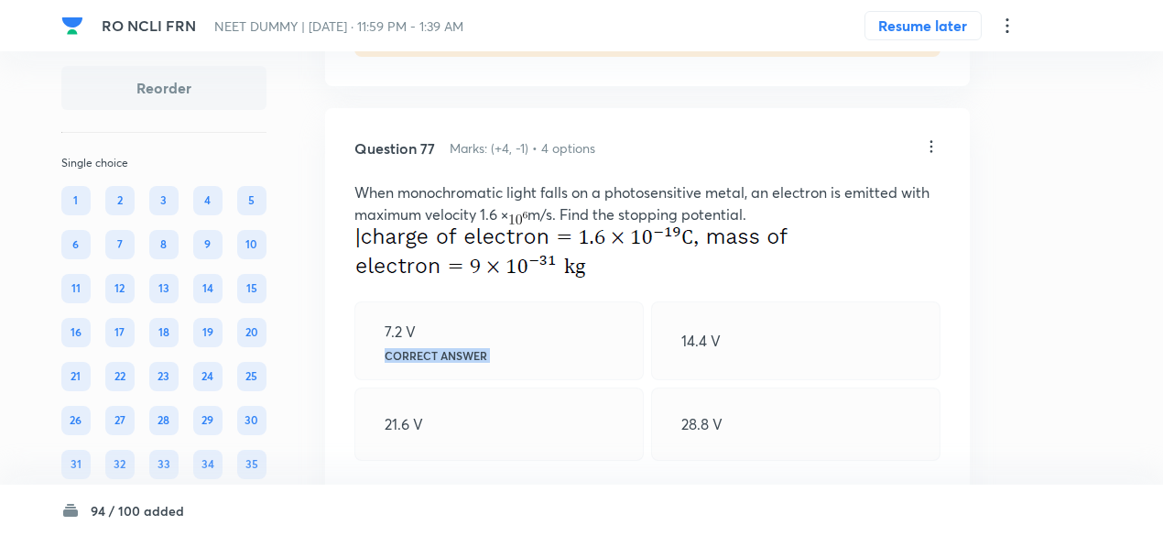
click at [555, 380] on div "7.2 V Correct answer" at bounding box center [498, 340] width 289 height 79
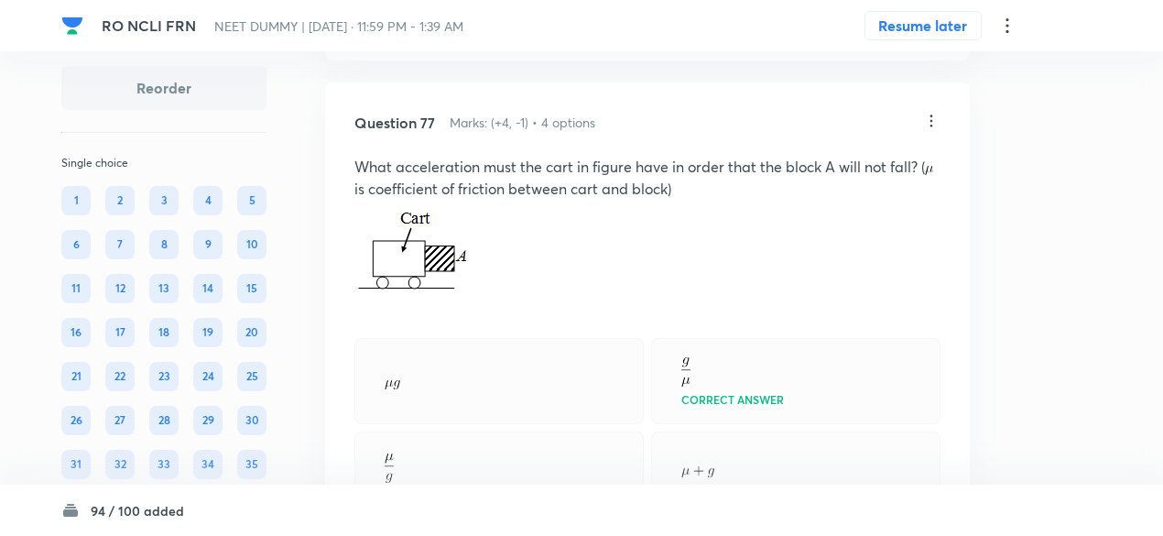
scroll to position [43035, 0]
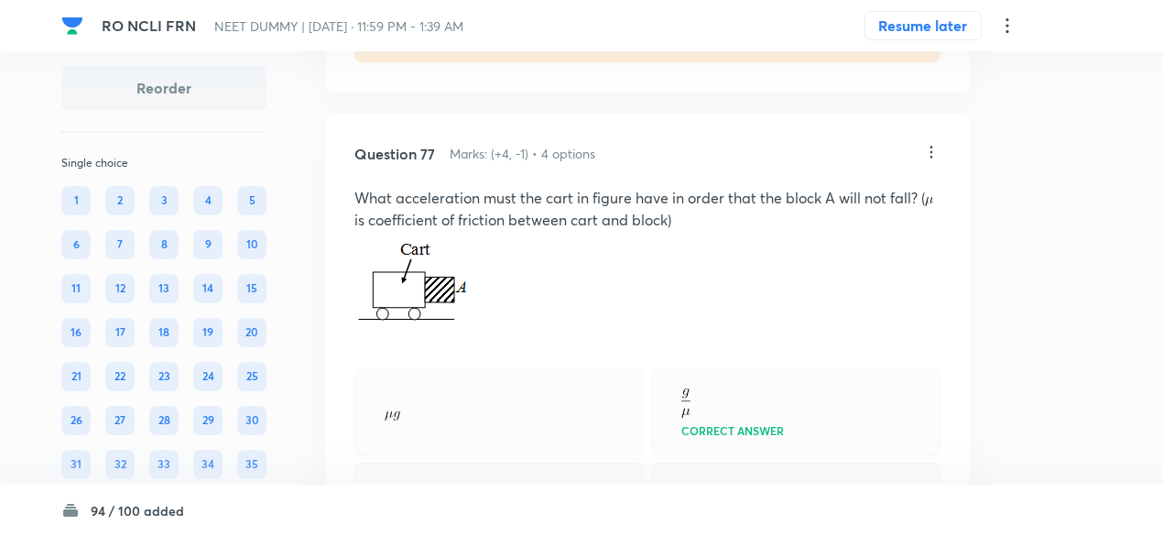
click at [934, 161] on icon at bounding box center [931, 152] width 18 height 18
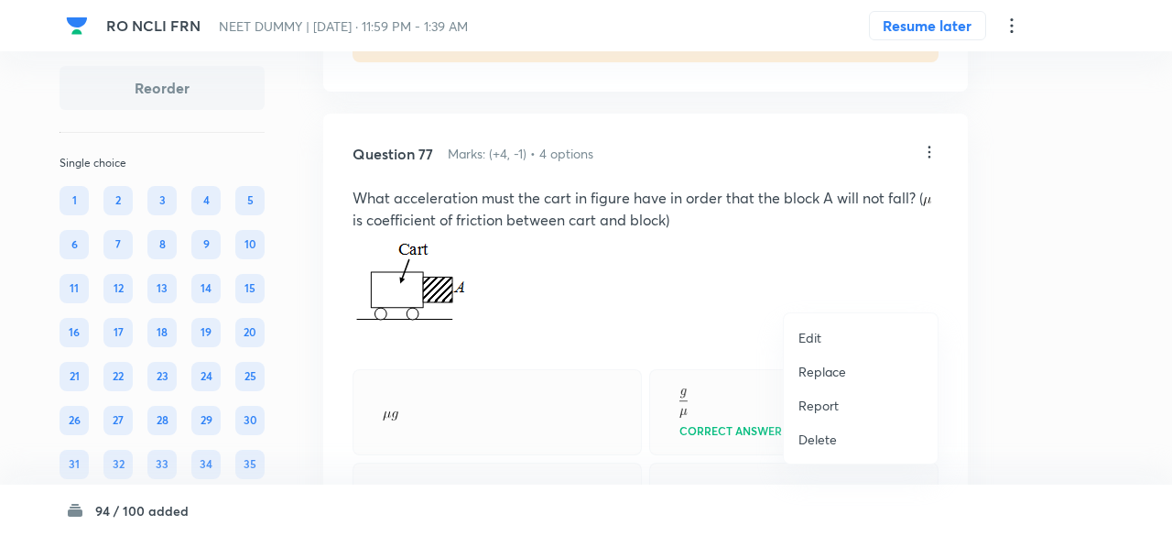
click at [837, 356] on li "Replace" at bounding box center [861, 371] width 154 height 34
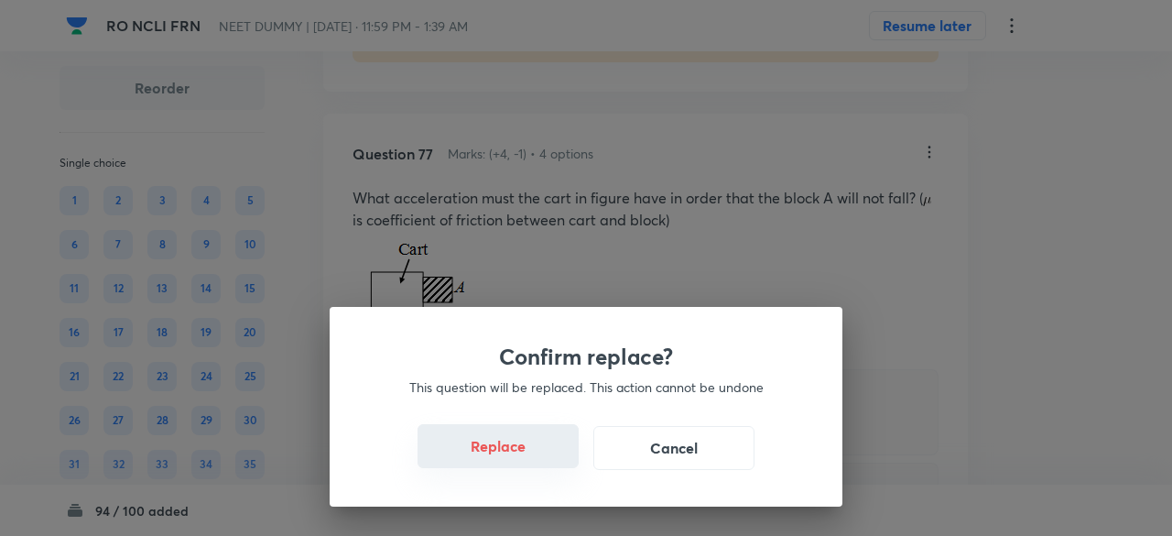
click at [528, 456] on button "Replace" at bounding box center [498, 446] width 161 height 44
click at [542, 465] on button "Replace" at bounding box center [498, 446] width 161 height 44
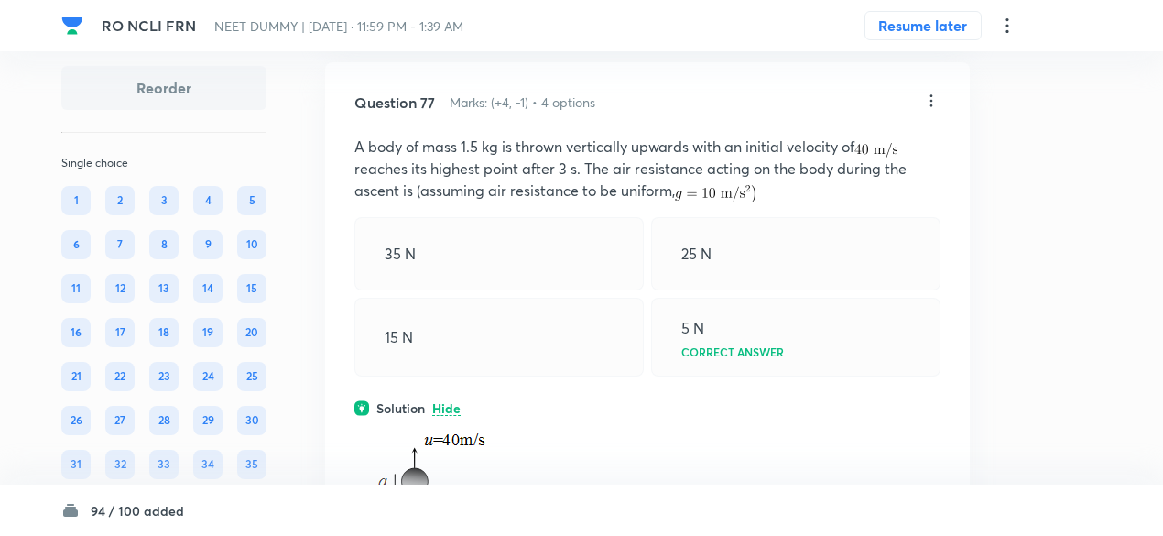
scroll to position [43081, 0]
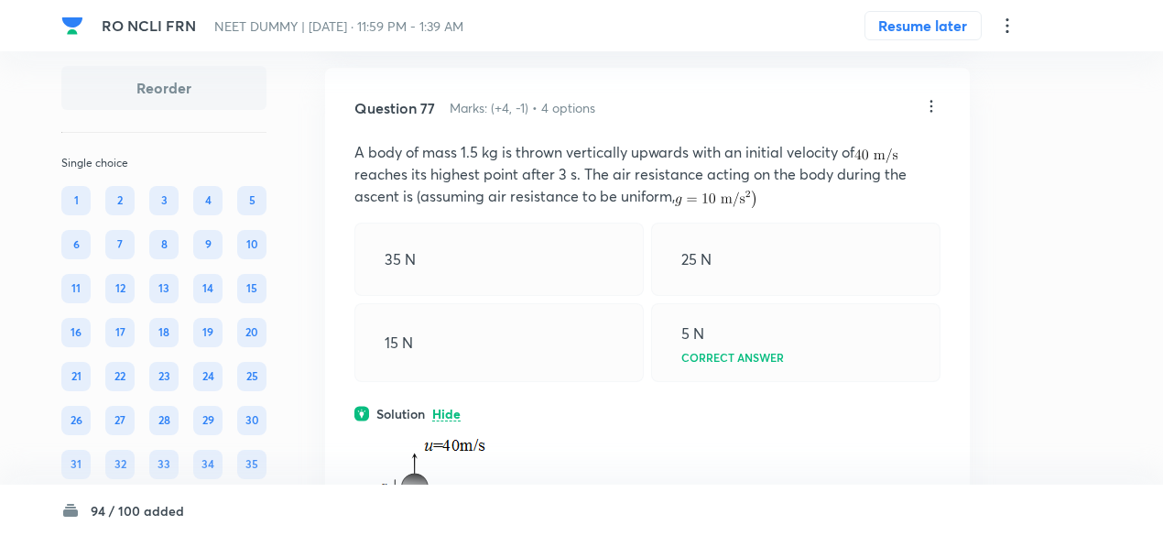
click at [932, 115] on icon at bounding box center [931, 106] width 18 height 18
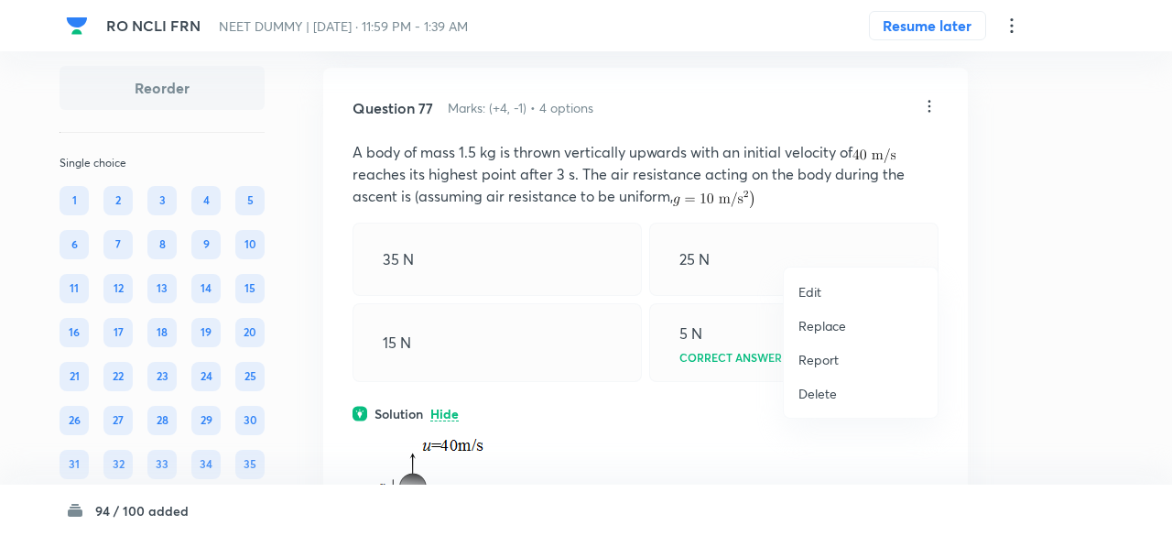
click at [820, 327] on p "Replace" at bounding box center [823, 325] width 48 height 19
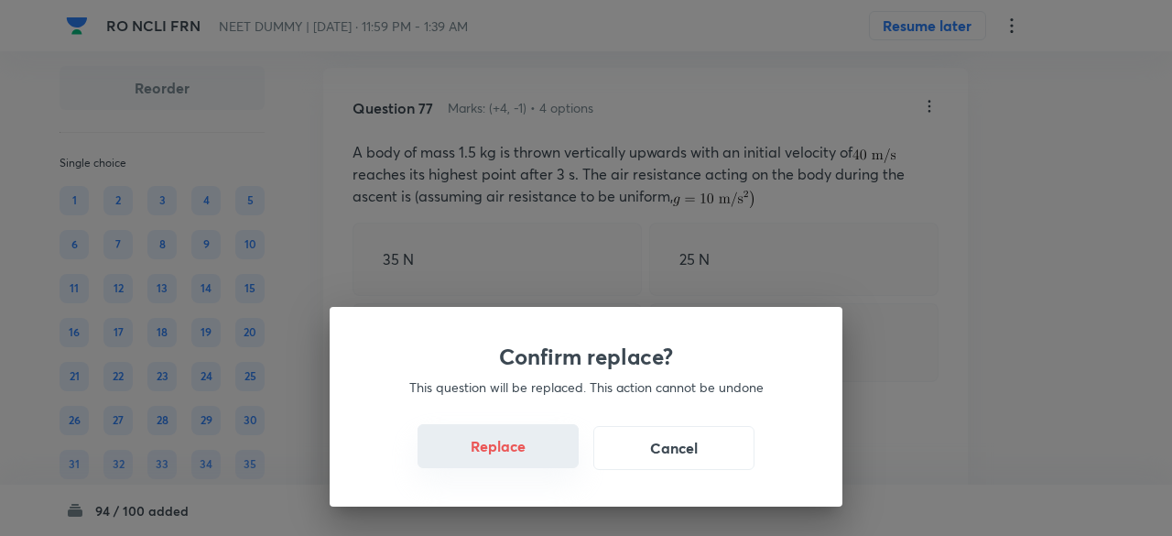
click at [526, 446] on button "Replace" at bounding box center [498, 446] width 161 height 44
click at [528, 455] on button "Replace" at bounding box center [498, 446] width 161 height 44
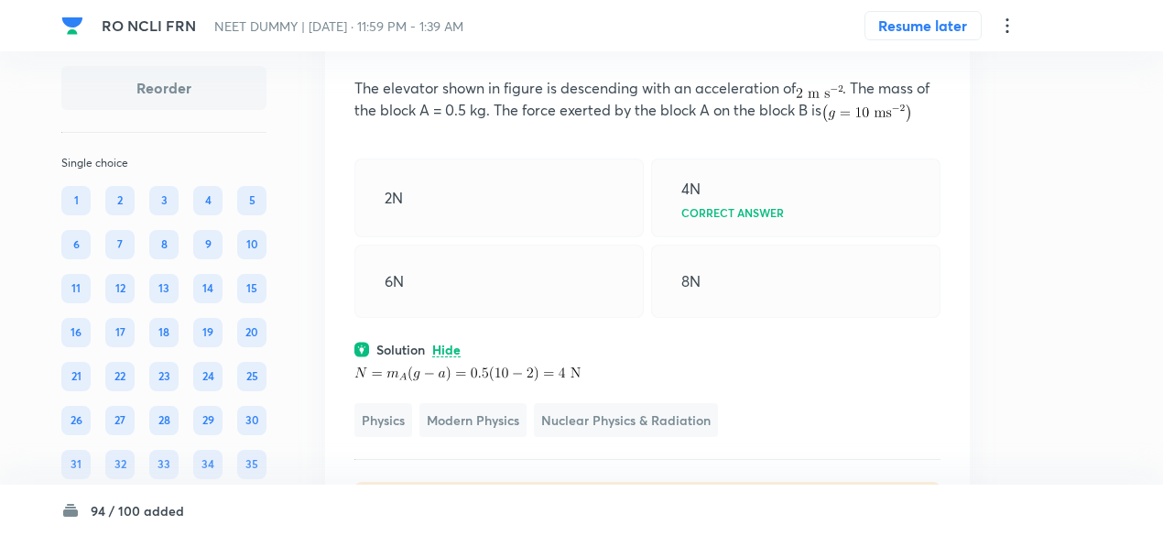
scroll to position [43086, 0]
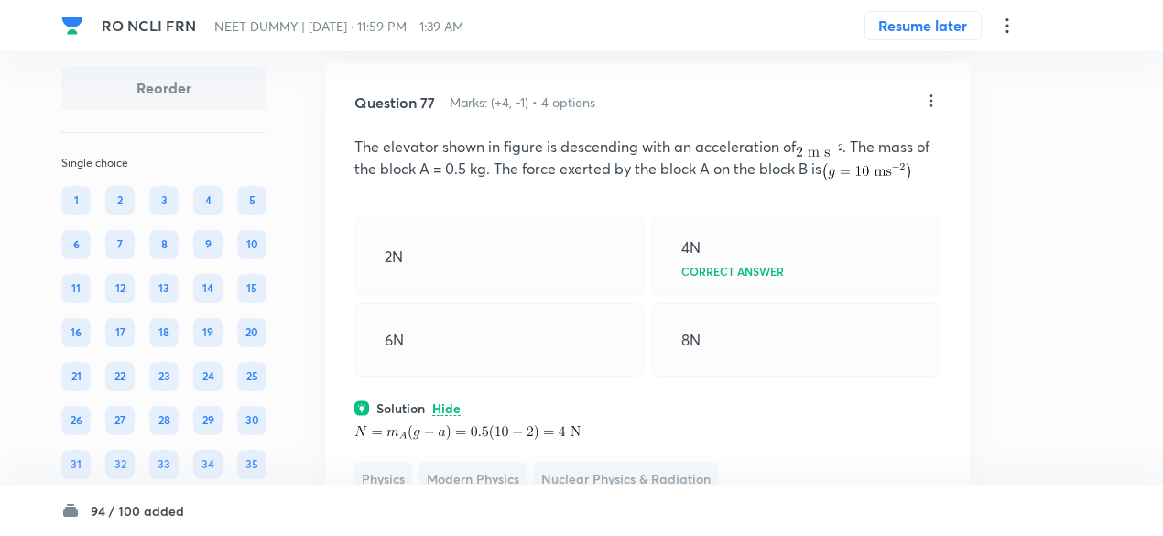
click at [934, 110] on icon at bounding box center [931, 101] width 18 height 18
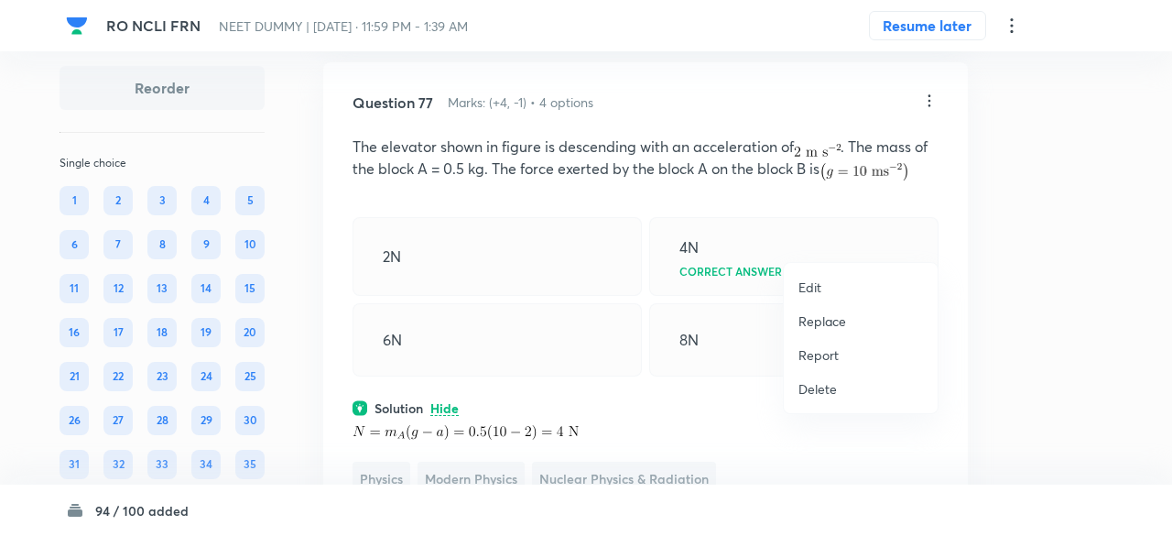
click at [823, 327] on p "Replace" at bounding box center [823, 320] width 48 height 19
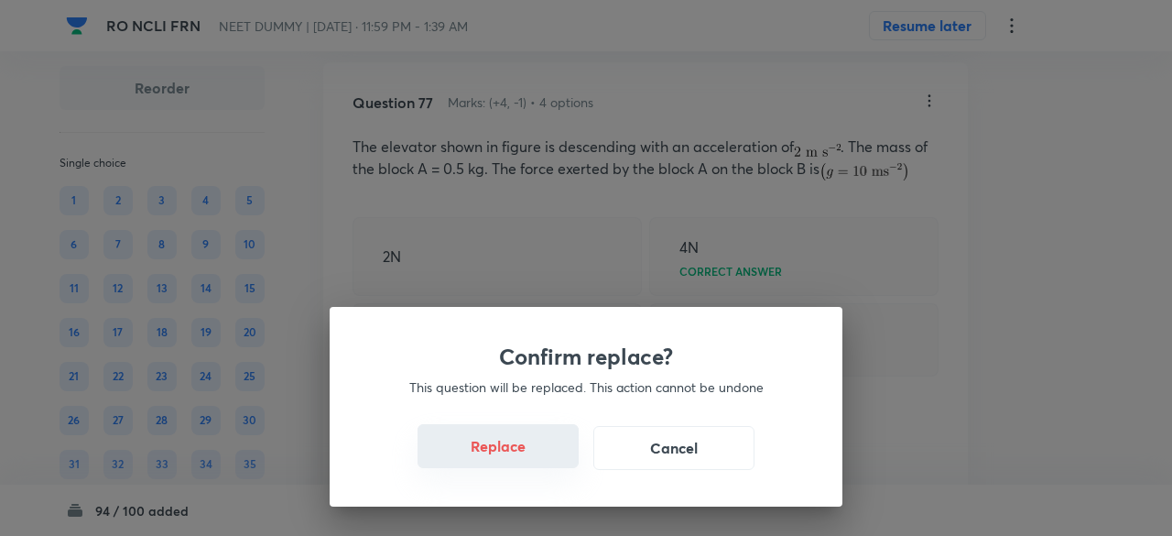
click at [523, 452] on button "Replace" at bounding box center [498, 446] width 161 height 44
click at [523, 452] on button "Replace" at bounding box center [498, 448] width 161 height 44
click at [523, 452] on div "Confirm replace? This question will be replaced. This action cannot be undone R…" at bounding box center [586, 407] width 513 height 200
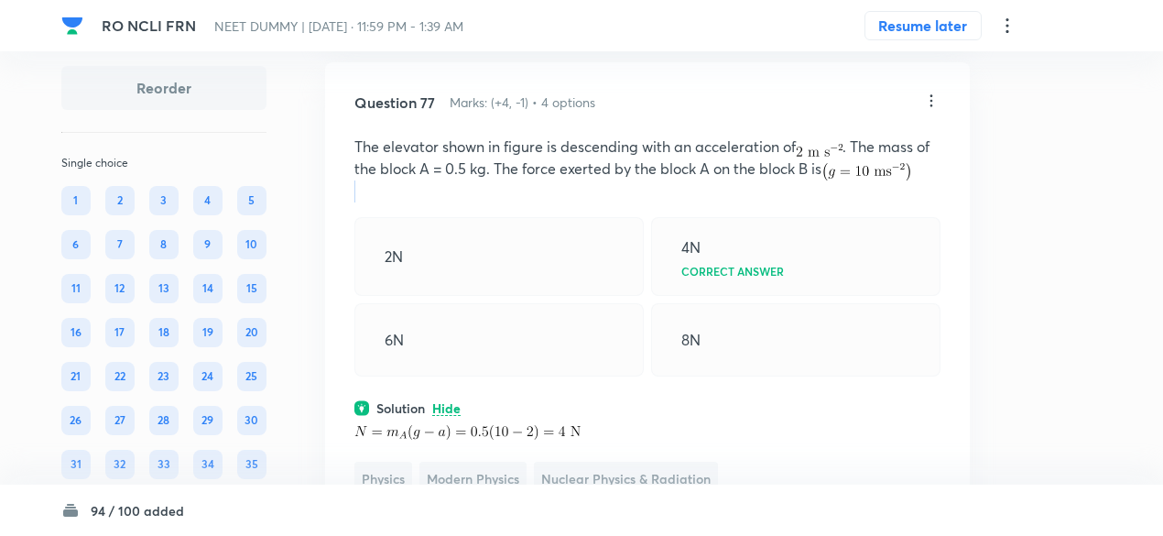
click at [523, 202] on p at bounding box center [647, 191] width 586 height 22
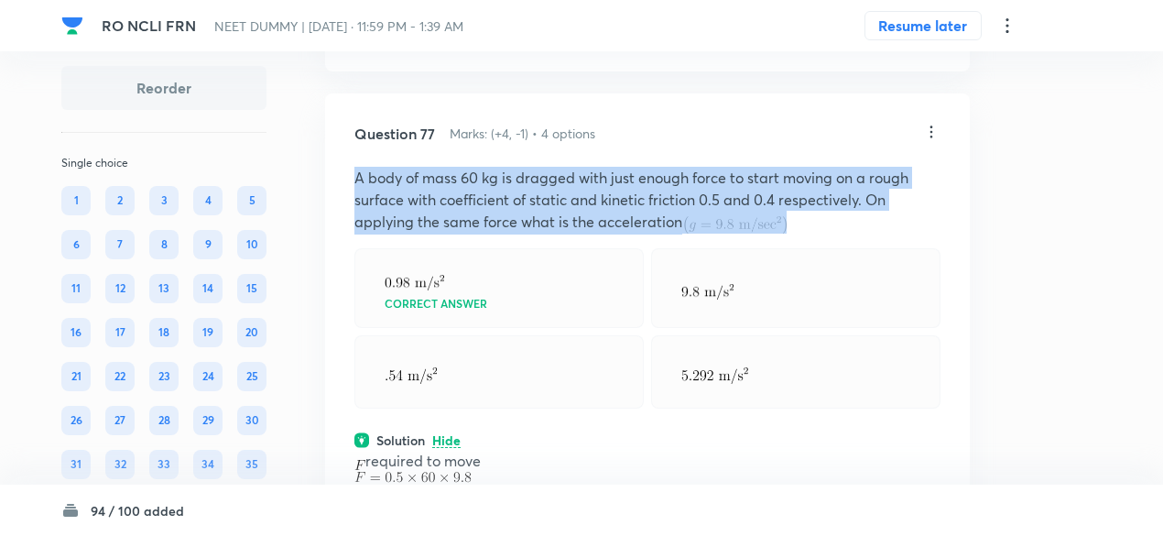
scroll to position [43000, 0]
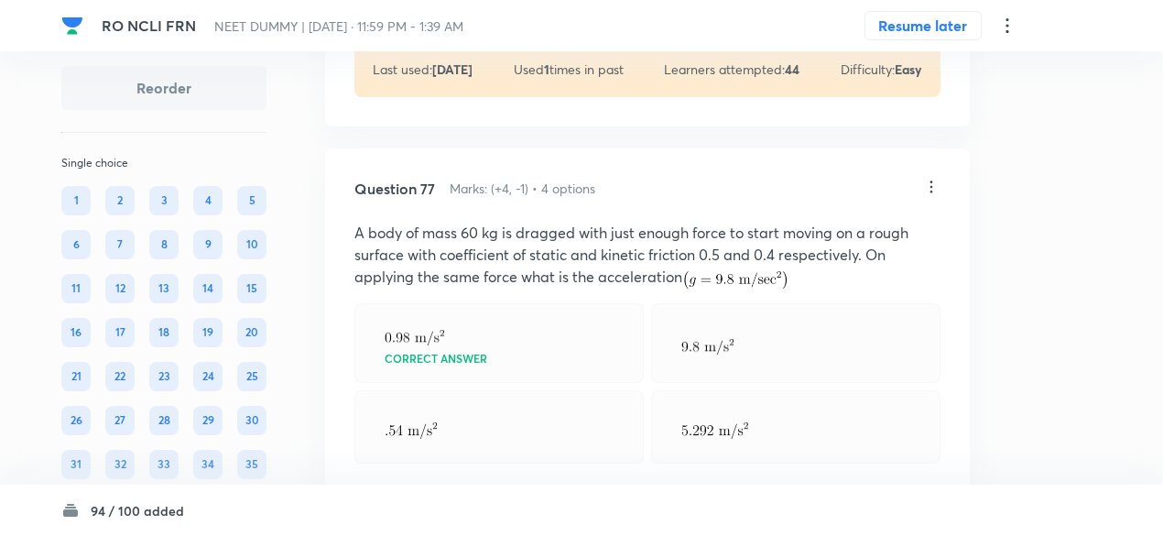
click at [935, 196] on icon at bounding box center [931, 187] width 18 height 18
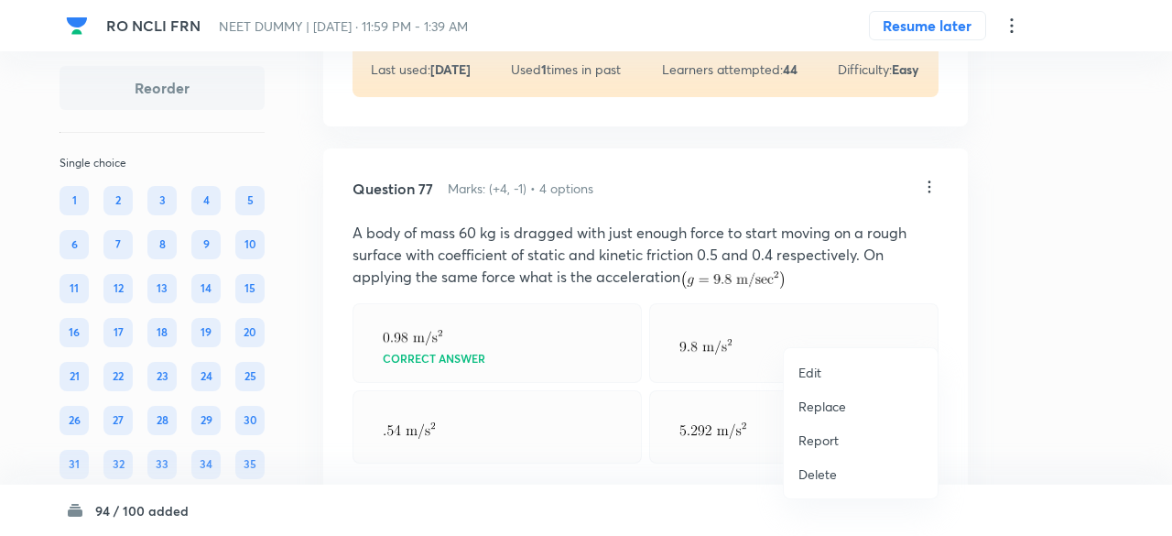
click at [823, 400] on p "Replace" at bounding box center [823, 406] width 48 height 19
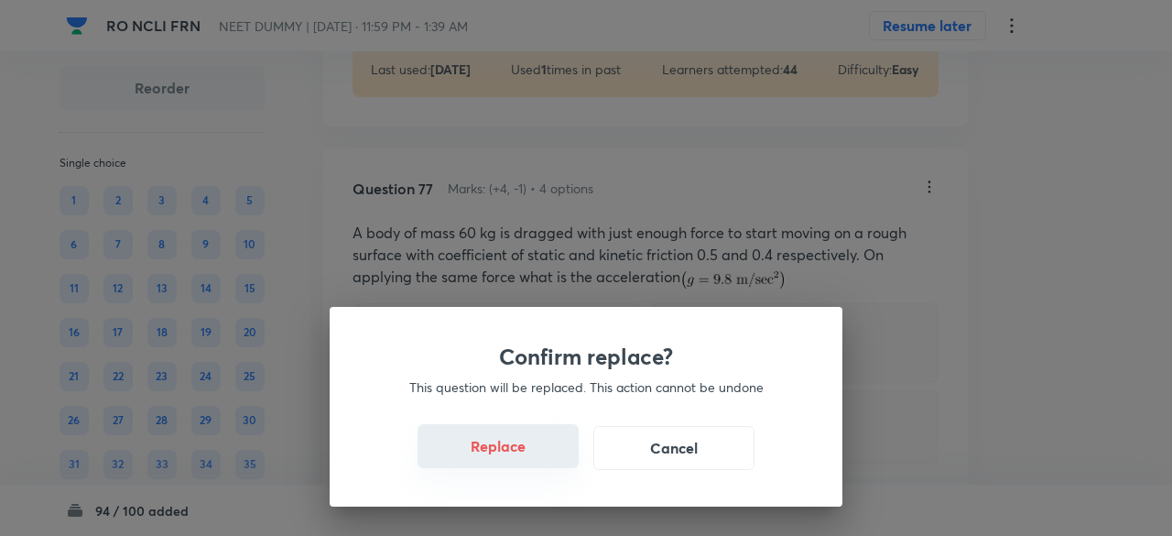
click at [540, 461] on button "Replace" at bounding box center [498, 446] width 161 height 44
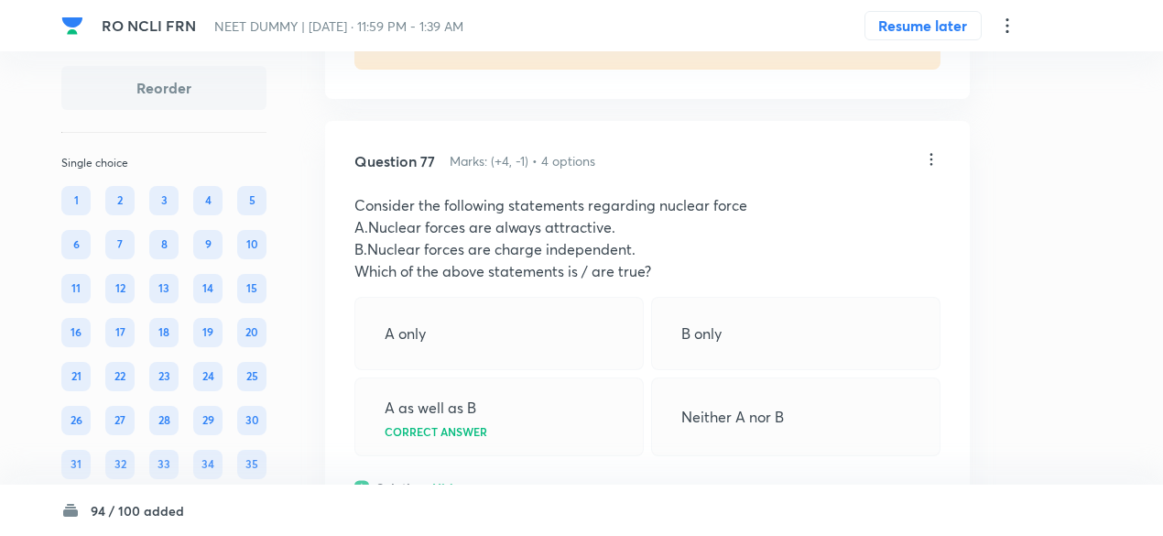
scroll to position [42949, 0]
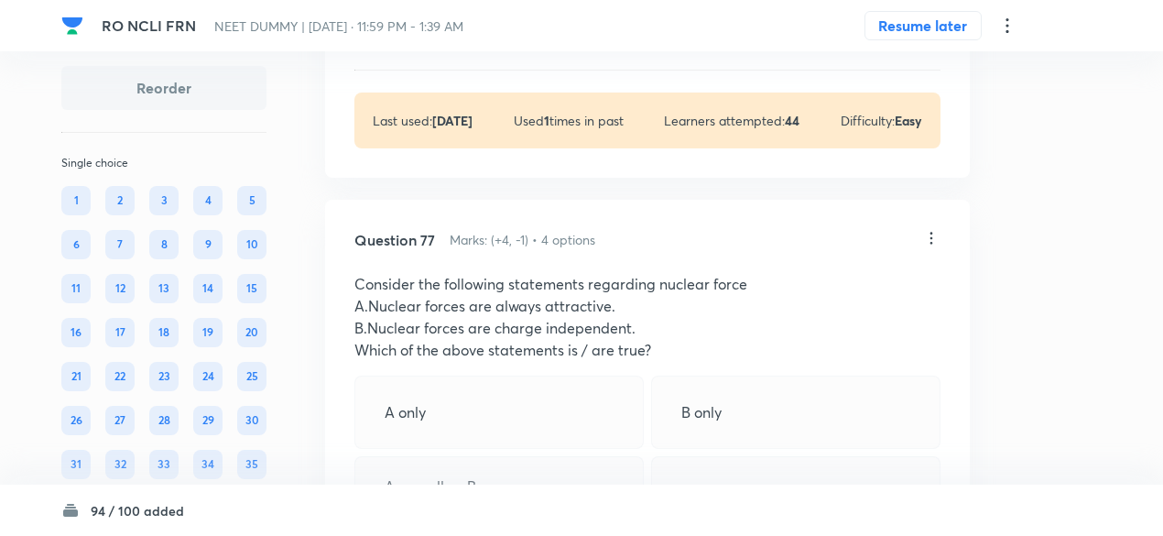
click at [932, 247] on icon at bounding box center [931, 238] width 18 height 18
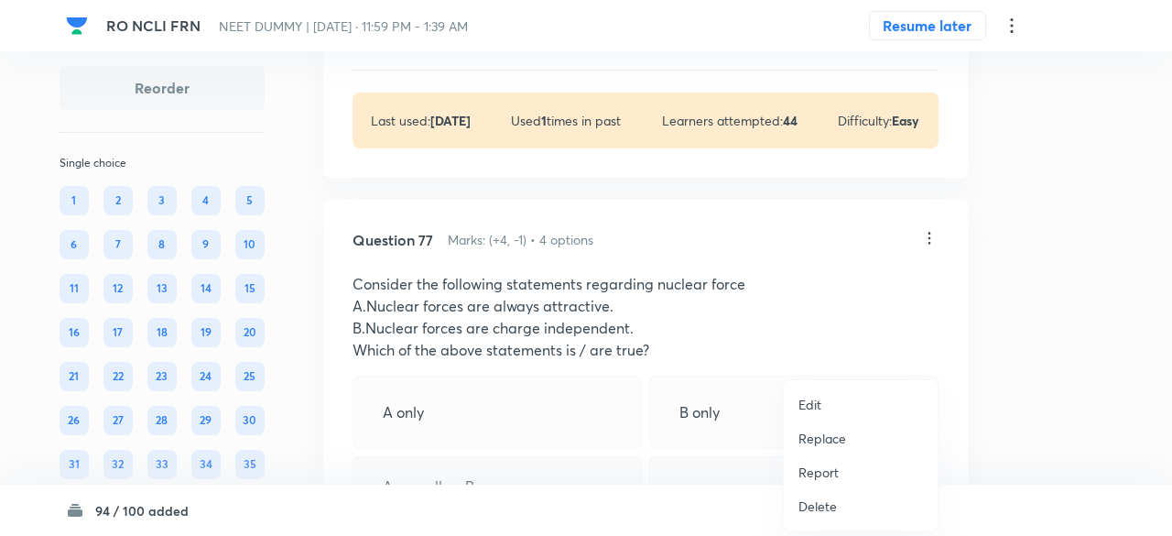
click at [815, 440] on p "Replace" at bounding box center [823, 438] width 48 height 19
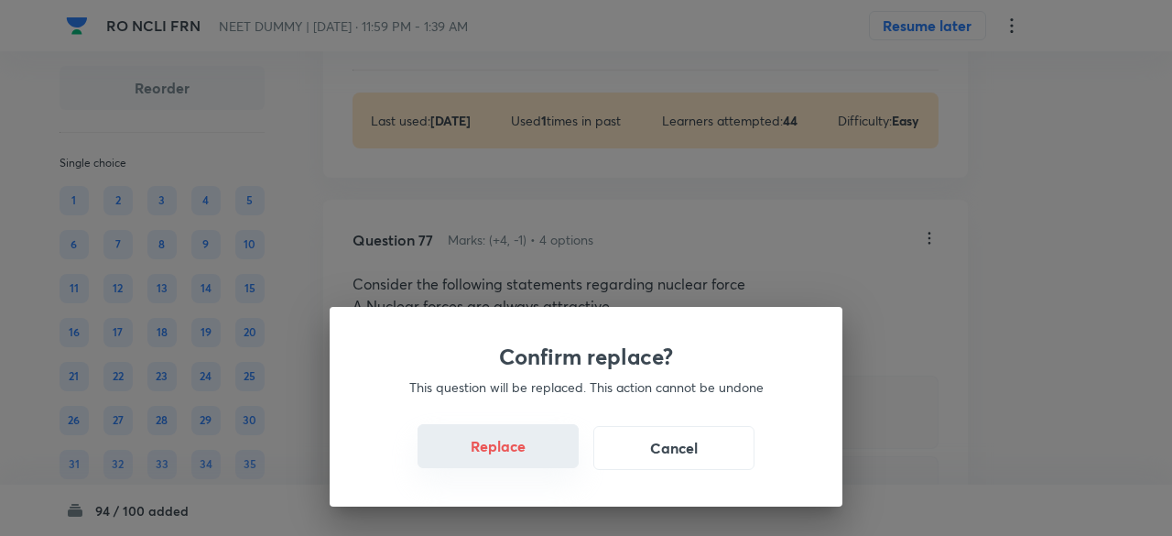
click at [530, 465] on button "Replace" at bounding box center [498, 446] width 161 height 44
click at [530, 465] on button "Replace" at bounding box center [498, 448] width 161 height 44
click at [530, 453] on button "Replace" at bounding box center [498, 446] width 161 height 44
click at [530, 453] on div "Confirm replace? This question will be replaced. This action cannot be undone R…" at bounding box center [586, 268] width 1172 height 536
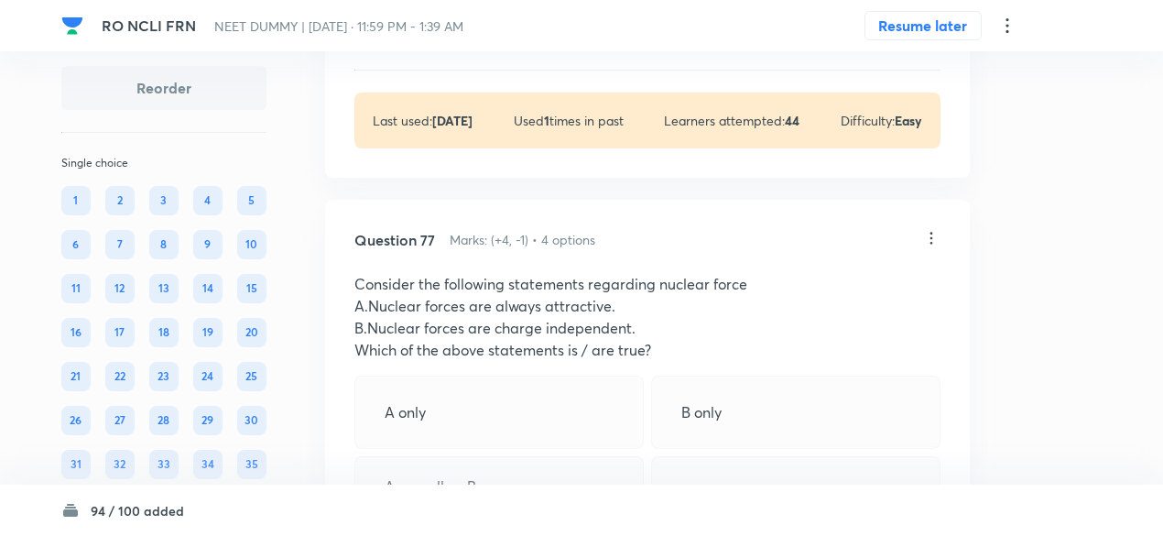
click at [530, 317] on p "A.Nuclear forces are always attractive." at bounding box center [647, 306] width 586 height 22
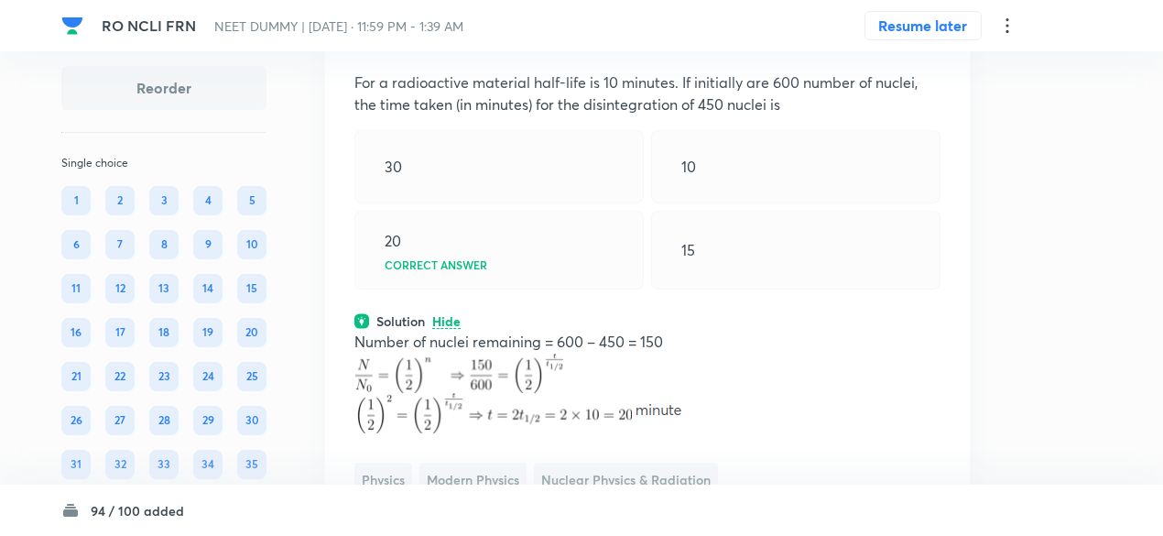
scroll to position [43148, 0]
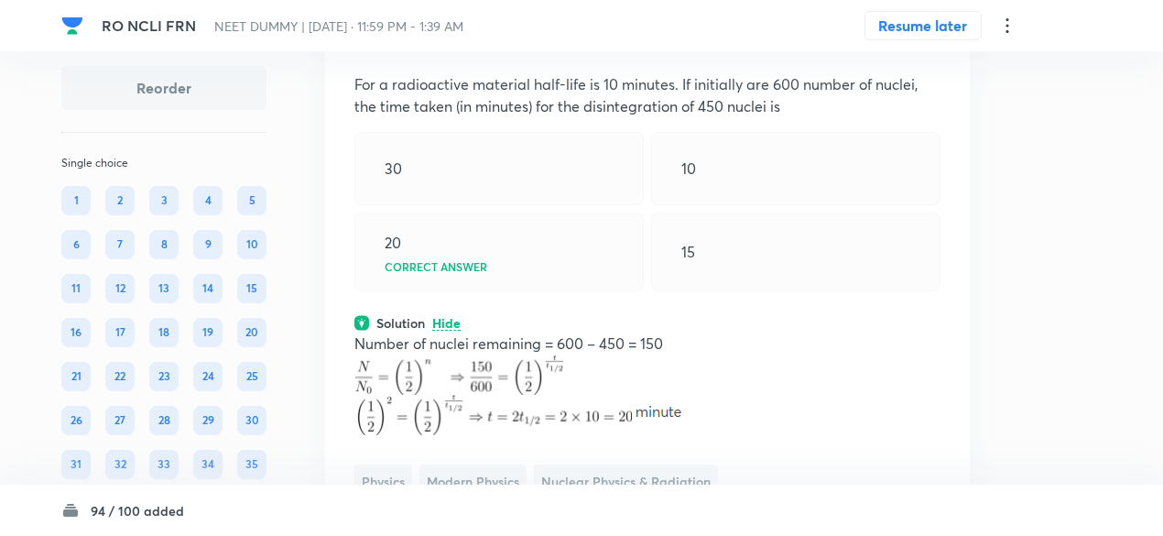
click at [927, 167] on div "Question 77 Marks: (+4, -1) • 4 options For a radioactive material half-life is…" at bounding box center [647, 314] width 645 height 628
click at [927, 48] on icon at bounding box center [931, 38] width 18 height 18
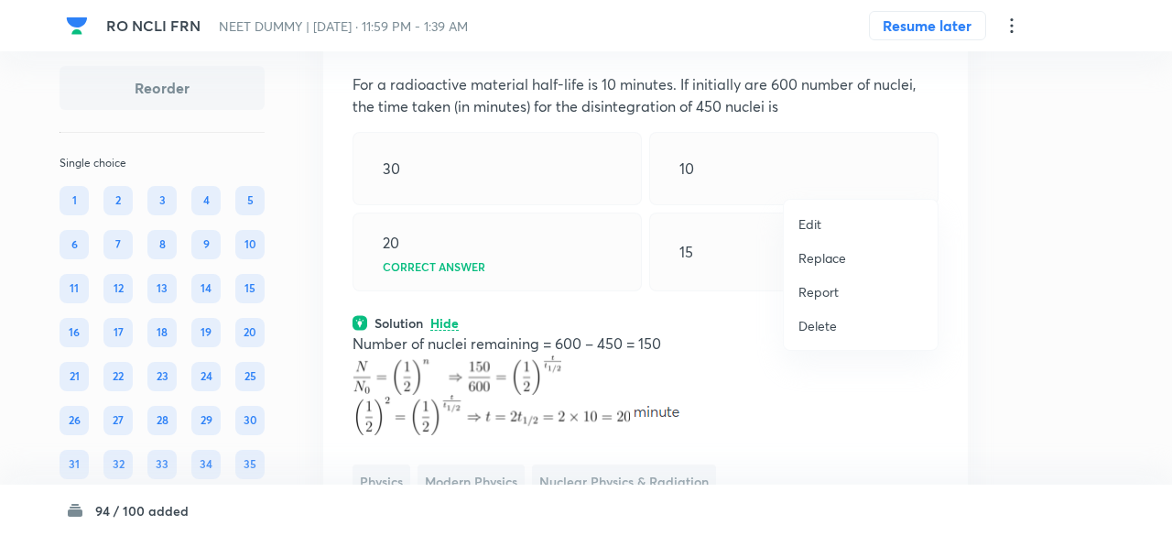
click at [835, 257] on p "Replace" at bounding box center [823, 257] width 48 height 19
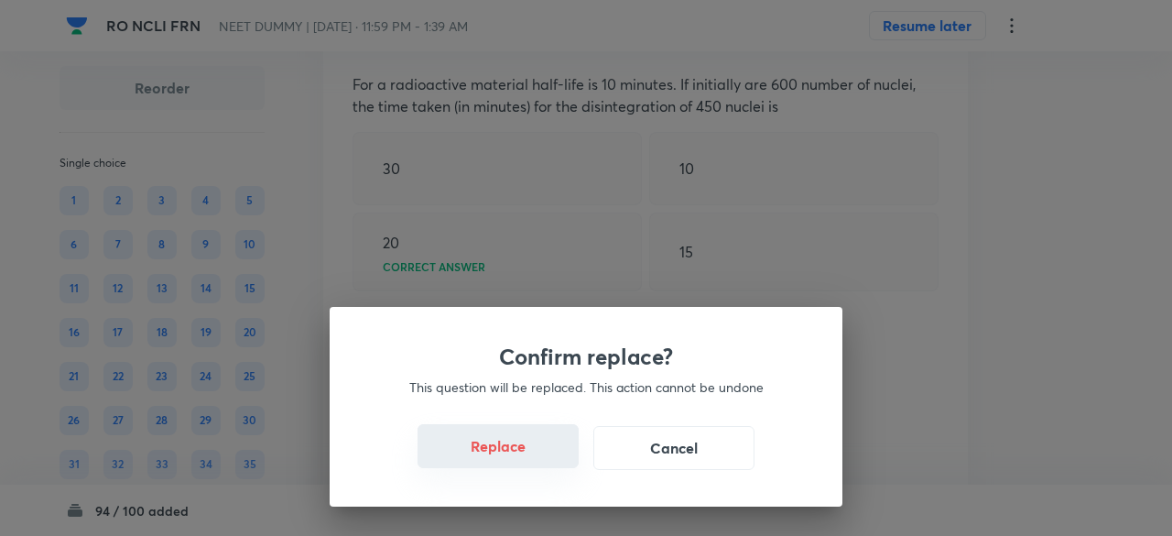
click at [539, 441] on button "Replace" at bounding box center [498, 446] width 161 height 44
click at [542, 463] on button "Replace" at bounding box center [498, 446] width 161 height 44
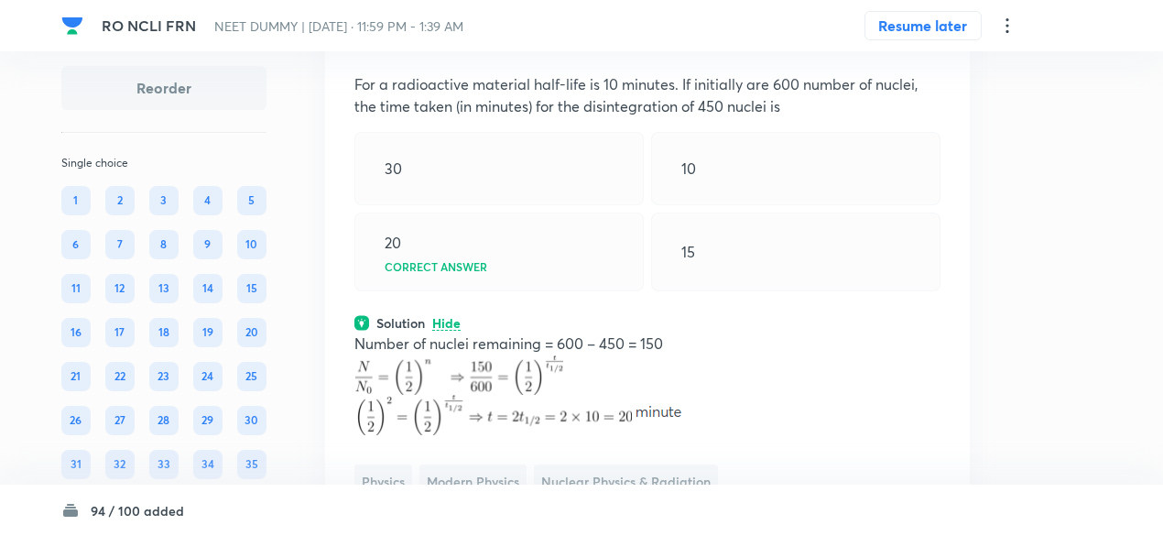
click at [542, 333] on div "Solution Hide" at bounding box center [647, 322] width 586 height 19
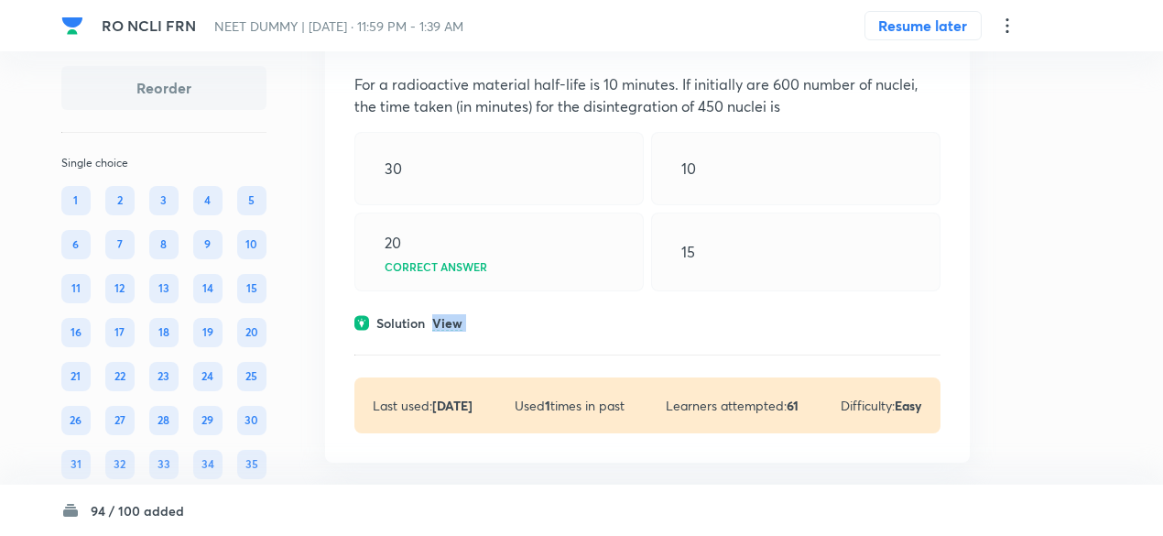
click at [542, 333] on div "Solution View" at bounding box center [647, 322] width 586 height 19
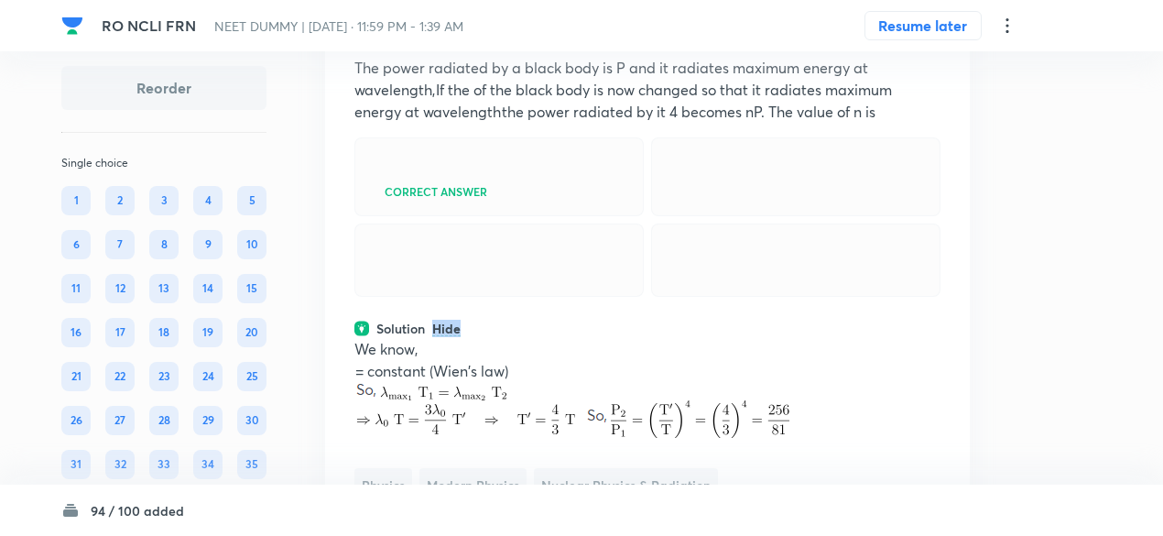
scroll to position [43147, 0]
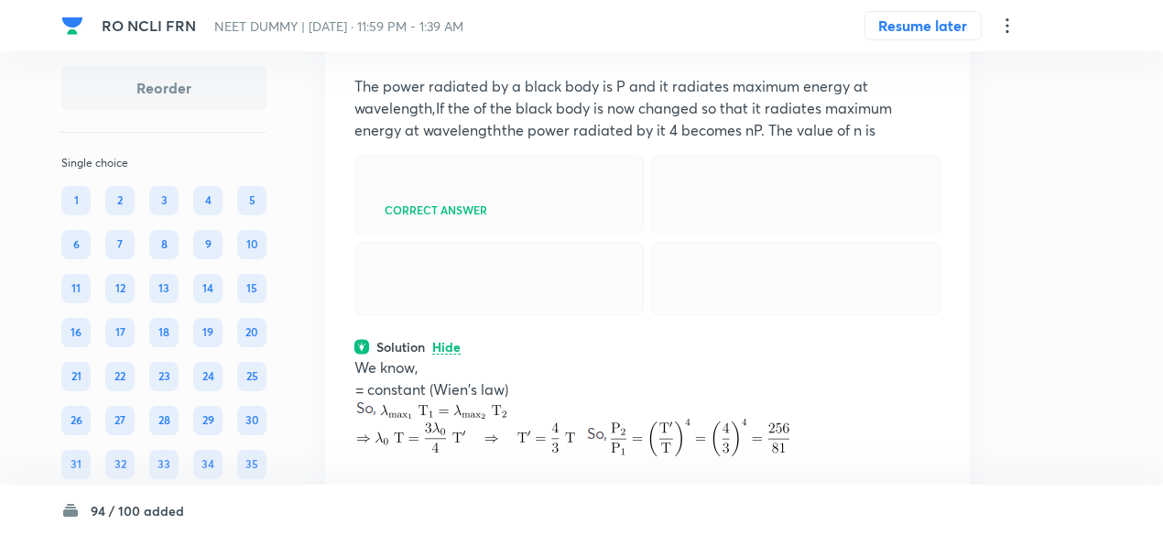
click at [927, 49] on icon at bounding box center [931, 40] width 18 height 18
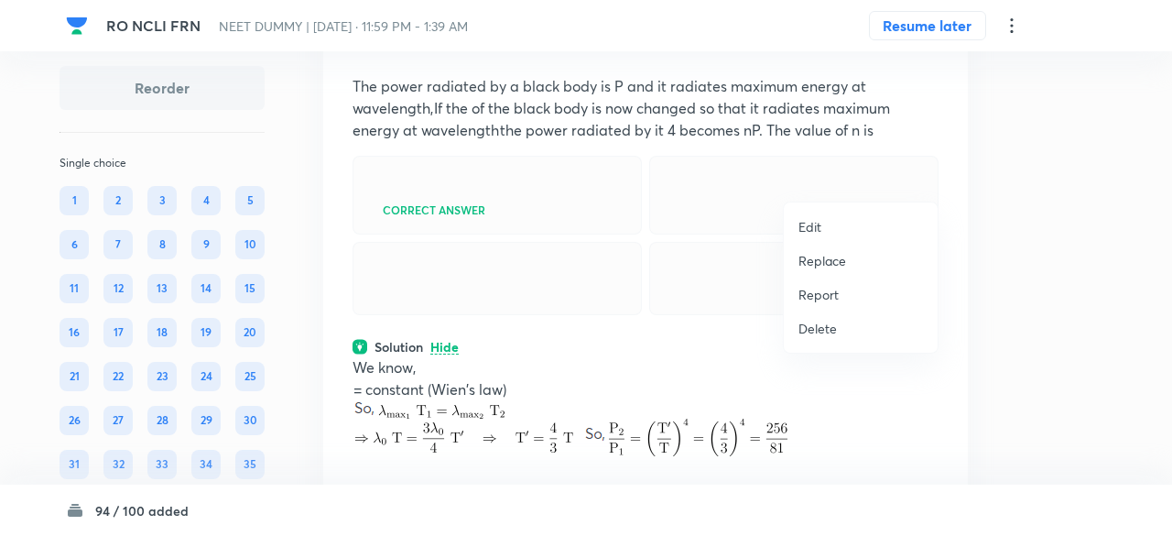
click at [836, 263] on p "Replace" at bounding box center [823, 260] width 48 height 19
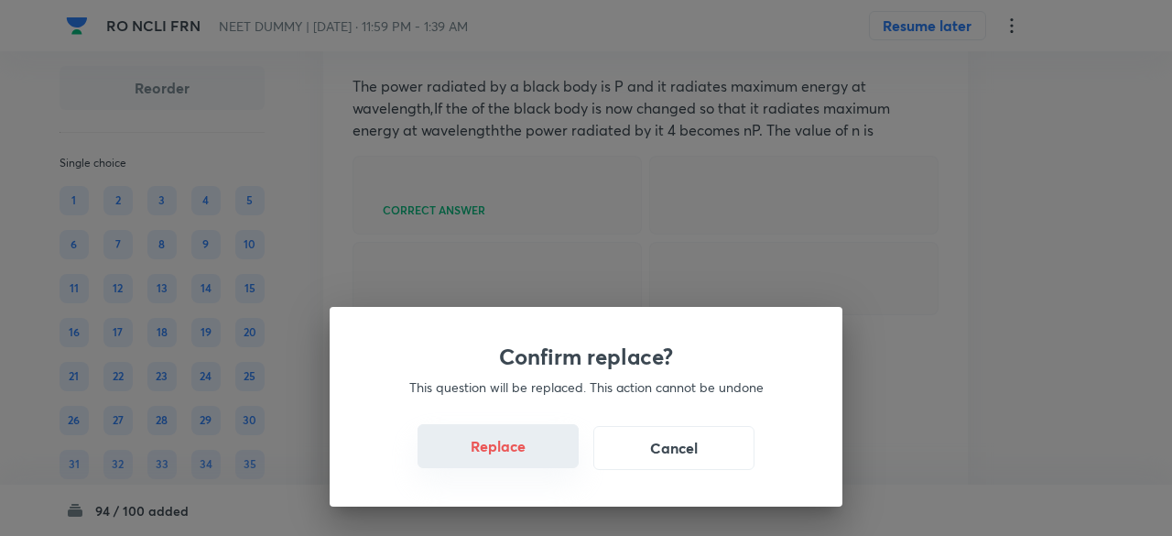
click at [557, 462] on button "Replace" at bounding box center [498, 446] width 161 height 44
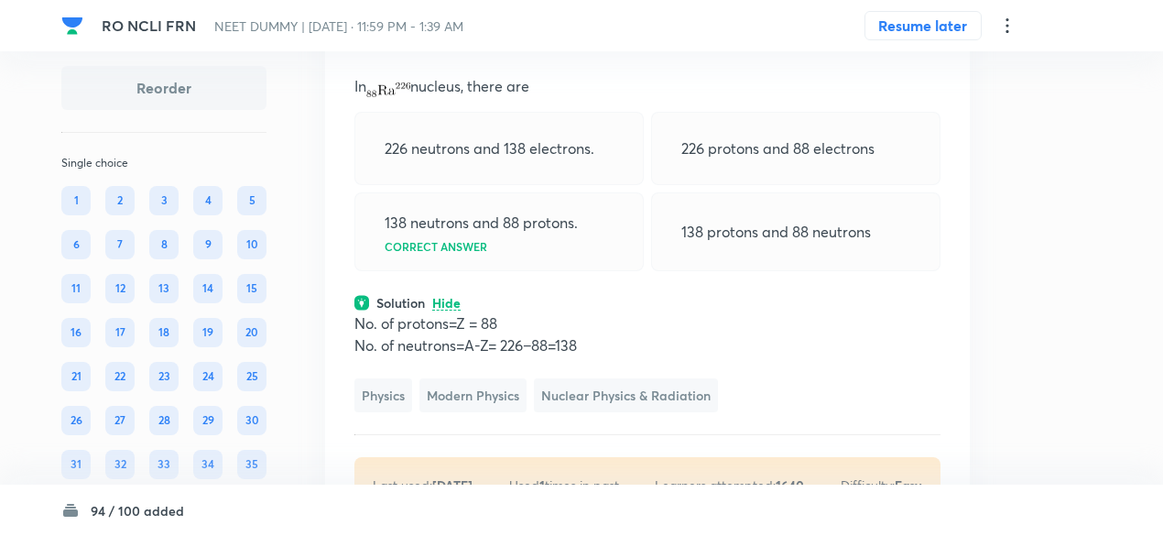
scroll to position [43136, 0]
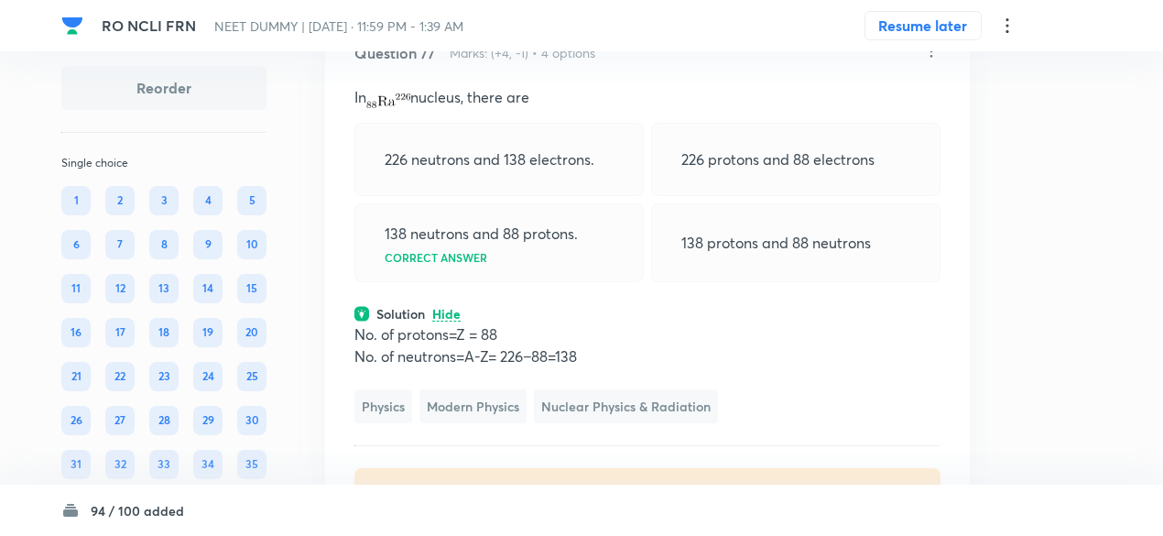
click at [936, 60] on icon at bounding box center [931, 51] width 18 height 18
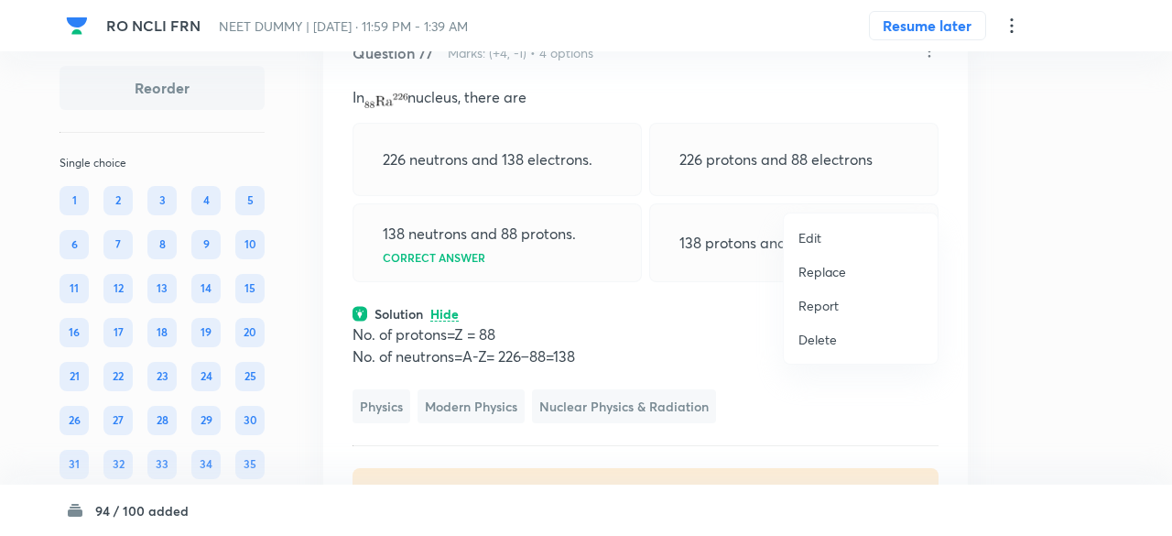
click at [807, 278] on p "Replace" at bounding box center [823, 271] width 48 height 19
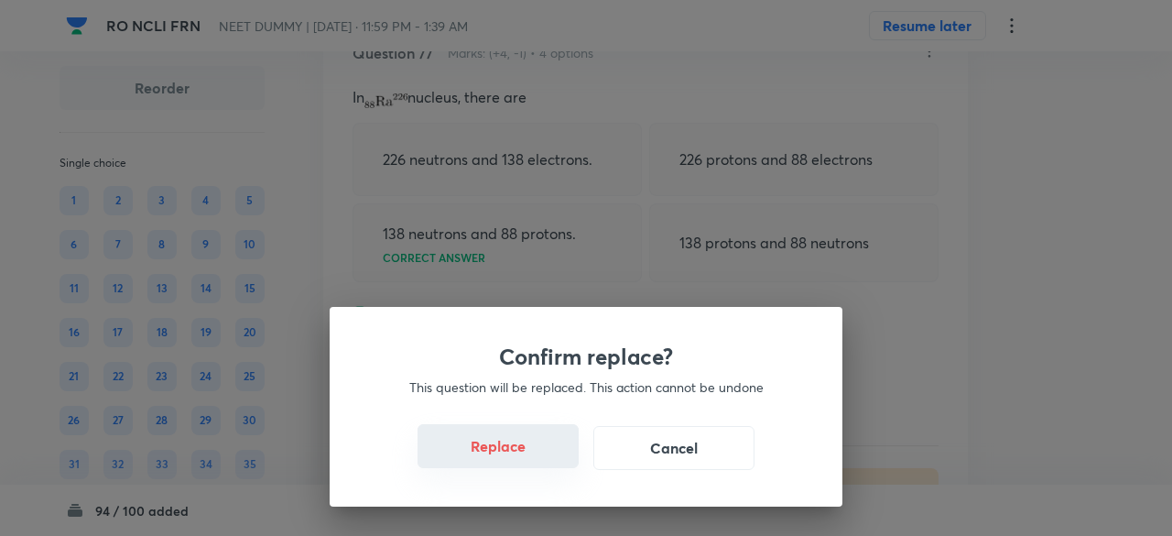
click at [517, 461] on button "Replace" at bounding box center [498, 446] width 161 height 44
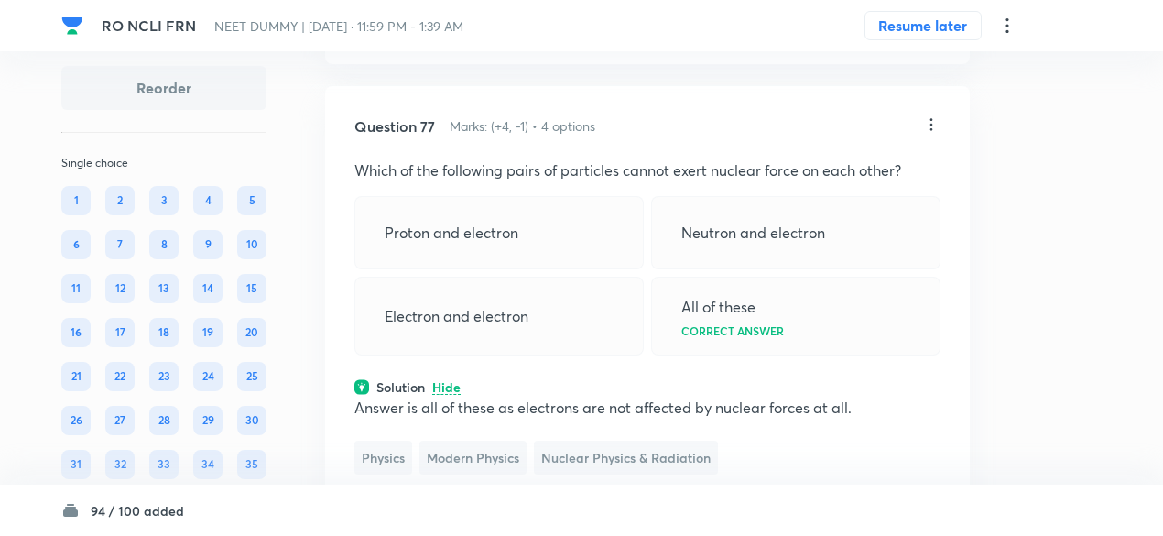
scroll to position [43062, 0]
click at [936, 134] on icon at bounding box center [931, 124] width 18 height 18
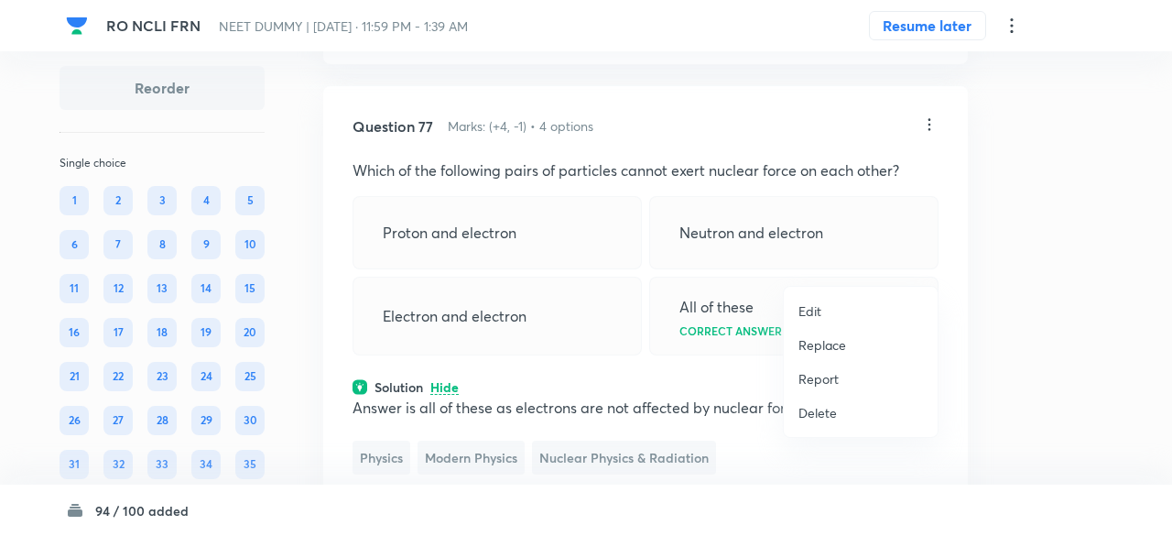
click at [834, 345] on p "Replace" at bounding box center [823, 344] width 48 height 19
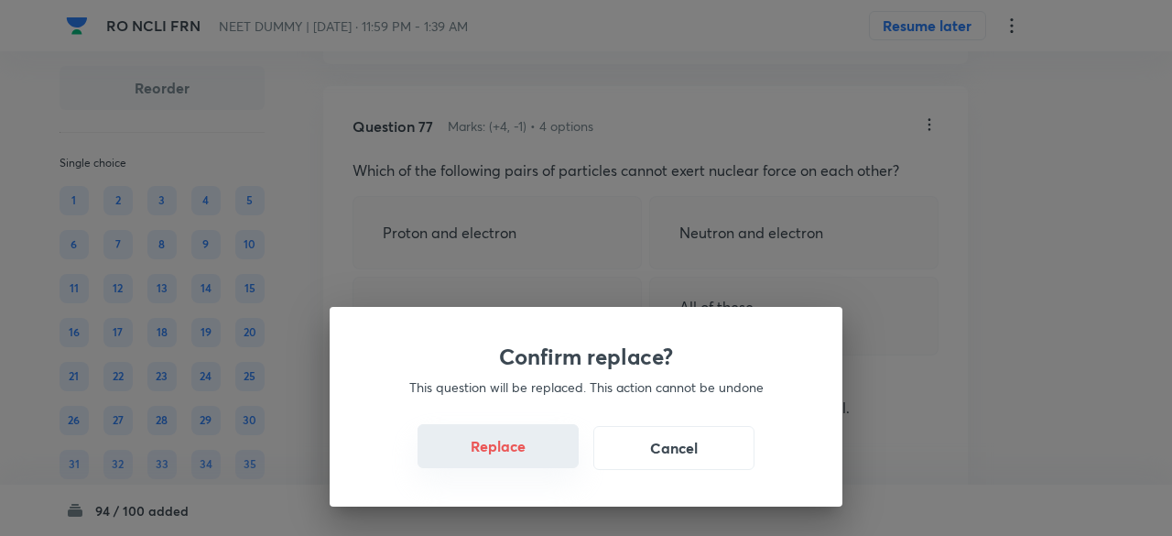
click at [537, 450] on button "Replace" at bounding box center [498, 446] width 161 height 44
click at [537, 461] on button "Replace" at bounding box center [498, 446] width 161 height 44
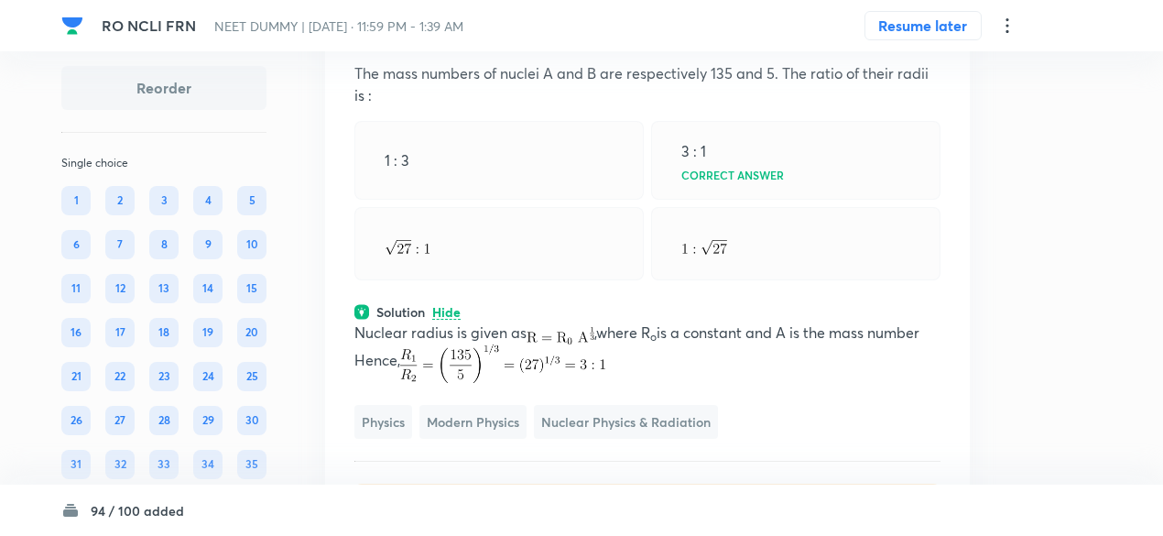
scroll to position [43159, 0]
click at [932, 37] on icon at bounding box center [931, 27] width 18 height 18
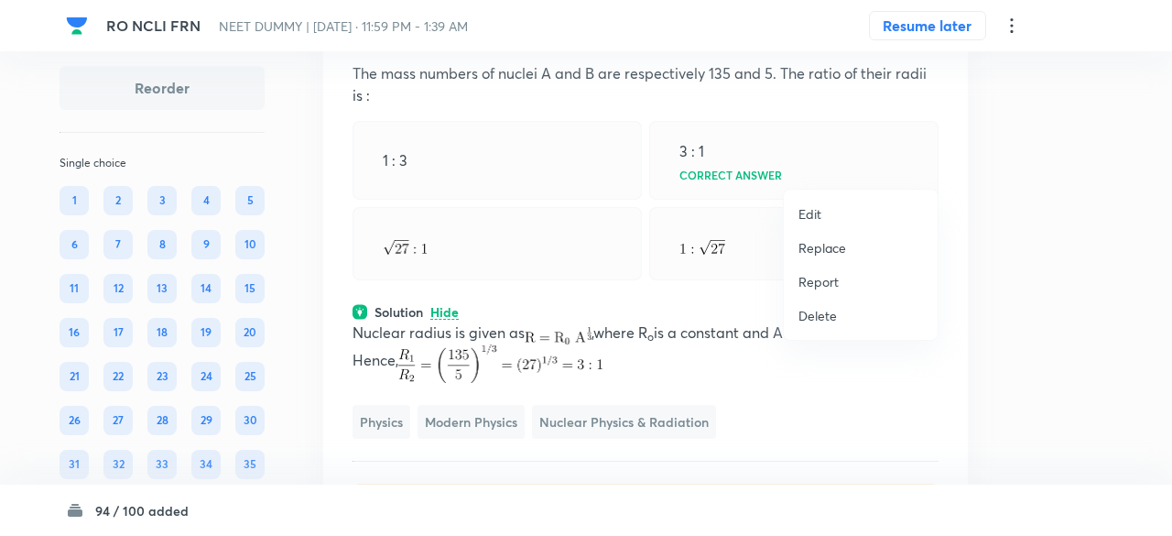
click at [835, 246] on p "Replace" at bounding box center [823, 247] width 48 height 19
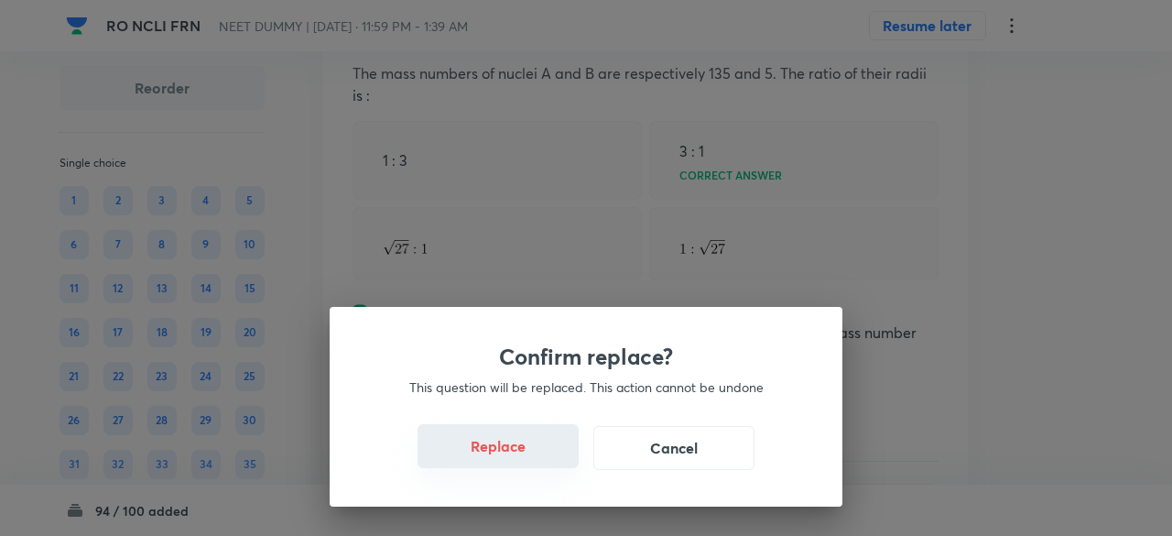
click at [532, 463] on button "Replace" at bounding box center [498, 446] width 161 height 44
click at [532, 463] on button "Replace" at bounding box center [498, 448] width 161 height 44
click at [532, 463] on button "Replace" at bounding box center [498, 446] width 161 height 44
click at [532, 463] on button "Replace" at bounding box center [498, 448] width 161 height 44
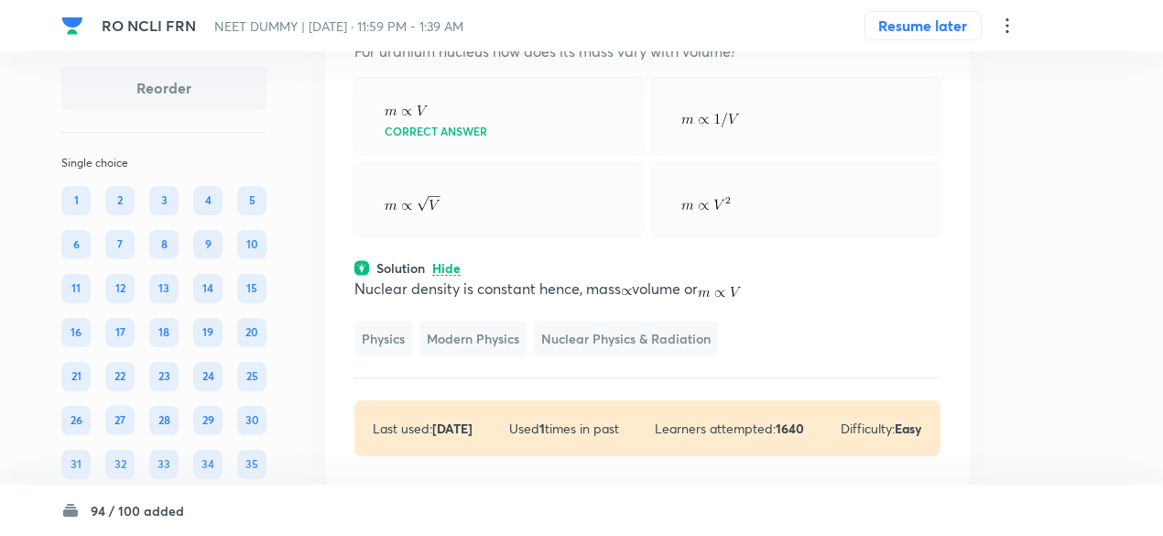
scroll to position [43179, 0]
click at [932, 13] on icon at bounding box center [932, 7] width 3 height 12
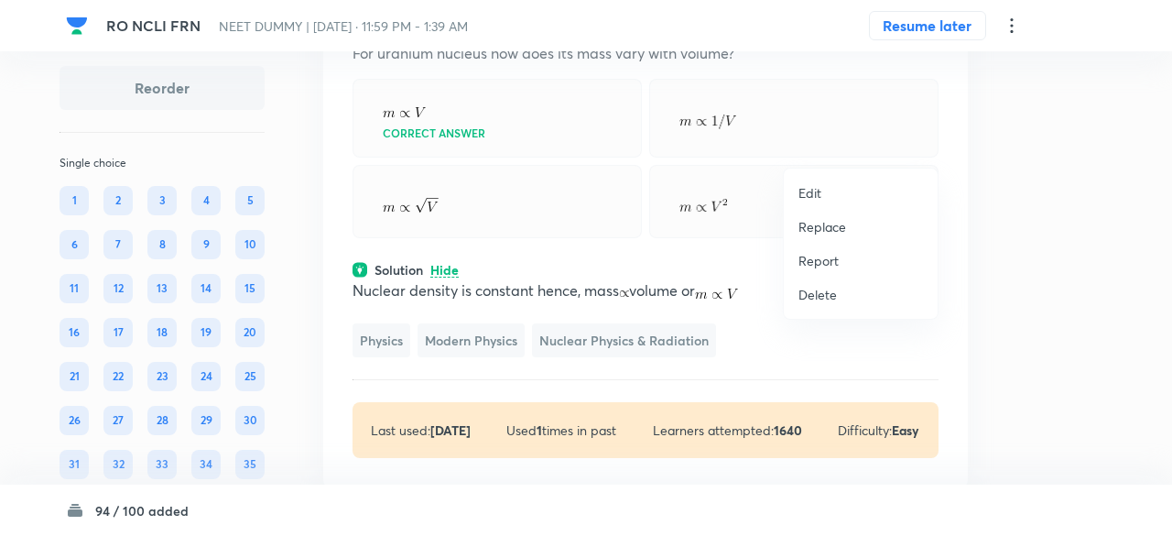
click at [829, 223] on p "Replace" at bounding box center [823, 226] width 48 height 19
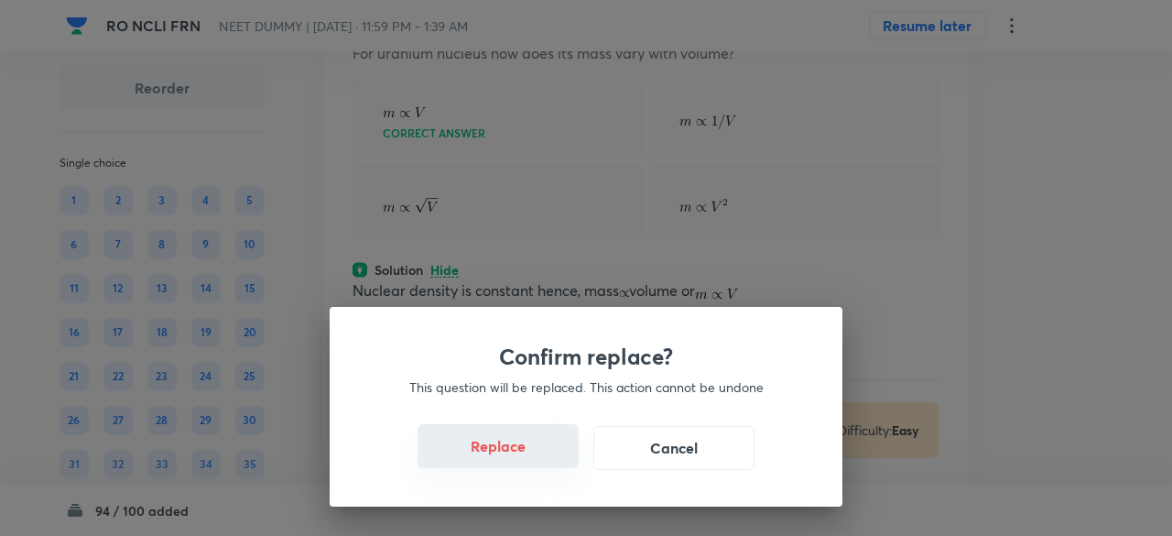
click at [515, 457] on button "Replace" at bounding box center [498, 446] width 161 height 44
click at [529, 464] on button "Replace" at bounding box center [498, 446] width 161 height 44
click at [529, 464] on div "Confirm replace? This question will be replaced. This action cannot be undone R…" at bounding box center [586, 407] width 513 height 200
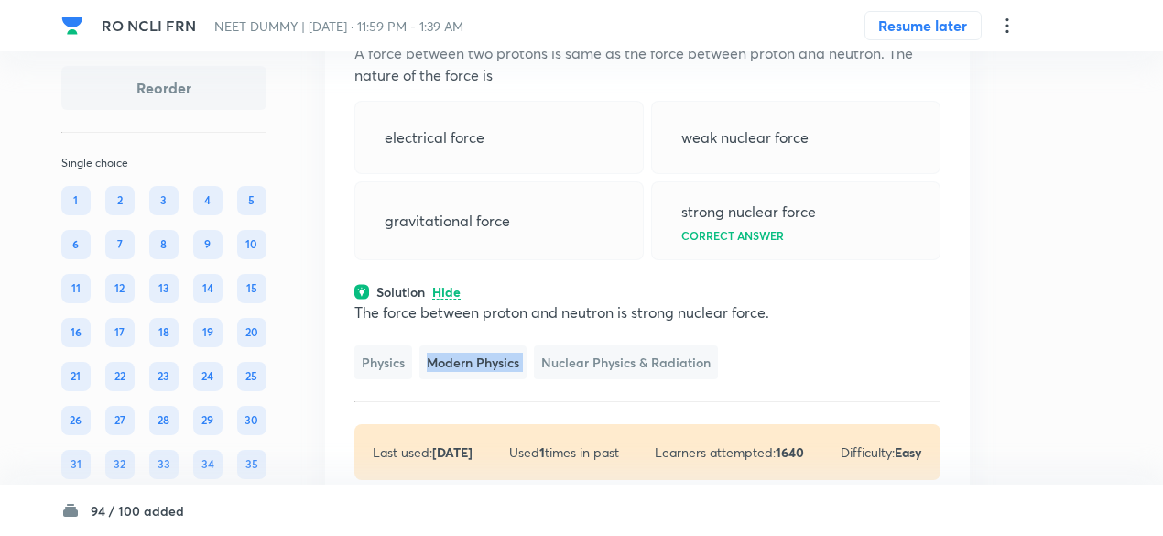
click at [529, 379] on div "The force between proton and neutron is strong nuclear force. Physics Modern Ph…" at bounding box center [647, 340] width 586 height 78
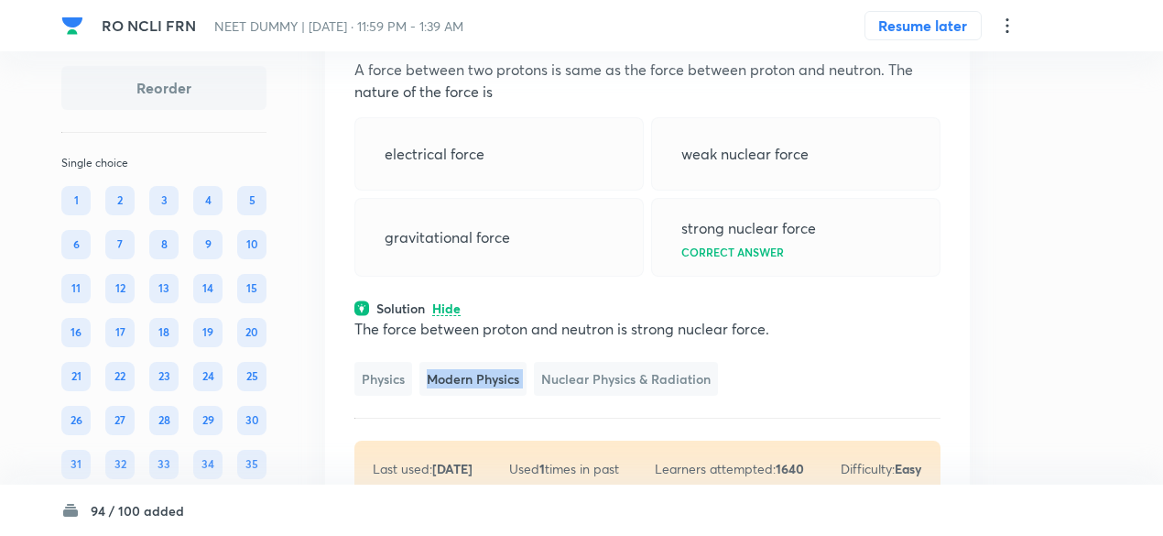
scroll to position [43161, 0]
click at [931, 31] on icon at bounding box center [932, 25] width 3 height 12
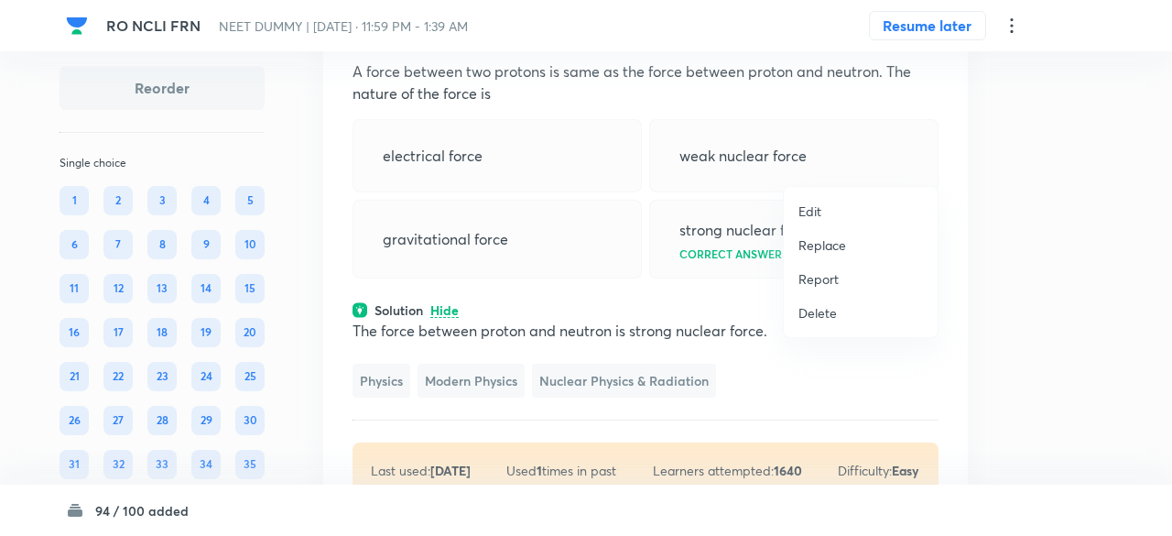
click at [815, 256] on li "Replace" at bounding box center [861, 245] width 154 height 34
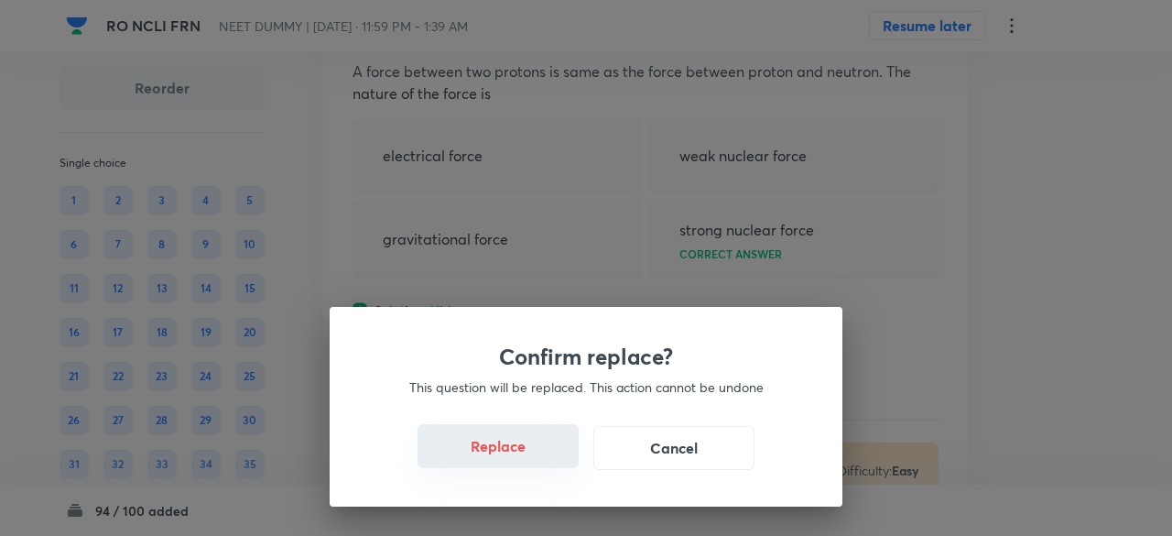
click at [526, 452] on button "Replace" at bounding box center [498, 446] width 161 height 44
click at [532, 453] on button "Replace" at bounding box center [498, 446] width 161 height 44
click at [532, 453] on button "Replace" at bounding box center [498, 448] width 161 height 44
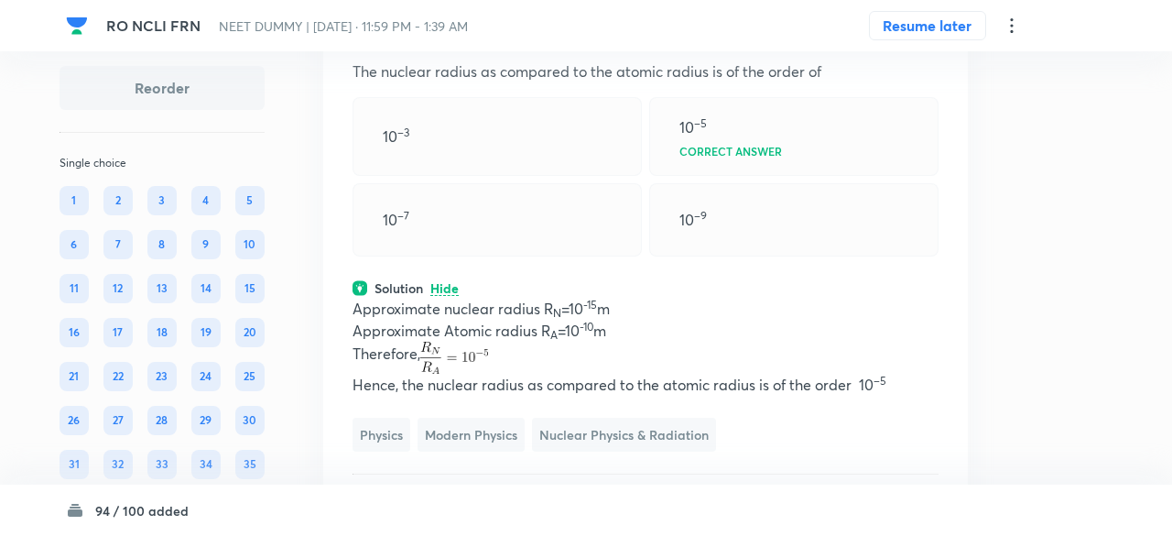
click at [532, 453] on div "Confirm replace? This question will be replaced. This action cannot be undone R…" at bounding box center [586, 268] width 1172 height 536
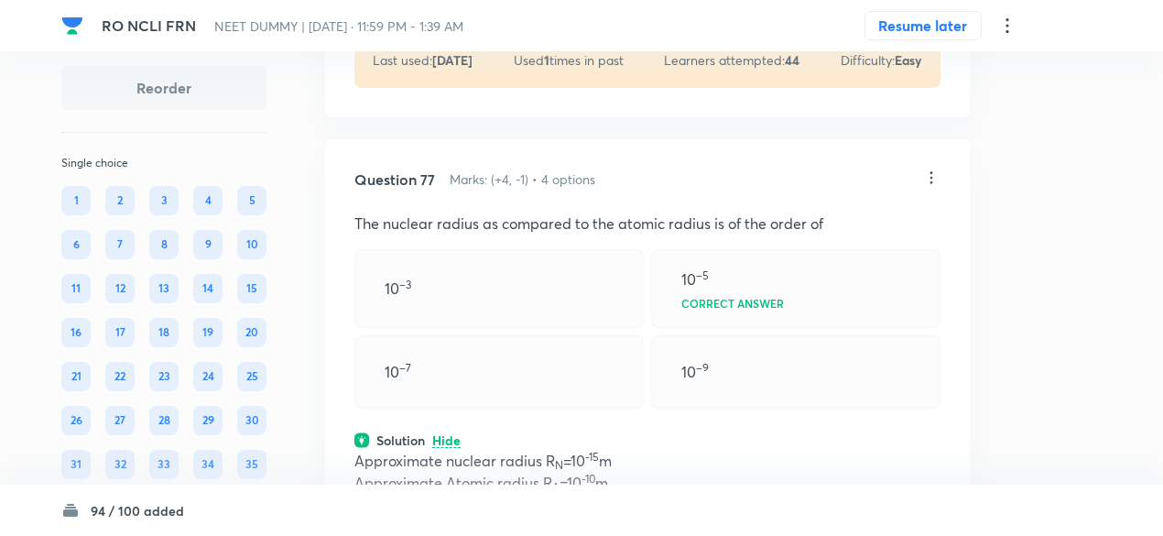
scroll to position [43009, 0]
click at [931, 187] on icon at bounding box center [931, 178] width 18 height 18
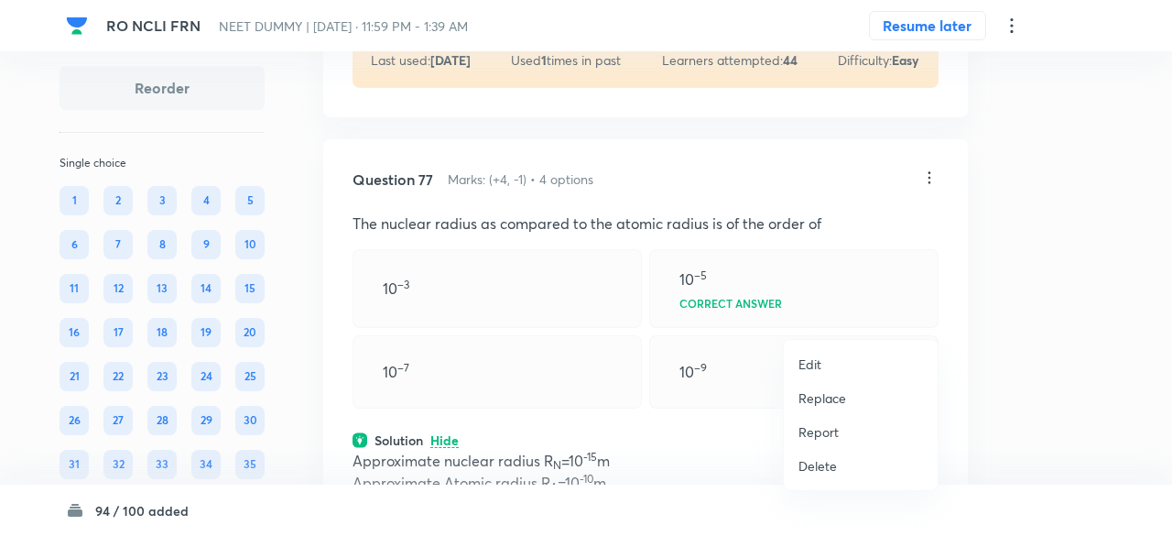
click at [833, 396] on p "Replace" at bounding box center [823, 397] width 48 height 19
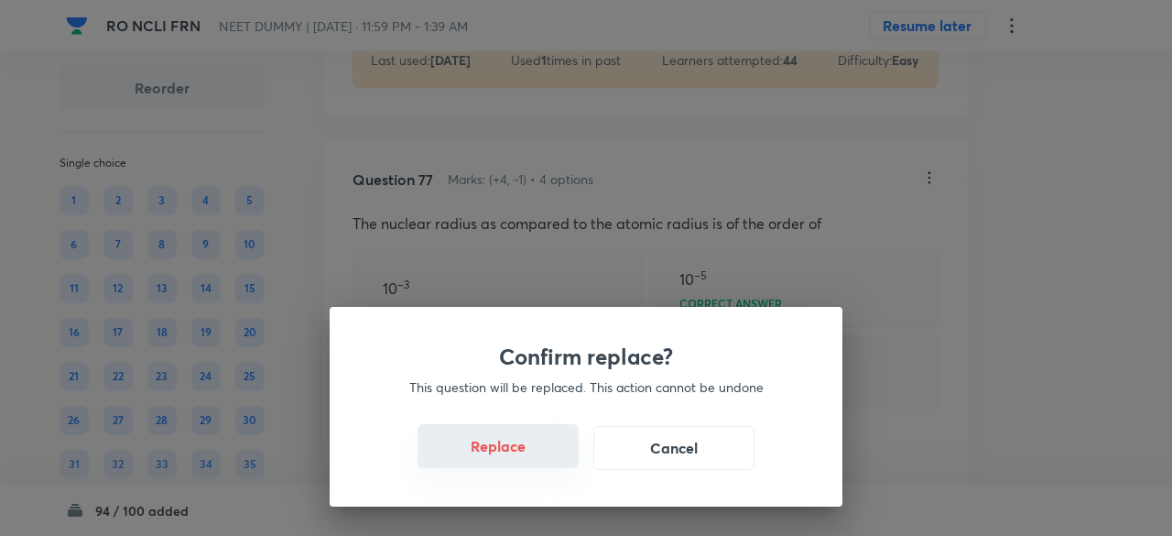
click at [546, 455] on button "Replace" at bounding box center [498, 446] width 161 height 44
click at [546, 455] on button "Replace" at bounding box center [498, 448] width 161 height 44
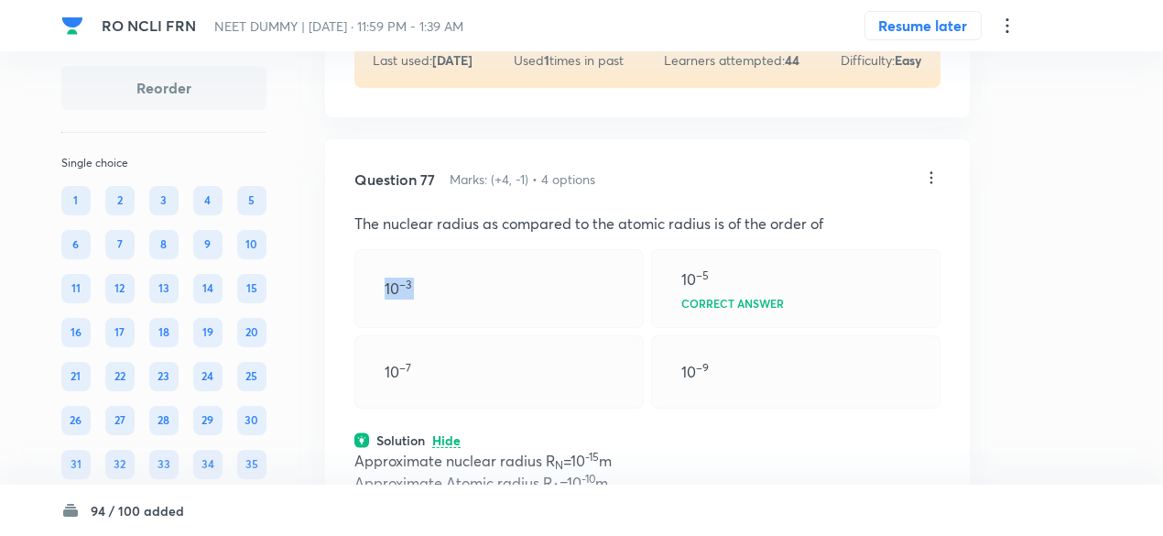
click at [546, 328] on div "10 –3" at bounding box center [498, 288] width 289 height 79
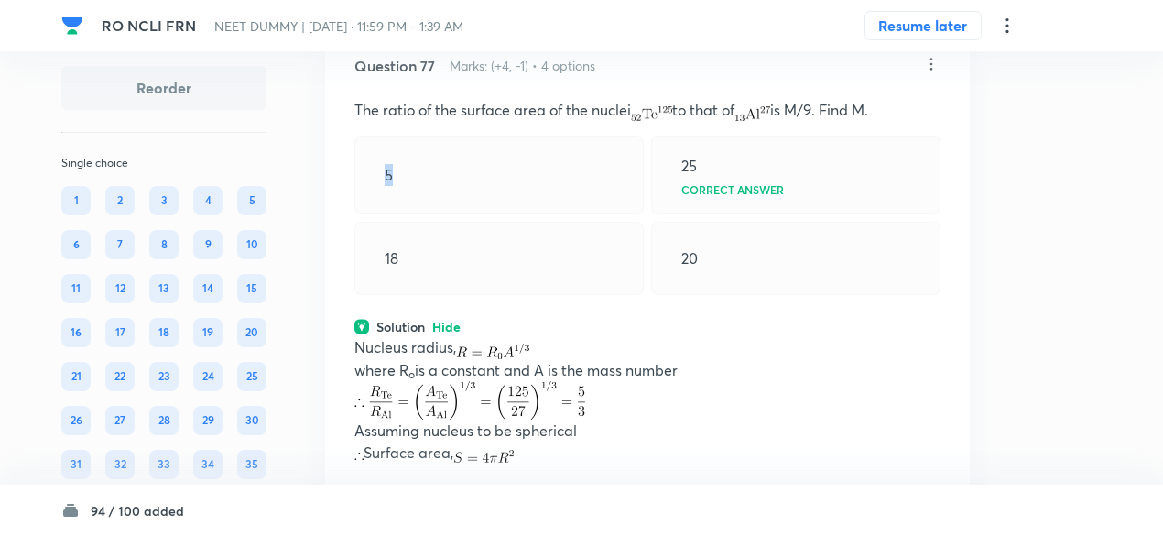
scroll to position [43095, 0]
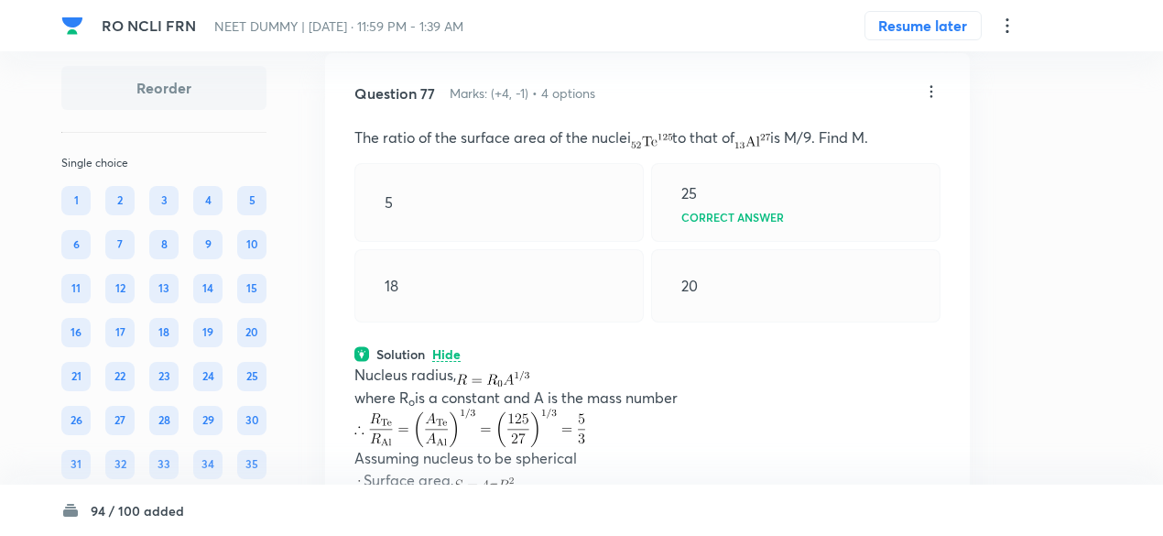
click at [934, 101] on icon at bounding box center [931, 91] width 18 height 18
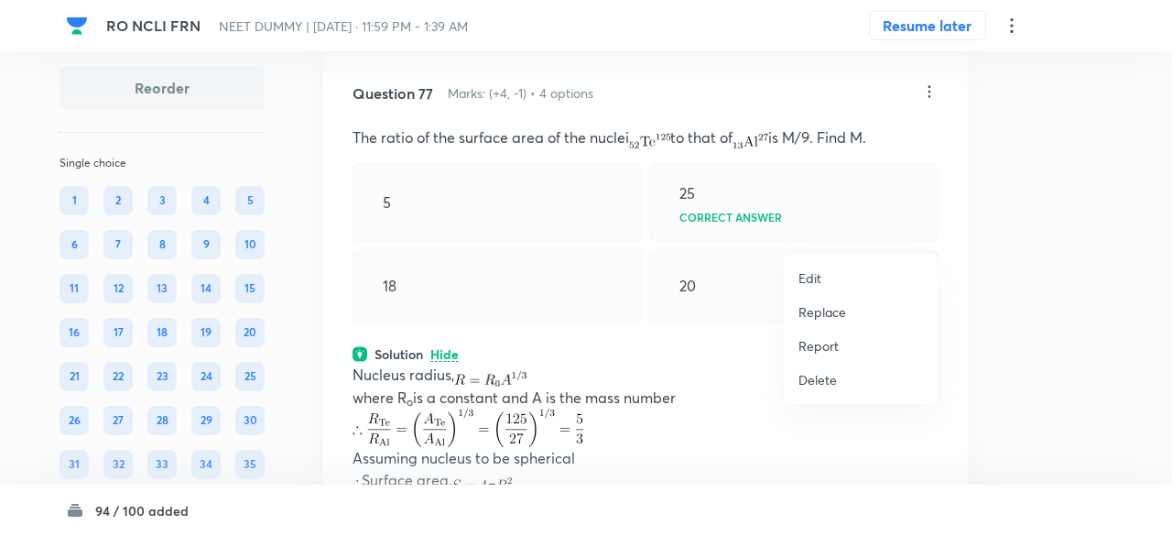
click at [826, 311] on p "Replace" at bounding box center [823, 311] width 48 height 19
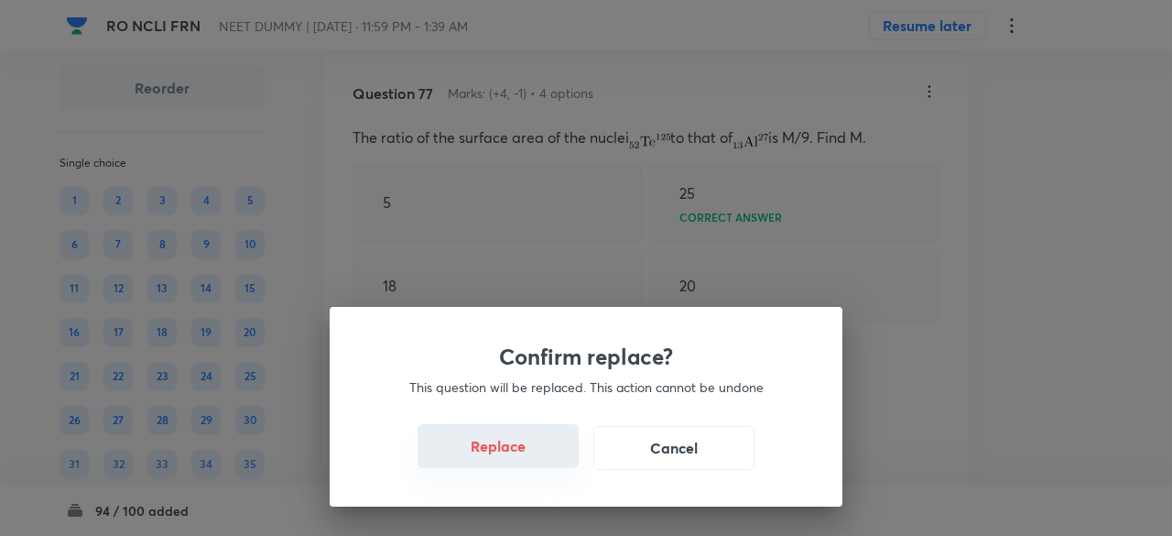
click at [522, 440] on button "Replace" at bounding box center [498, 446] width 161 height 44
click at [524, 459] on button "Replace" at bounding box center [498, 446] width 161 height 44
click at [524, 459] on button "Replace" at bounding box center [498, 448] width 161 height 44
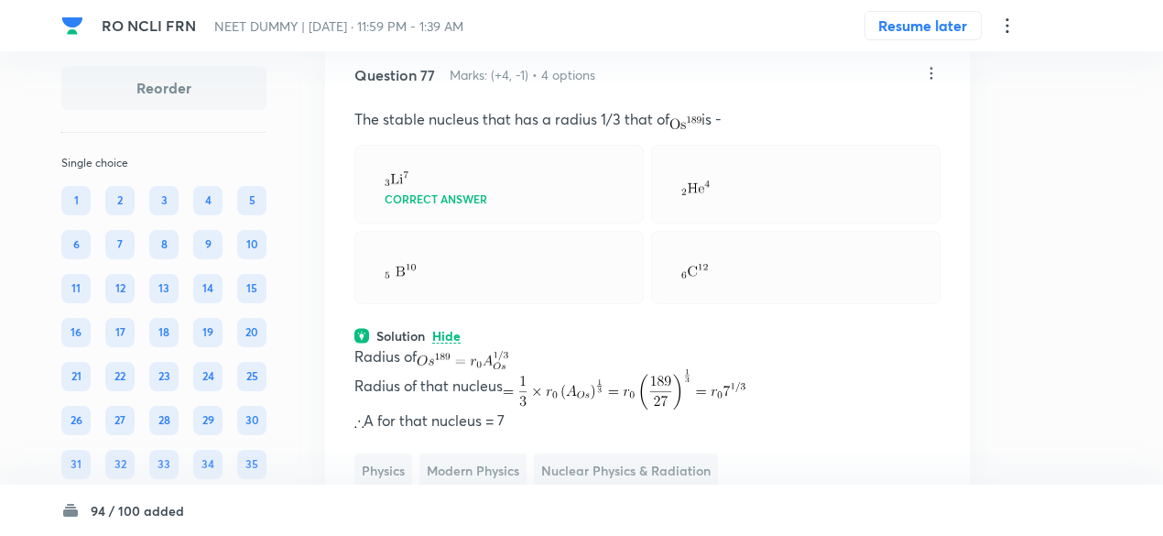
scroll to position [43114, 0]
click at [932, 79] on icon at bounding box center [932, 73] width 3 height 12
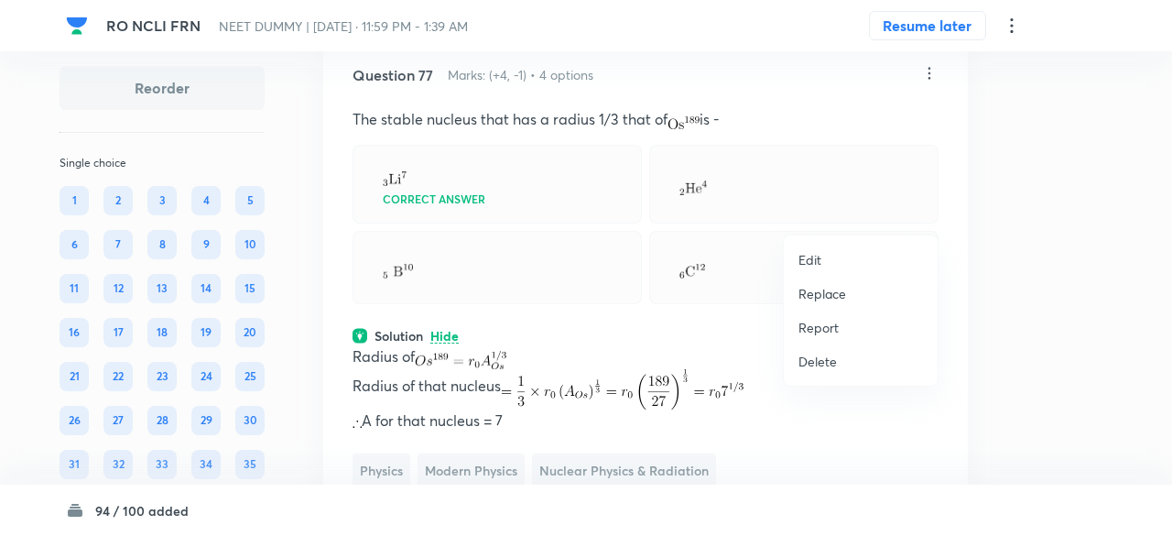
click at [835, 299] on p "Replace" at bounding box center [823, 293] width 48 height 19
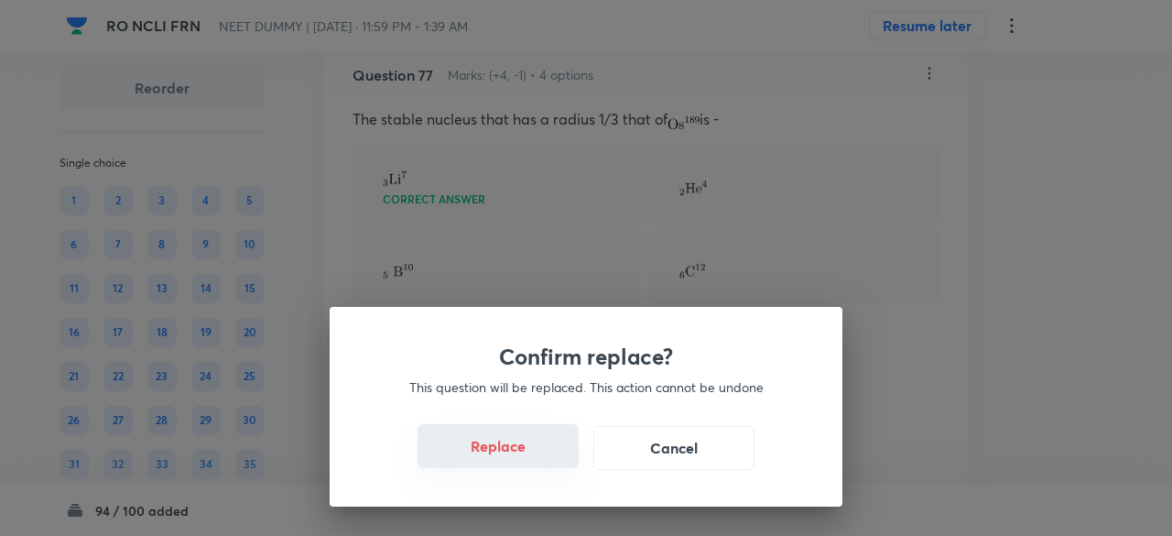
click at [526, 456] on button "Replace" at bounding box center [498, 446] width 161 height 44
click at [535, 457] on button "Replace" at bounding box center [498, 446] width 161 height 44
click at [535, 457] on button "Replace" at bounding box center [498, 448] width 161 height 44
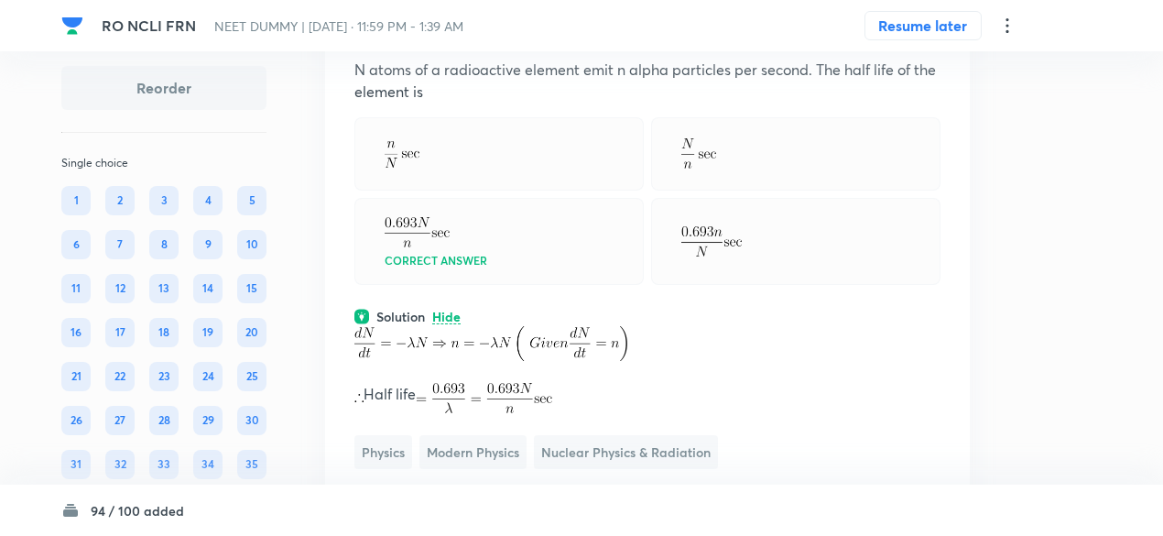
scroll to position [43163, 0]
click at [936, 33] on icon at bounding box center [931, 24] width 18 height 18
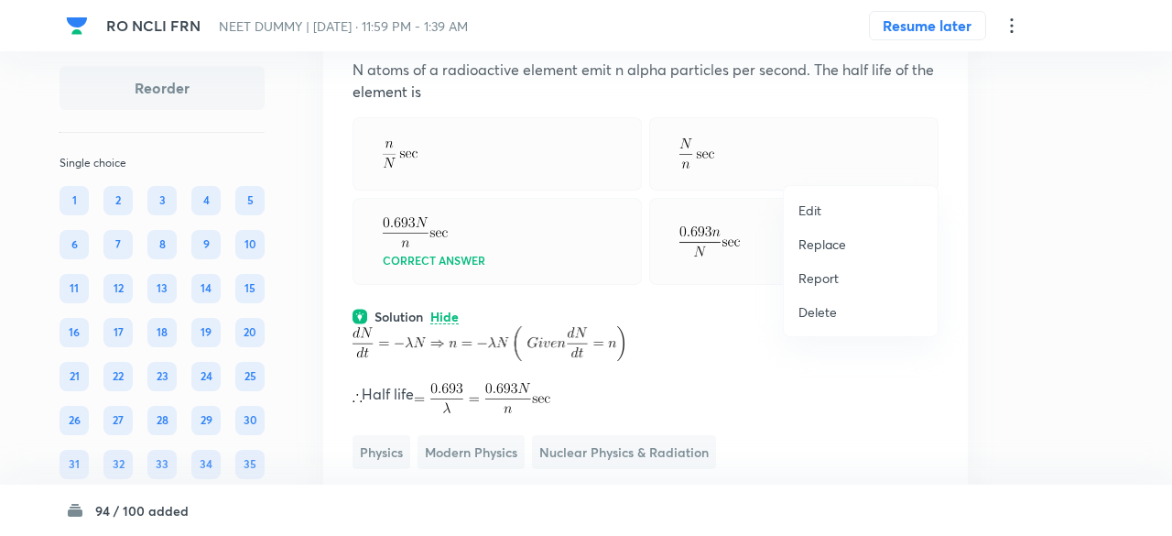
click at [819, 246] on p "Replace" at bounding box center [823, 243] width 48 height 19
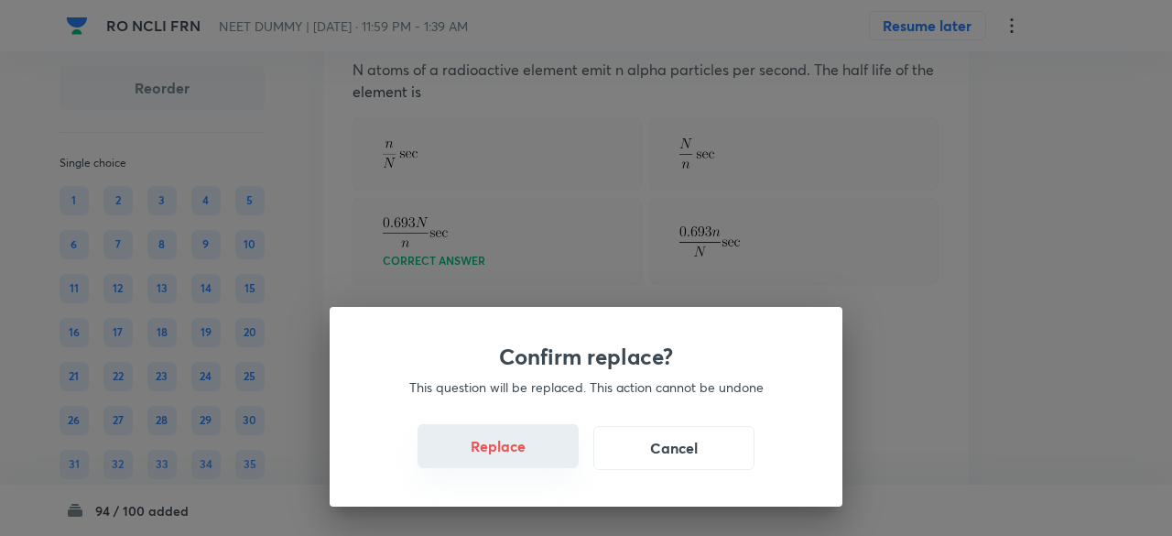
click at [511, 445] on button "Replace" at bounding box center [498, 446] width 161 height 44
click at [512, 453] on button "Replace" at bounding box center [498, 446] width 161 height 44
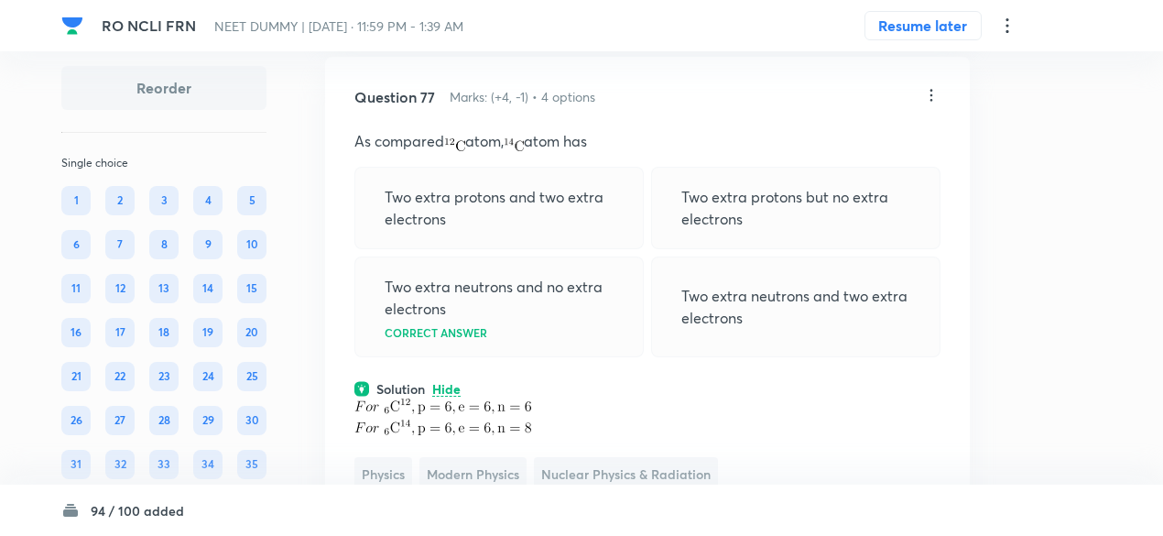
scroll to position [43090, 0]
click at [932, 106] on icon at bounding box center [931, 97] width 18 height 18
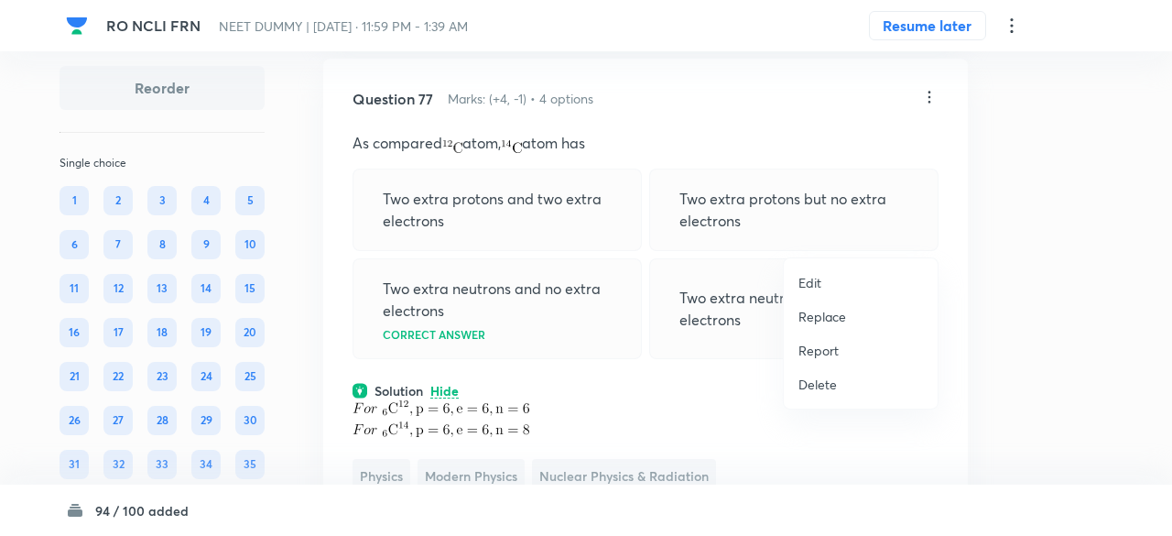
click at [840, 326] on li "Replace" at bounding box center [861, 317] width 154 height 34
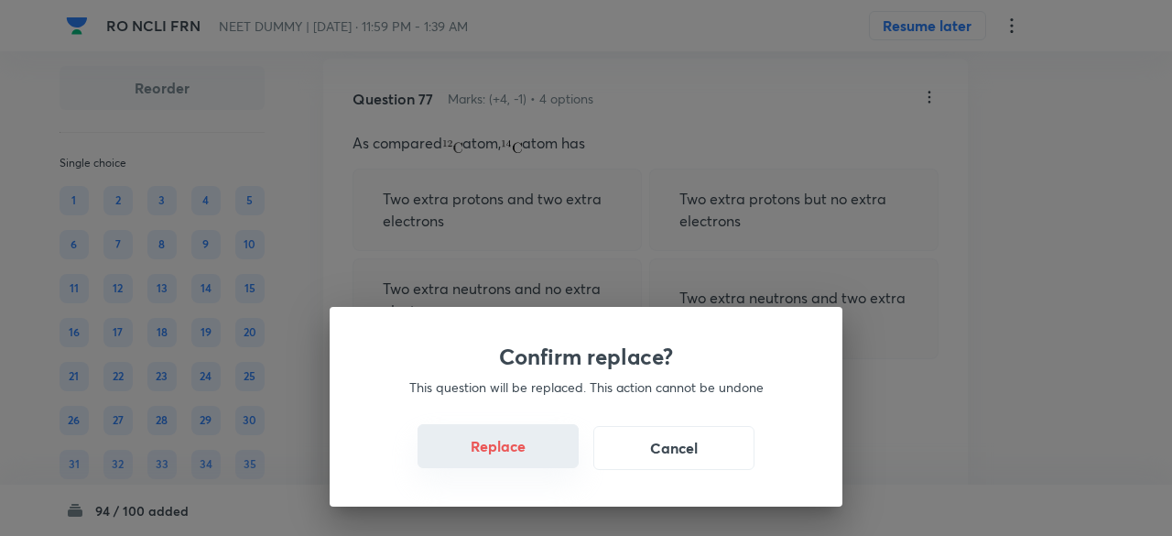
click at [507, 453] on button "Replace" at bounding box center [498, 446] width 161 height 44
click at [507, 453] on button "Replace" at bounding box center [498, 448] width 161 height 44
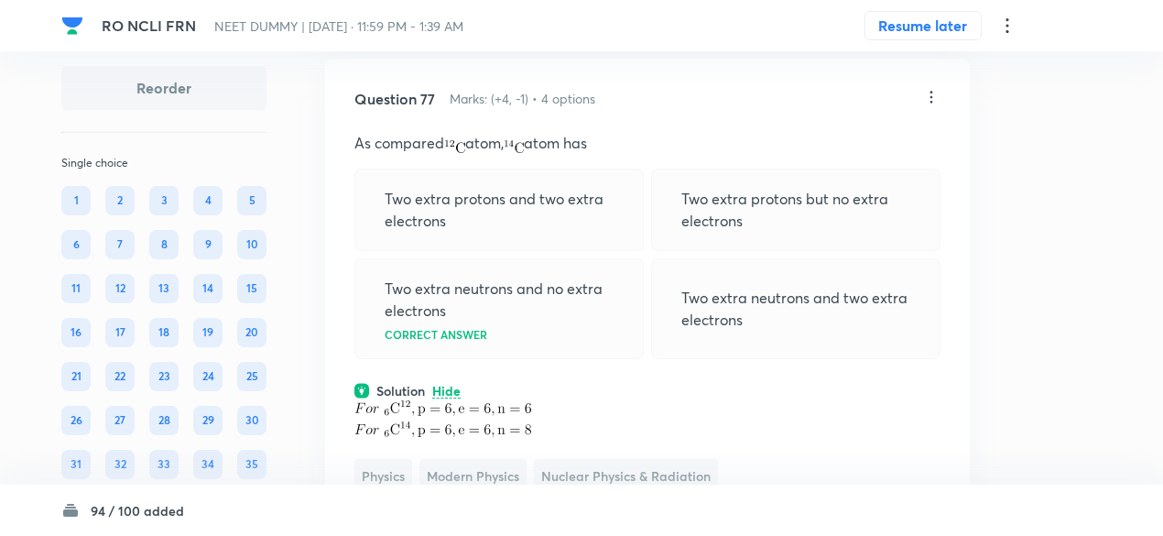
click at [507, 322] on p "Two extra neutrons and no extra electrons" at bounding box center [499, 300] width 229 height 44
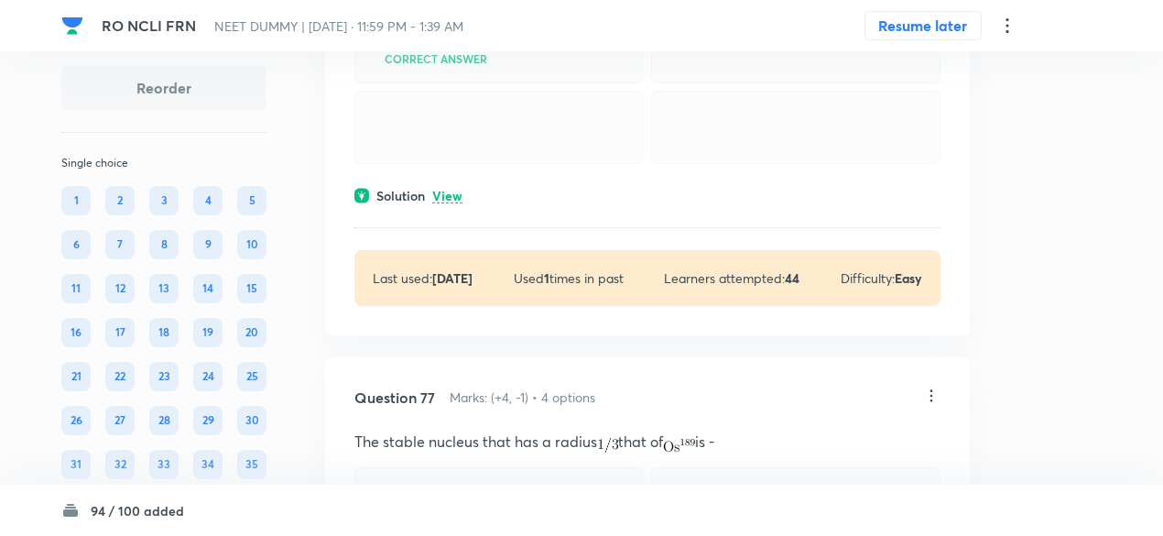
scroll to position [42798, 0]
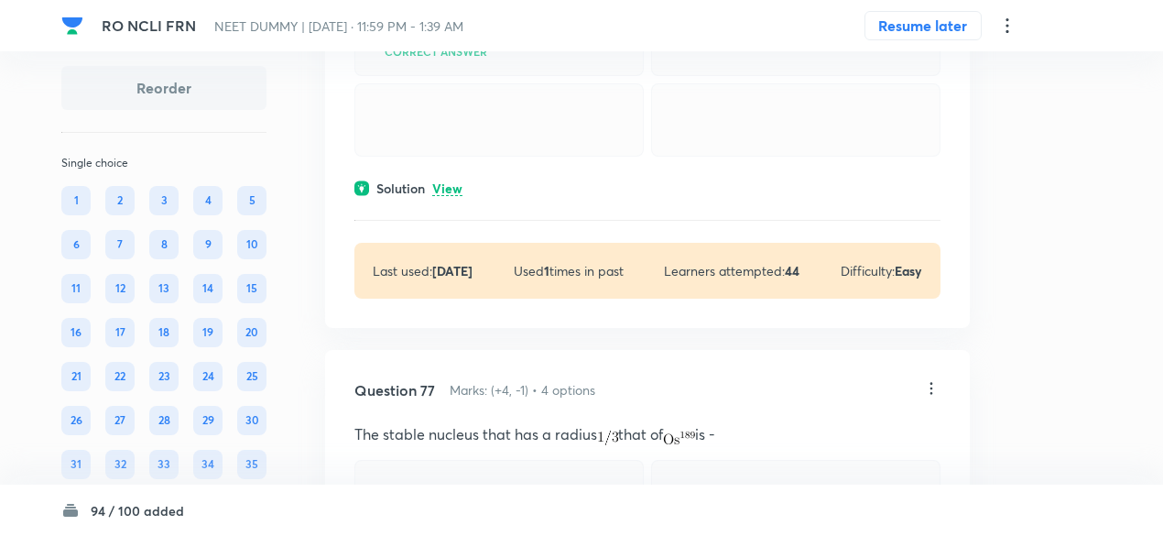
click at [446, 196] on p "View" at bounding box center [447, 189] width 30 height 14
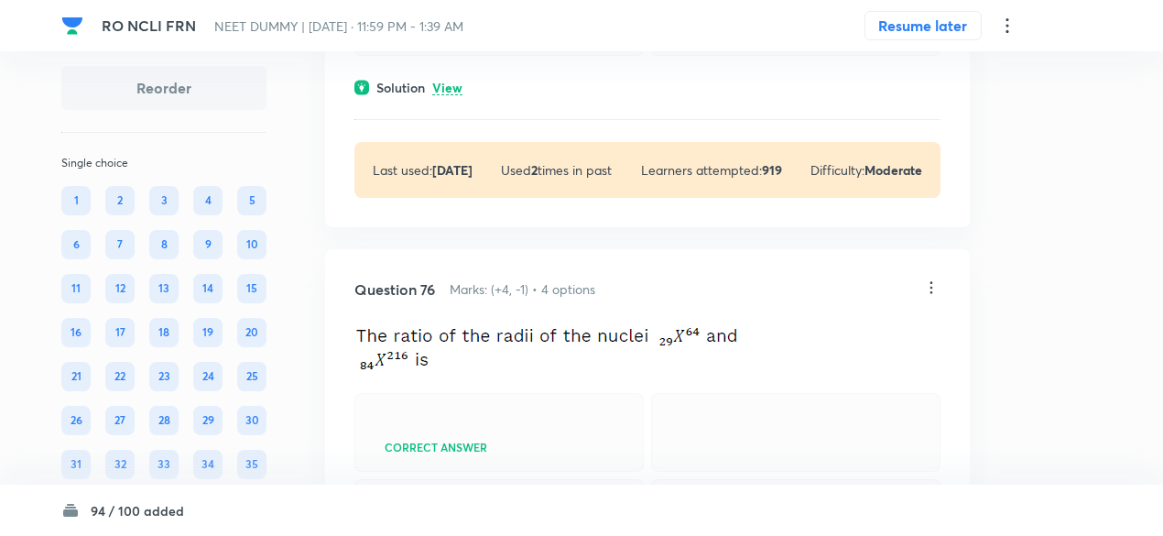
scroll to position [42399, 0]
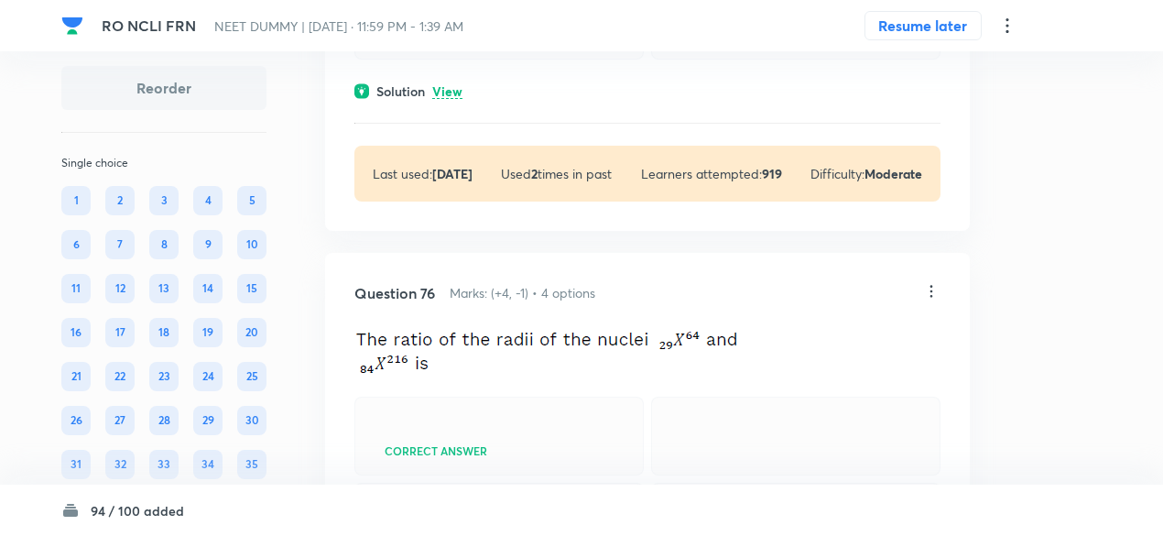
click at [455, 99] on p "View" at bounding box center [447, 92] width 30 height 14
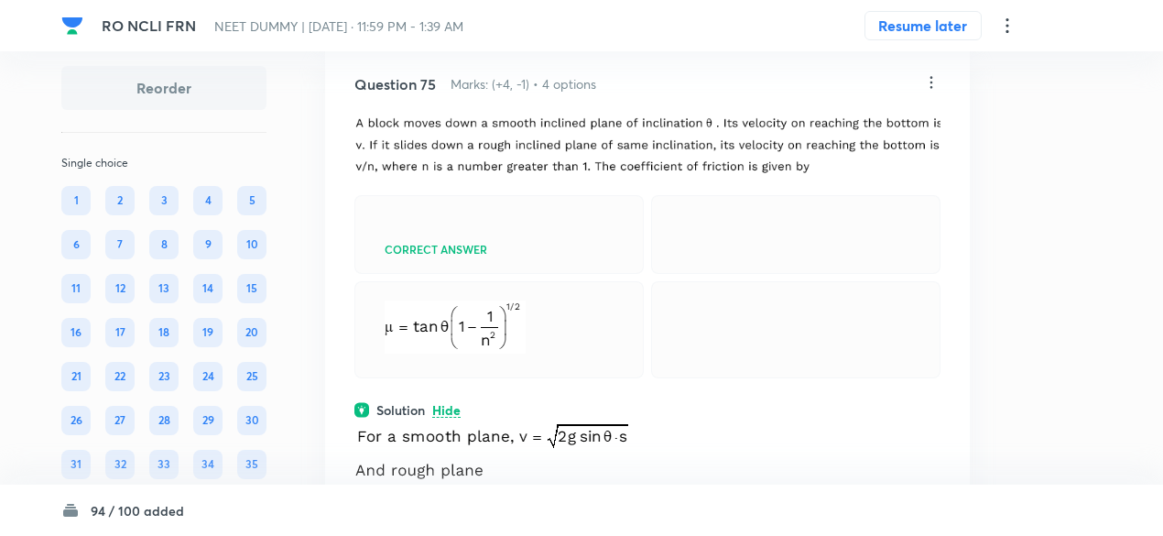
scroll to position [42078, 0]
click at [931, 90] on icon at bounding box center [932, 84] width 3 height 12
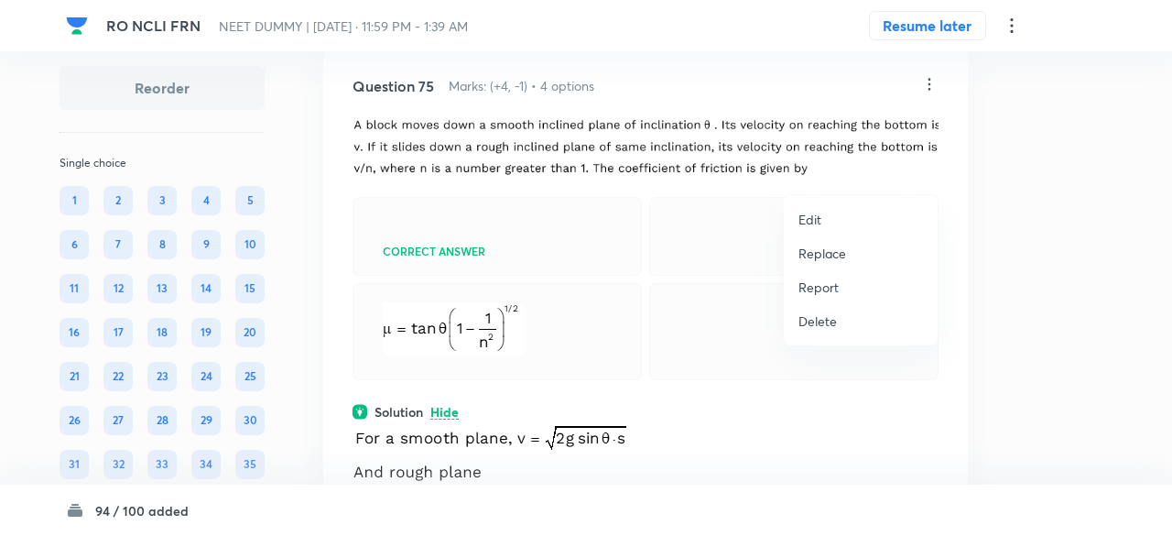
click at [846, 250] on li "Replace" at bounding box center [861, 253] width 154 height 34
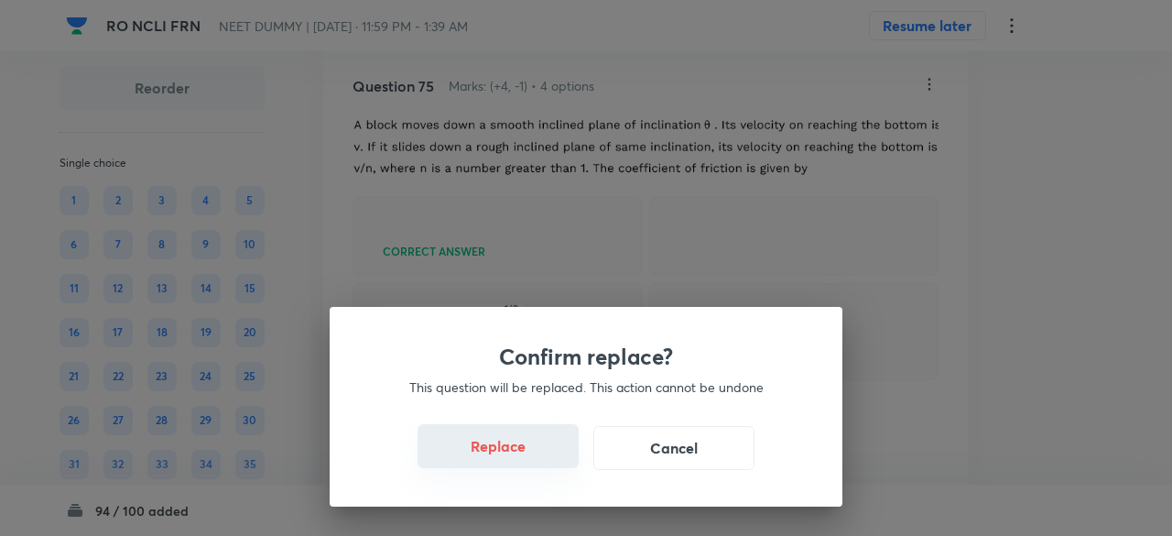
click at [516, 444] on button "Replace" at bounding box center [498, 446] width 161 height 44
click at [526, 452] on button "Replace" at bounding box center [498, 446] width 161 height 44
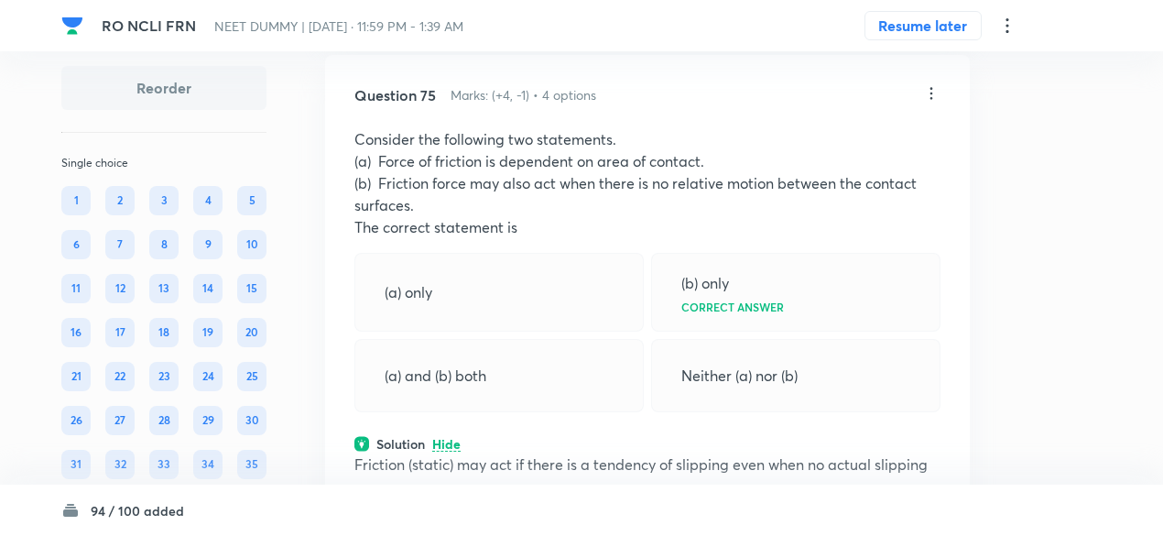
scroll to position [42055, 0]
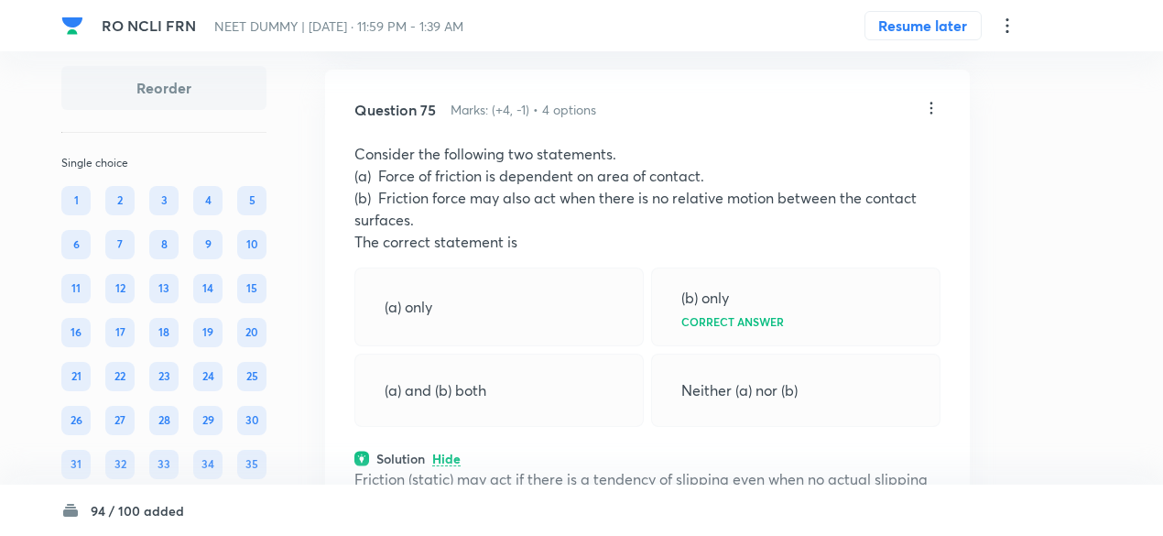
click at [935, 117] on icon at bounding box center [931, 108] width 18 height 18
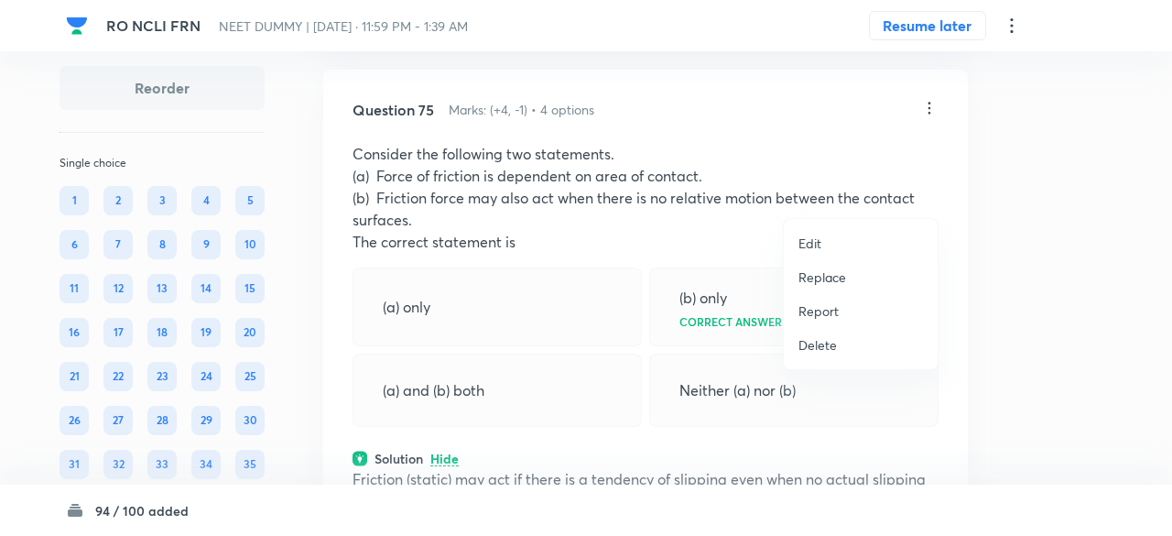
click at [832, 275] on p "Replace" at bounding box center [823, 276] width 48 height 19
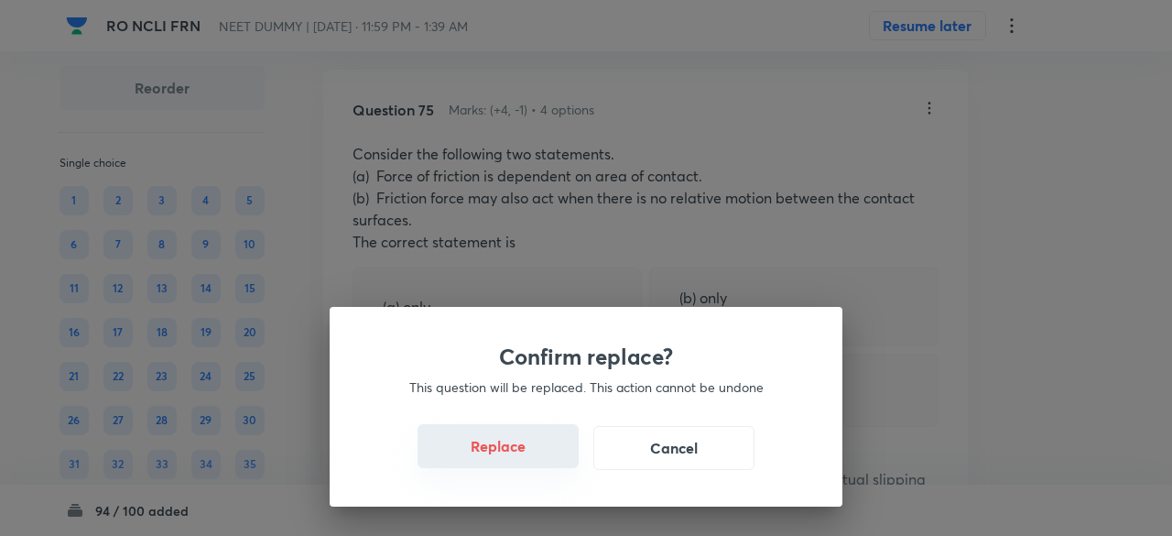
click at [504, 453] on button "Replace" at bounding box center [498, 446] width 161 height 44
click at [544, 450] on button "Replace" at bounding box center [498, 446] width 161 height 44
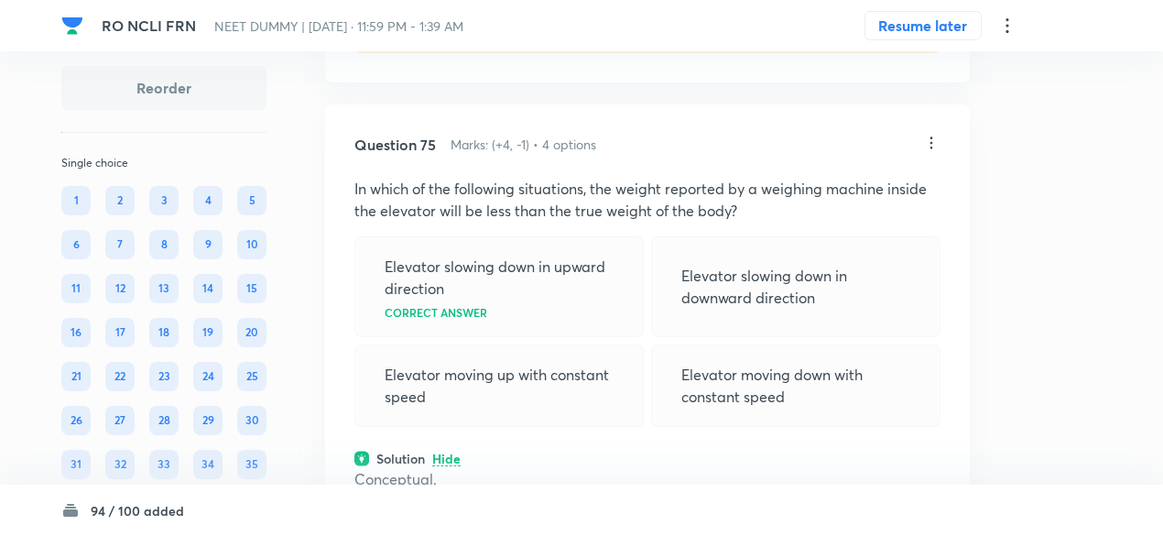
scroll to position [42011, 0]
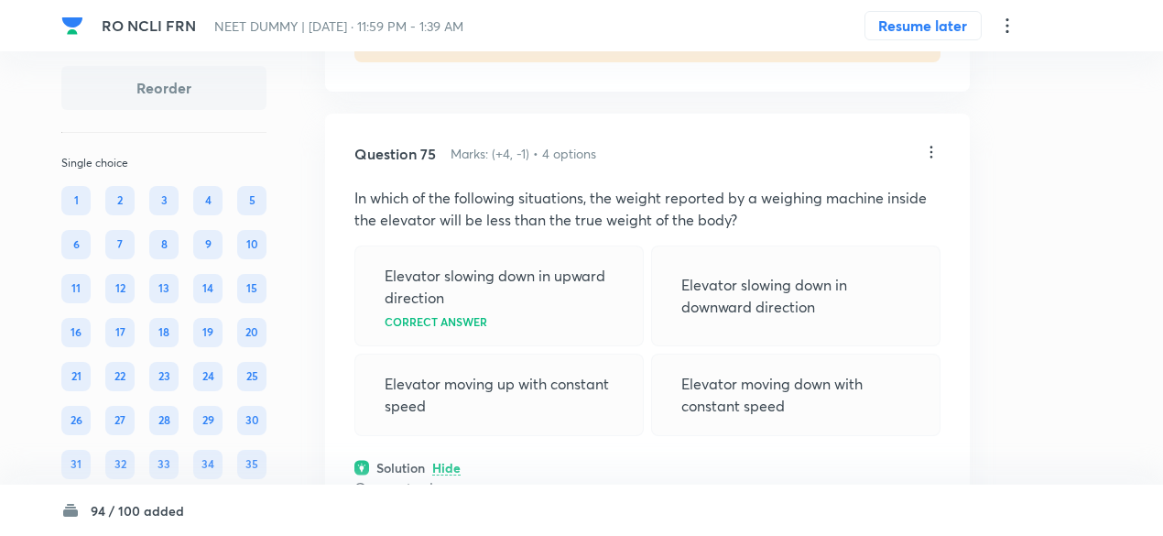
click at [932, 161] on icon at bounding box center [931, 152] width 18 height 18
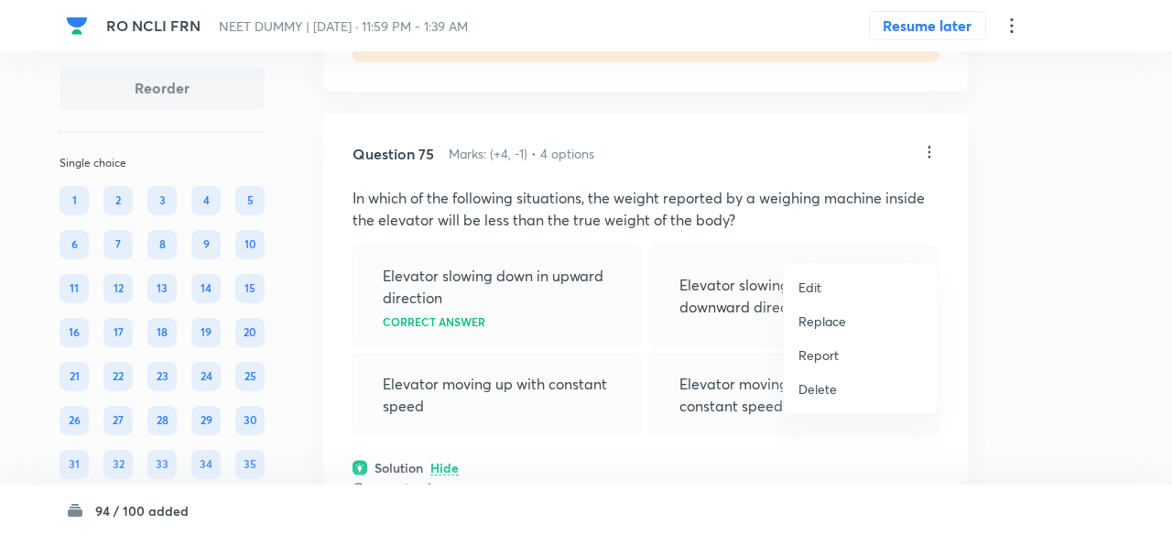
click at [822, 320] on p "Replace" at bounding box center [823, 320] width 48 height 19
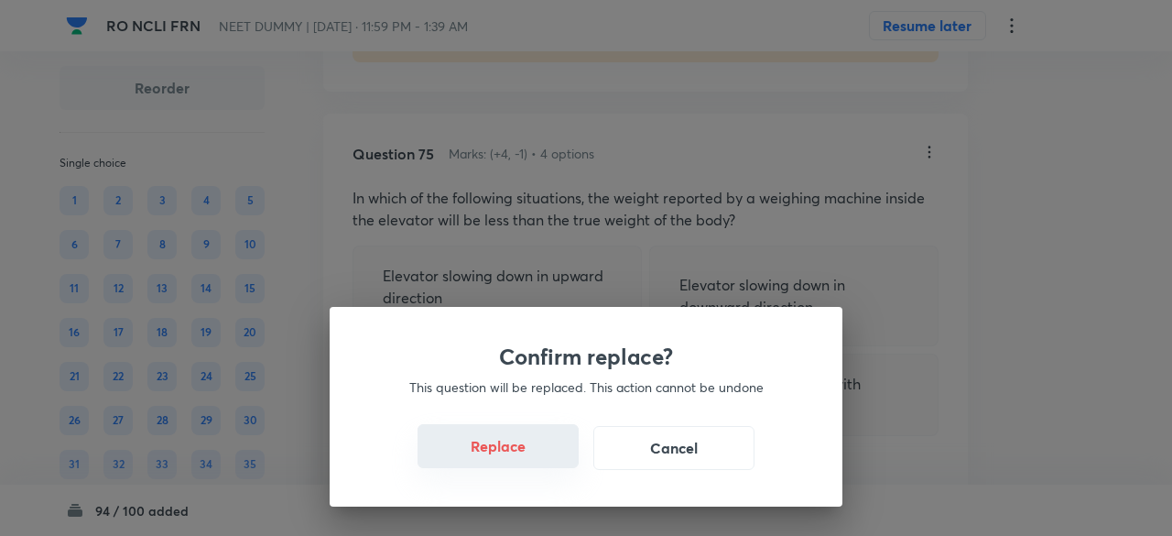
click at [525, 443] on button "Replace" at bounding box center [498, 446] width 161 height 44
click at [532, 457] on button "Replace" at bounding box center [498, 446] width 161 height 44
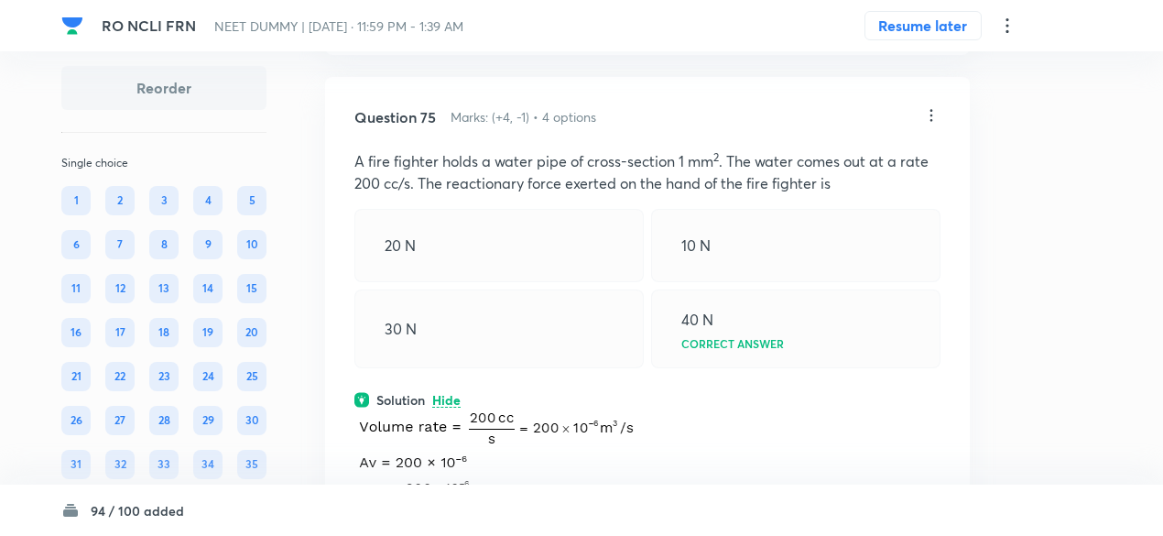
scroll to position [42035, 0]
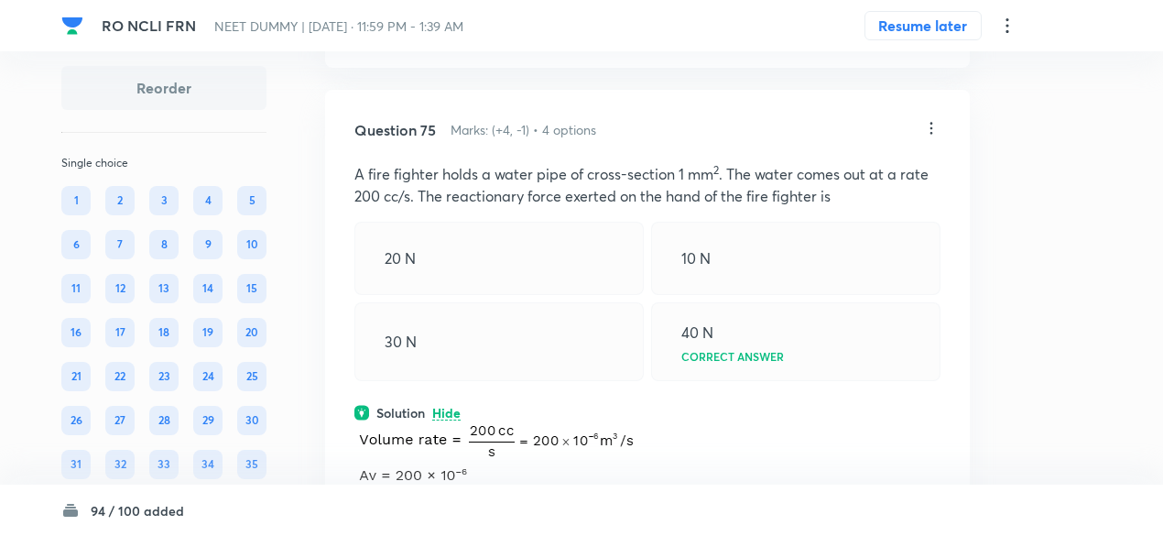
click at [928, 137] on icon at bounding box center [931, 128] width 18 height 18
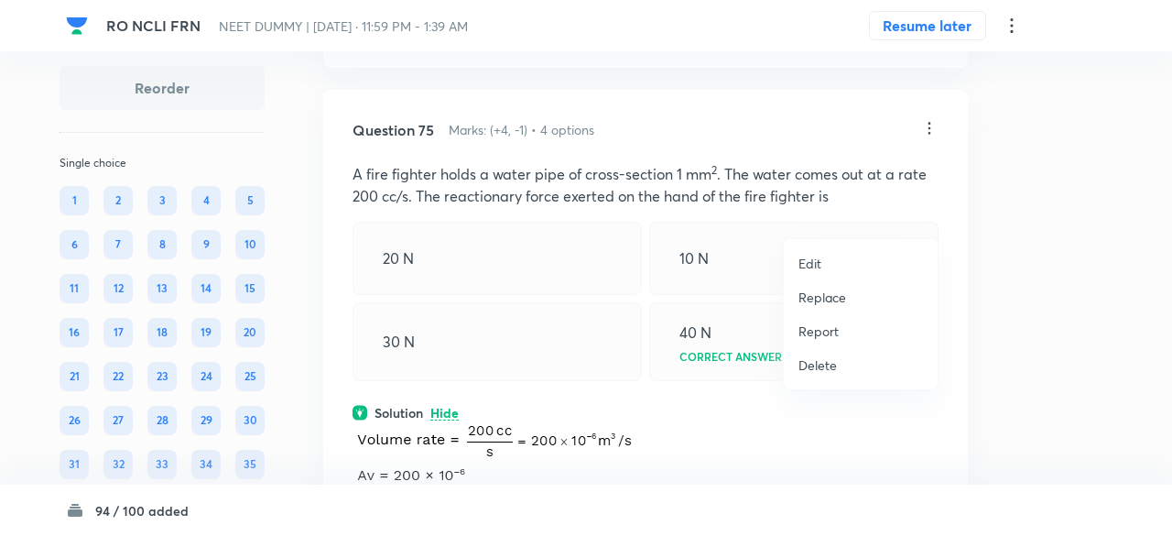
click at [822, 299] on p "Replace" at bounding box center [823, 297] width 48 height 19
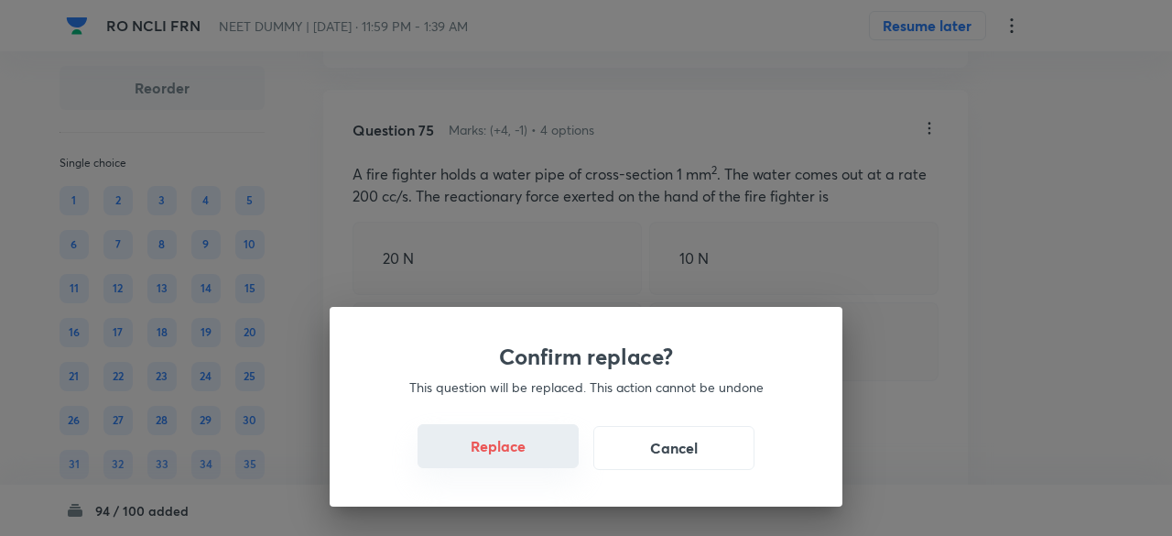
click at [531, 448] on button "Replace" at bounding box center [498, 446] width 161 height 44
click at [544, 456] on button "Replace" at bounding box center [498, 446] width 161 height 44
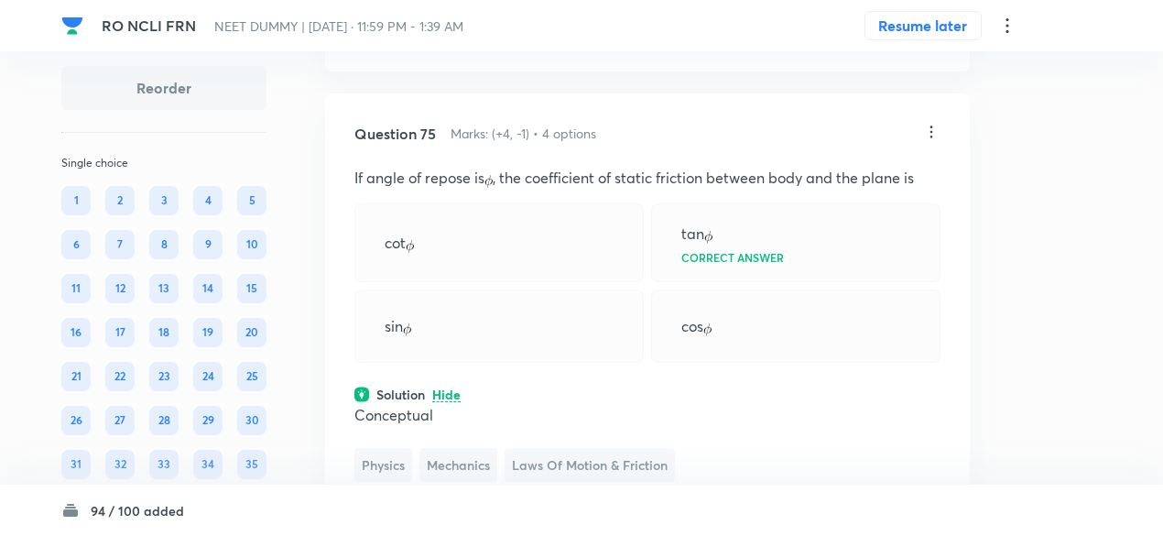
scroll to position [42025, 0]
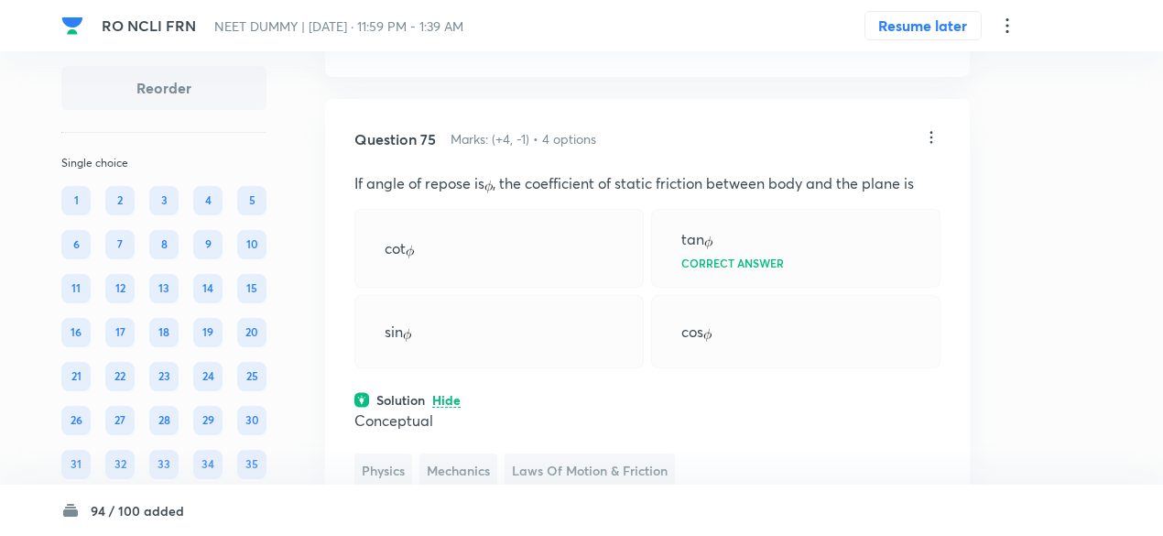
click at [936, 147] on icon at bounding box center [931, 137] width 18 height 18
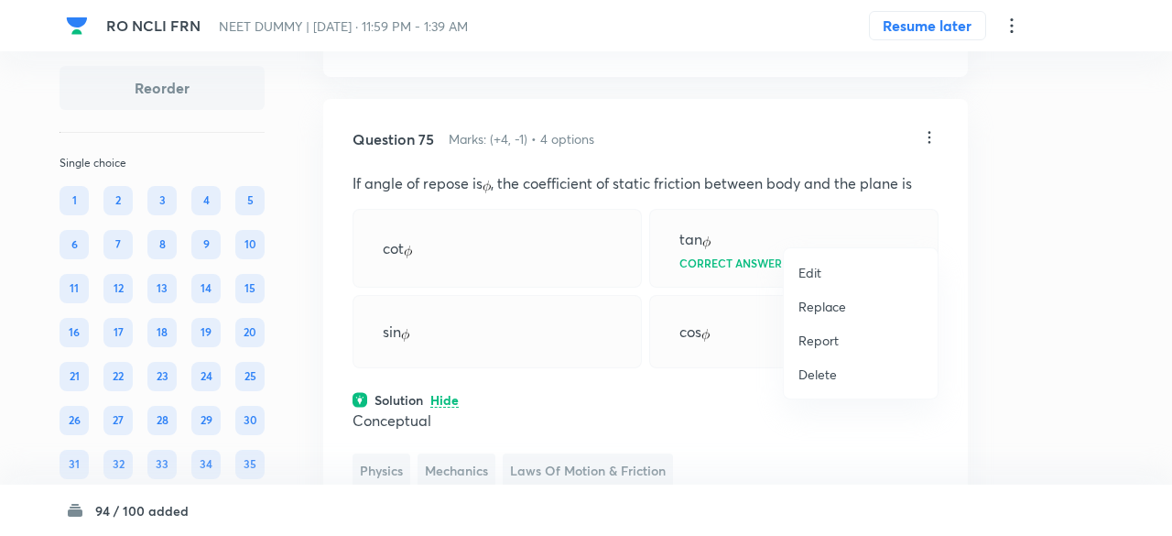
click at [837, 311] on p "Replace" at bounding box center [823, 306] width 48 height 19
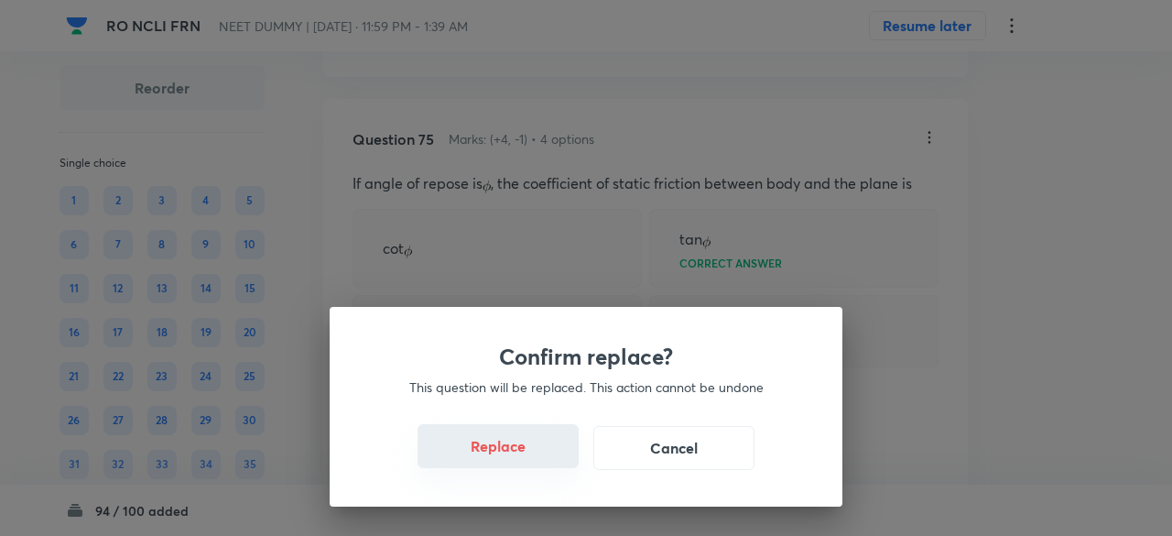
click at [542, 452] on button "Replace" at bounding box center [498, 446] width 161 height 44
click at [543, 455] on button "Replace" at bounding box center [498, 446] width 161 height 44
click at [543, 455] on button "Replace" at bounding box center [498, 448] width 161 height 44
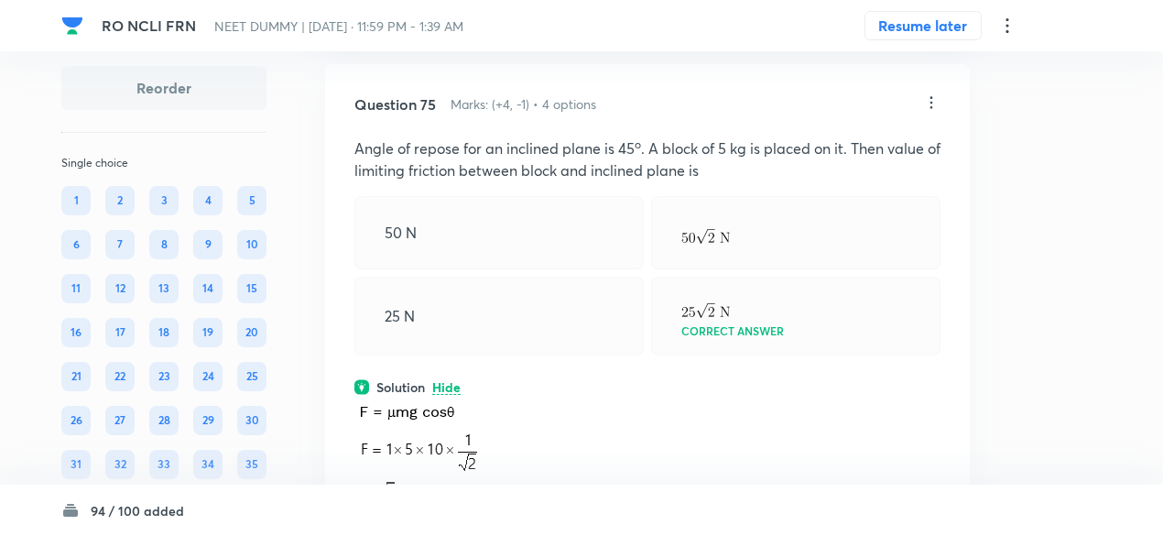
scroll to position [42055, 0]
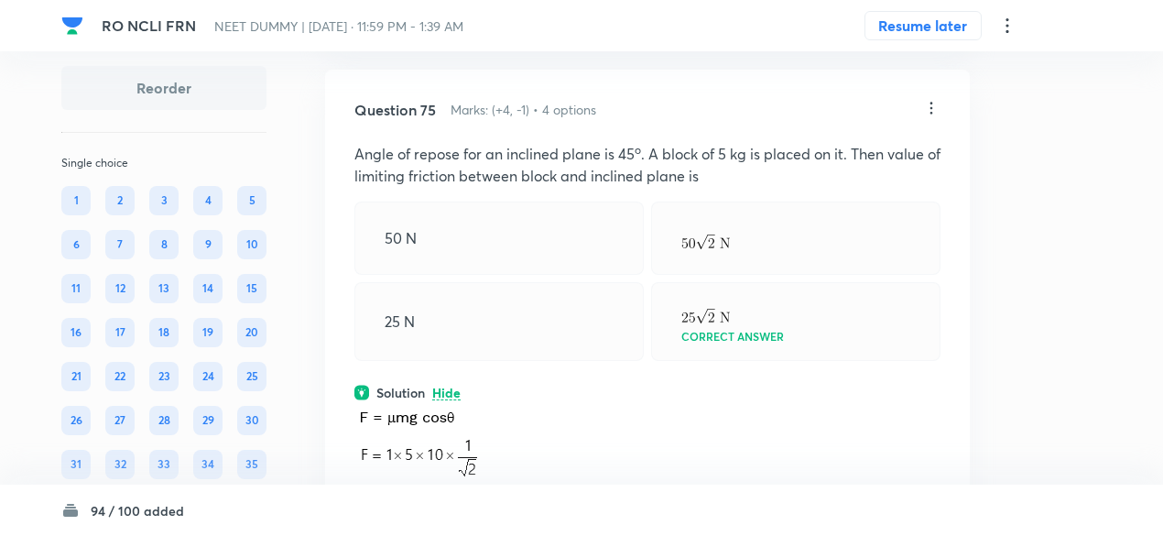
click at [932, 117] on icon at bounding box center [931, 108] width 18 height 18
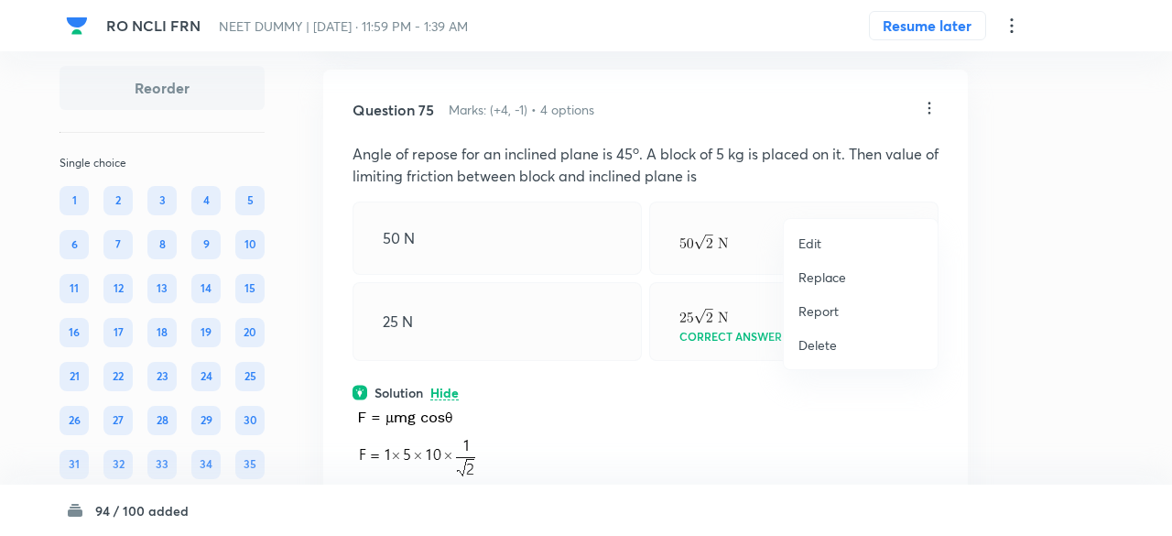
click at [817, 280] on p "Replace" at bounding box center [823, 276] width 48 height 19
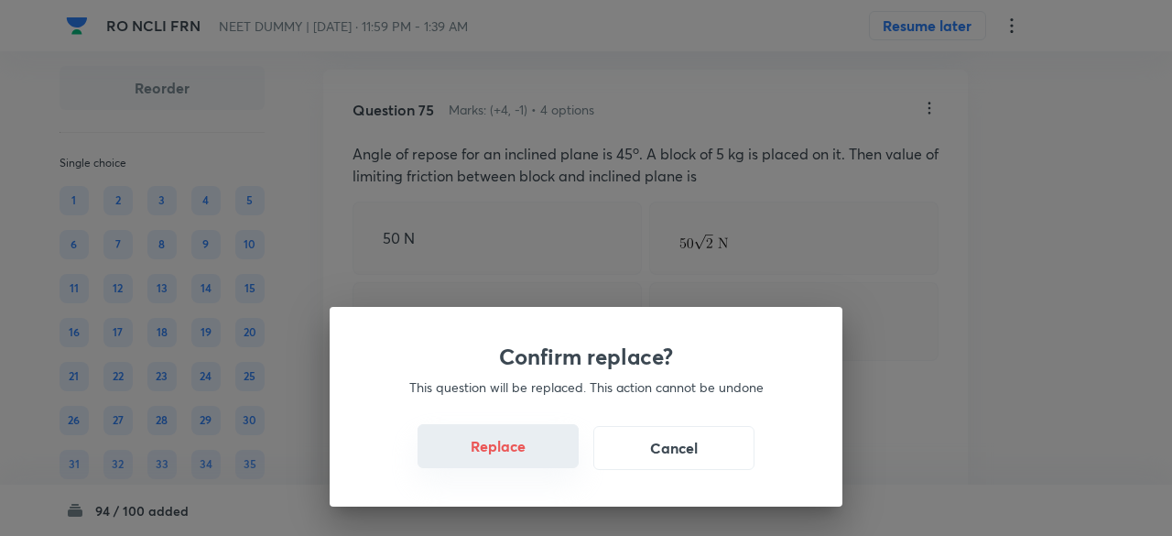
click at [542, 452] on button "Replace" at bounding box center [498, 446] width 161 height 44
click at [550, 458] on button "Replace" at bounding box center [498, 446] width 161 height 44
click at [550, 458] on button "Replace" at bounding box center [498, 448] width 161 height 44
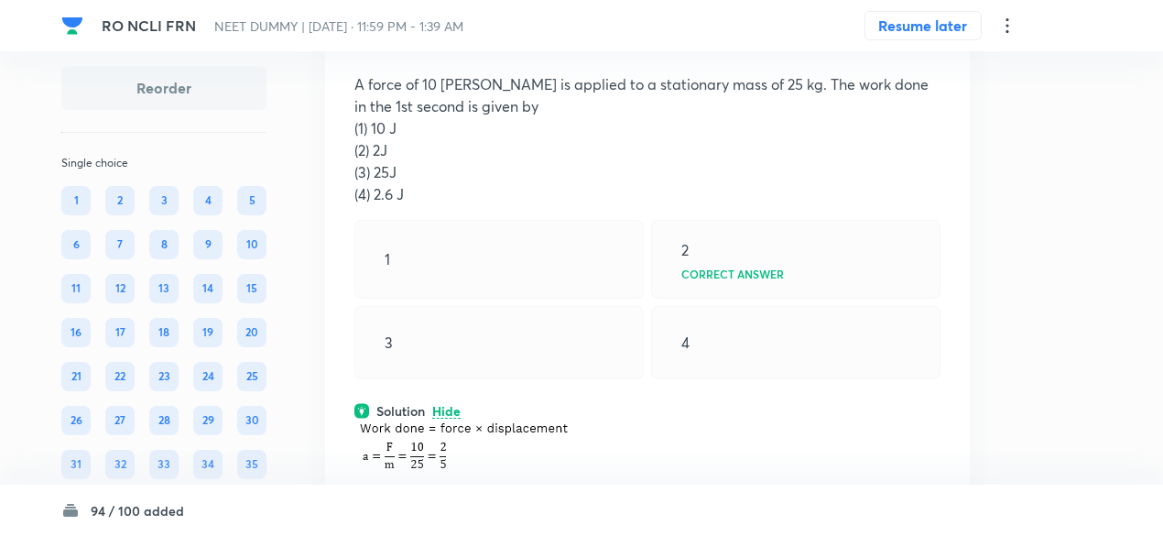
scroll to position [42124, 0]
click at [929, 48] on icon at bounding box center [931, 38] width 18 height 18
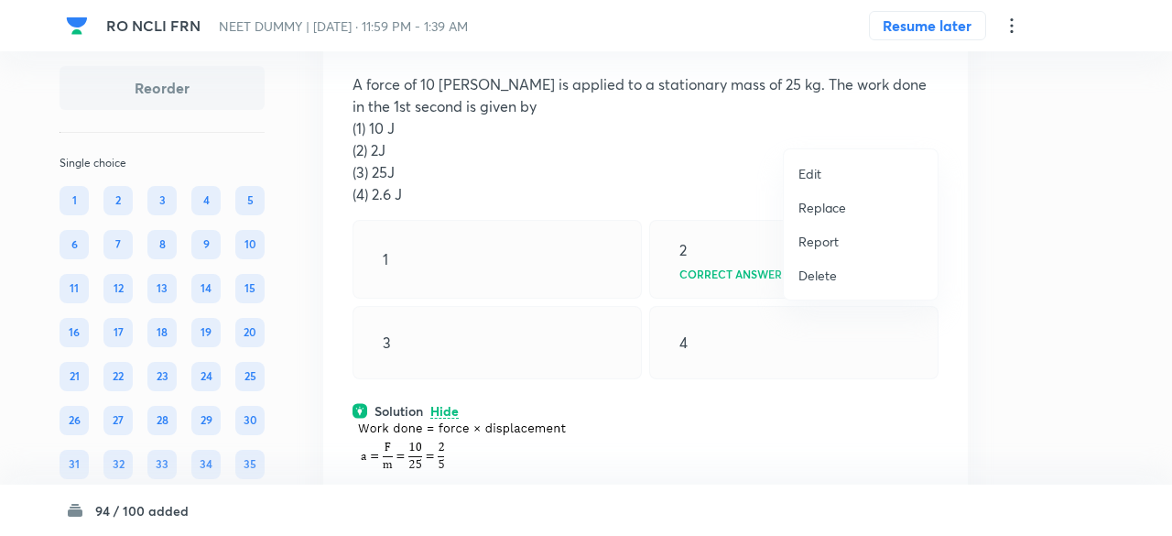
click at [824, 213] on p "Replace" at bounding box center [823, 207] width 48 height 19
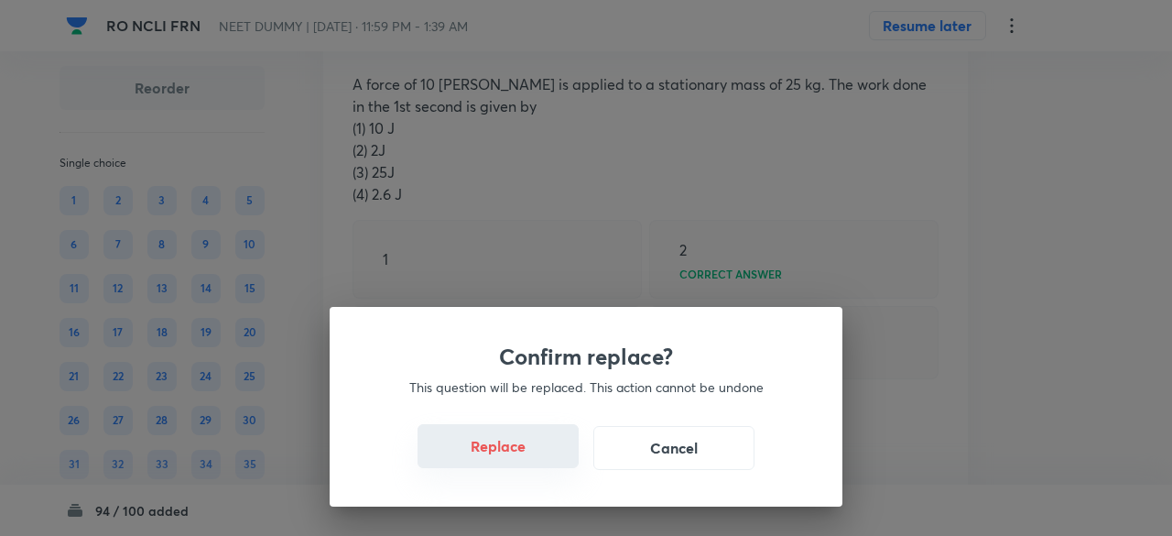
click at [518, 455] on button "Replace" at bounding box center [498, 446] width 161 height 44
click at [559, 466] on button "Replace" at bounding box center [498, 446] width 161 height 44
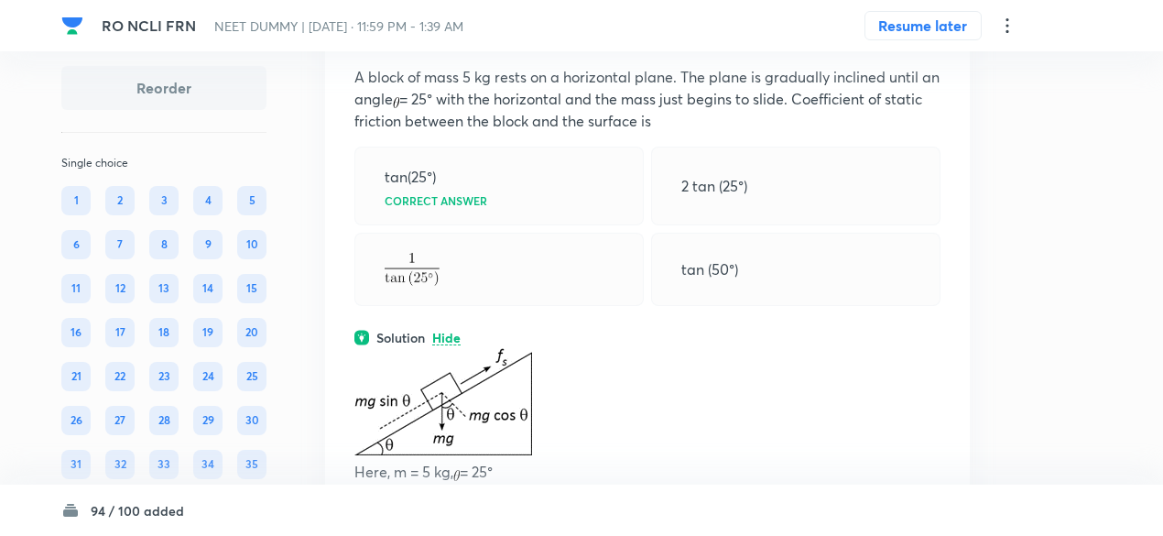
scroll to position [42111, 0]
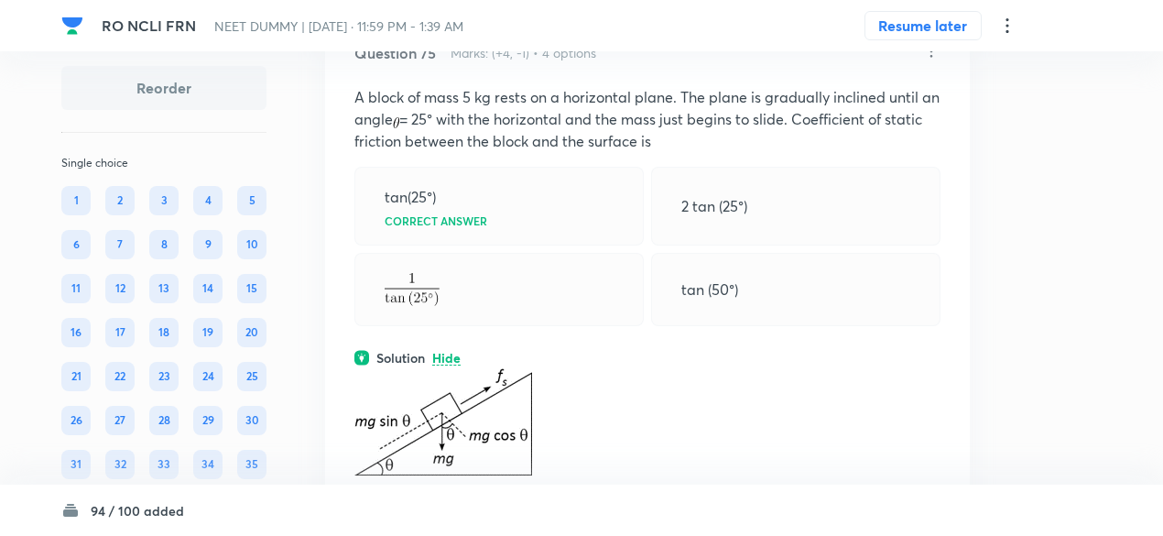
click at [932, 57] on icon at bounding box center [932, 51] width 3 height 12
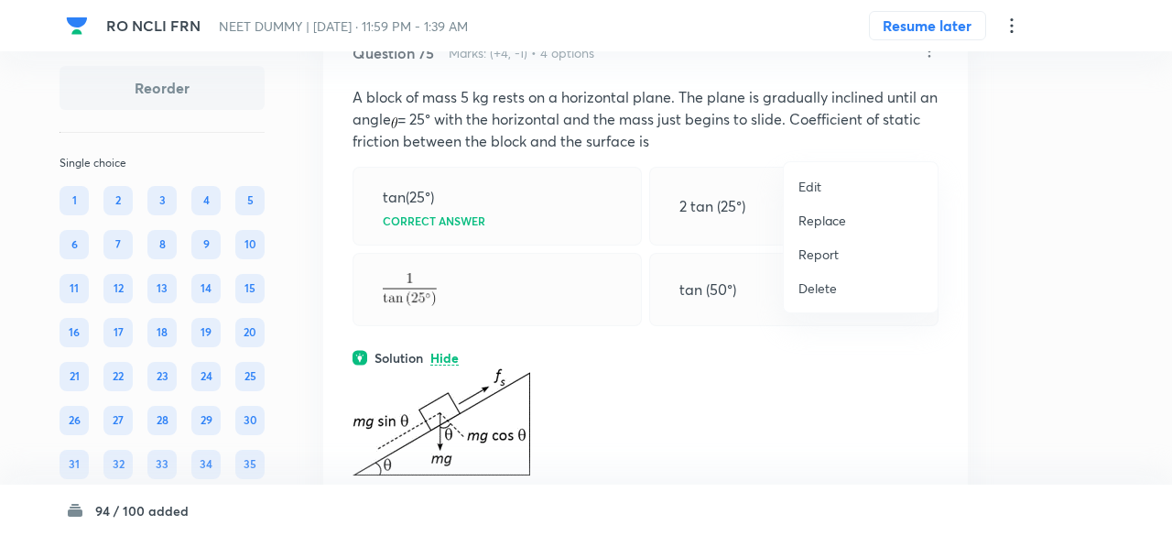
click at [833, 232] on li "Replace" at bounding box center [861, 220] width 154 height 34
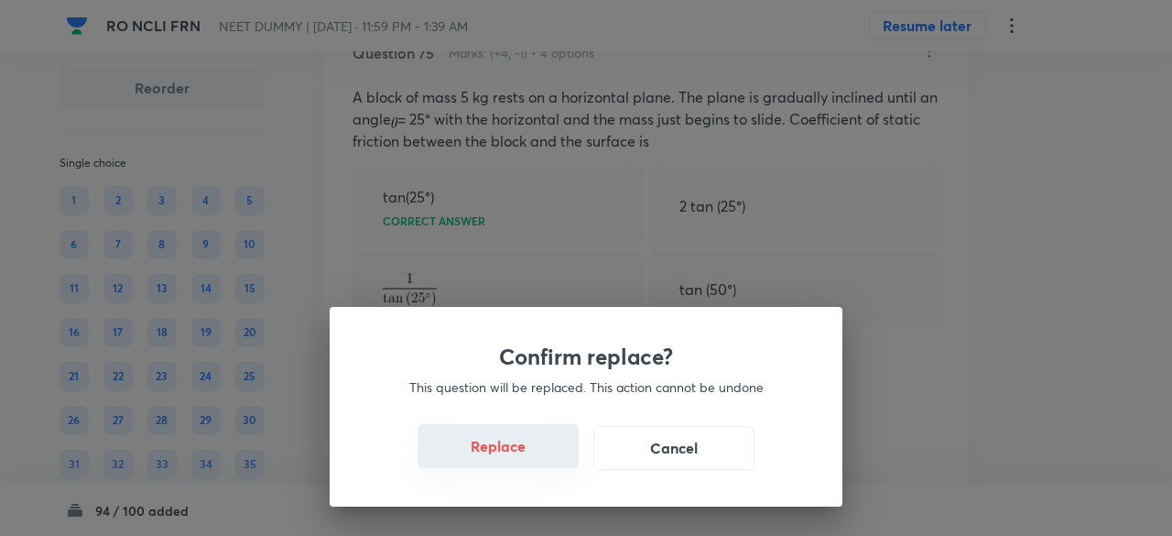
click at [541, 450] on button "Replace" at bounding box center [498, 446] width 161 height 44
click at [541, 450] on div "Confirm replace? This question will be replaced. This action cannot be undone R…" at bounding box center [586, 268] width 1172 height 536
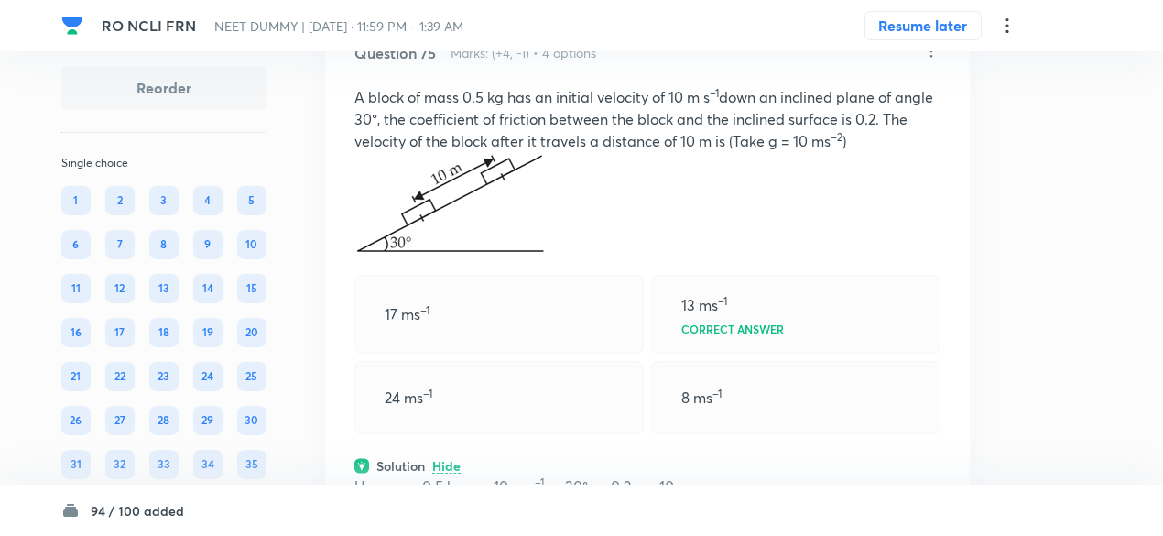
click at [541, 450] on div "Question 75 Marks: (+4, -1) • 4 options A block of mass 0.5 kg has an initial v…" at bounding box center [647, 392] width 645 height 759
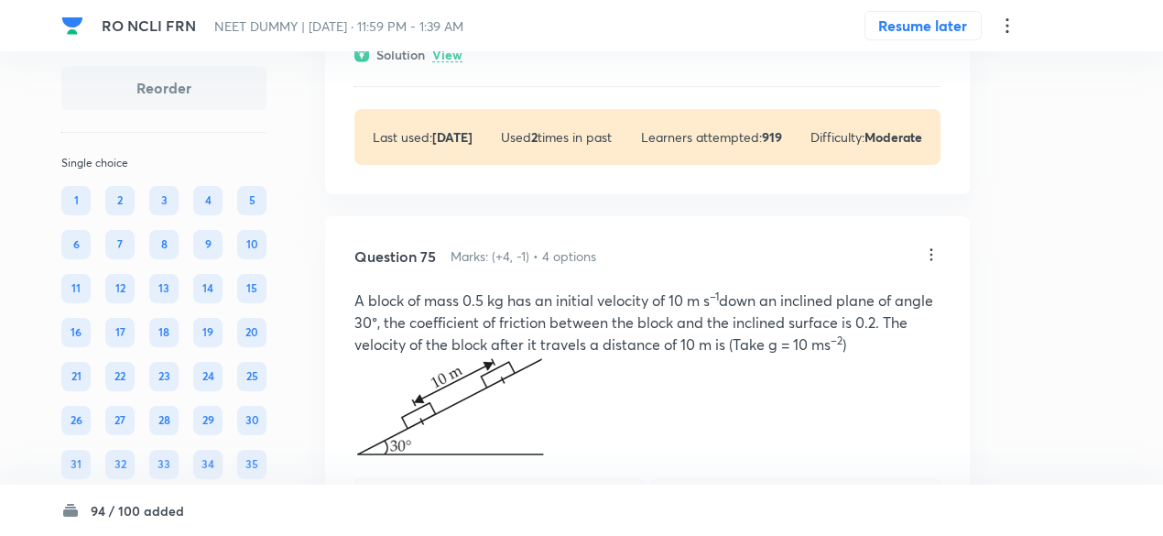
scroll to position [41822, 0]
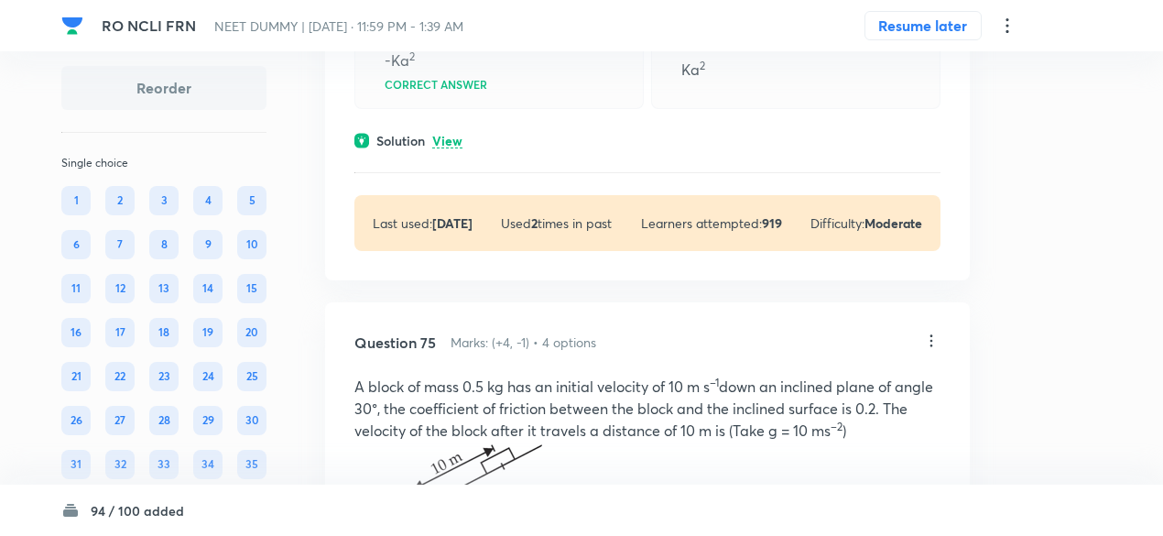
click at [459, 148] on p "View" at bounding box center [447, 142] width 30 height 14
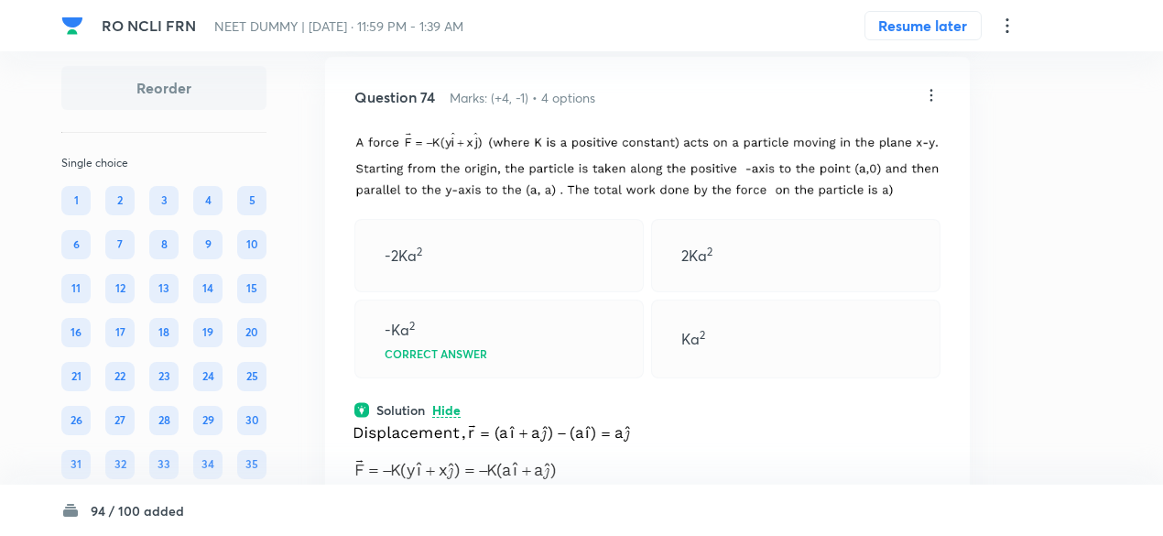
scroll to position [41553, 0]
click at [933, 104] on icon at bounding box center [931, 95] width 18 height 18
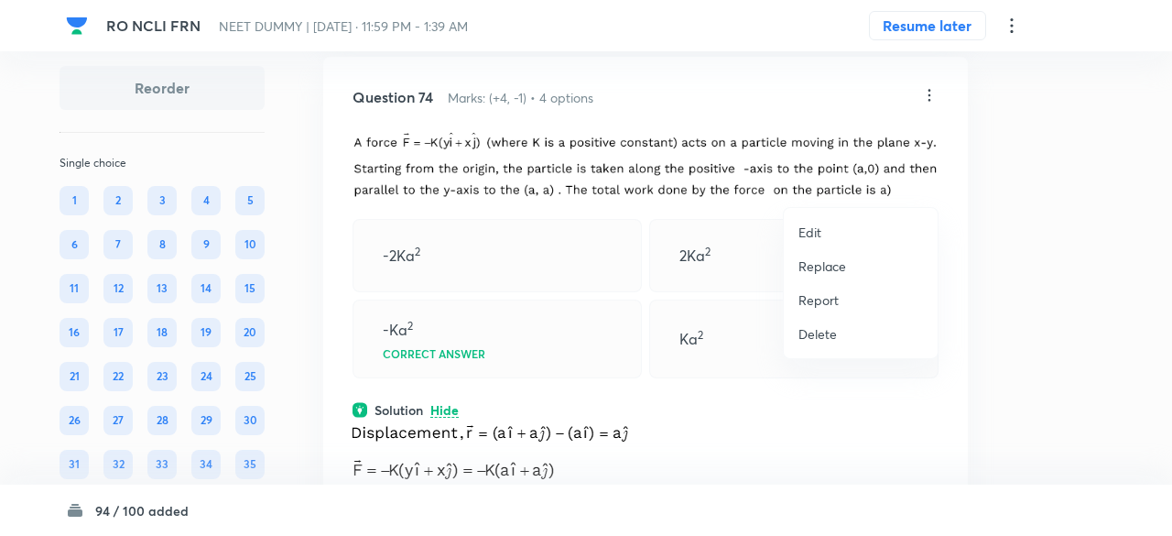
click at [834, 265] on p "Replace" at bounding box center [823, 265] width 48 height 19
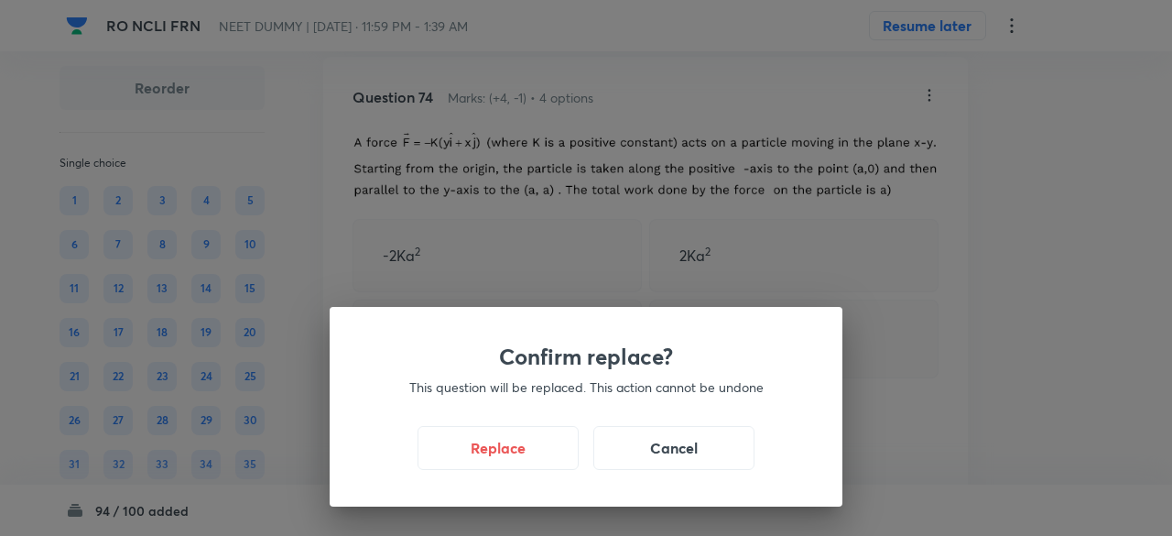
click at [601, 367] on h3 "Confirm replace?" at bounding box center [586, 356] width 425 height 27
click at [550, 457] on button "Replace" at bounding box center [498, 446] width 161 height 44
click at [556, 457] on button "Replace" at bounding box center [498, 446] width 161 height 44
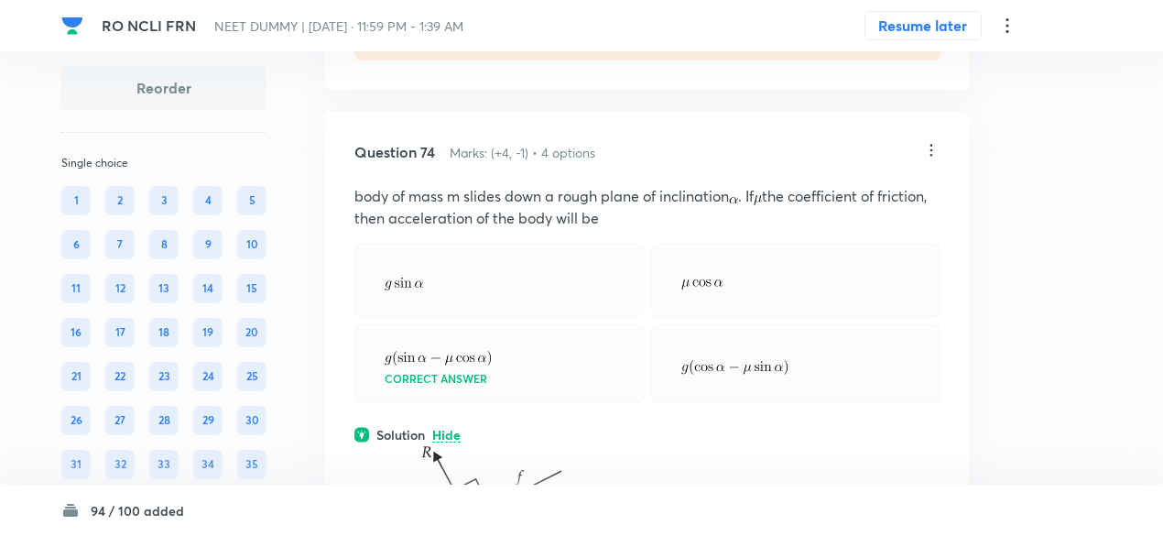
scroll to position [41492, 0]
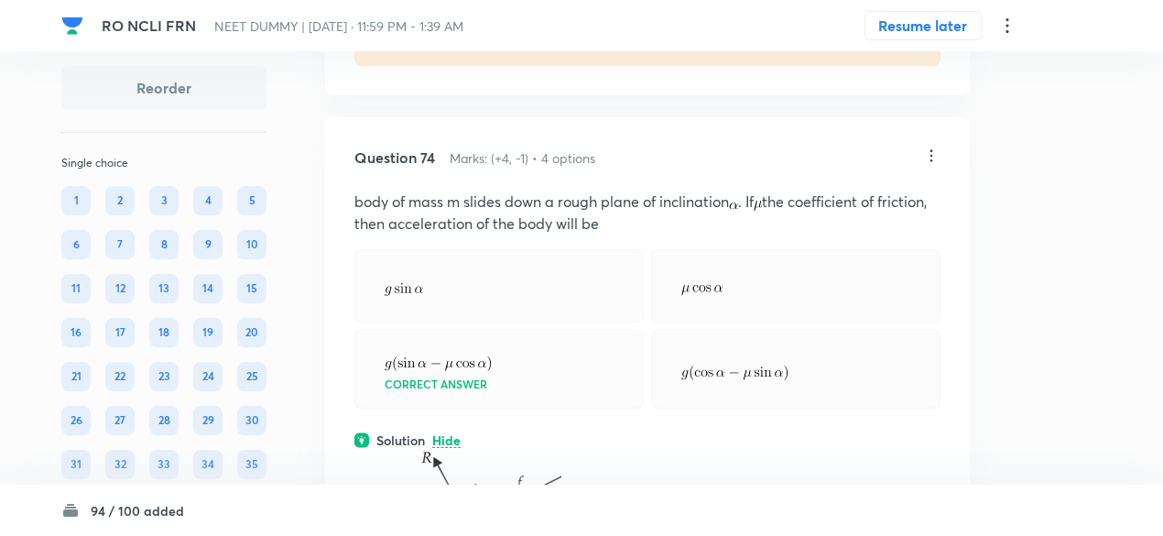
click at [932, 165] on icon at bounding box center [931, 156] width 18 height 18
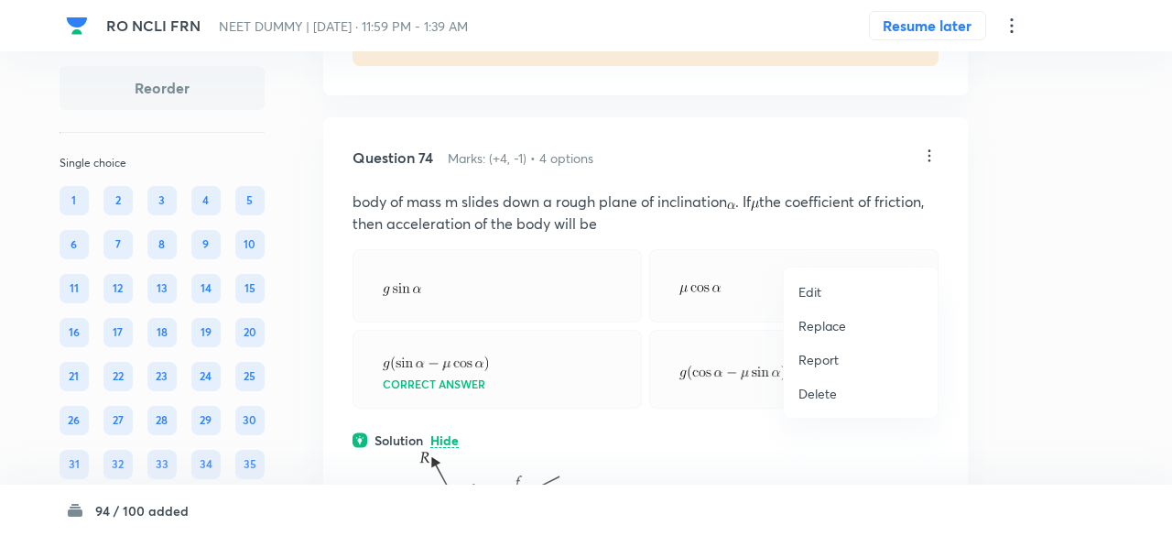
click at [832, 325] on p "Replace" at bounding box center [823, 325] width 48 height 19
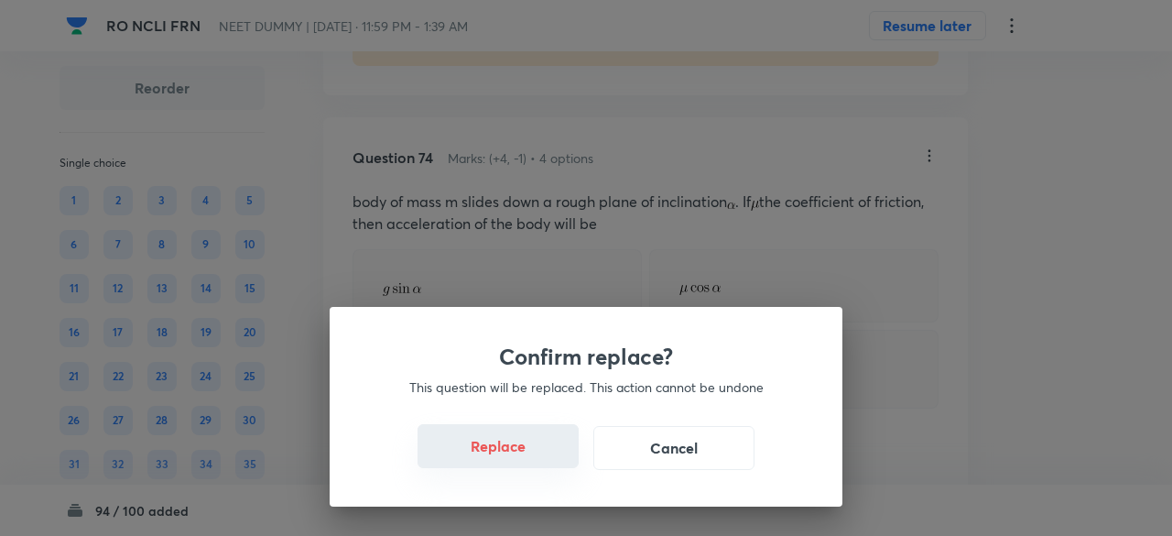
click at [557, 458] on button "Replace" at bounding box center [498, 446] width 161 height 44
drag, startPoint x: 557, startPoint y: 458, endPoint x: 562, endPoint y: 469, distance: 12.3
click at [562, 469] on button "Replace" at bounding box center [498, 448] width 161 height 44
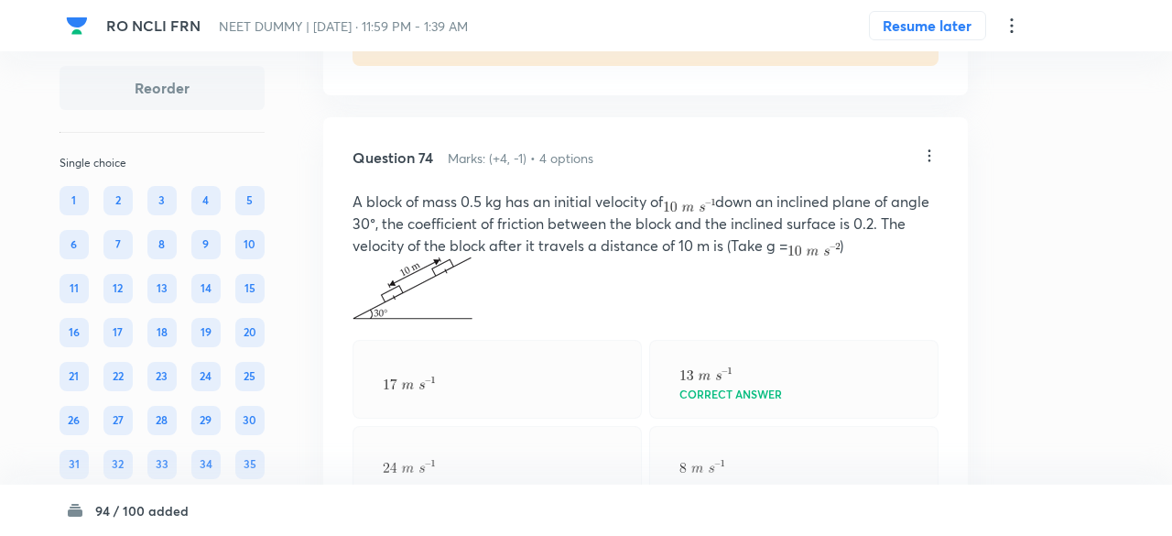
click at [562, 469] on div "Confirm replace? This question will be replaced. This action cannot be undone R…" at bounding box center [586, 268] width 1172 height 536
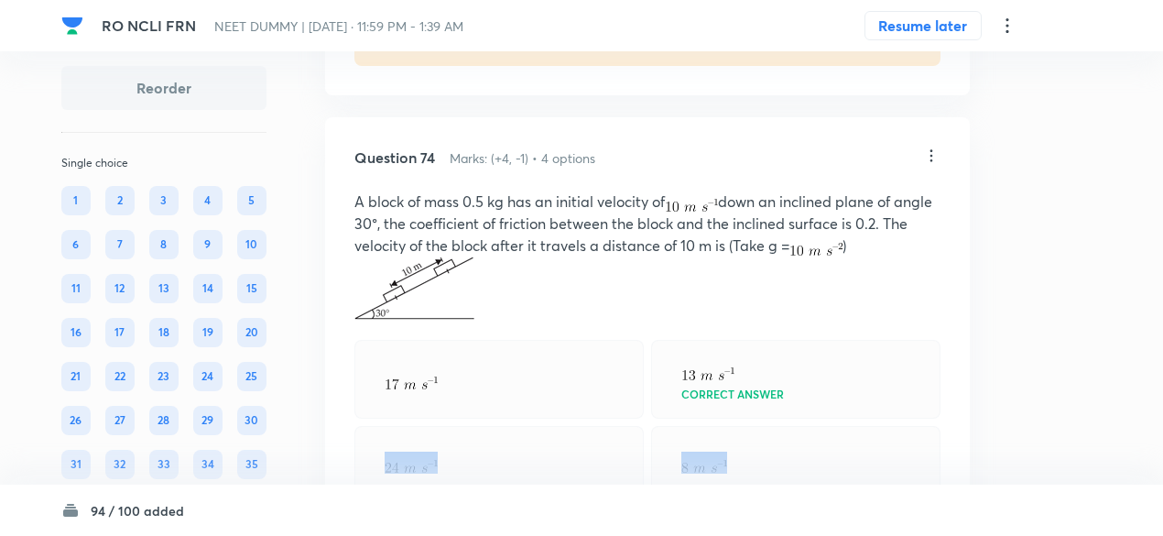
click at [562, 469] on div at bounding box center [498, 462] width 289 height 73
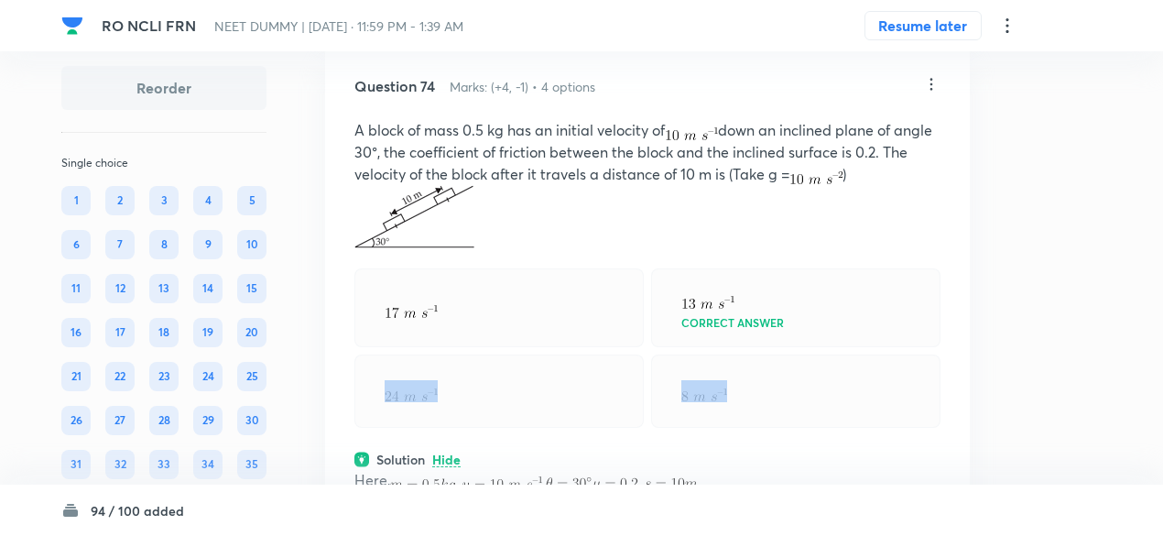
scroll to position [41564, 0]
click at [931, 93] on icon at bounding box center [931, 84] width 18 height 18
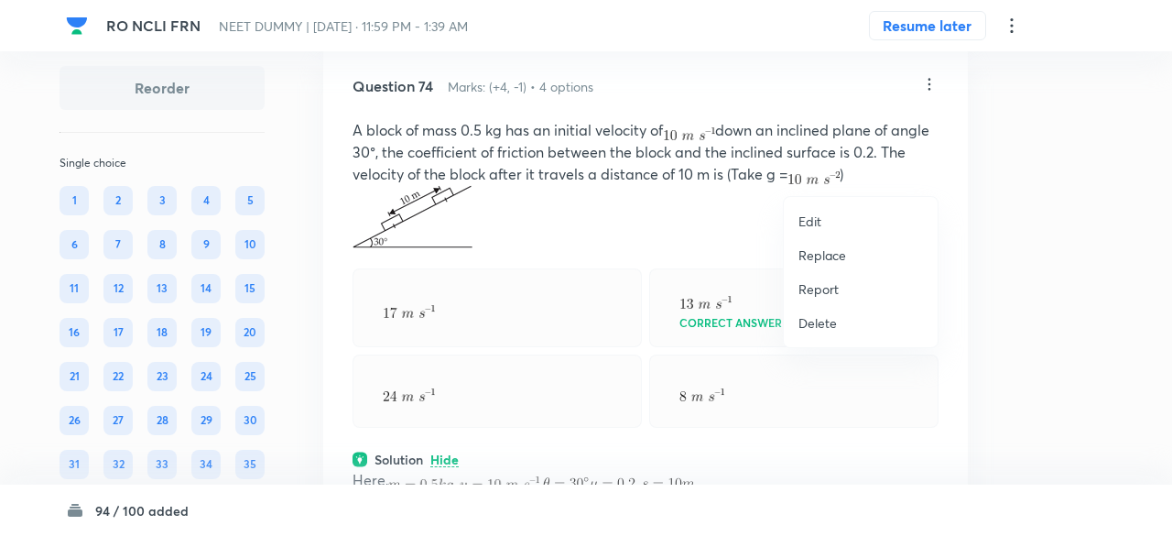
click at [825, 260] on p "Replace" at bounding box center [823, 254] width 48 height 19
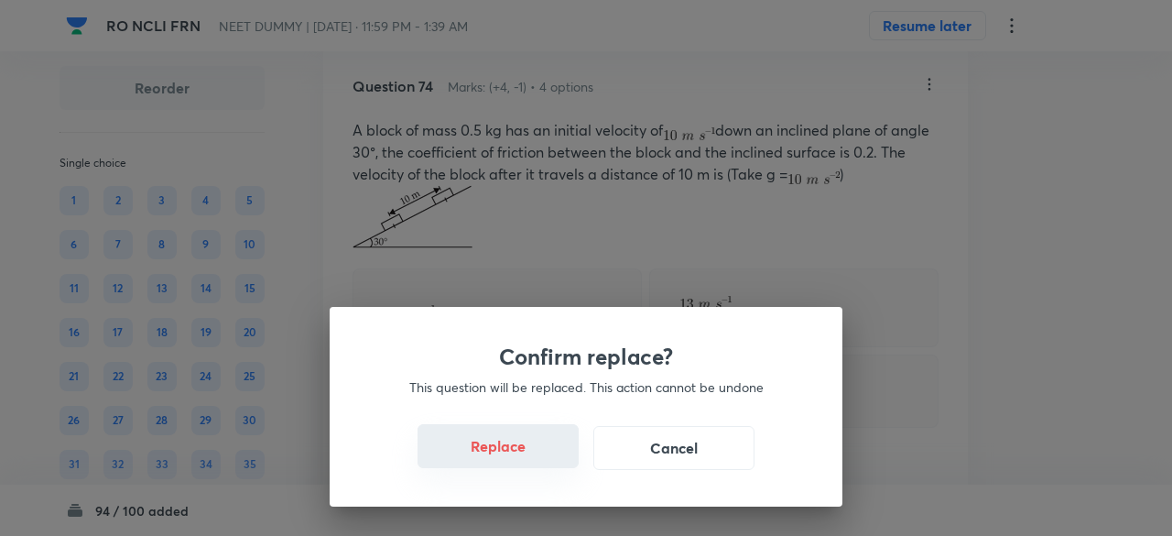
click at [531, 454] on button "Replace" at bounding box center [498, 446] width 161 height 44
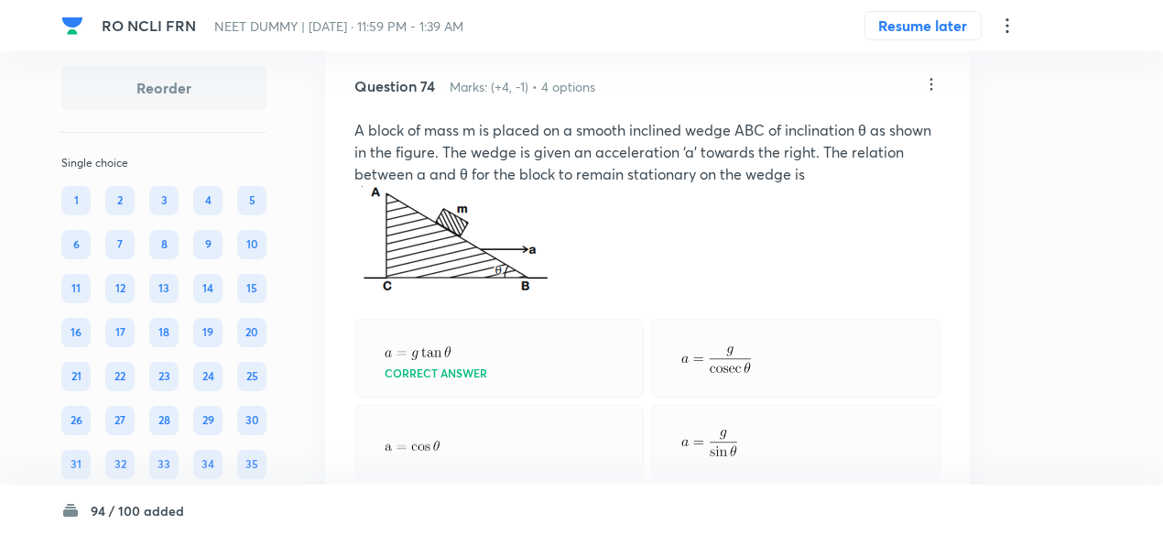
click at [531, 454] on div at bounding box center [498, 441] width 289 height 73
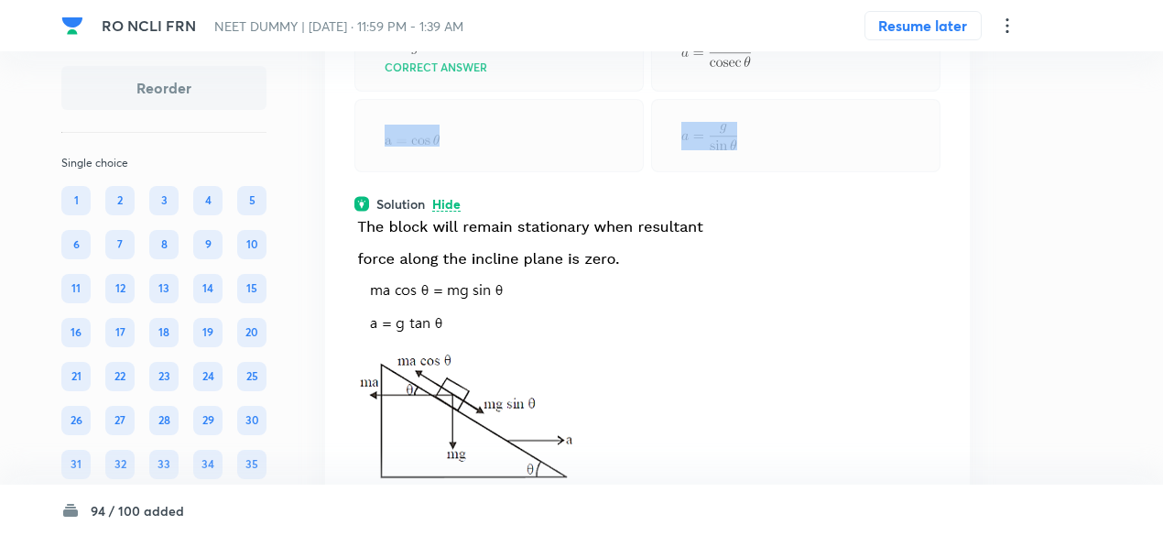
scroll to position [41870, 0]
click at [581, 281] on div "Question 74 Marks: (+4, -1) • 4 options A block of mass m is placed on a smooth…" at bounding box center [647, 209] width 645 height 938
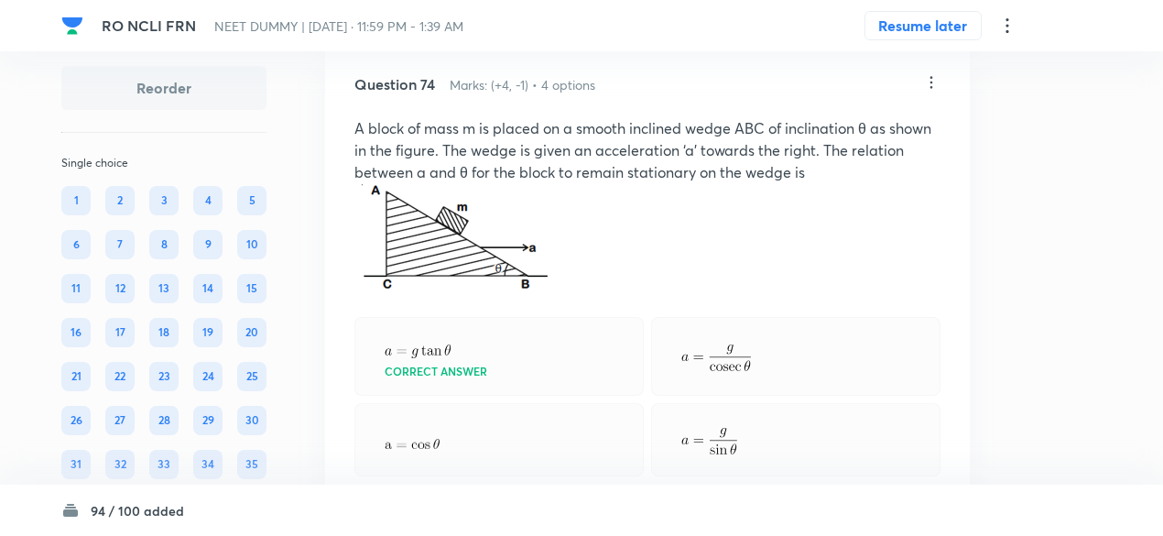
scroll to position [41544, 0]
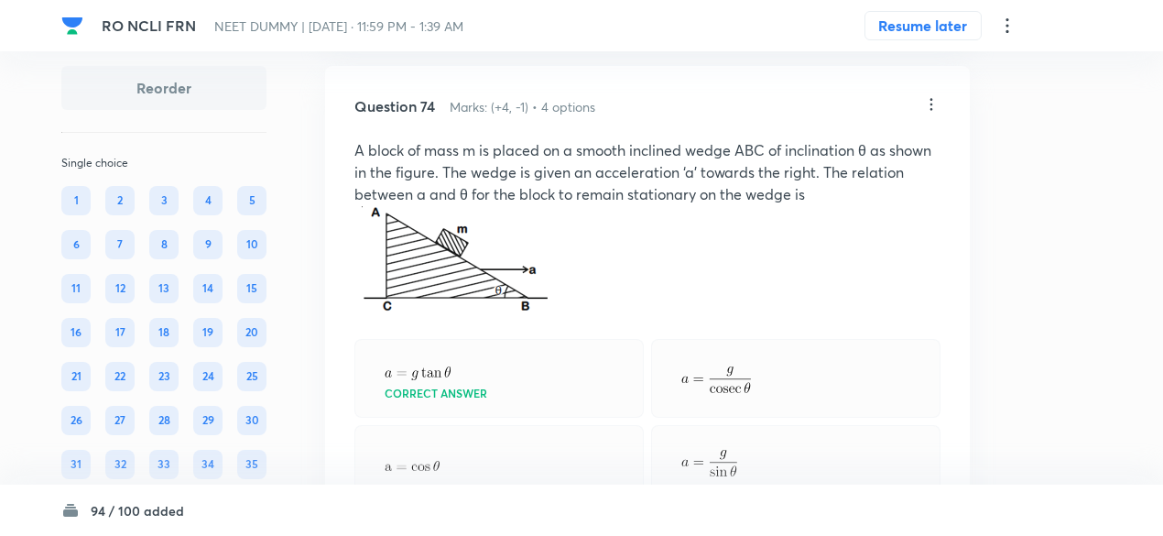
click at [927, 114] on icon at bounding box center [931, 104] width 18 height 18
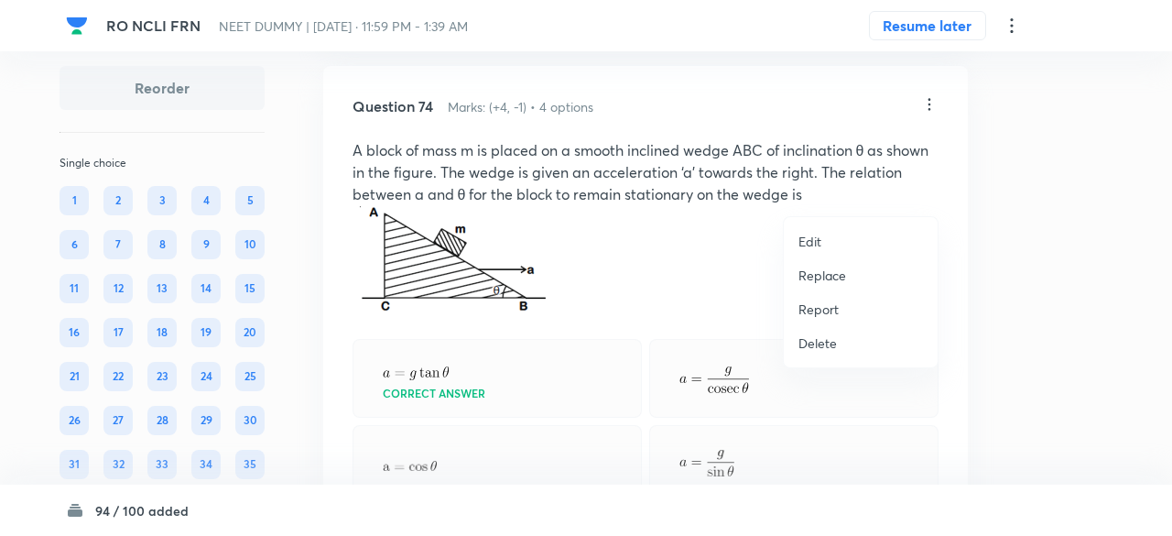
click at [848, 274] on li "Replace" at bounding box center [861, 275] width 154 height 34
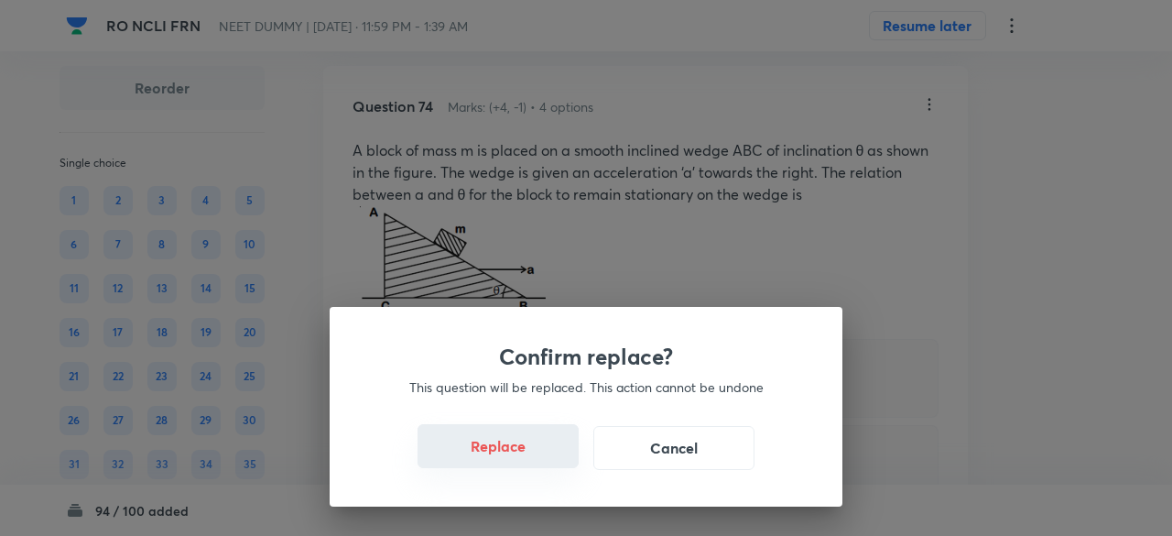
click at [560, 463] on button "Replace" at bounding box center [498, 446] width 161 height 44
click at [560, 463] on button "Replace" at bounding box center [498, 448] width 161 height 44
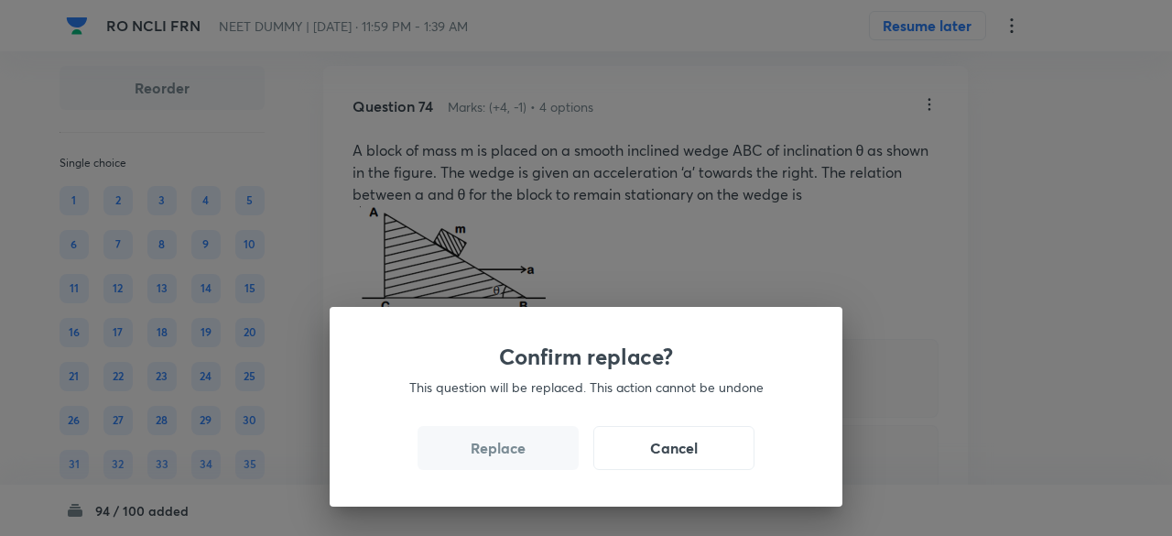
click at [560, 463] on button "Replace" at bounding box center [498, 448] width 161 height 44
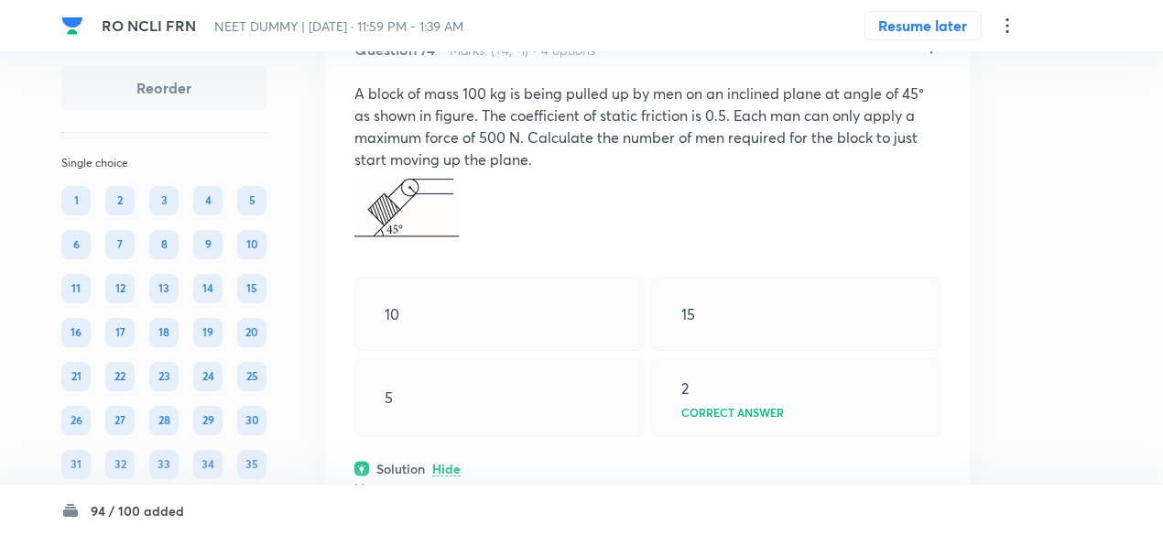
scroll to position [41593, 0]
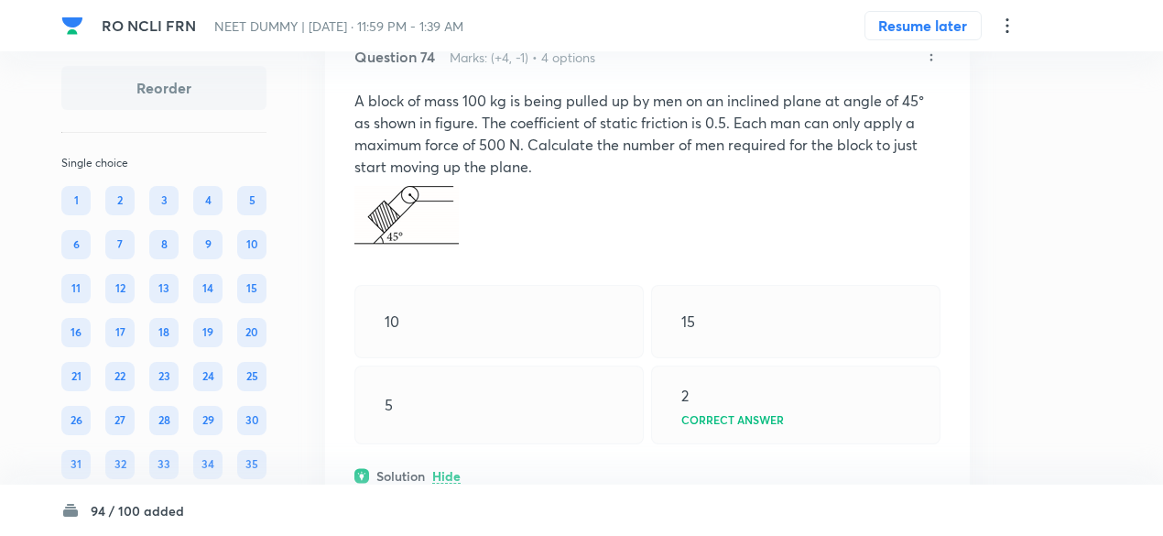
click at [931, 64] on icon at bounding box center [931, 55] width 18 height 18
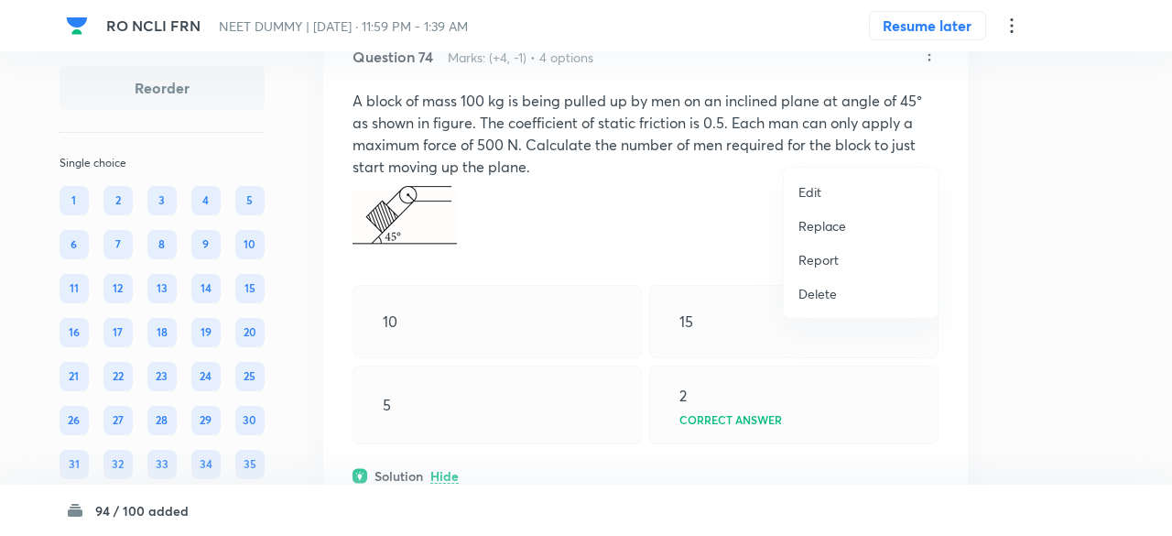
click at [823, 230] on p "Replace" at bounding box center [823, 225] width 48 height 19
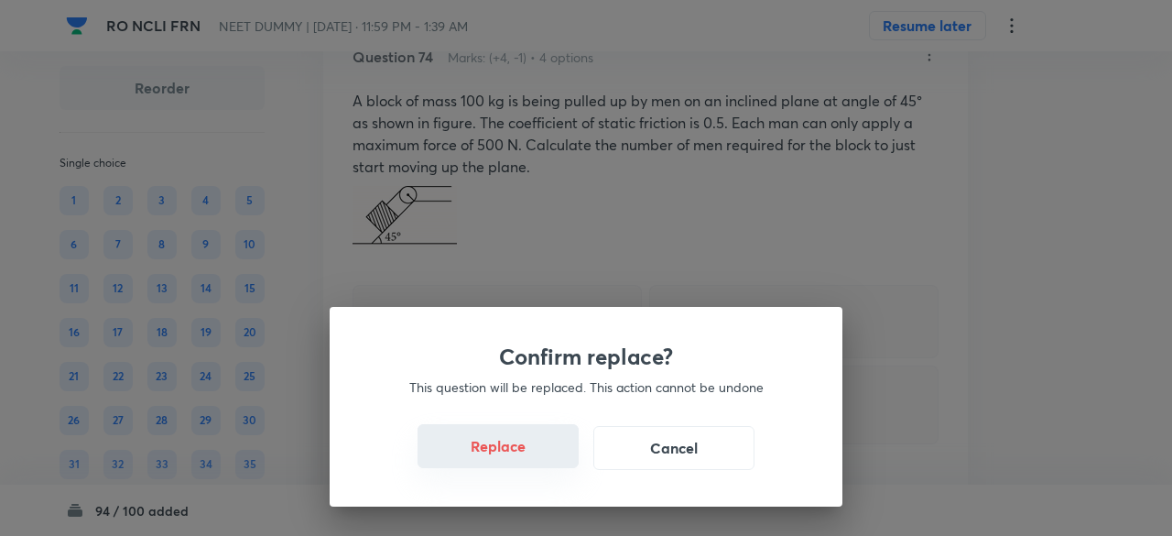
click at [540, 452] on button "Replace" at bounding box center [498, 446] width 161 height 44
click at [540, 452] on button "Replace" at bounding box center [498, 448] width 161 height 44
drag, startPoint x: 540, startPoint y: 452, endPoint x: 546, endPoint y: 463, distance: 12.7
click at [546, 463] on button "Replace" at bounding box center [498, 448] width 161 height 44
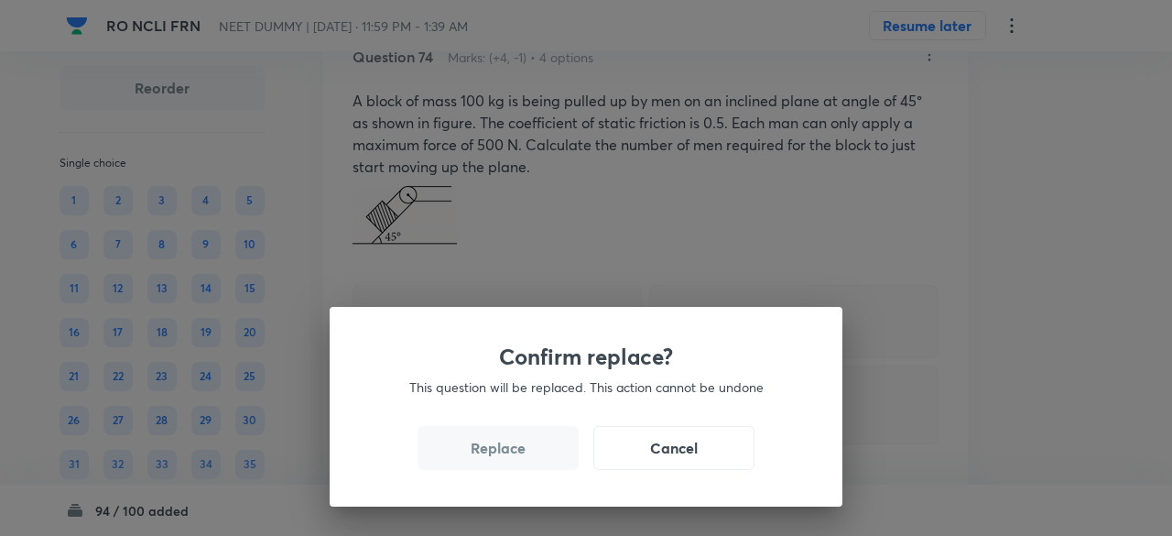
click at [546, 463] on button "Replace" at bounding box center [498, 448] width 161 height 44
click at [546, 463] on button "Replace" at bounding box center [498, 446] width 161 height 44
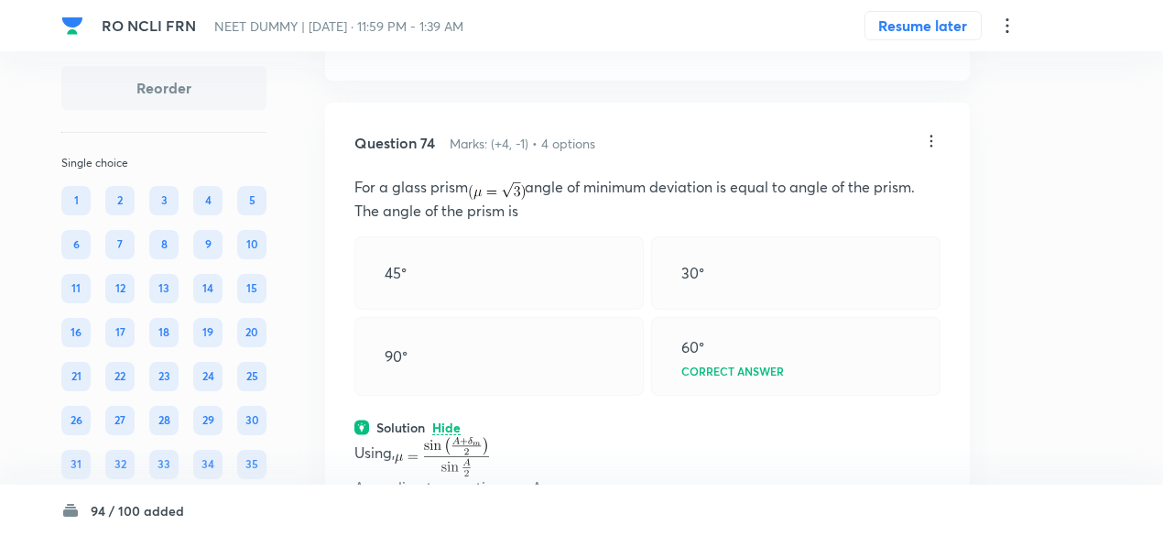
scroll to position [41505, 0]
click at [932, 152] on icon at bounding box center [931, 143] width 18 height 18
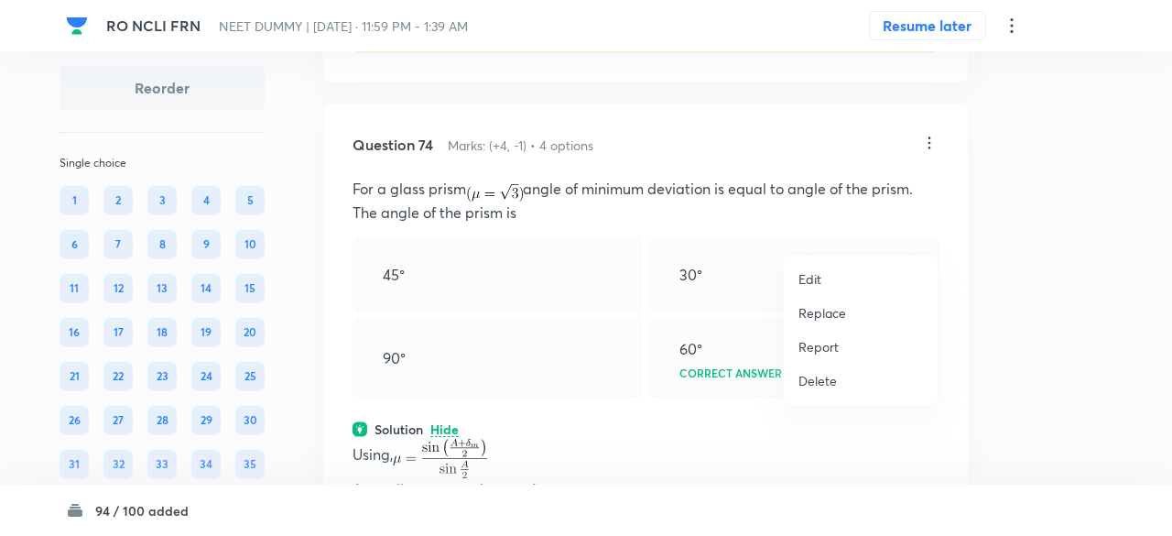
click at [823, 316] on p "Replace" at bounding box center [823, 312] width 48 height 19
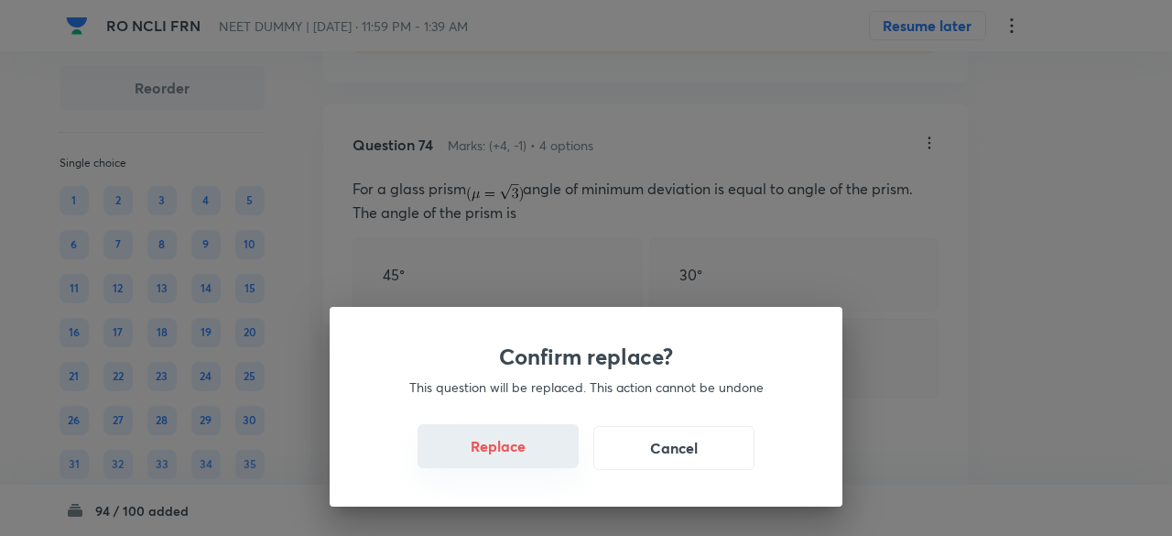
click at [511, 457] on button "Replace" at bounding box center [498, 446] width 161 height 44
click at [511, 457] on button "Replace" at bounding box center [498, 448] width 161 height 44
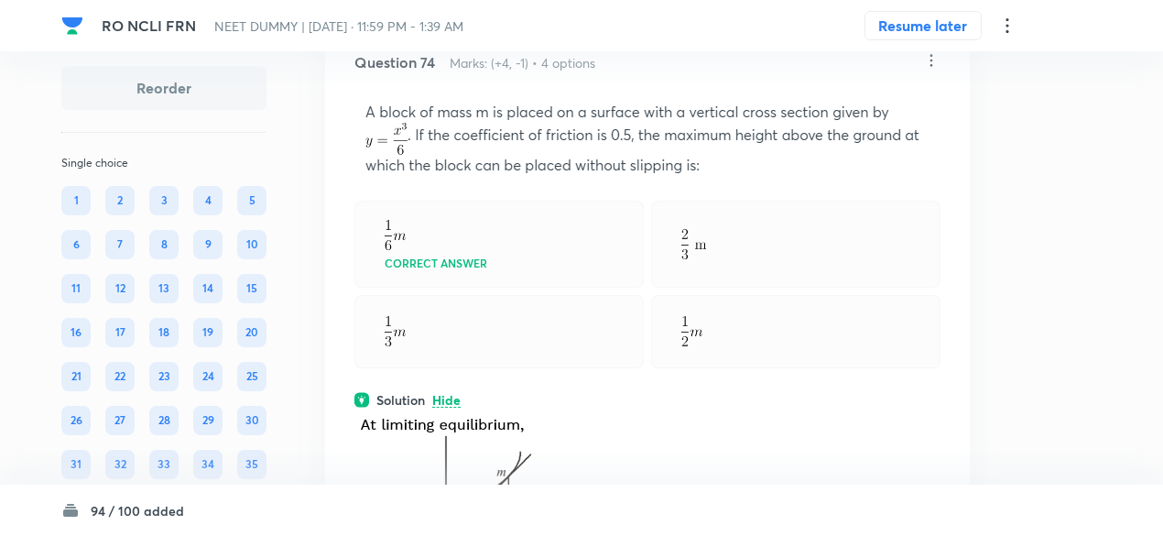
scroll to position [41580, 0]
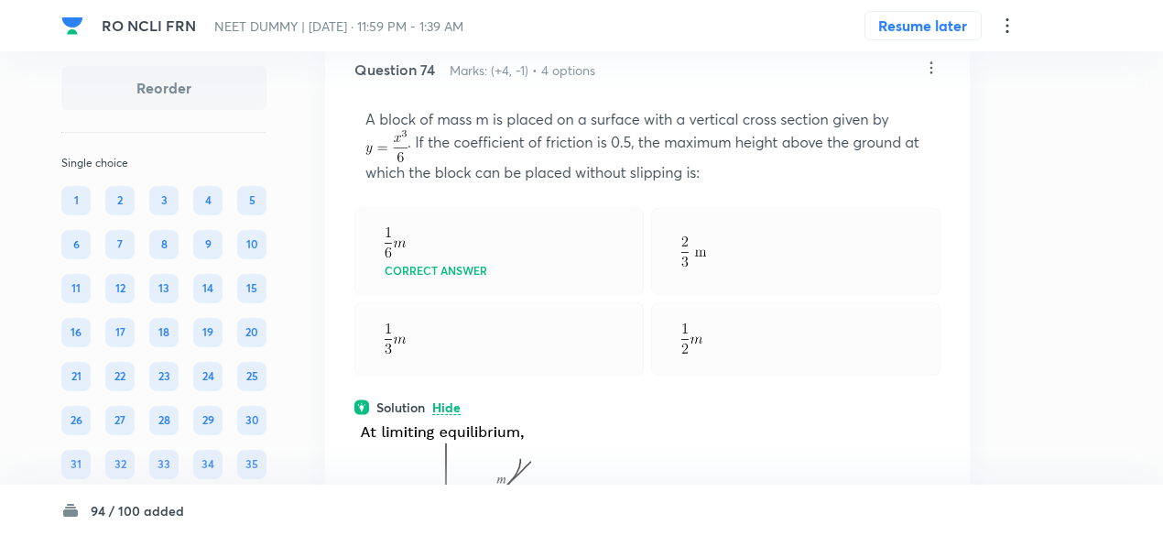
click at [931, 74] on icon at bounding box center [932, 68] width 3 height 12
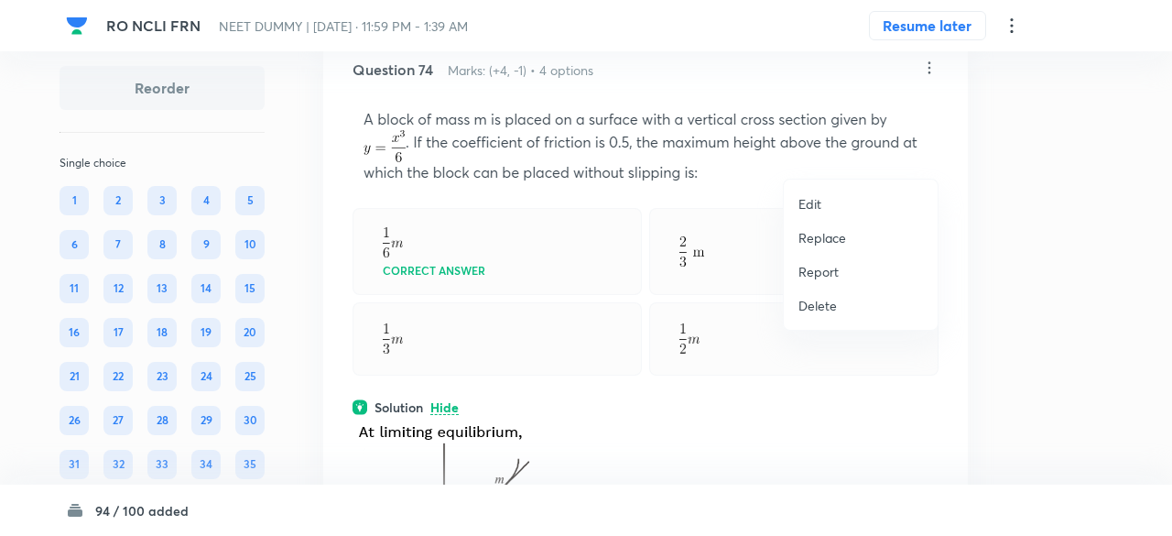
click at [658, 232] on div at bounding box center [586, 268] width 1172 height 536
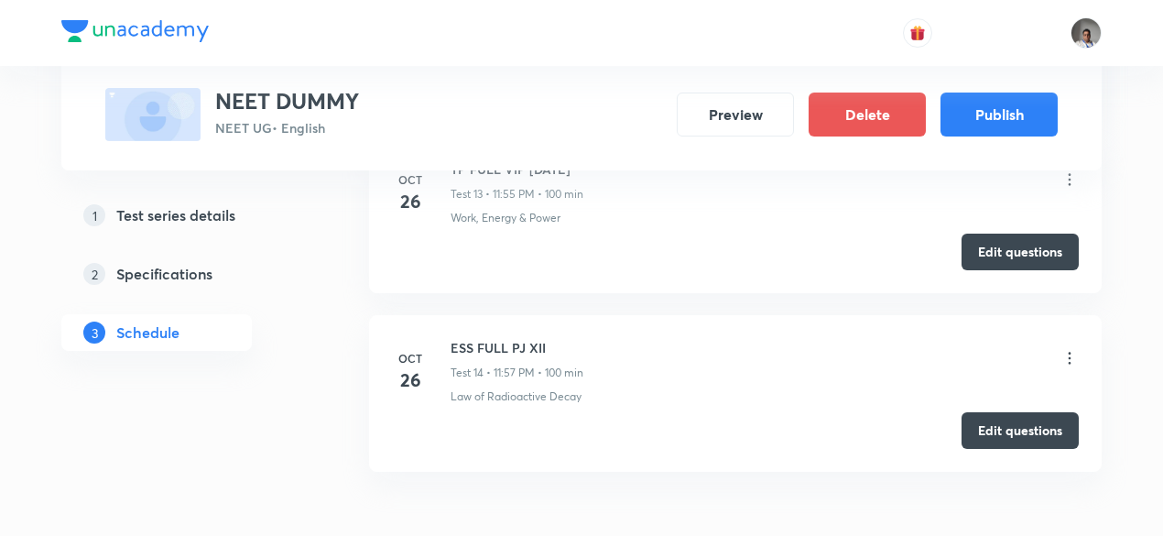
scroll to position [2552, 0]
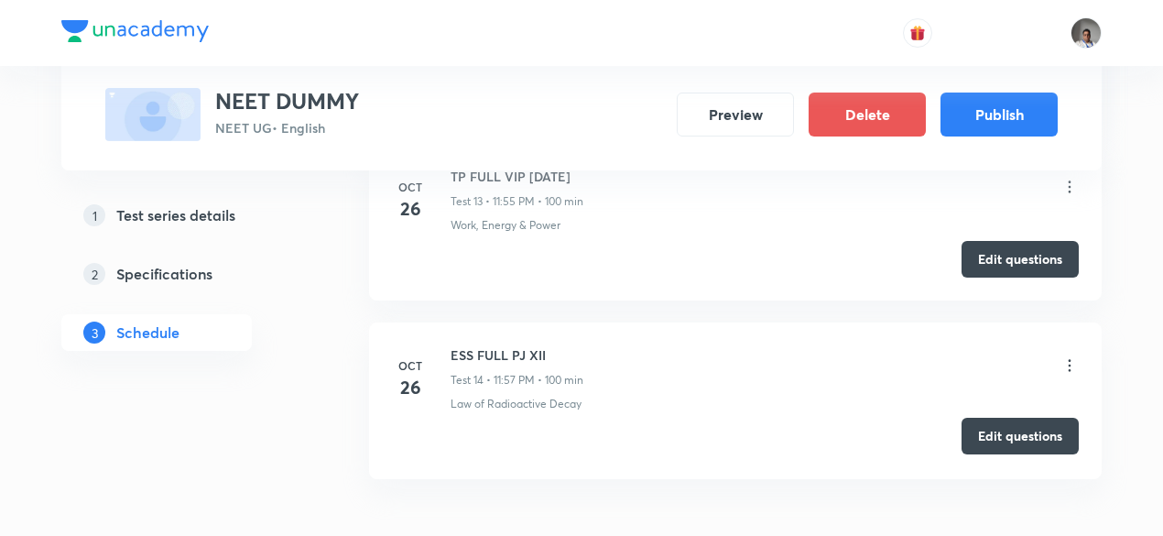
click at [1009, 430] on button "Edit questions" at bounding box center [1020, 436] width 117 height 37
click at [989, 426] on button "Edit questions" at bounding box center [1020, 436] width 117 height 37
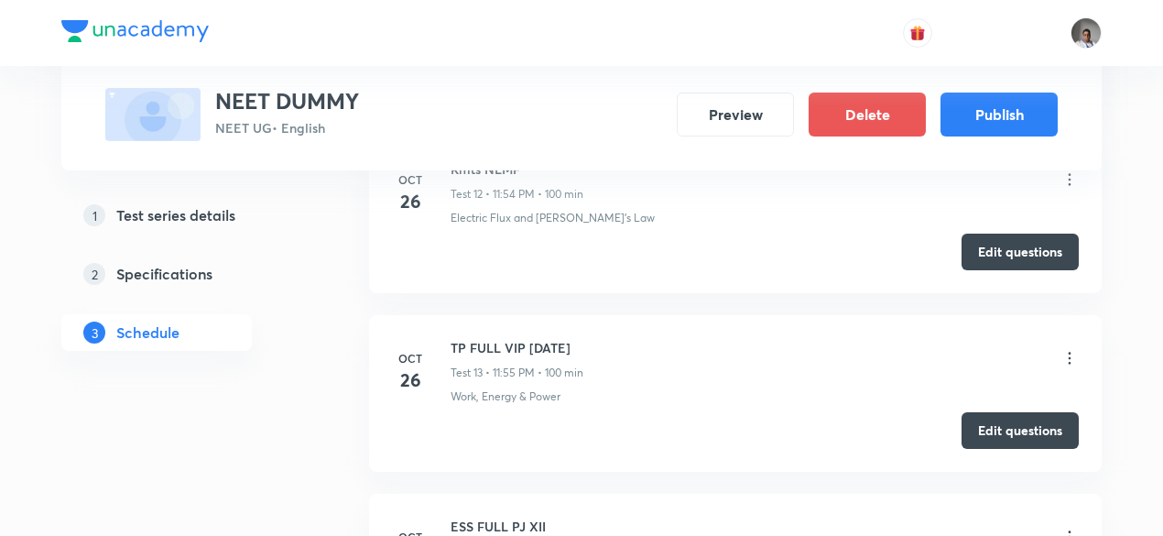
scroll to position [2379, 0]
click at [990, 432] on button "Edit questions" at bounding box center [1020, 430] width 117 height 37
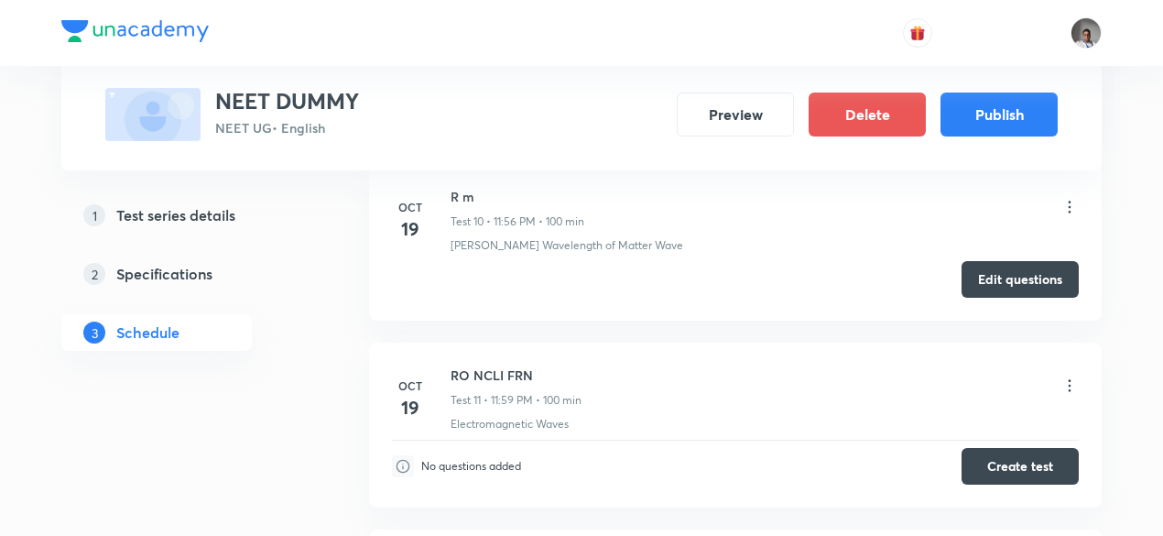
scroll to position [1979, 0]
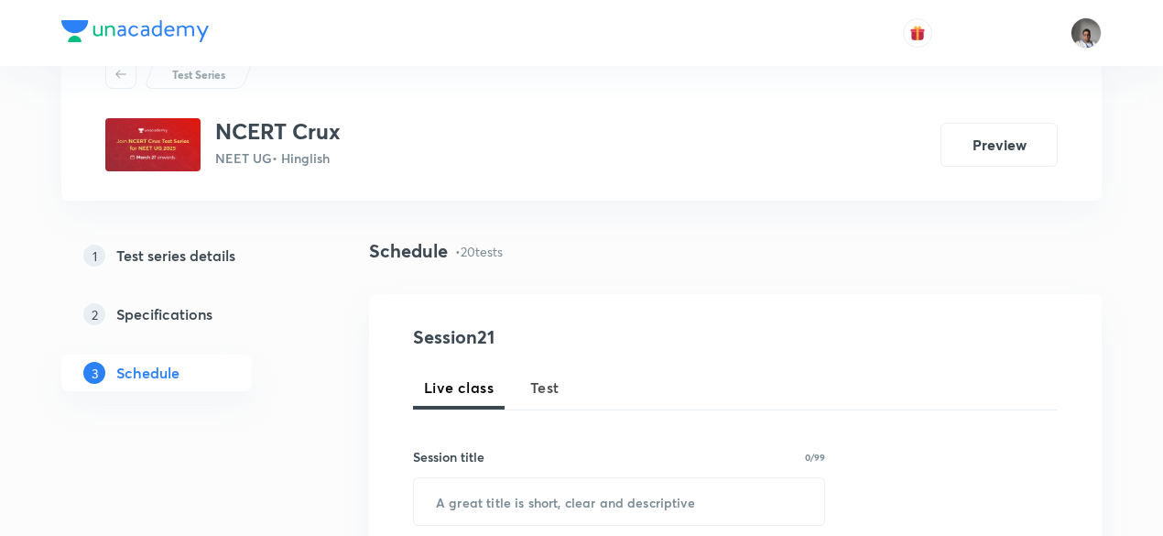
click at [542, 372] on button "Test" at bounding box center [544, 387] width 51 height 44
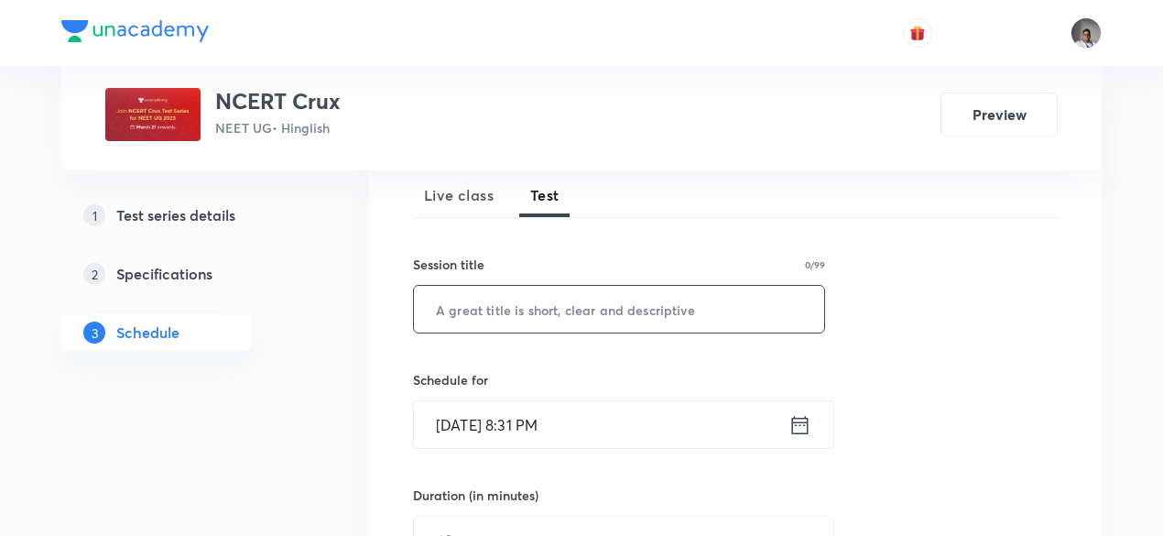
scroll to position [248, 0]
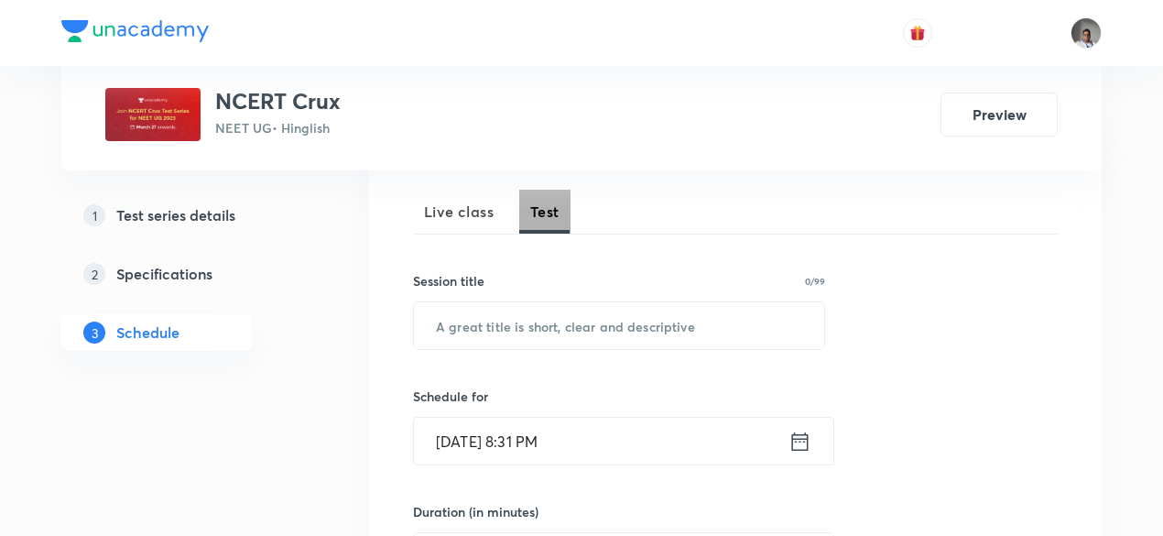
click at [566, 226] on button "Test" at bounding box center [544, 212] width 51 height 44
click at [553, 206] on span "Test" at bounding box center [544, 212] width 29 height 22
click at [570, 217] on button "Test" at bounding box center [544, 212] width 51 height 44
click at [564, 221] on button "Test" at bounding box center [544, 212] width 51 height 44
click at [556, 236] on div "Session 21 Live class Test Session title 0/99 ​ Schedule for Oct 8, 2025, 8:36 …" at bounding box center [735, 517] width 645 height 741
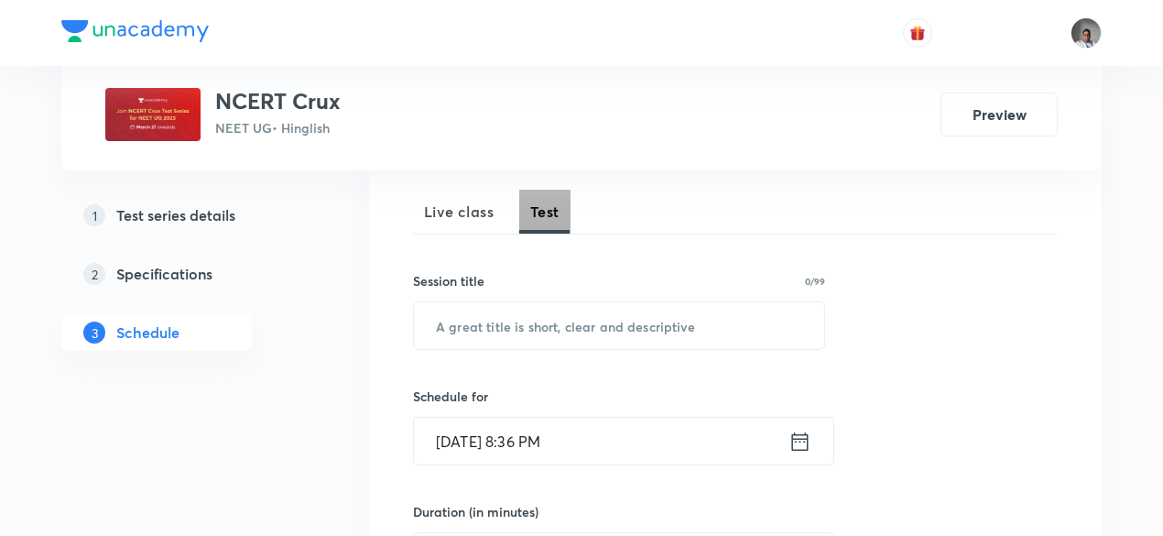
click at [556, 227] on button "Test" at bounding box center [544, 212] width 51 height 44
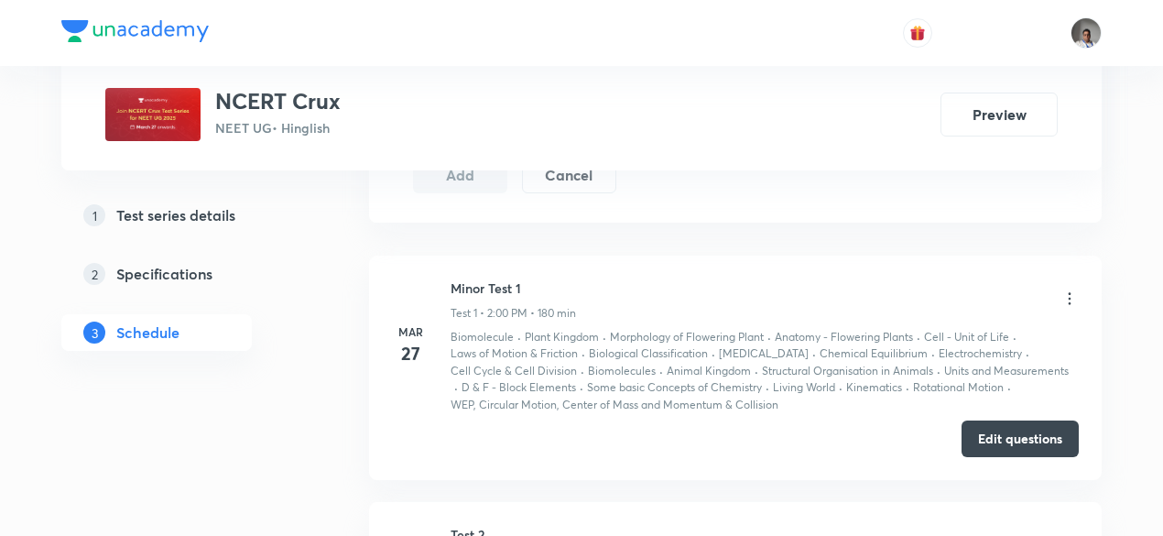
scroll to position [943, 0]
click at [481, 280] on h6 "Minor Test 1" at bounding box center [513, 288] width 125 height 19
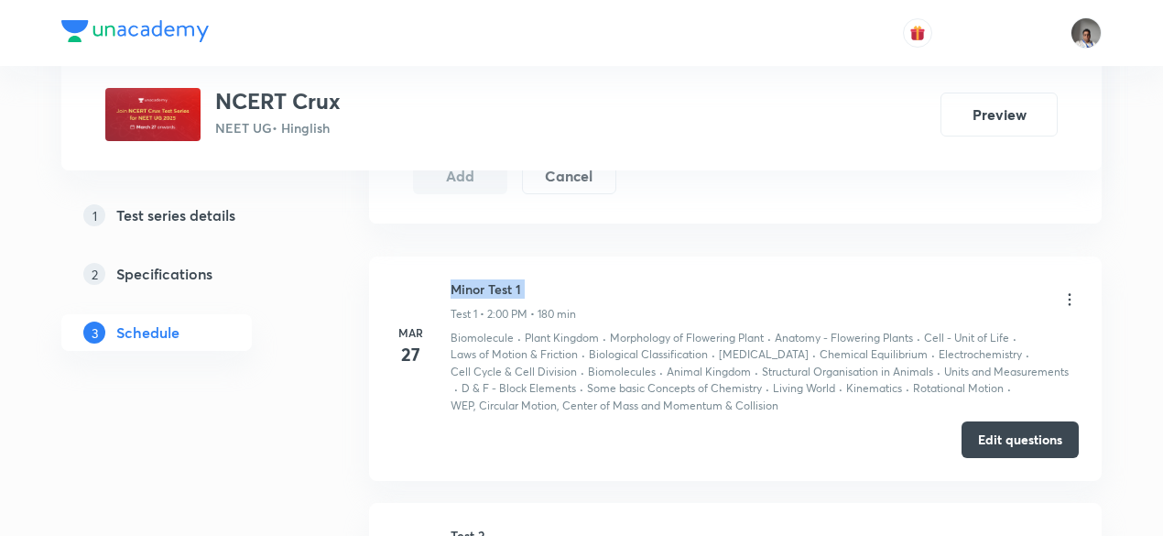
click at [481, 280] on h6 "Minor Test 1" at bounding box center [513, 288] width 125 height 19
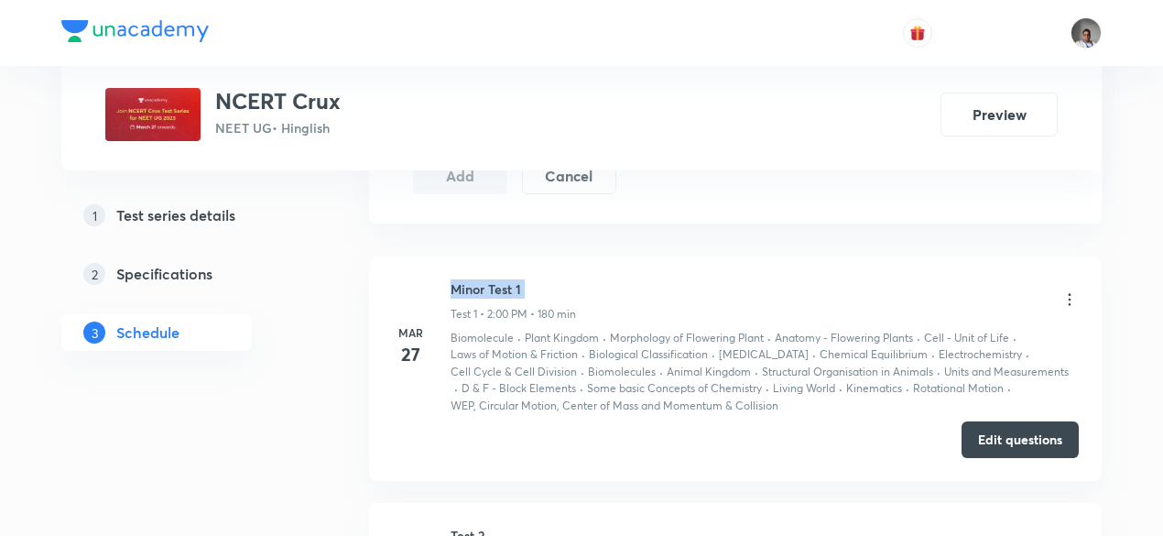
click at [481, 280] on h6 "Minor Test 1" at bounding box center [513, 288] width 125 height 19
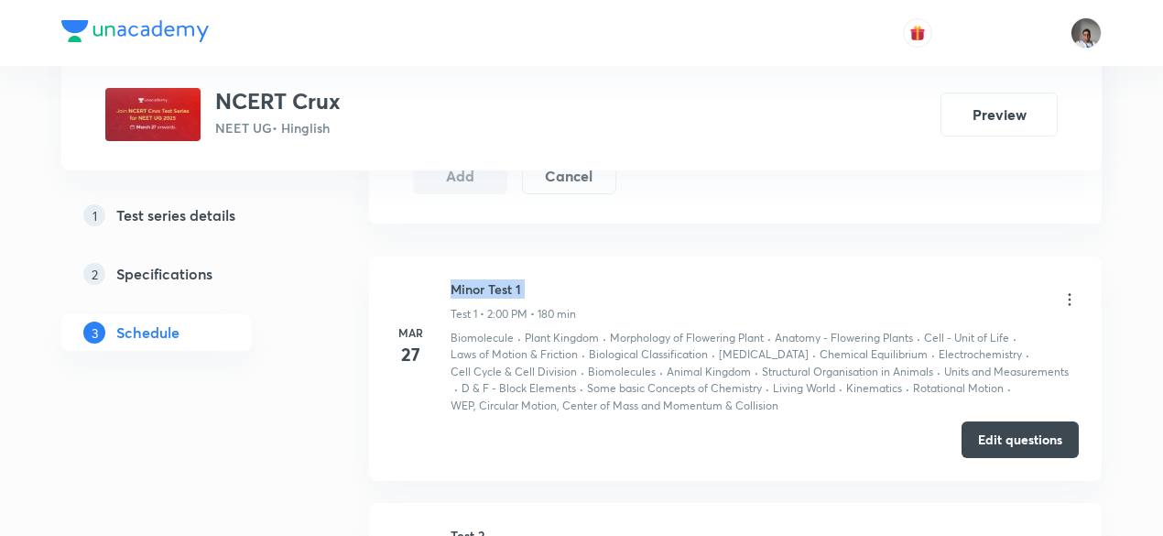
click at [481, 280] on h6 "Minor Test 1" at bounding box center [513, 288] width 125 height 19
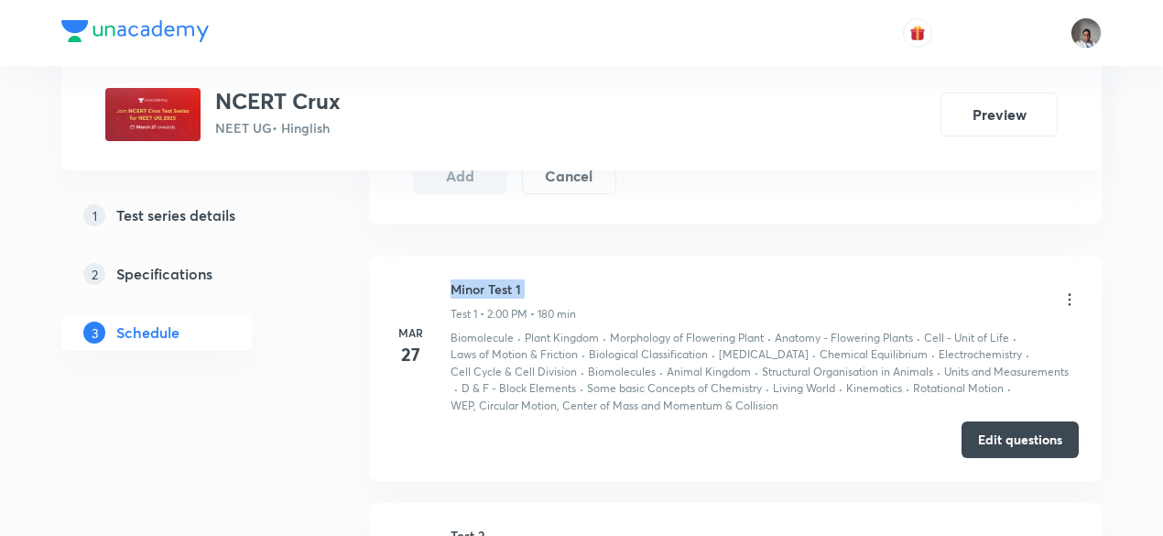
click at [481, 280] on h6 "Minor Test 1" at bounding box center [513, 288] width 125 height 19
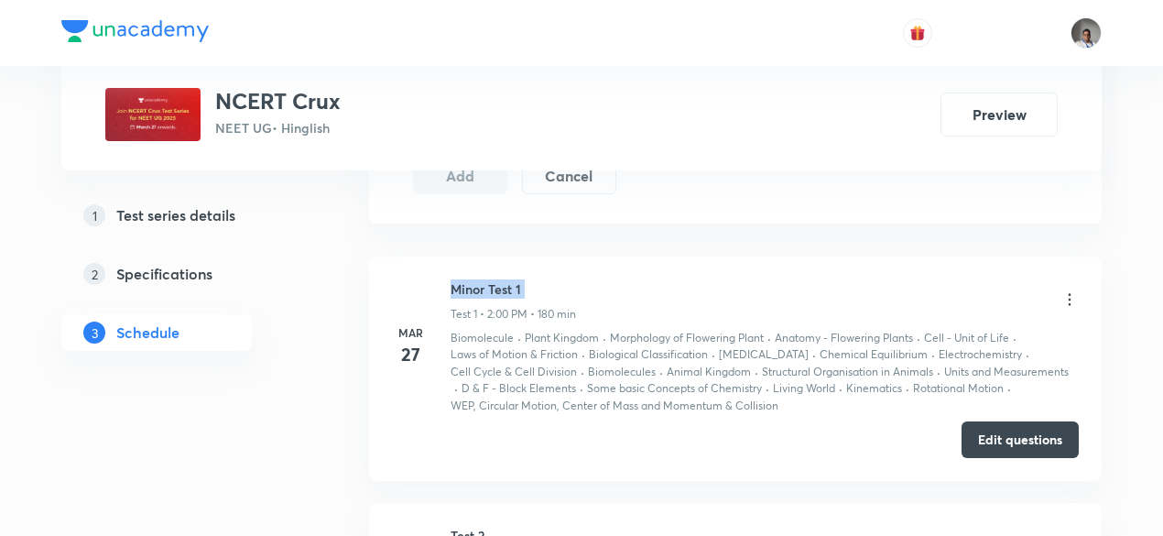
click at [481, 280] on h6 "Minor Test 1" at bounding box center [513, 288] width 125 height 19
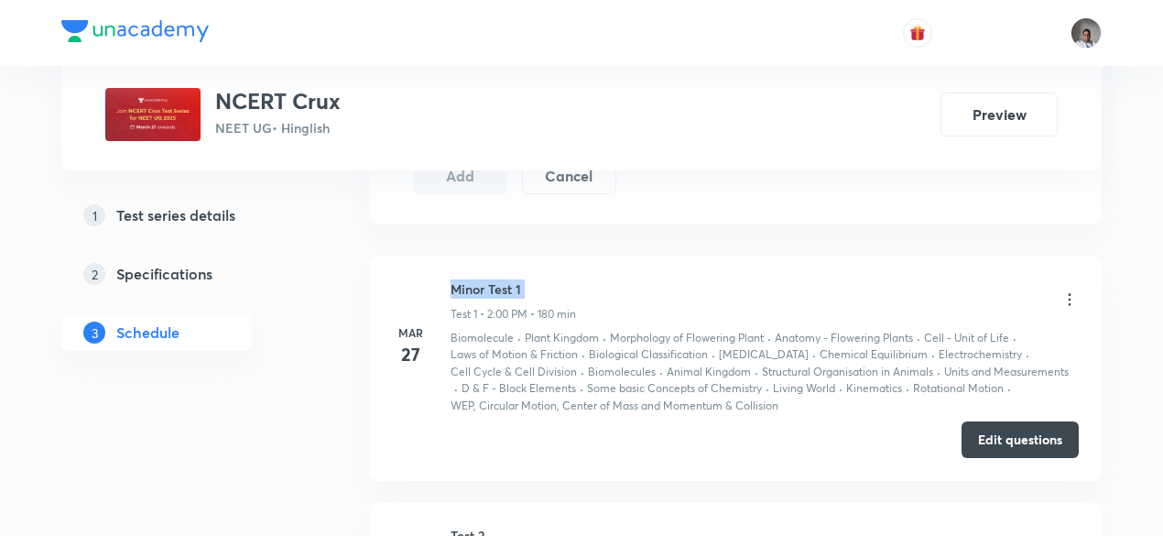
click at [481, 280] on h6 "Minor Test 1" at bounding box center [513, 288] width 125 height 19
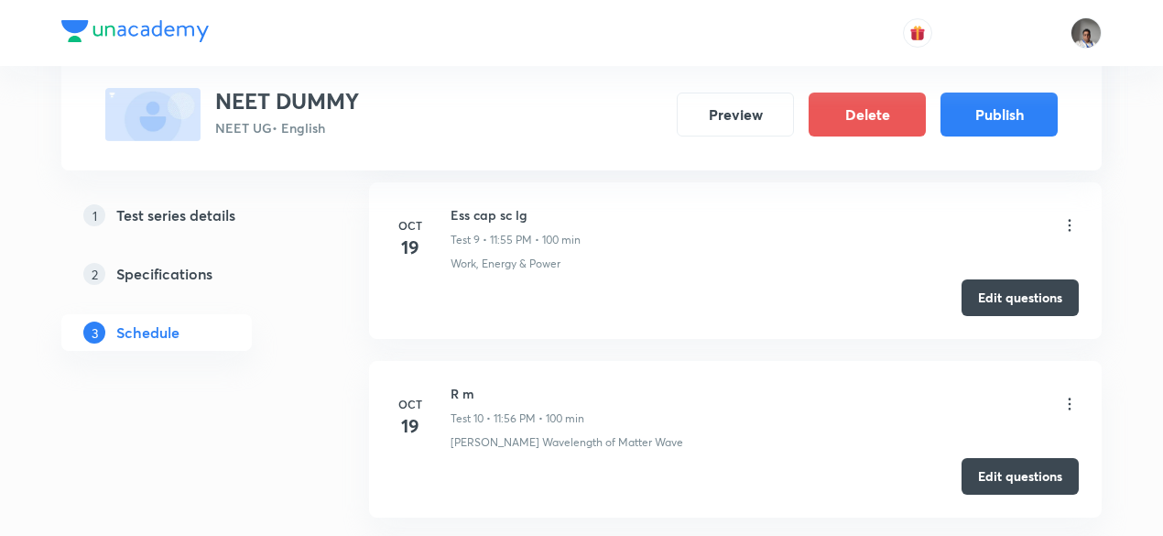
scroll to position [2389, 0]
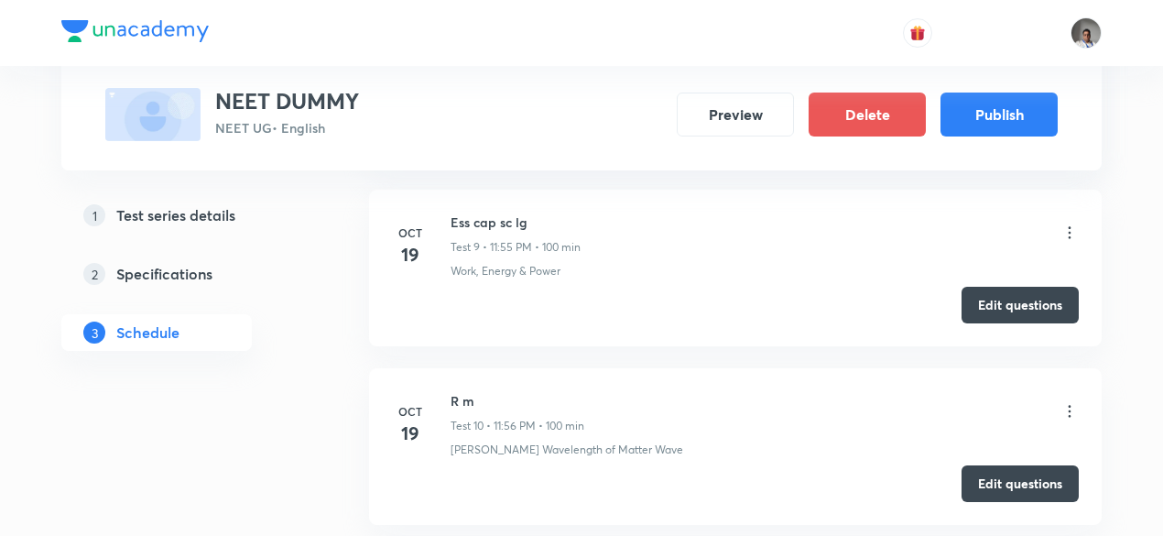
click at [899, 393] on div "R m Test 10 • 11:56 PM • 100 min" at bounding box center [765, 412] width 628 height 43
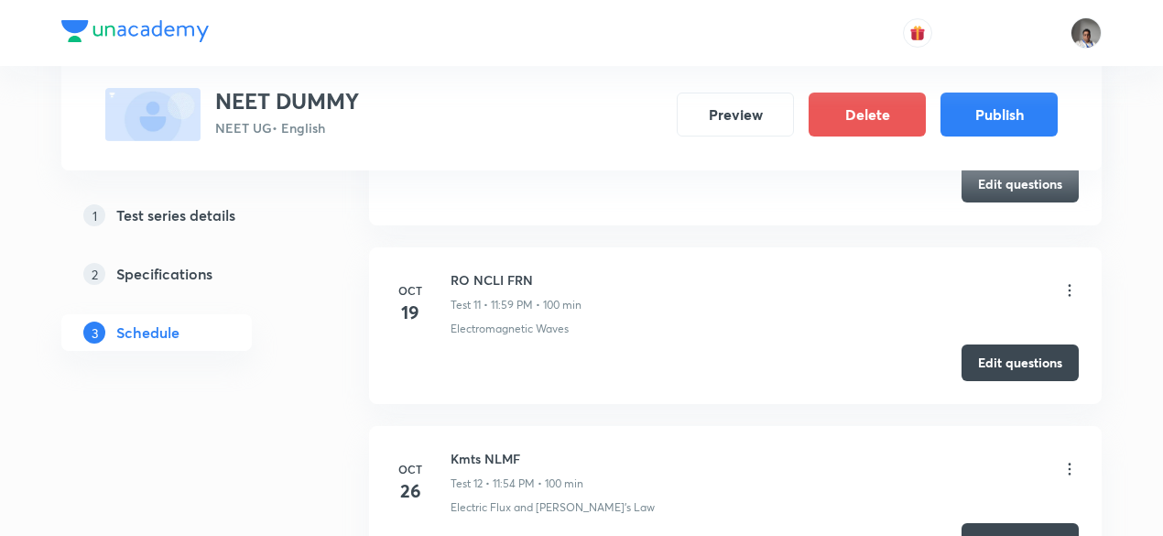
scroll to position [2689, 0]
click at [987, 360] on button "Edit questions" at bounding box center [1020, 360] width 117 height 37
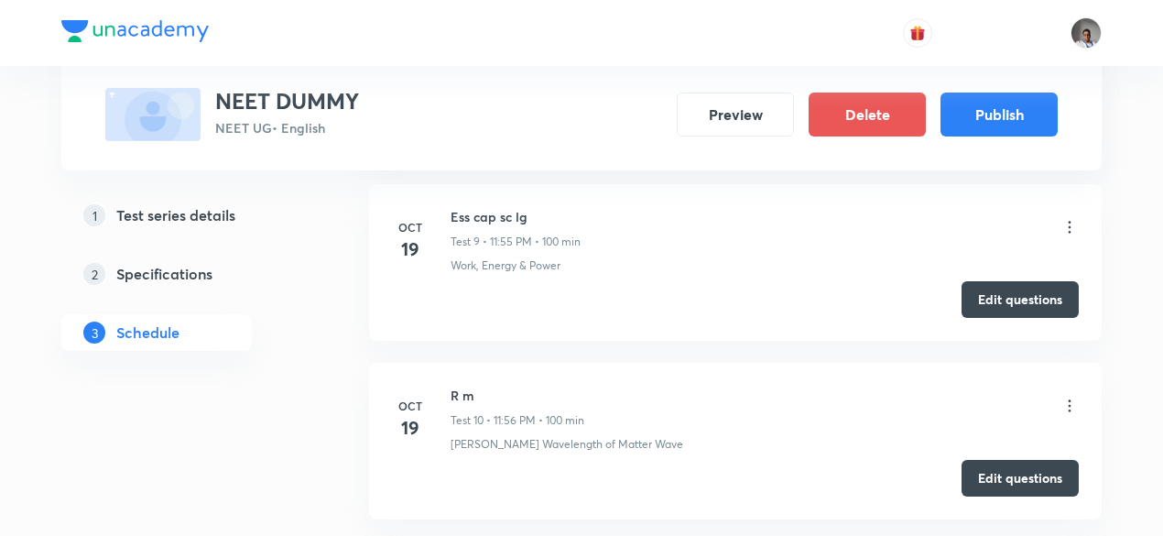
click at [559, 370] on li "Oct 19 R m Test 10 • 11:56 PM • 100 min De-Broglie Wavelength of Matter Wave Ed…" at bounding box center [735, 441] width 733 height 157
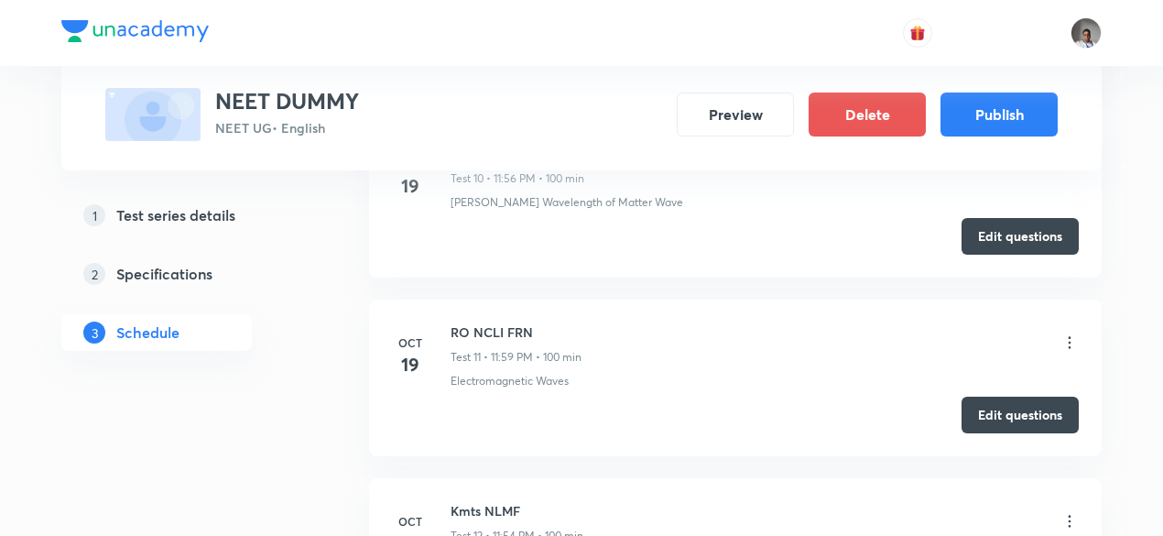
scroll to position [2637, 0]
click at [986, 242] on button "Edit questions" at bounding box center [1020, 233] width 117 height 37
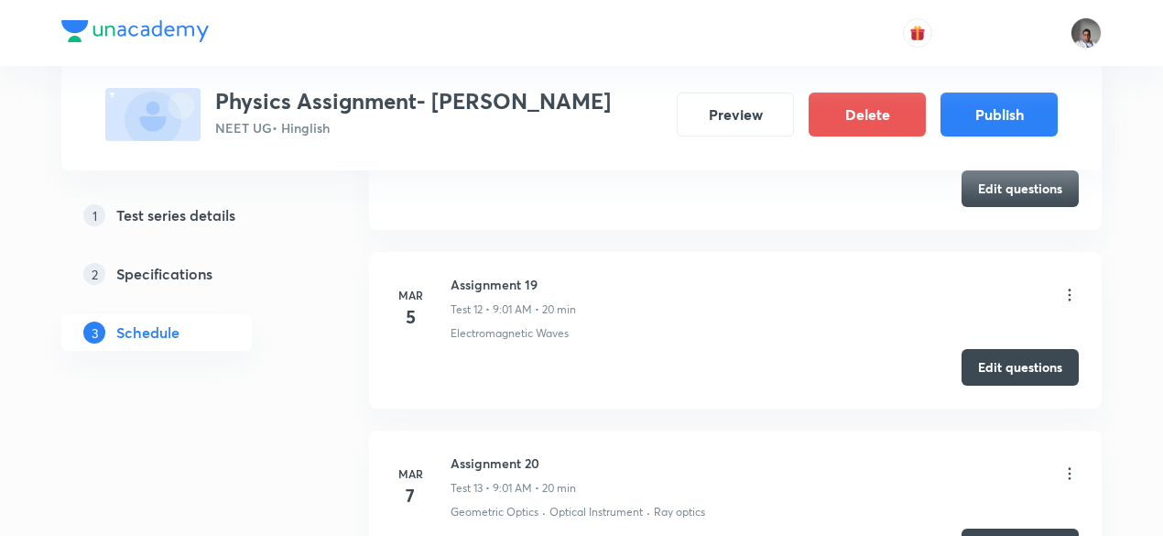
scroll to position [2948, 0]
